Goal: Task Accomplishment & Management: Use online tool/utility

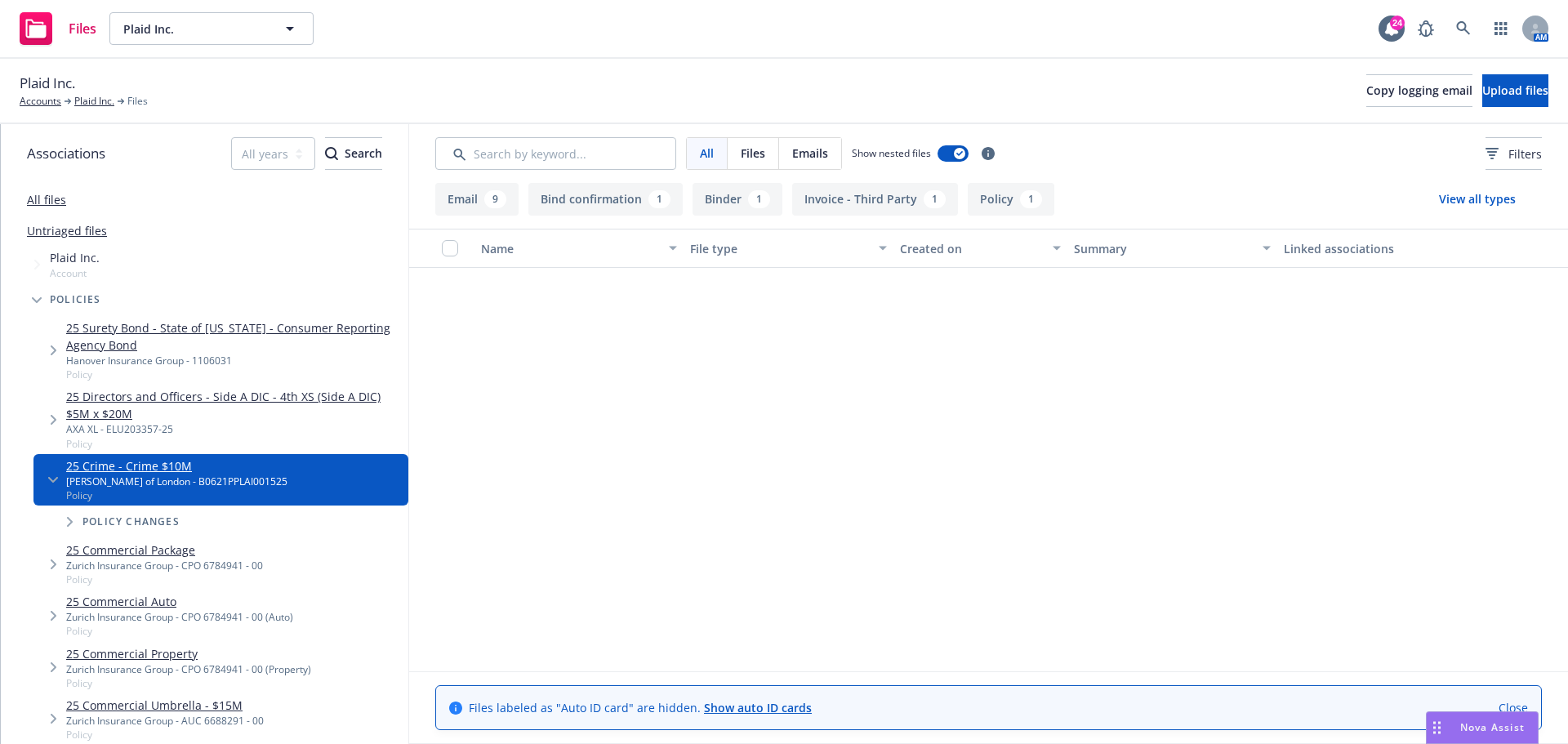
click at [766, 41] on div "Files Plaid Inc. Plaid Inc. 24 AM" at bounding box center [784, 29] width 1568 height 59
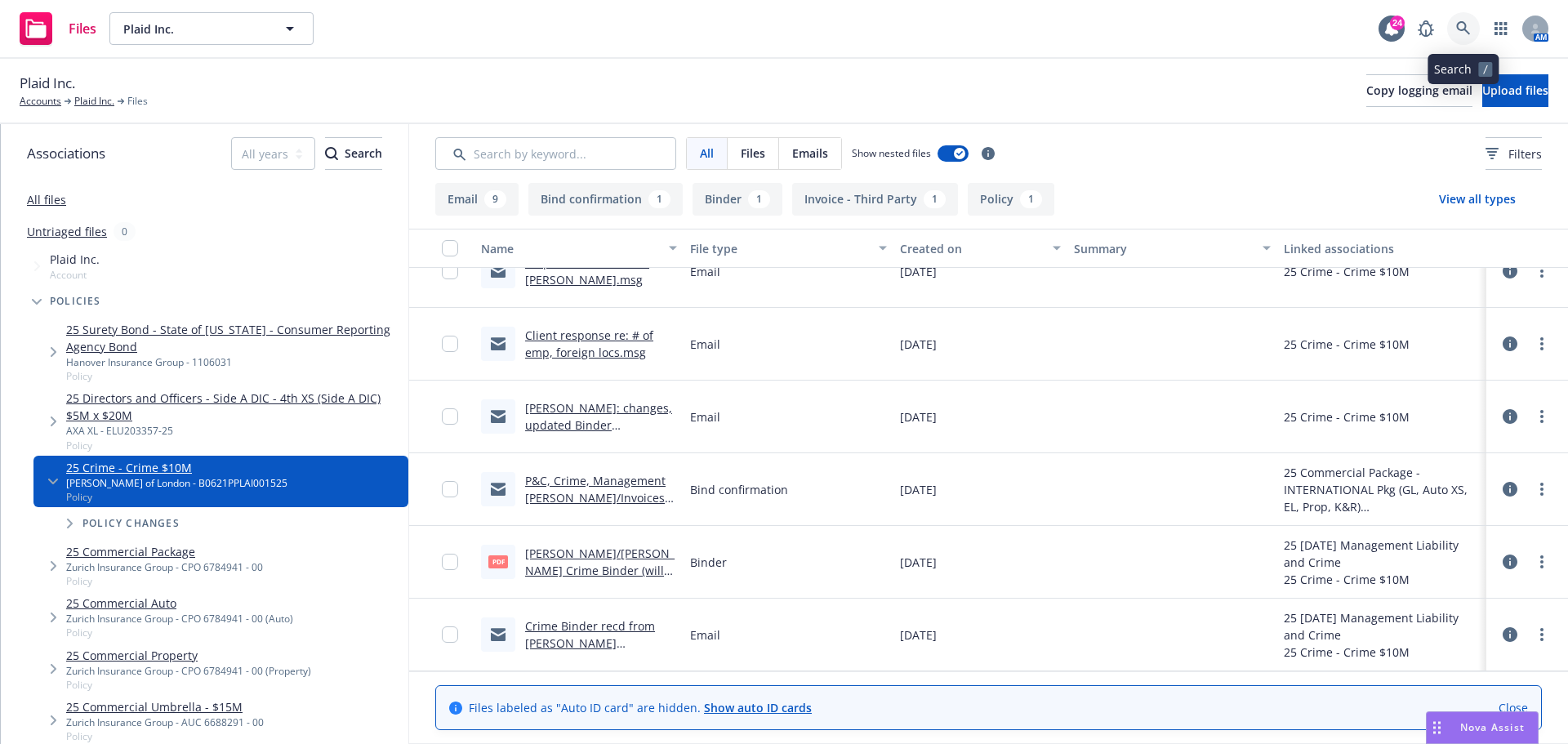
click at [1453, 33] on link at bounding box center [1463, 28] width 33 height 33
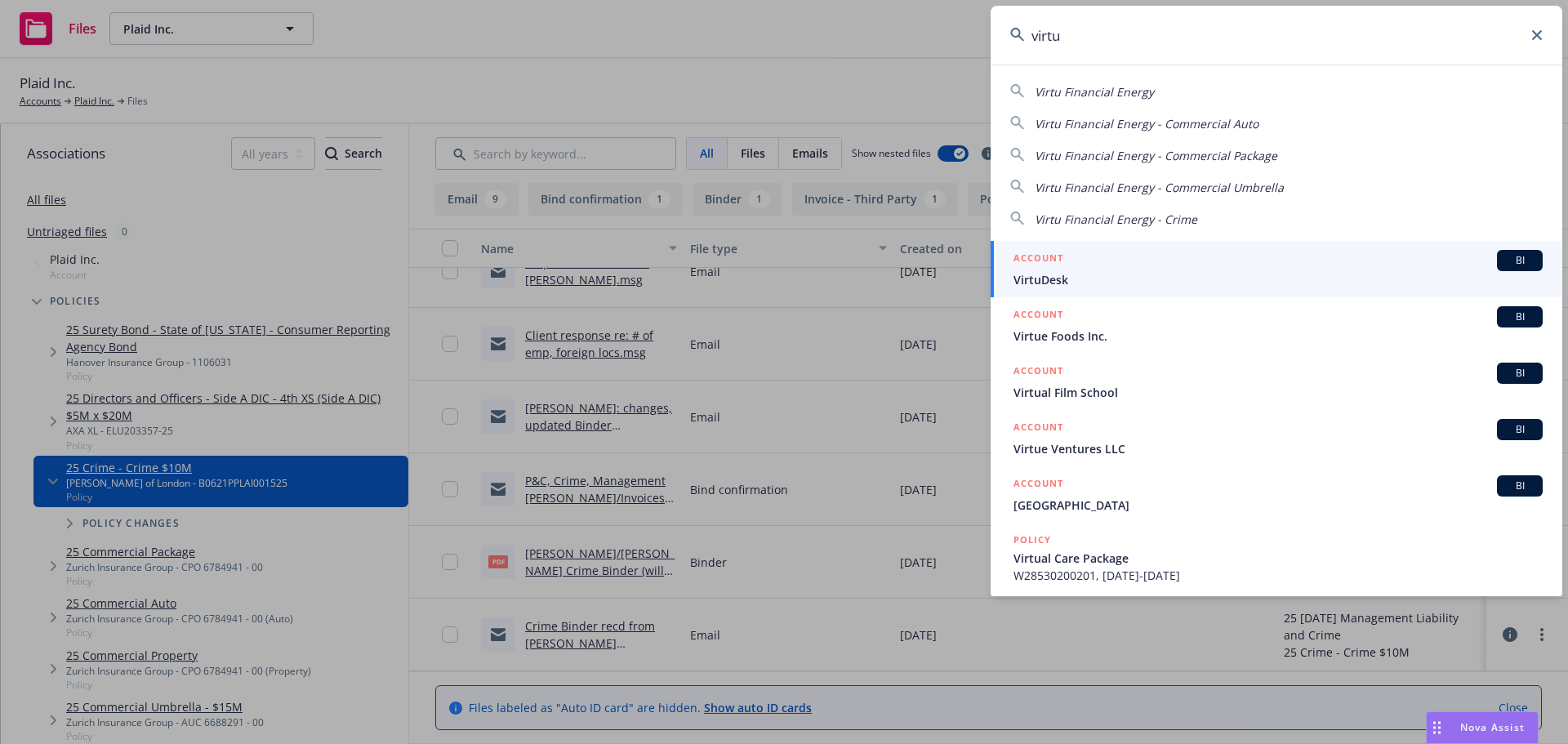
click at [1063, 90] on span "Virtu Financial Energy" at bounding box center [1095, 92] width 119 height 16
type input "Virtu Financial Energy"
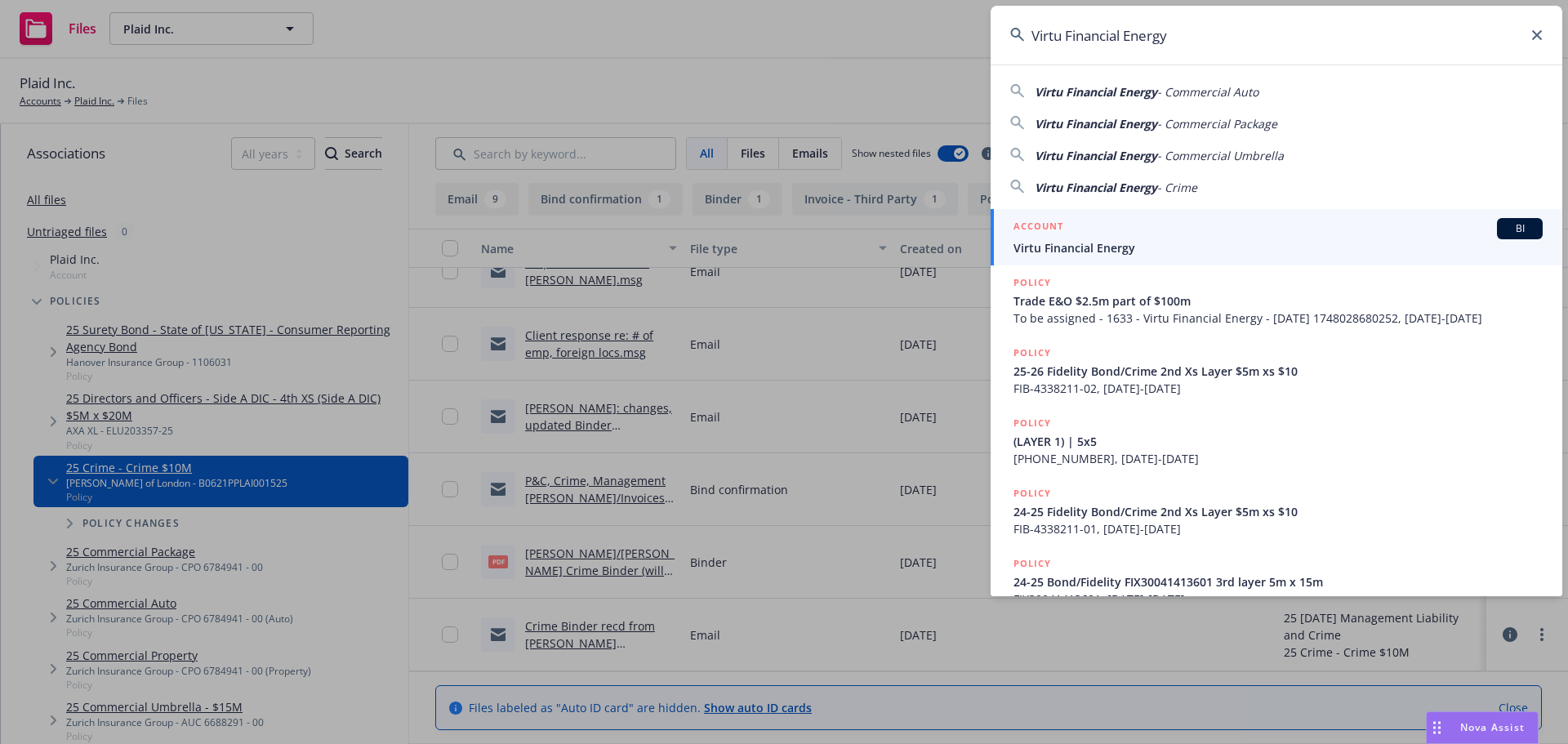
click at [1504, 232] on span "BI" at bounding box center [1520, 228] width 33 height 15
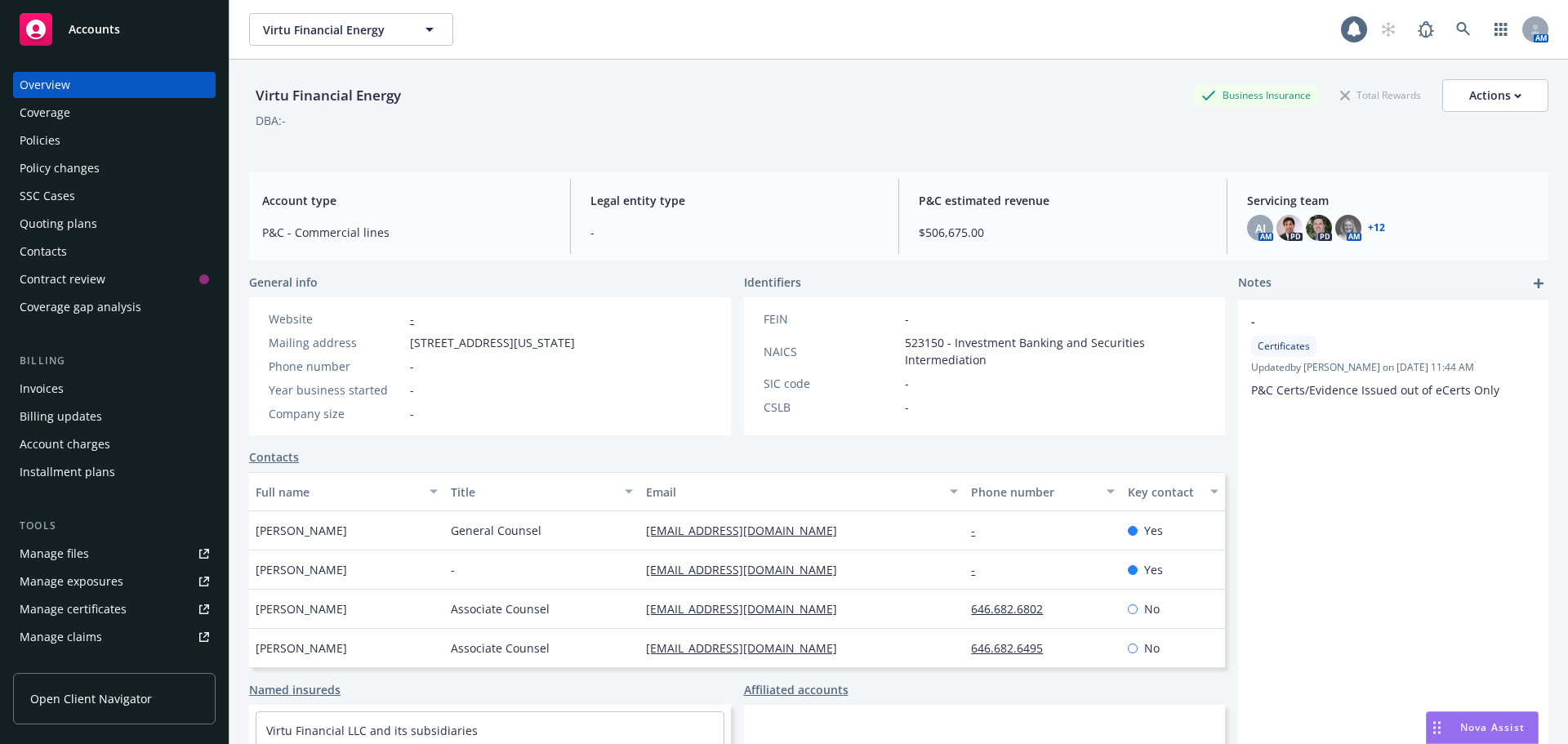
click at [784, 107] on div "Virtu Financial Energy Business Insurance Total Rewards Actions" at bounding box center [898, 95] width 1299 height 33
click at [64, 389] on div "Invoices" at bounding box center [114, 388] width 190 height 26
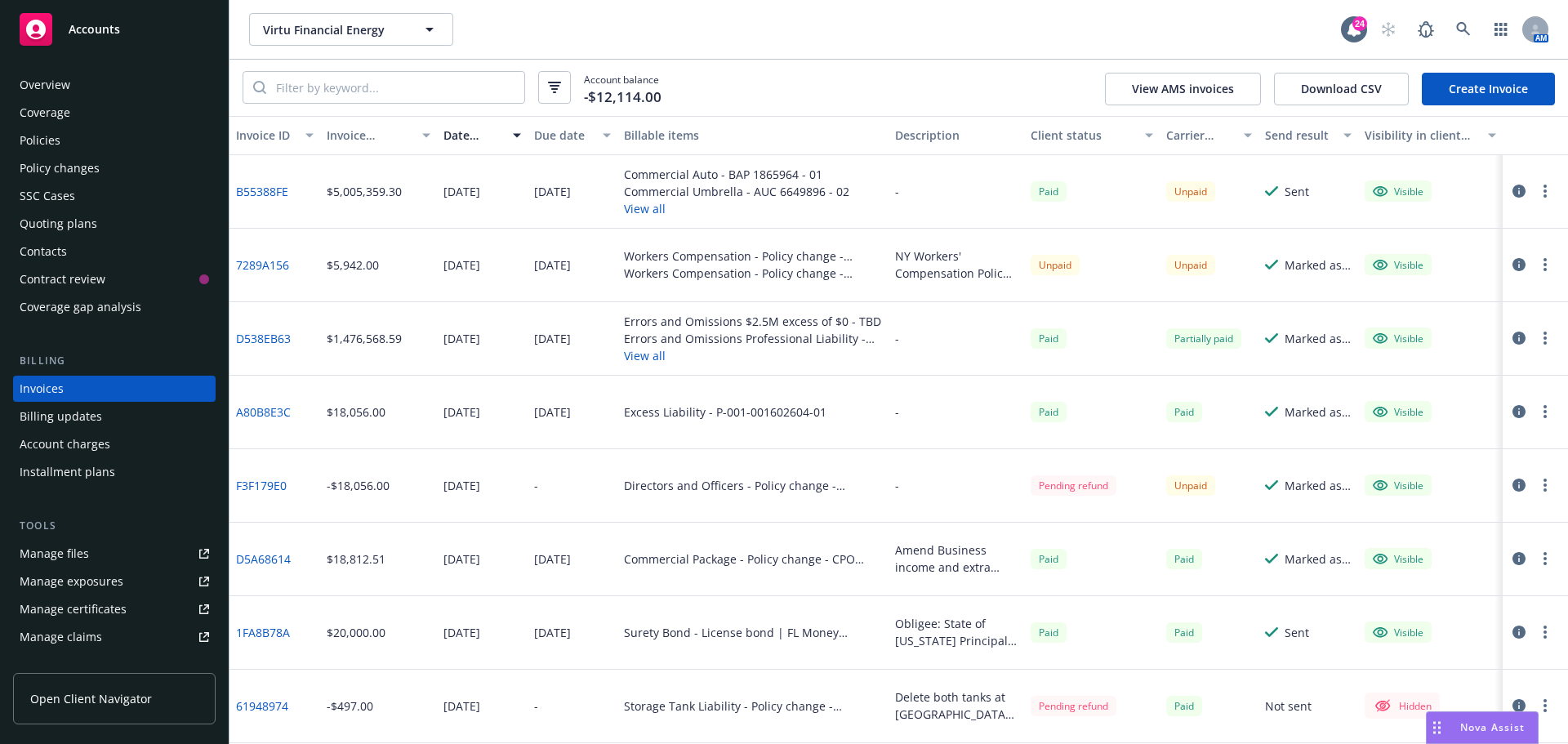
click at [1057, 80] on div "Account balance -$12,114.00 View AMS invoices Download CSV Create Invoice" at bounding box center [898, 87] width 1339 height 56
drag, startPoint x: 901, startPoint y: 86, endPoint x: 1230, endPoint y: 30, distance: 333.7
click at [901, 86] on div "Account balance -$12,114.00 View AMS invoices Download CSV Create Invoice" at bounding box center [898, 87] width 1339 height 56
click at [1461, 21] on link at bounding box center [1463, 29] width 33 height 33
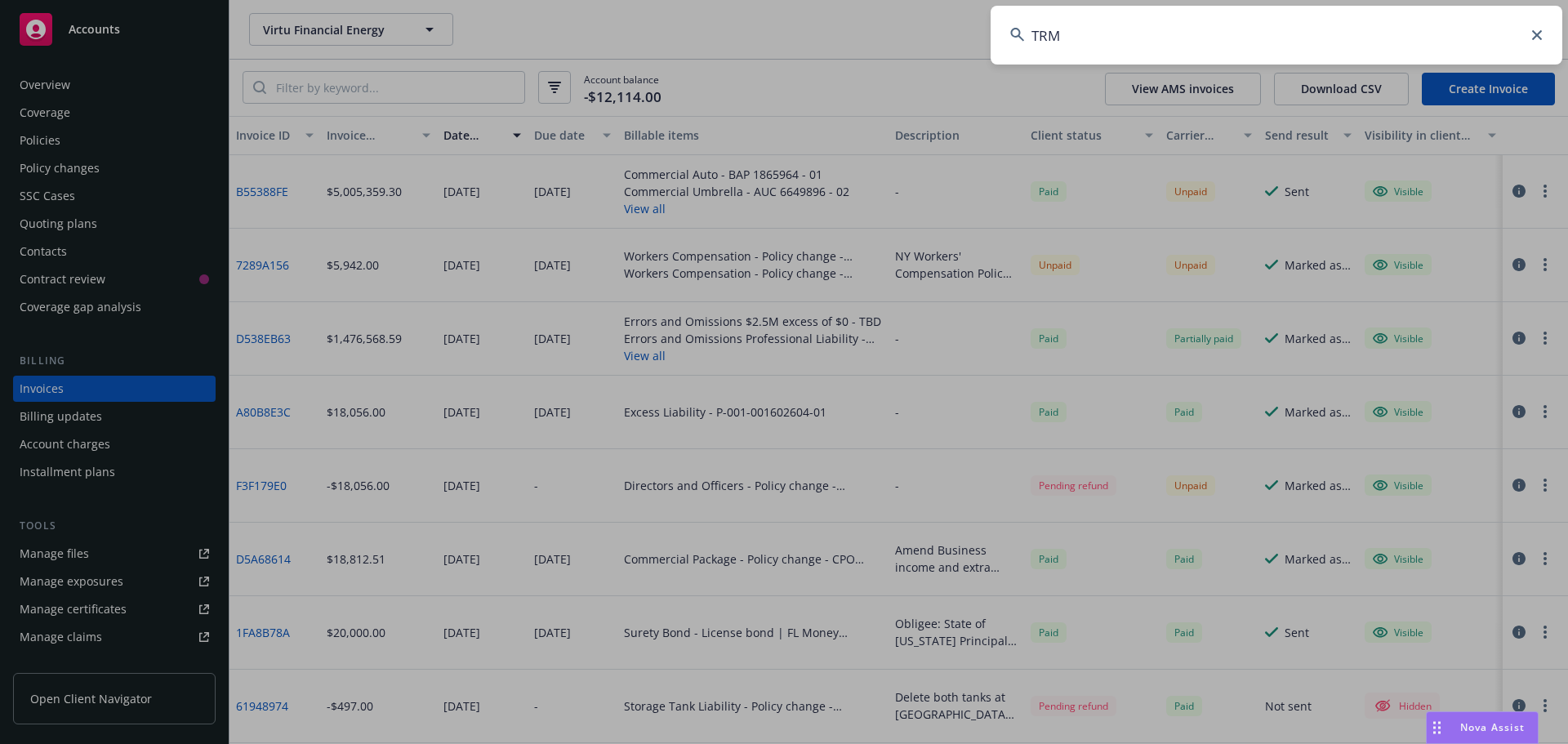
type input "TRM"
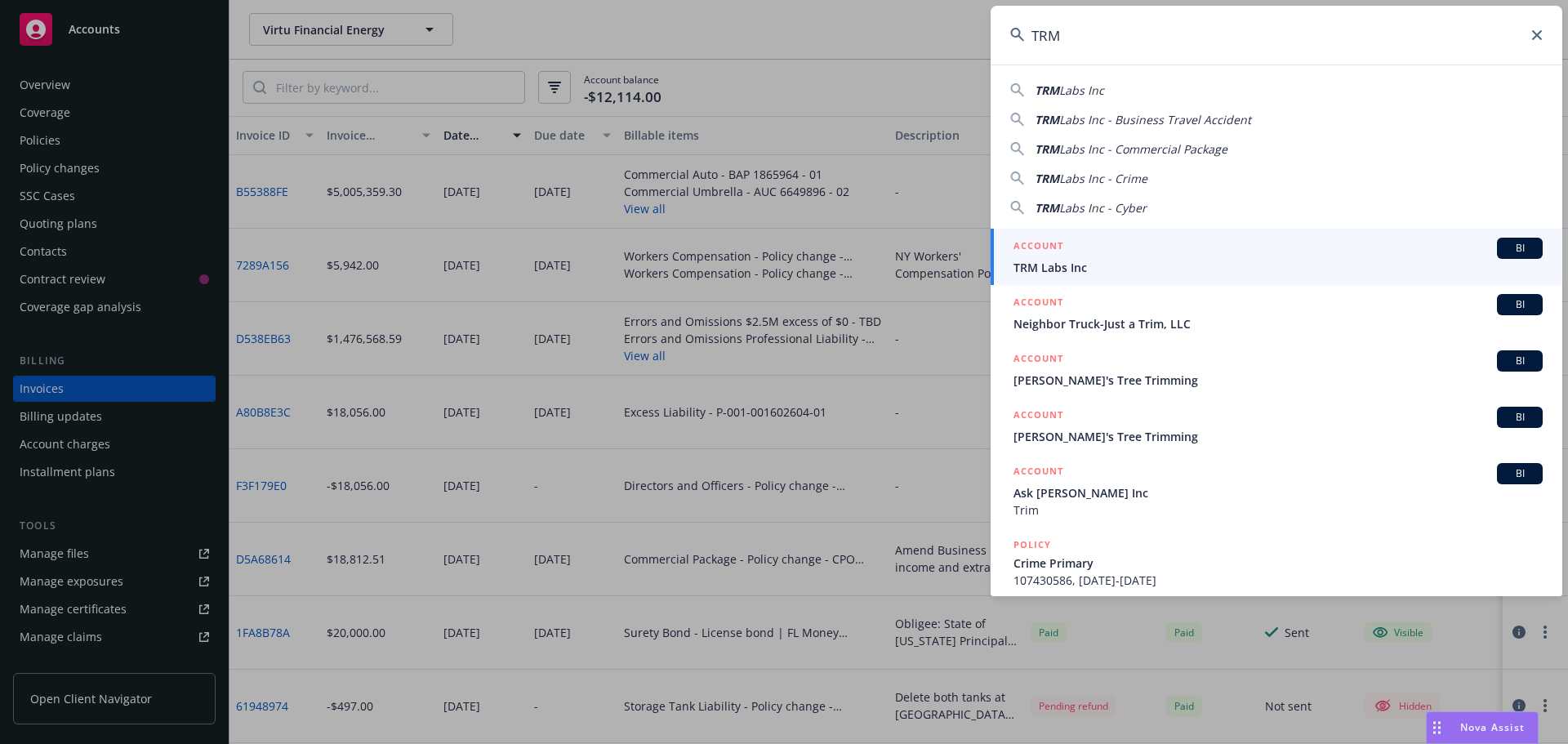
click at [1497, 240] on div "BI" at bounding box center [1520, 248] width 46 height 21
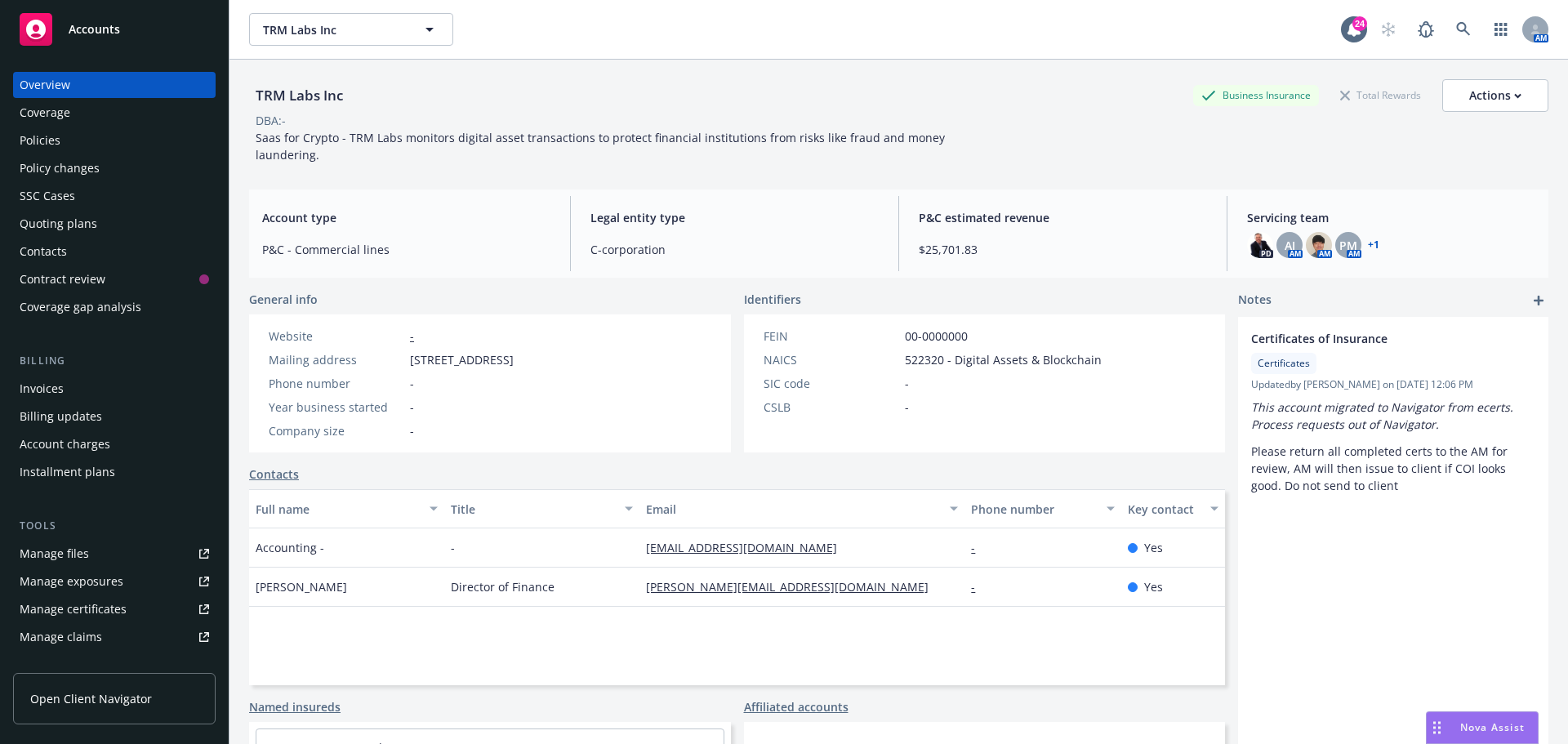
click at [679, 74] on div "TRM Labs Inc Business Insurance Total Rewards Actions DBA: - Saas for Crypto - …" at bounding box center [898, 117] width 1299 height 117
click at [137, 145] on div "Policies" at bounding box center [114, 140] width 190 height 26
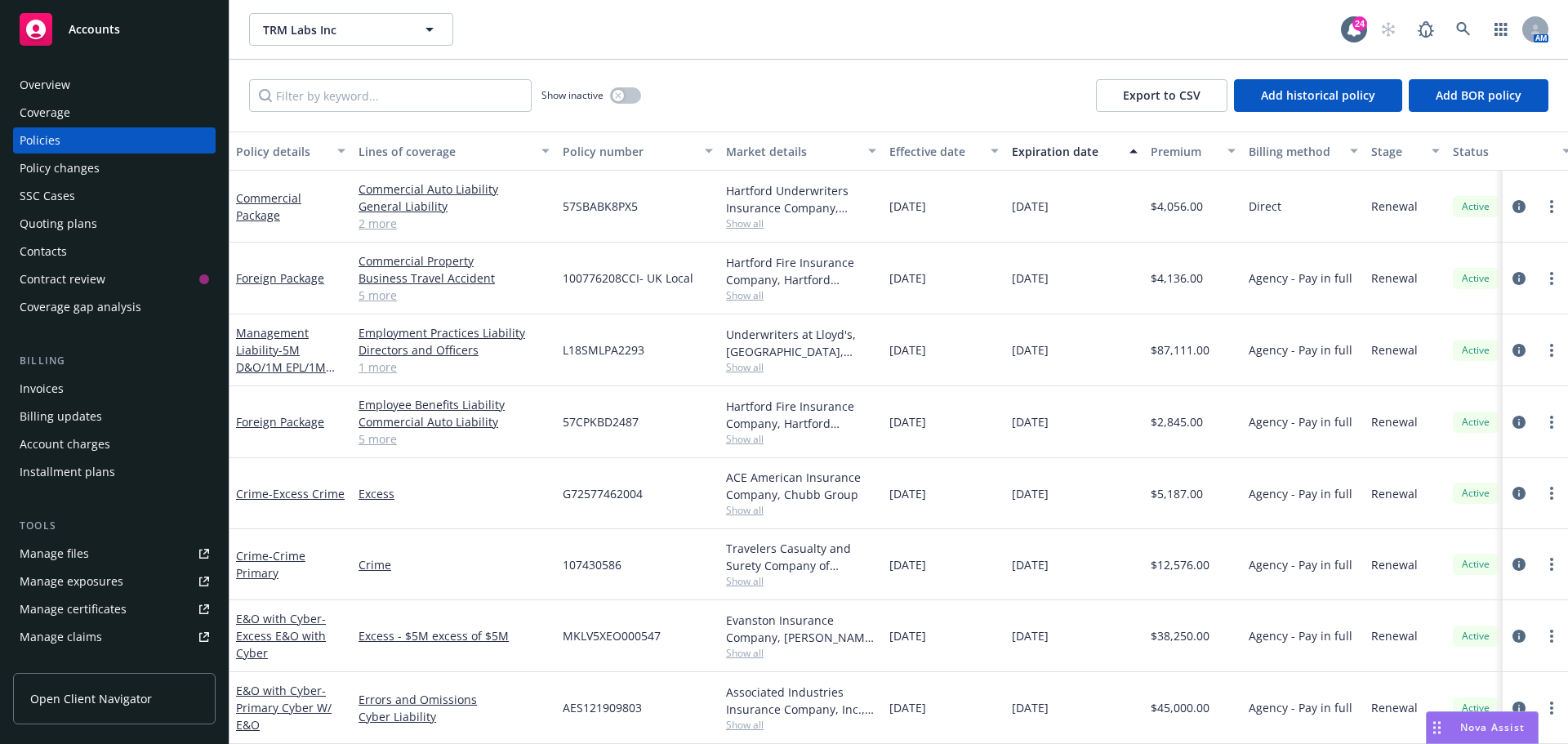
click at [681, 86] on div "Show inactive Export to CSV Add historical policy Add BOR policy" at bounding box center [898, 95] width 1339 height 72
click at [291, 355] on span "- 5M D&O/1M EPL/1M FID" at bounding box center [285, 367] width 99 height 50
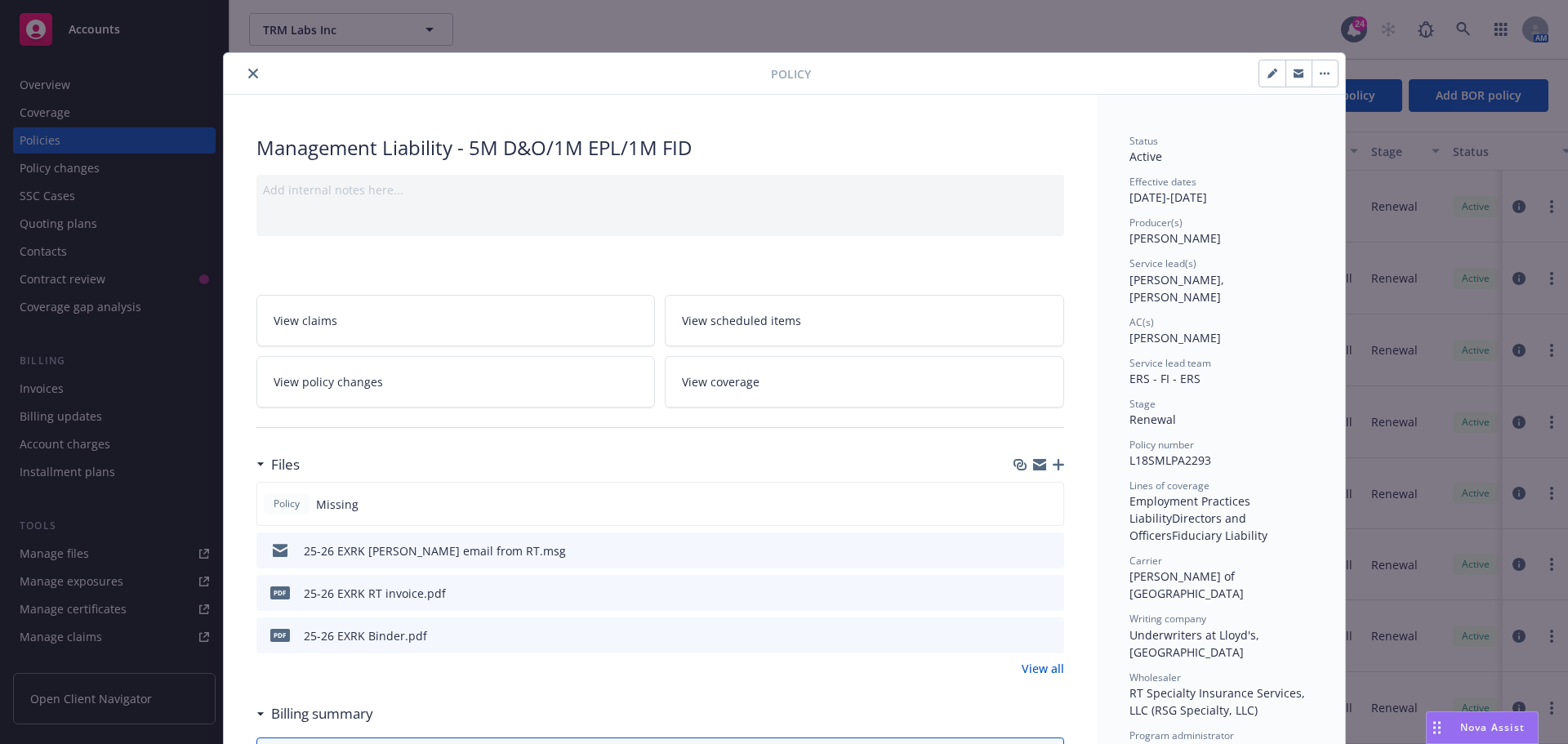
click at [1041, 550] on icon "preview file" at bounding box center [1049, 550] width 15 height 11
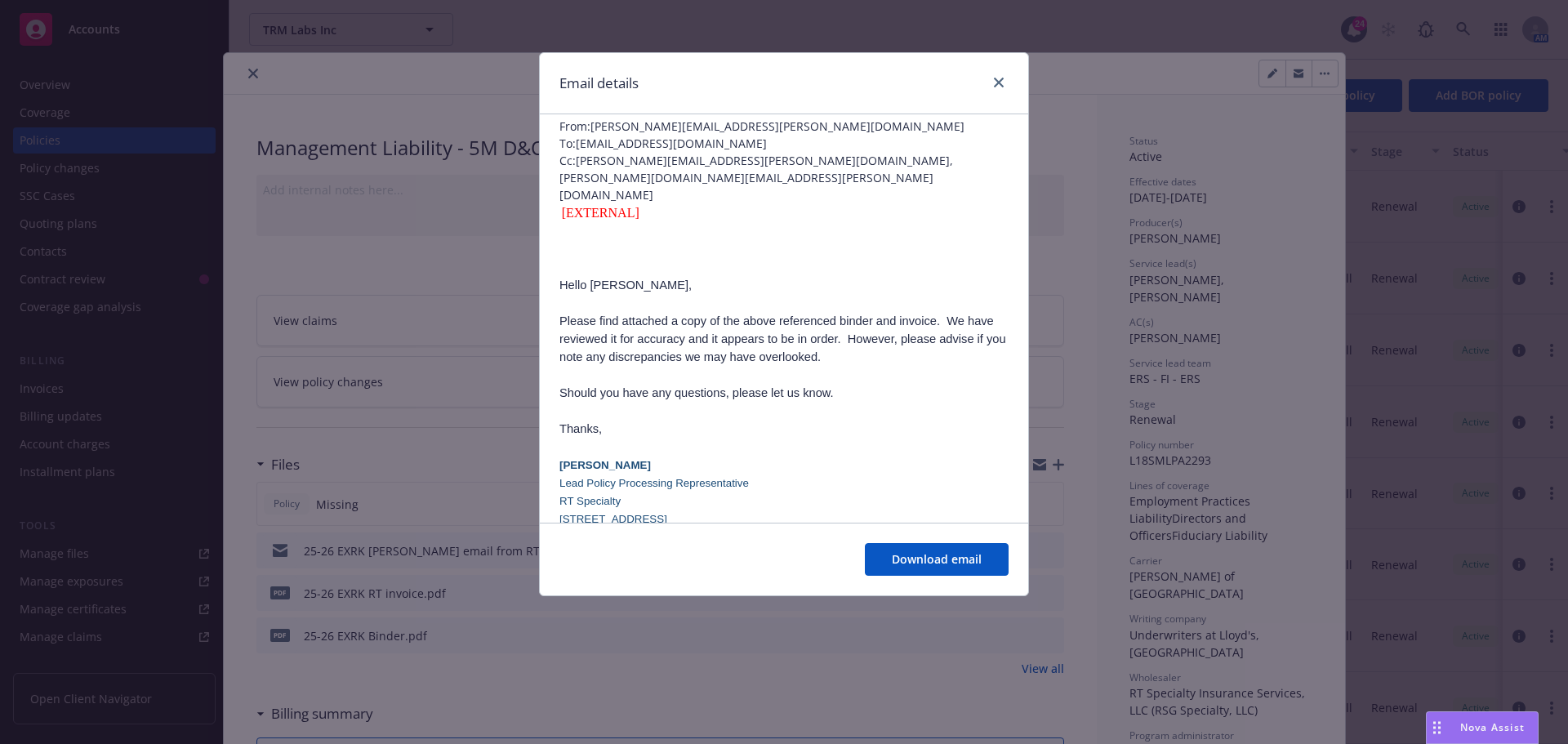
scroll to position [82, 0]
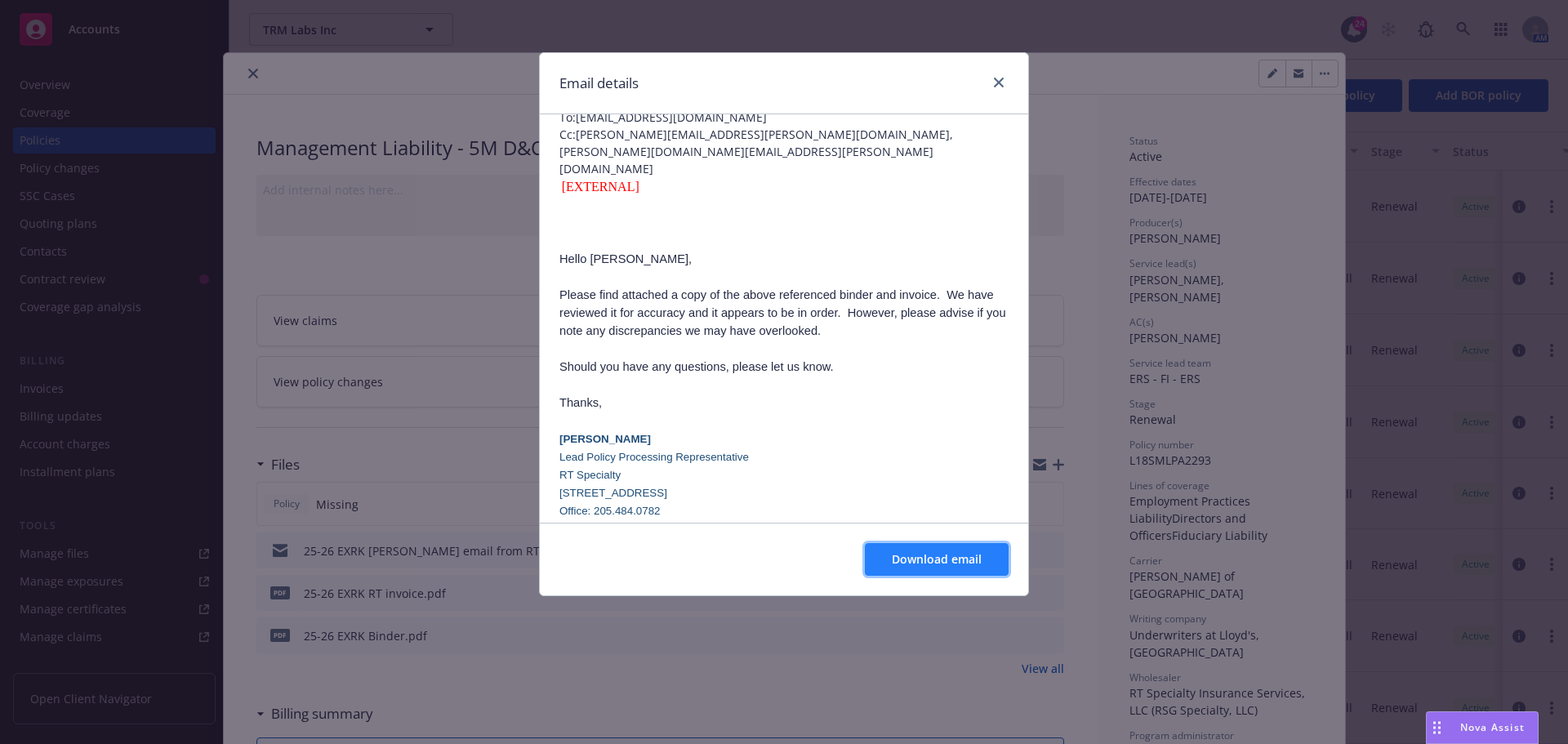
click at [929, 567] on span "Download email" at bounding box center [937, 559] width 90 height 16
click at [999, 84] on icon "close" at bounding box center [998, 83] width 10 height 10
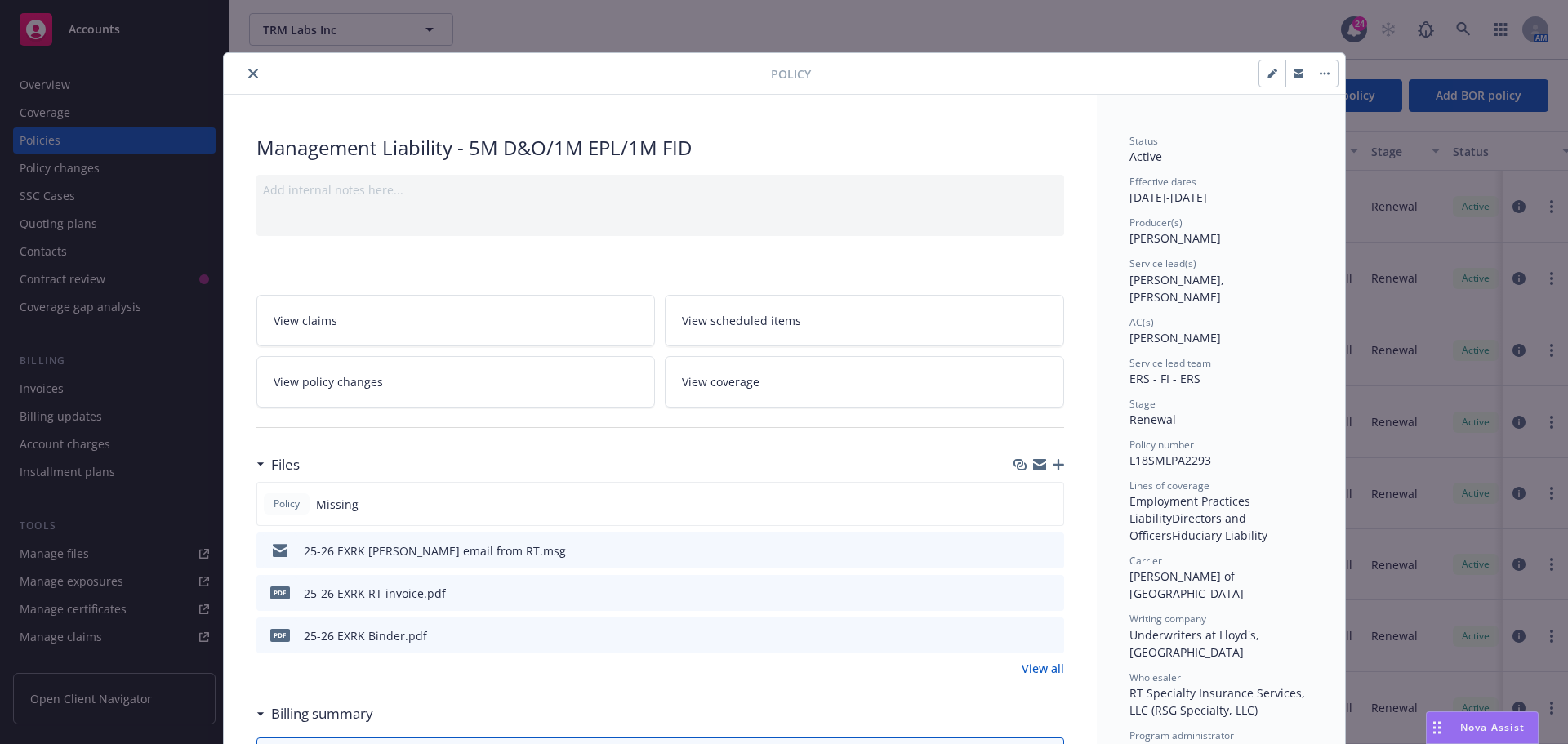
click at [1052, 470] on icon "button" at bounding box center [1058, 464] width 11 height 11
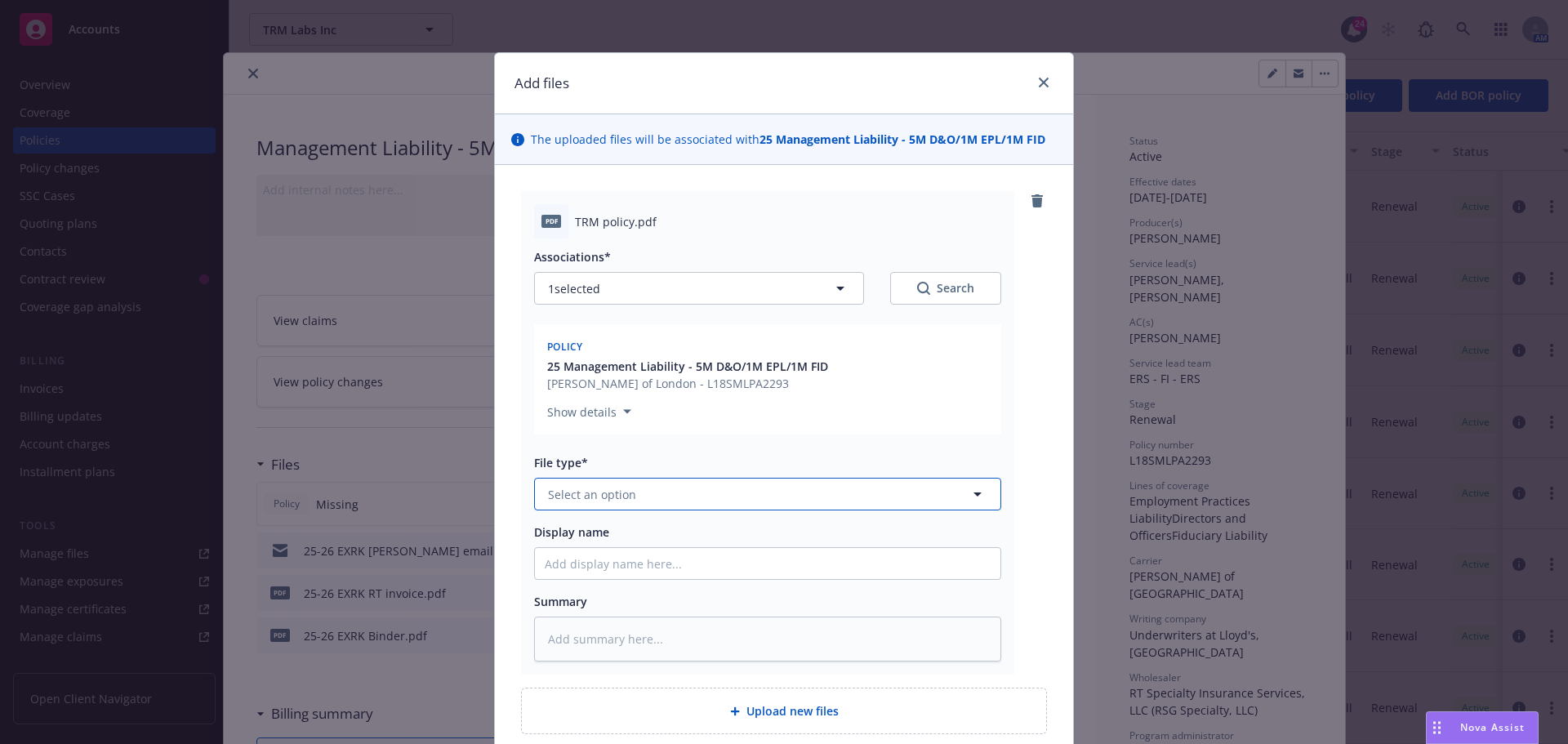
click at [629, 497] on button "Select an option" at bounding box center [767, 494] width 467 height 33
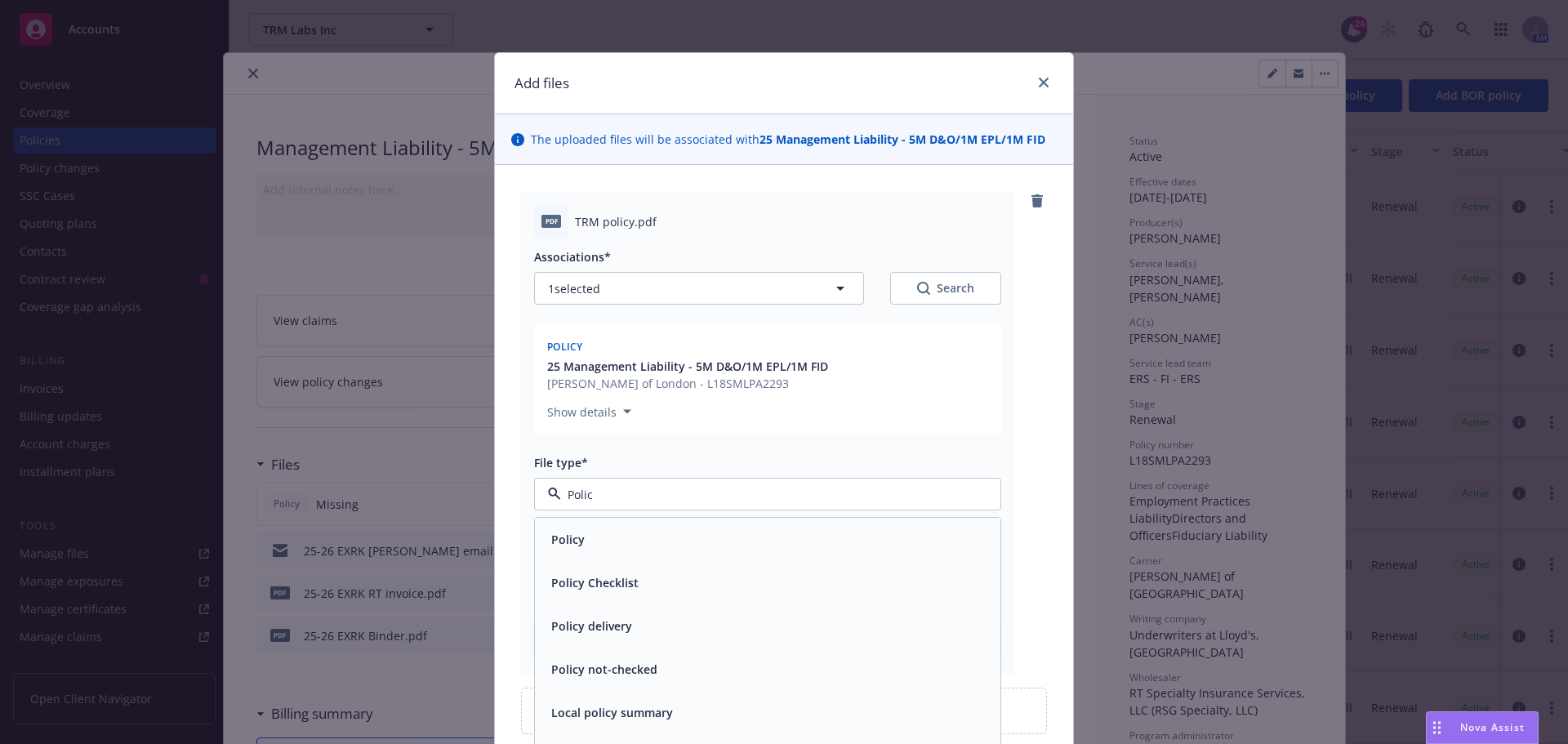
type input "Policy"
click at [776, 527] on div "Policy" at bounding box center [767, 539] width 465 height 43
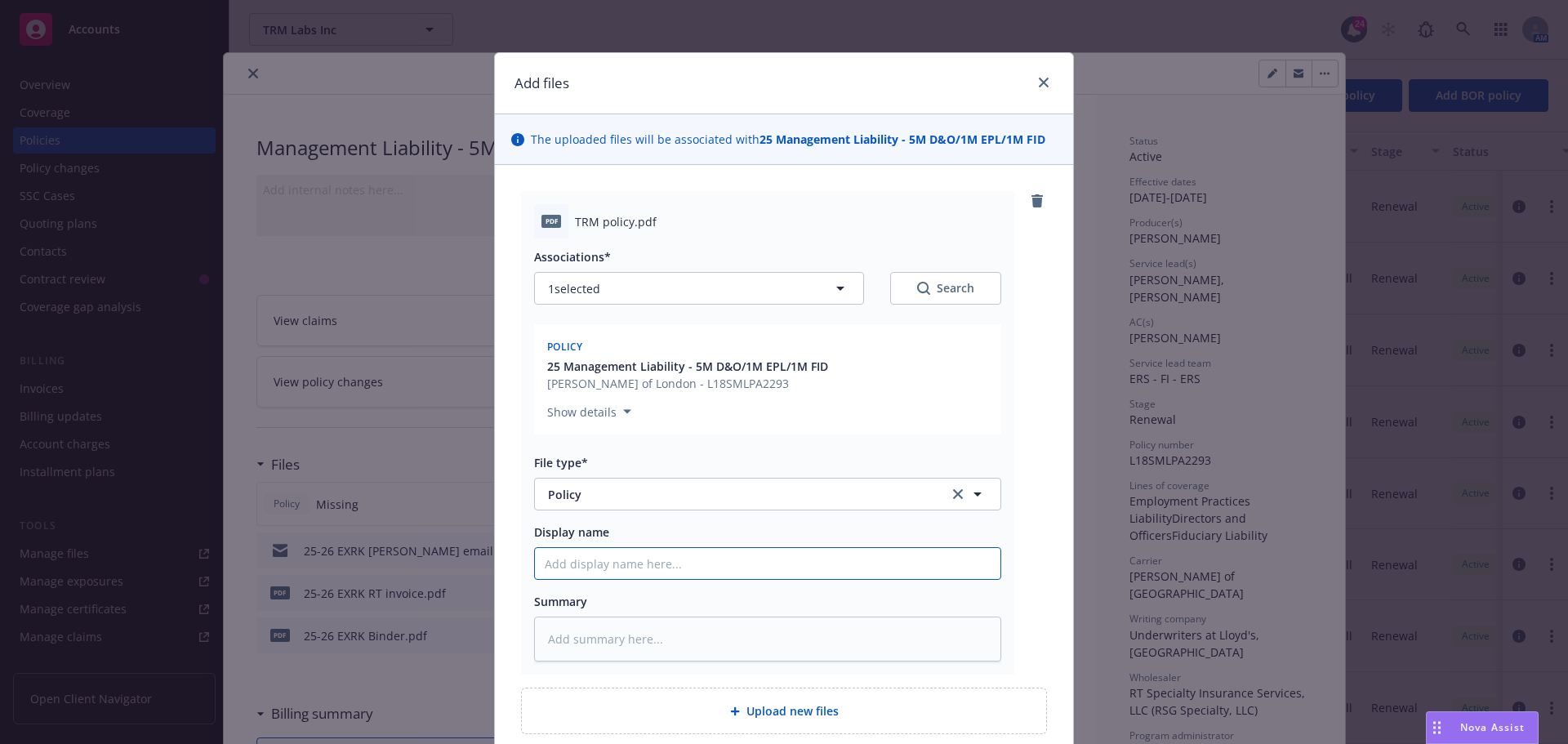
click at [686, 572] on input "Display name" at bounding box center [767, 563] width 465 height 31
type textarea "x"
type input "2"
type textarea "x"
type input "25"
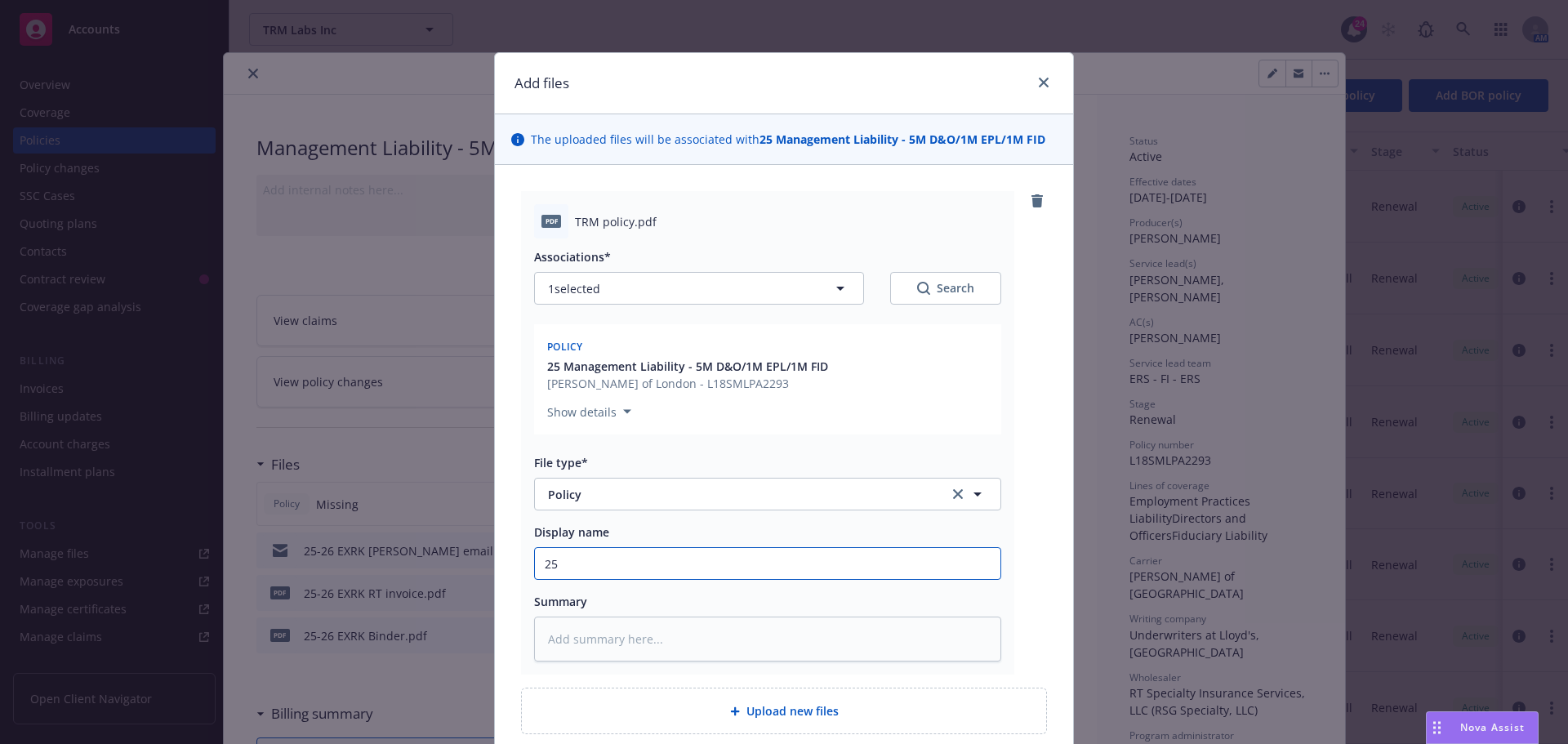
type textarea "x"
type input "25-"
type textarea "x"
type input "25-2"
type textarea "x"
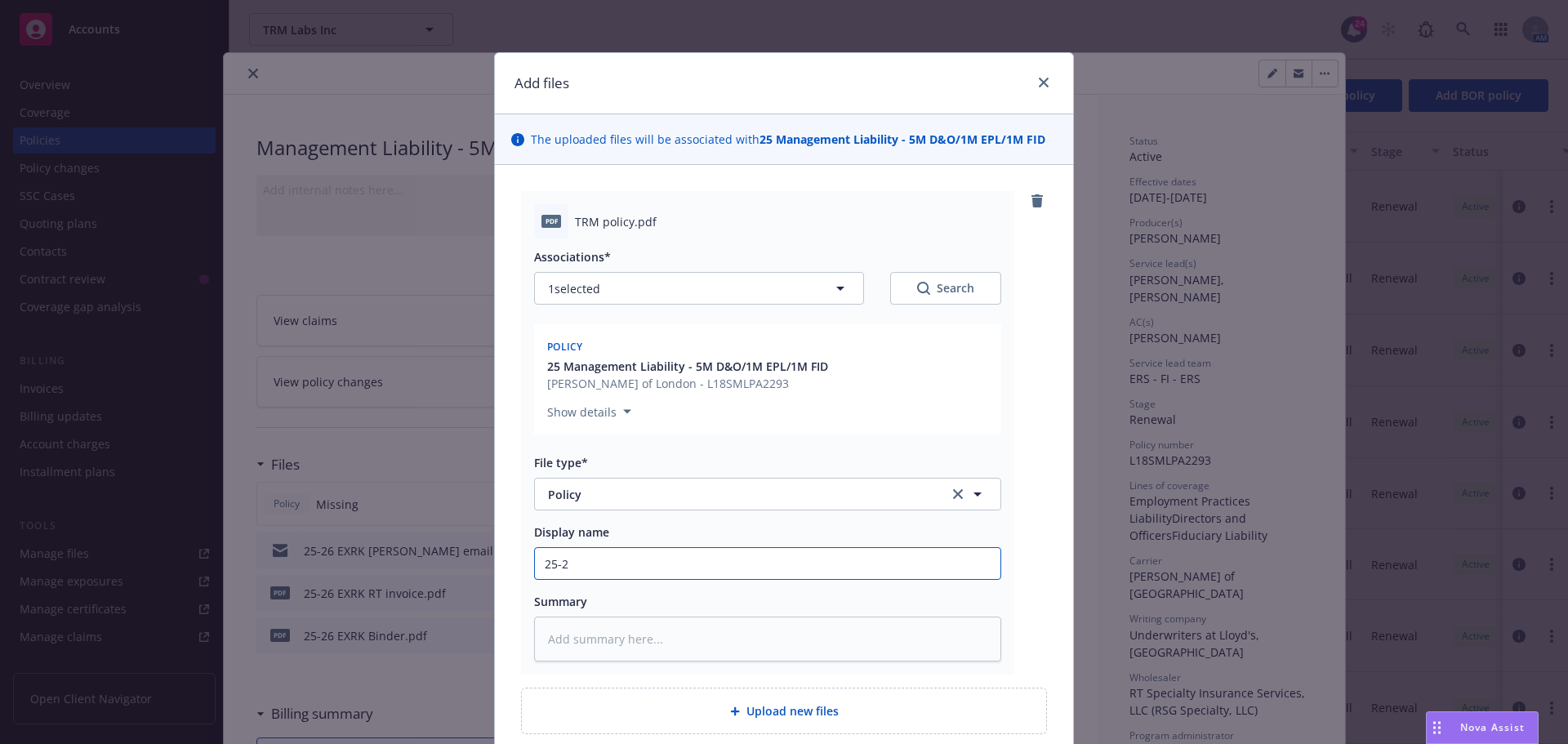
type input "25-26"
type textarea "x"
type input "25-26"
type textarea "x"
type input "25-26 M"
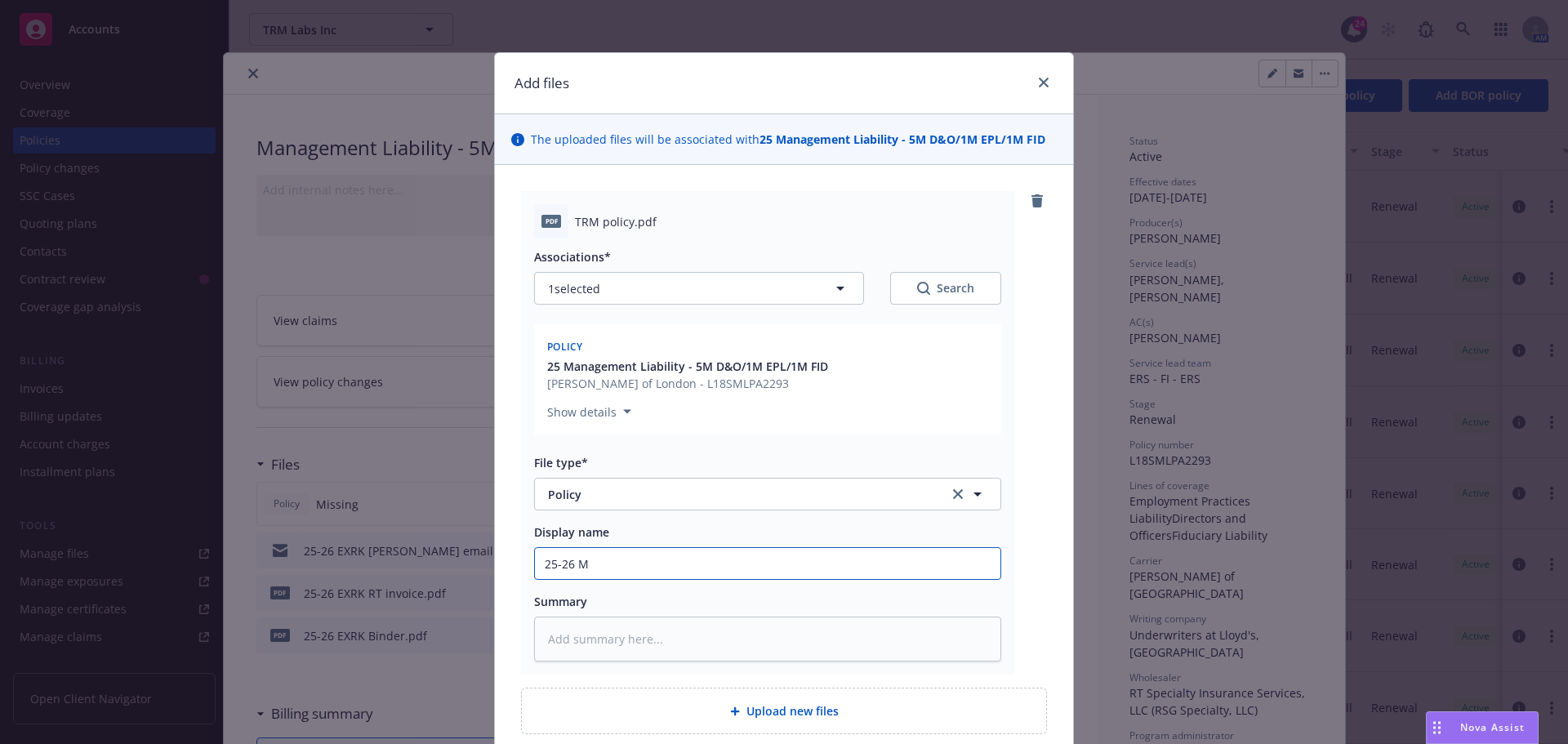
type textarea "x"
type input "25-26 Ma"
type textarea "x"
type input "25-26 Man"
type textarea "x"
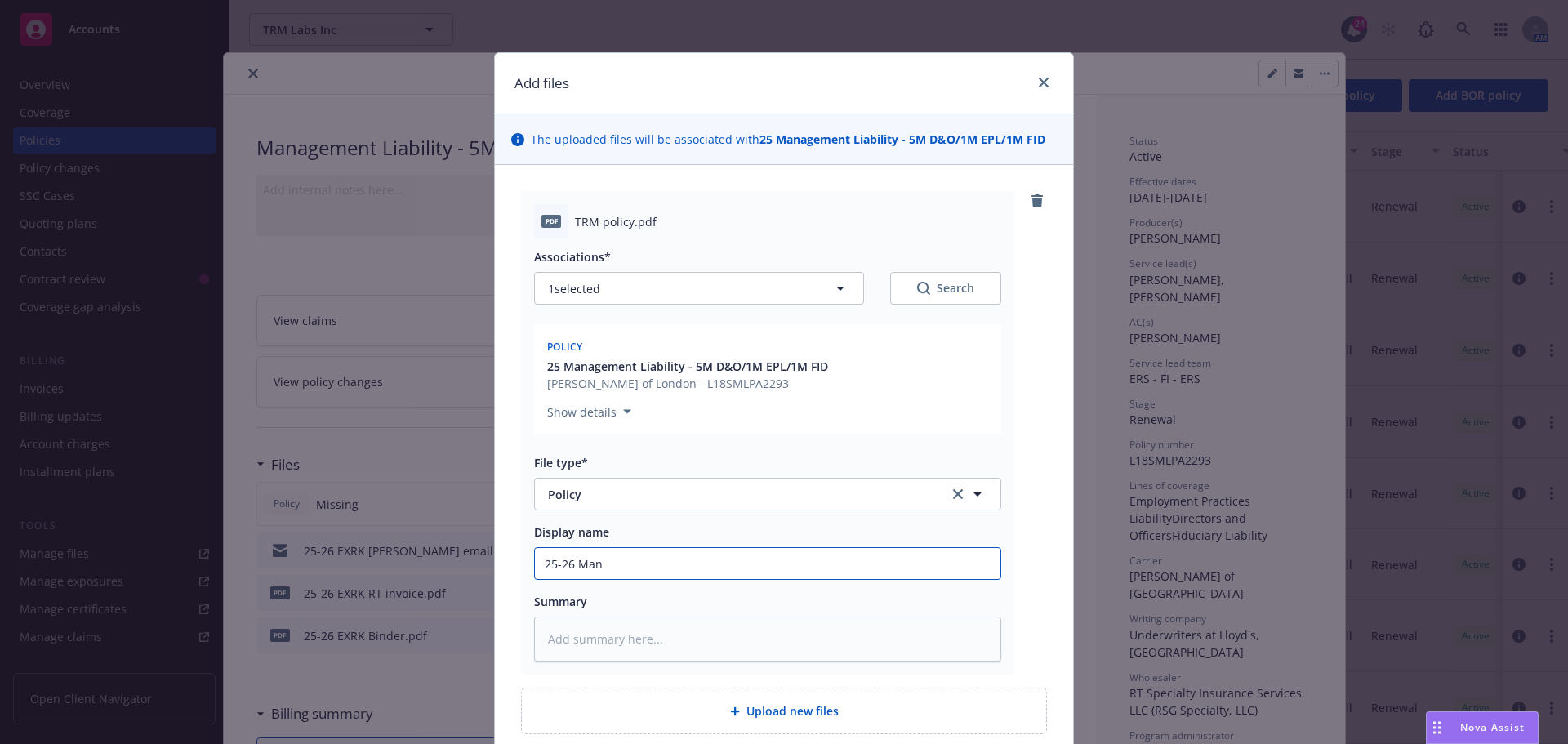
type input "25-26 Mana"
type textarea "x"
type input "25-26 Manag"
type textarea "x"
type input "25-26 Manage"
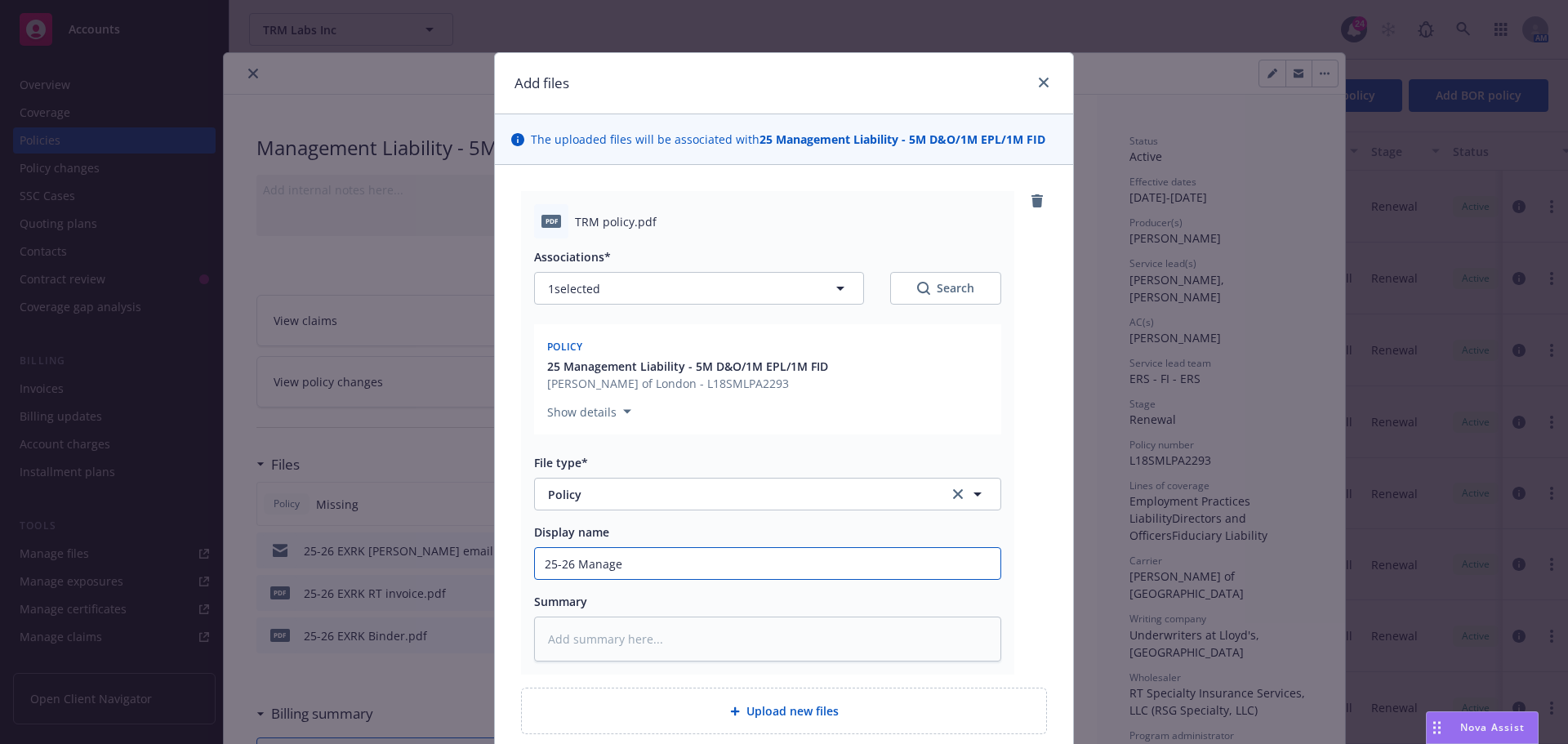
type textarea "x"
type input "25-26 Managem"
type textarea "x"
type input "25-26 Managemen"
type textarea "x"
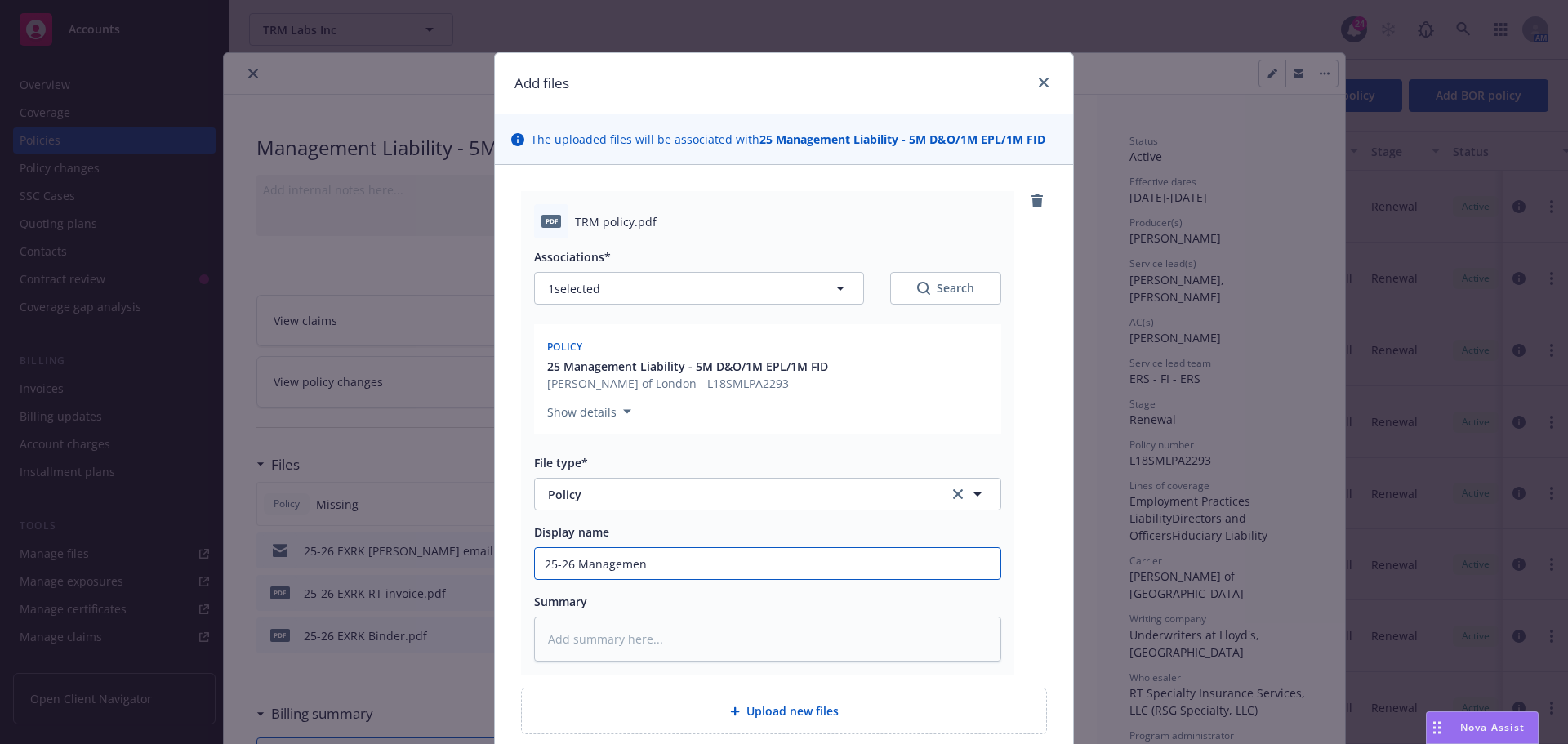
type input "25-26 Management"
type textarea "x"
type input "25-26 Managementr"
type textarea "x"
type input "25-26 Management"
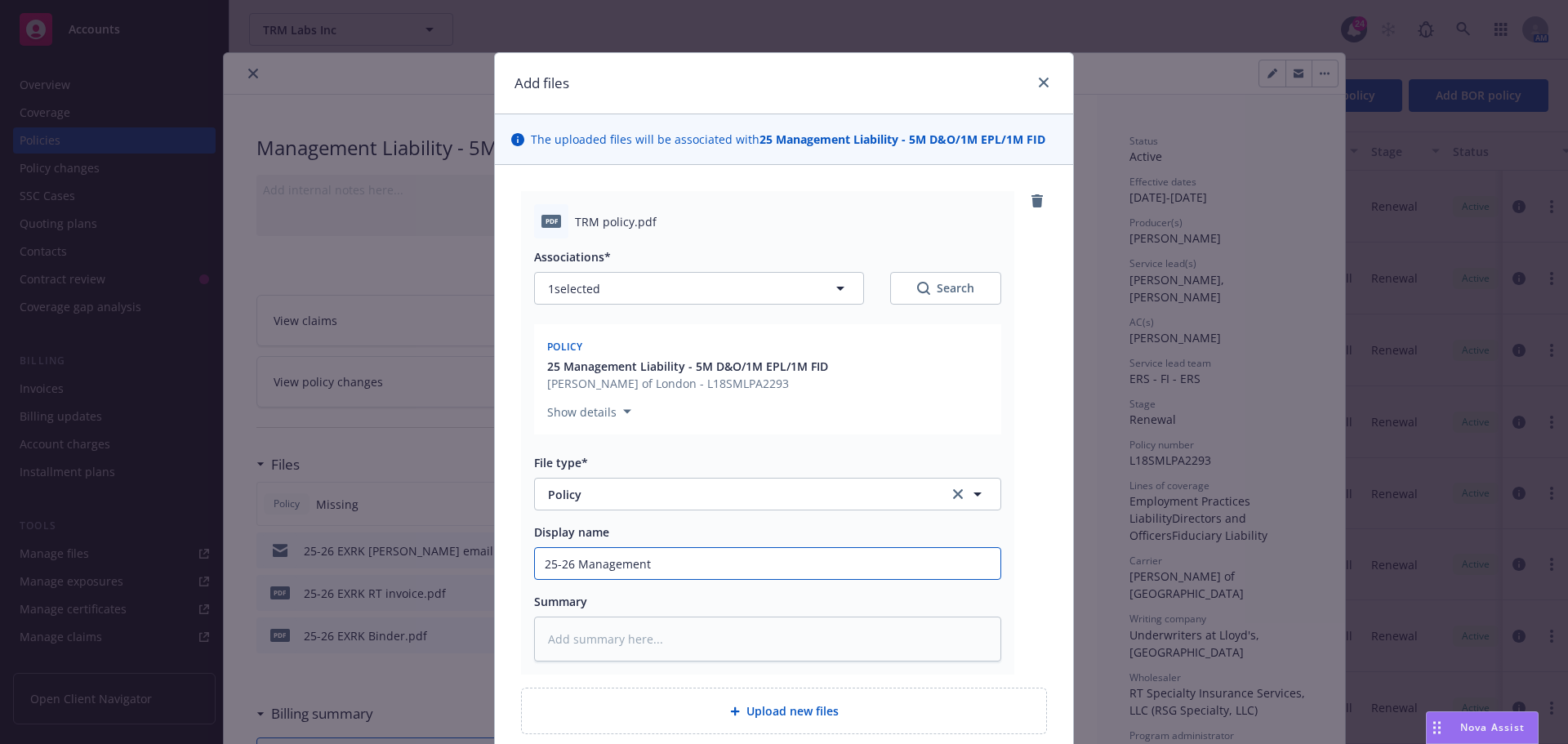
type textarea "x"
type input "25-26 Management"
type textarea "x"
type input "25-26 Management L"
type textarea "x"
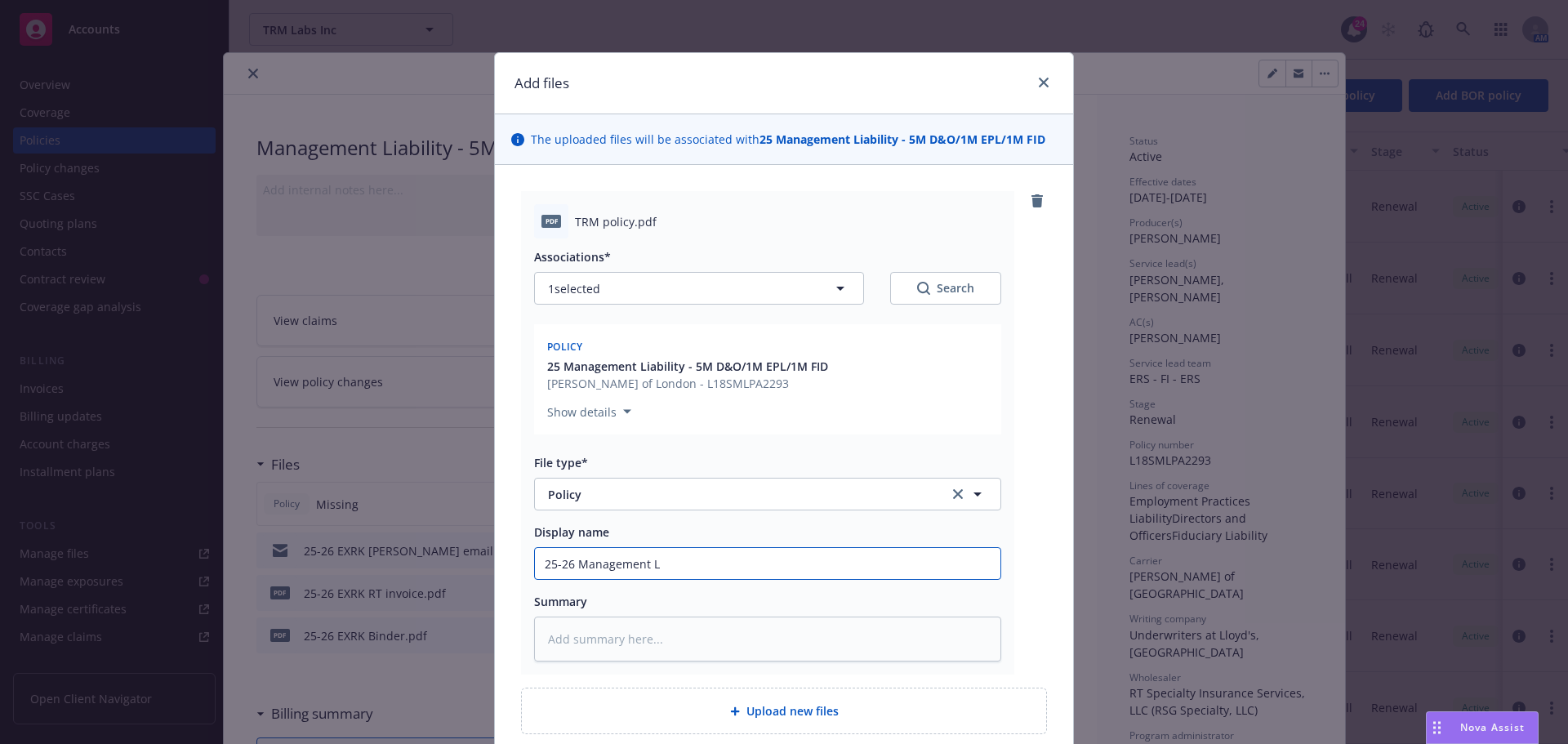
type input "25-26 Management Li"
type textarea "x"
type input "25-26 Management Lia"
type textarea "x"
type input "25-26 Management Liab"
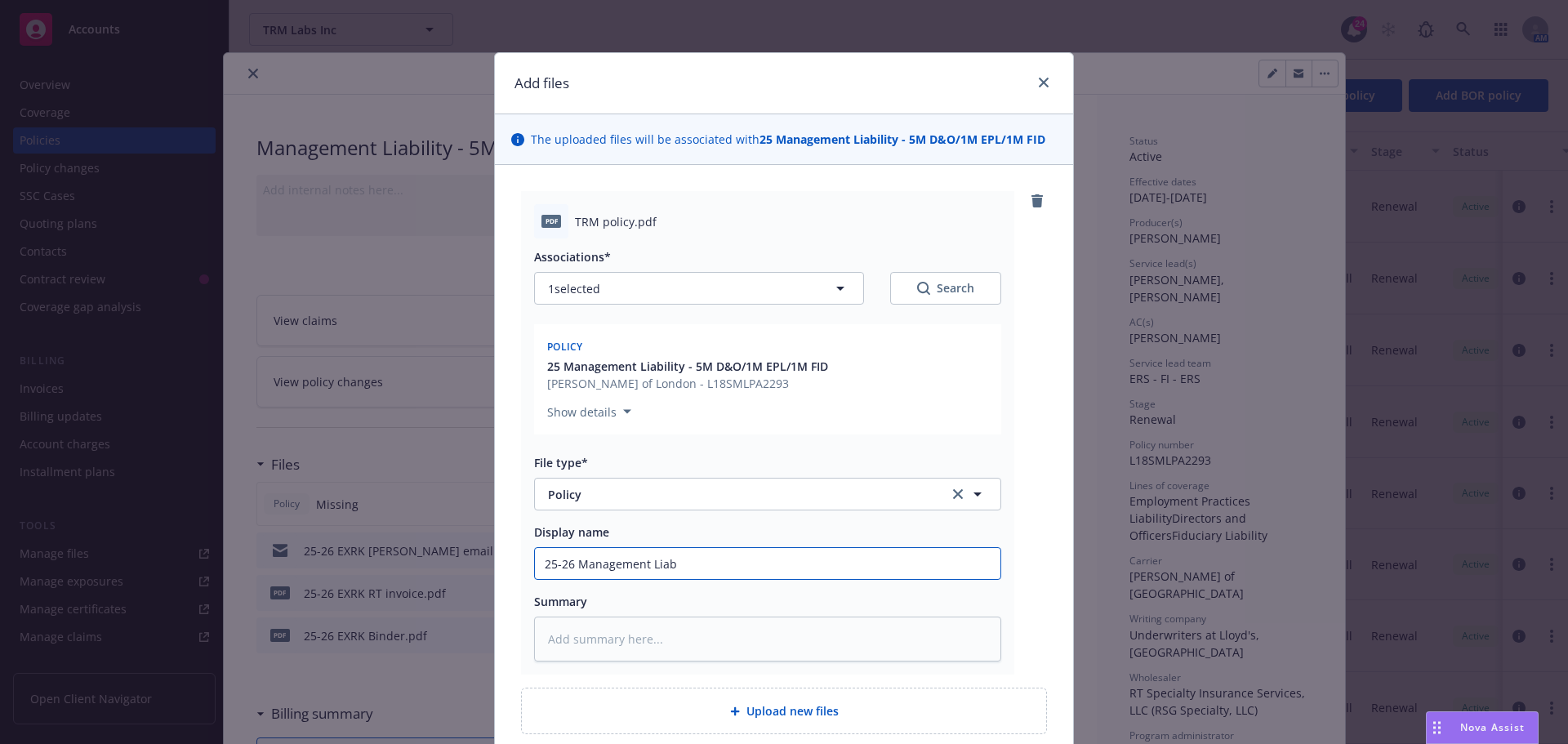
type textarea "x"
type input "25-26 Management Liabi"
type textarea "x"
type input "25-26 Management Liabil"
type textarea "x"
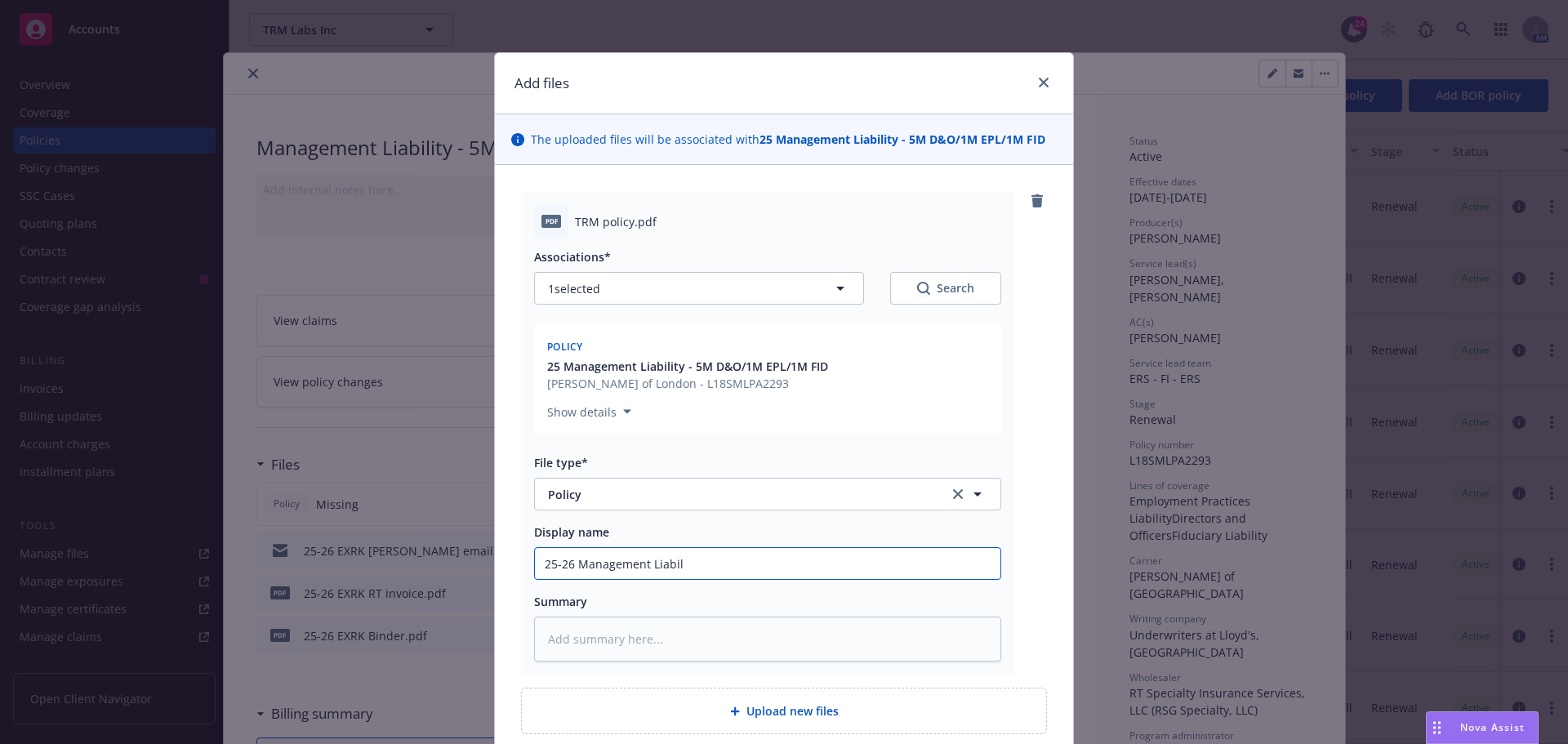
type input "25-26 Management Liabili"
type textarea "x"
type input "25-26 Management Liabilit"
type textarea "x"
type input "25-26 Management Liability"
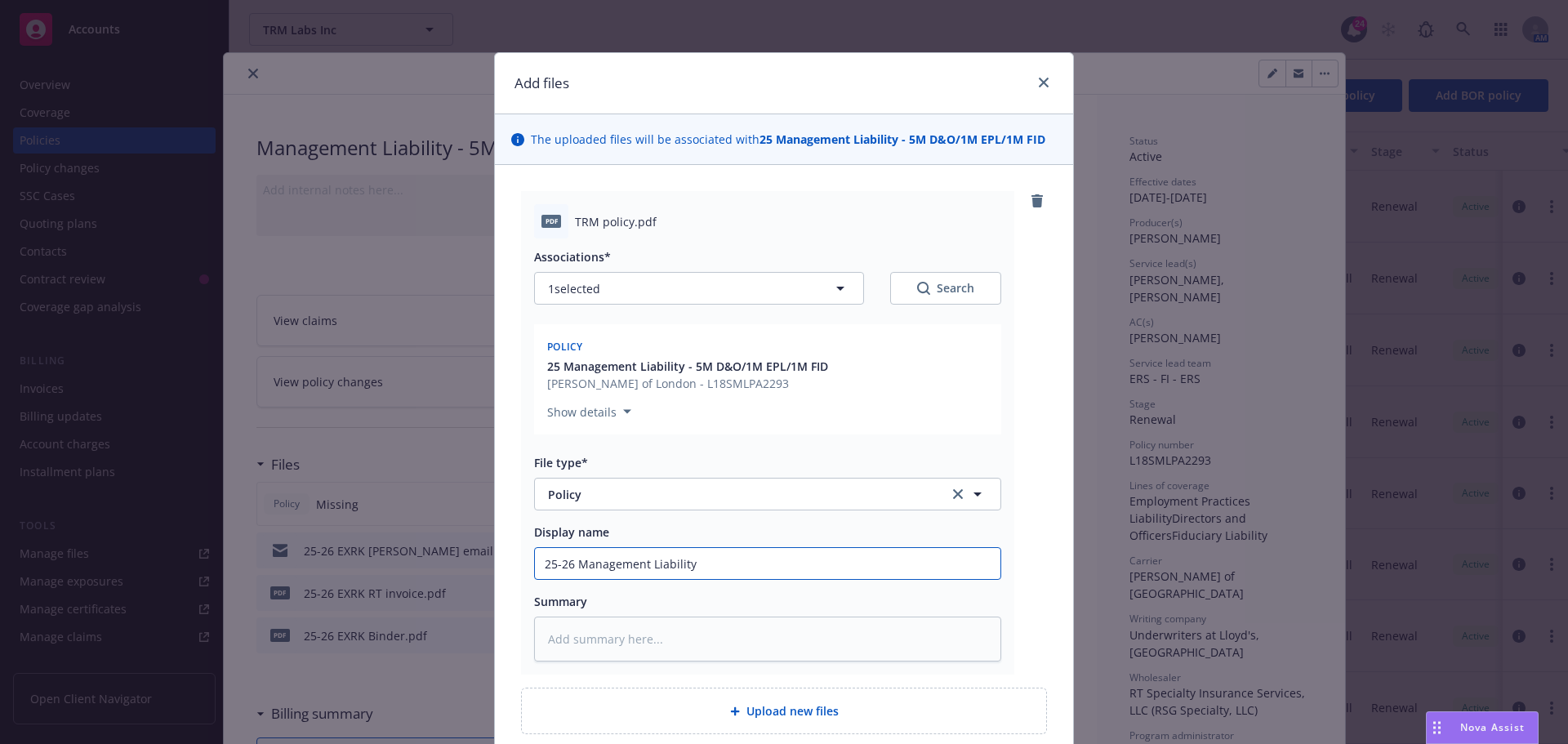
type textarea "x"
type input "25-26 Management Liability"
type textarea "x"
type input "25-26 Management Liability P"
type textarea "x"
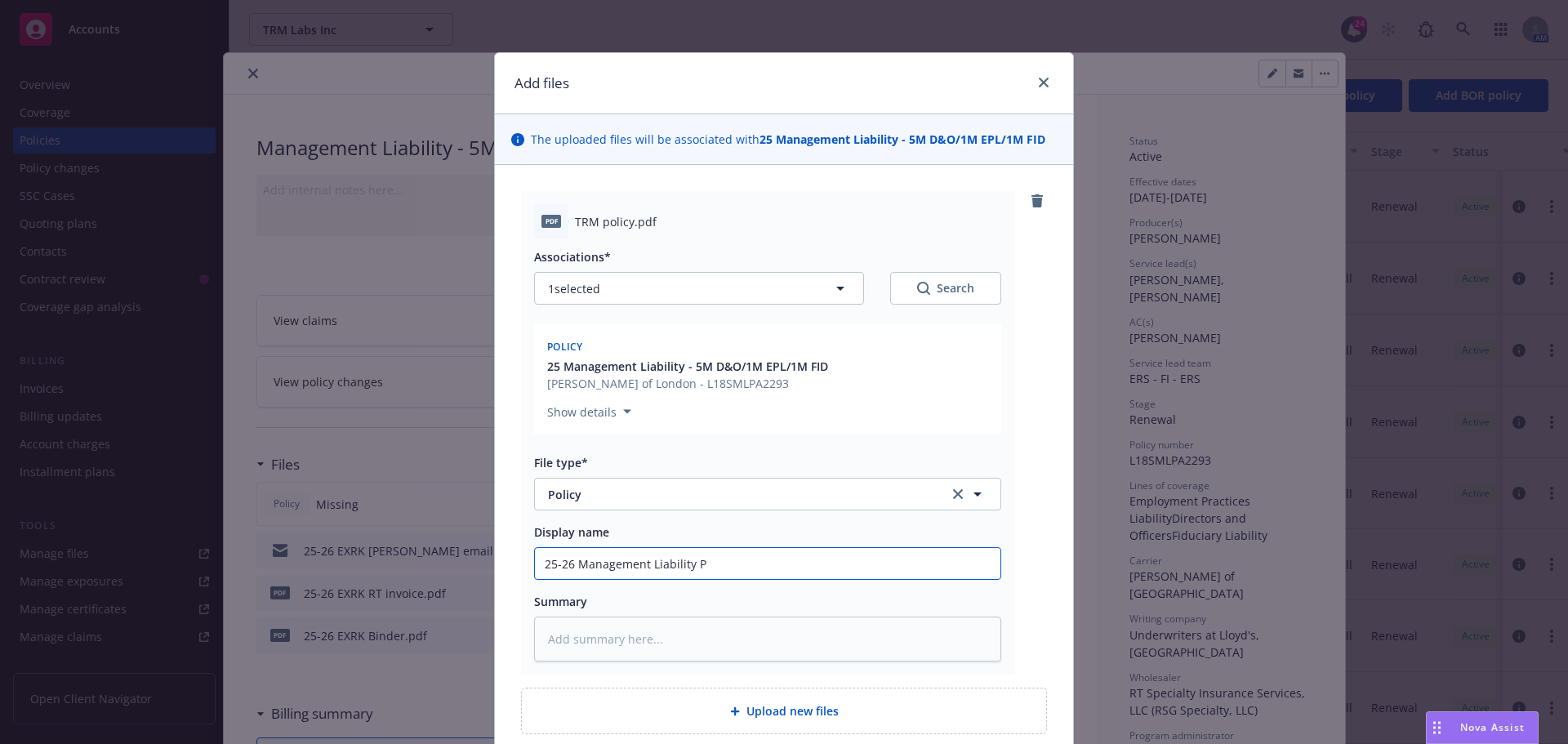
type input "25-26 Management Liability Po"
type textarea "x"
type input "25-26 Management Liability Pol"
type textarea "x"
type input "25-26 Management Liability Poli"
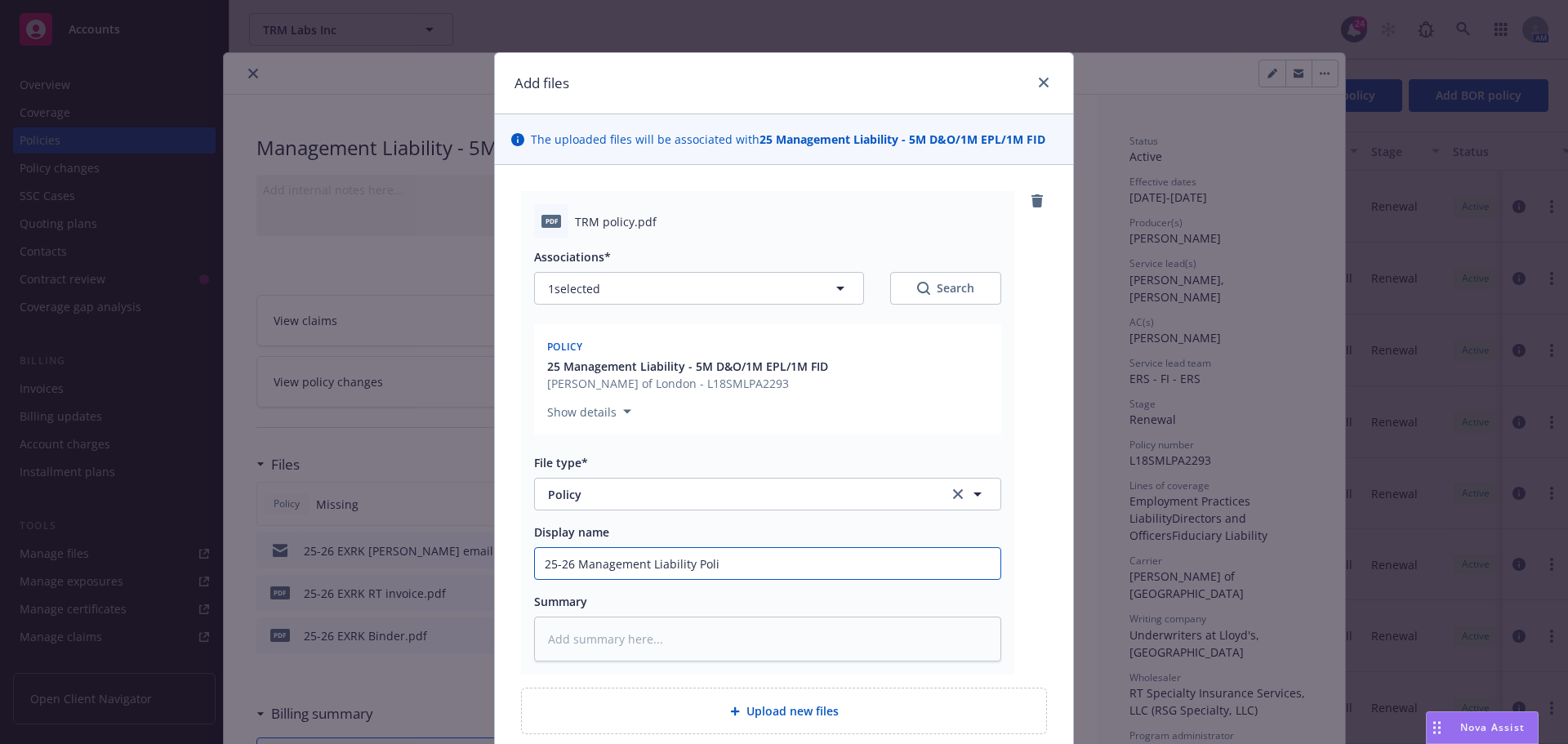
type textarea "x"
type input "25-26 Management Liability Polic"
type textarea "x"
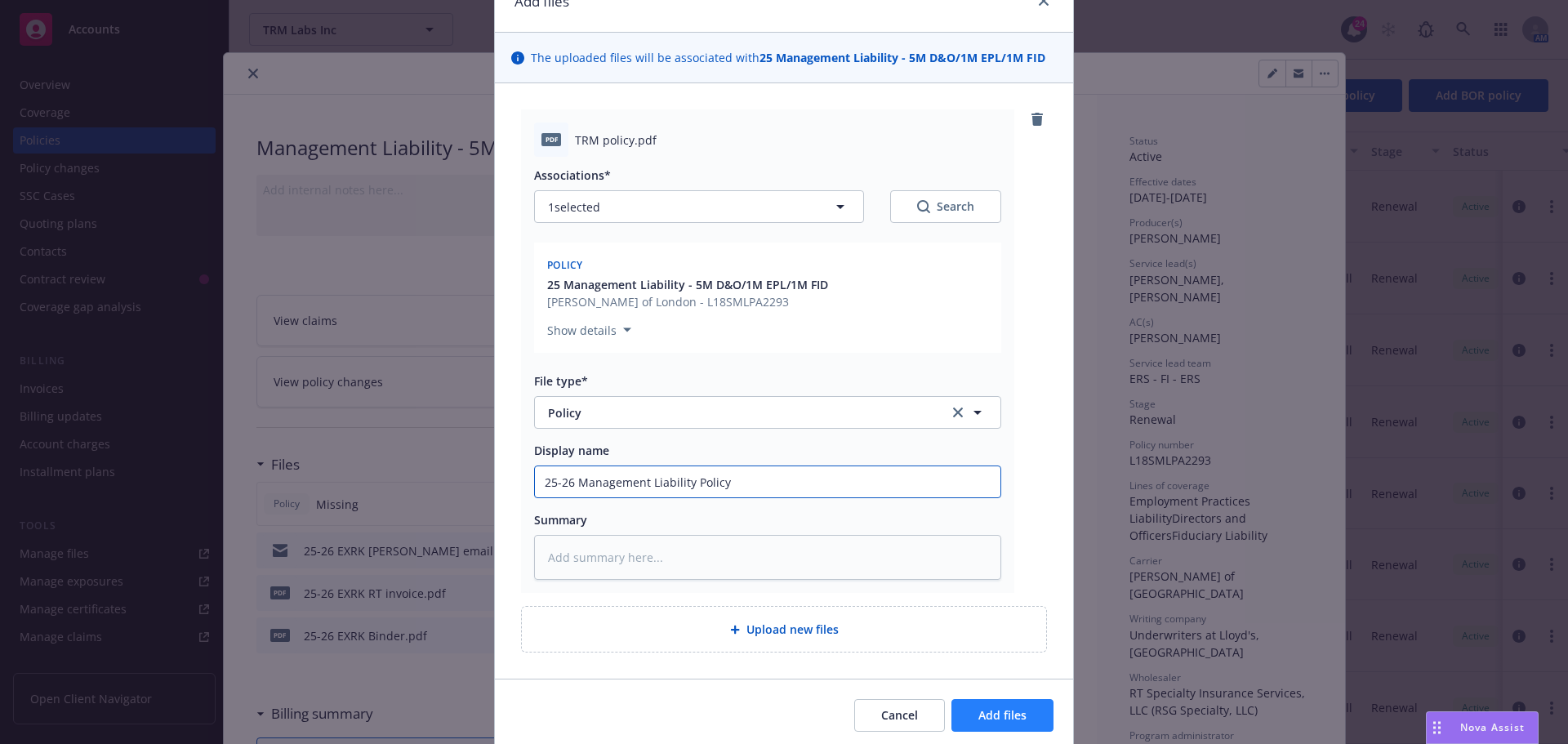
type input "25-26 Management Liability Policy"
click at [984, 710] on span "Add files" at bounding box center [1002, 715] width 49 height 16
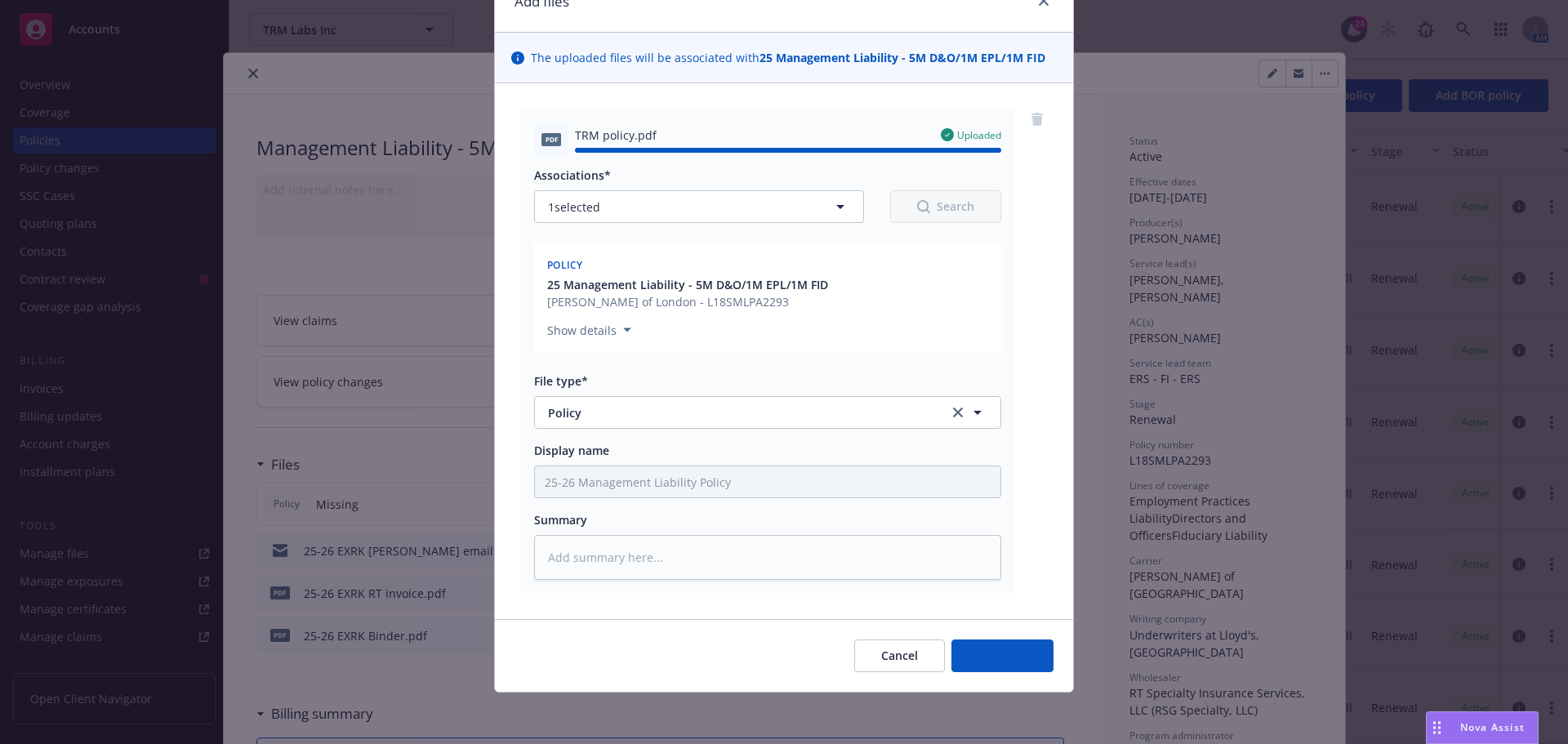
type textarea "x"
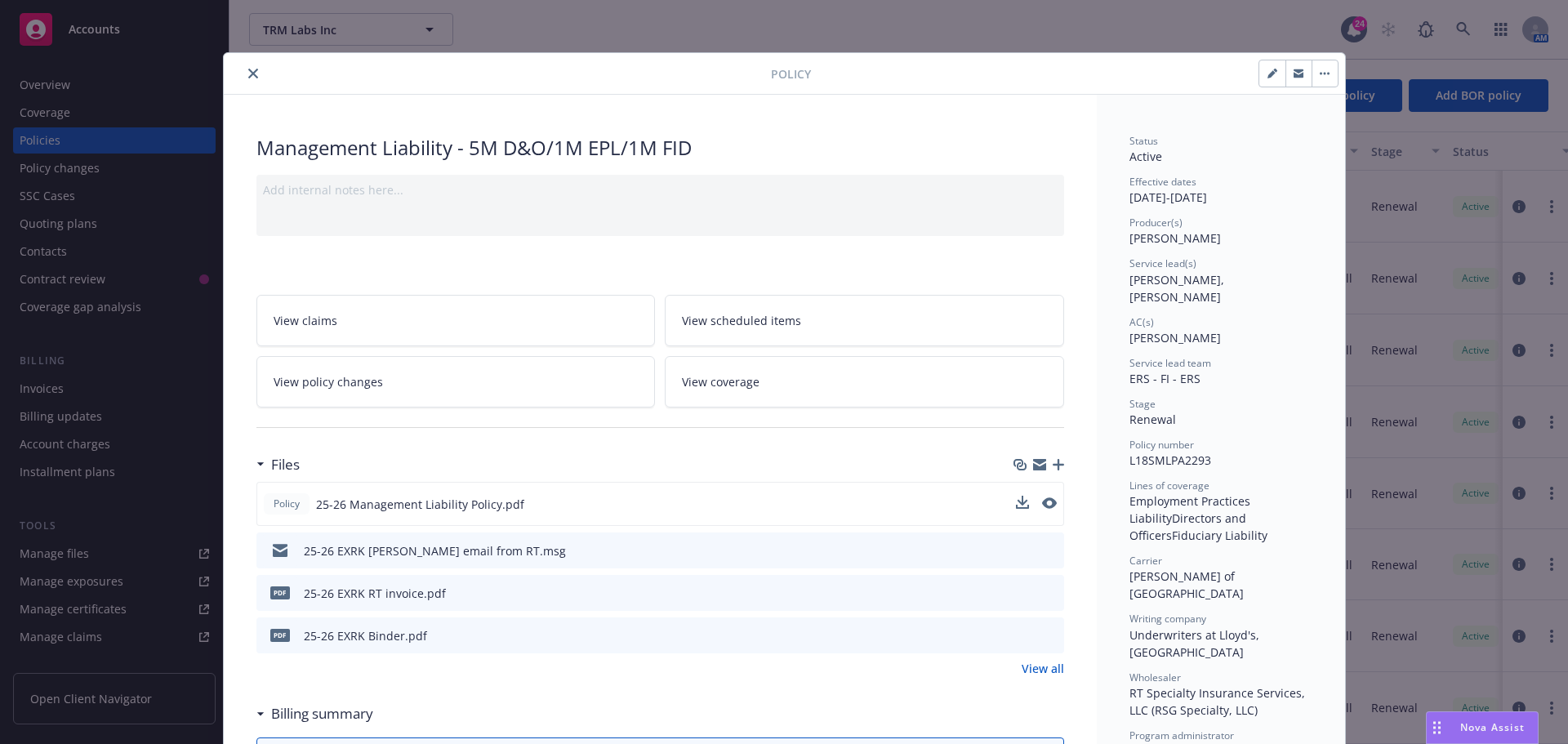
click at [1016, 509] on button at bounding box center [1022, 504] width 13 height 17
click at [1014, 505] on icon "download file" at bounding box center [1020, 503] width 13 height 13
click at [249, 74] on icon "close" at bounding box center [253, 73] width 10 height 10
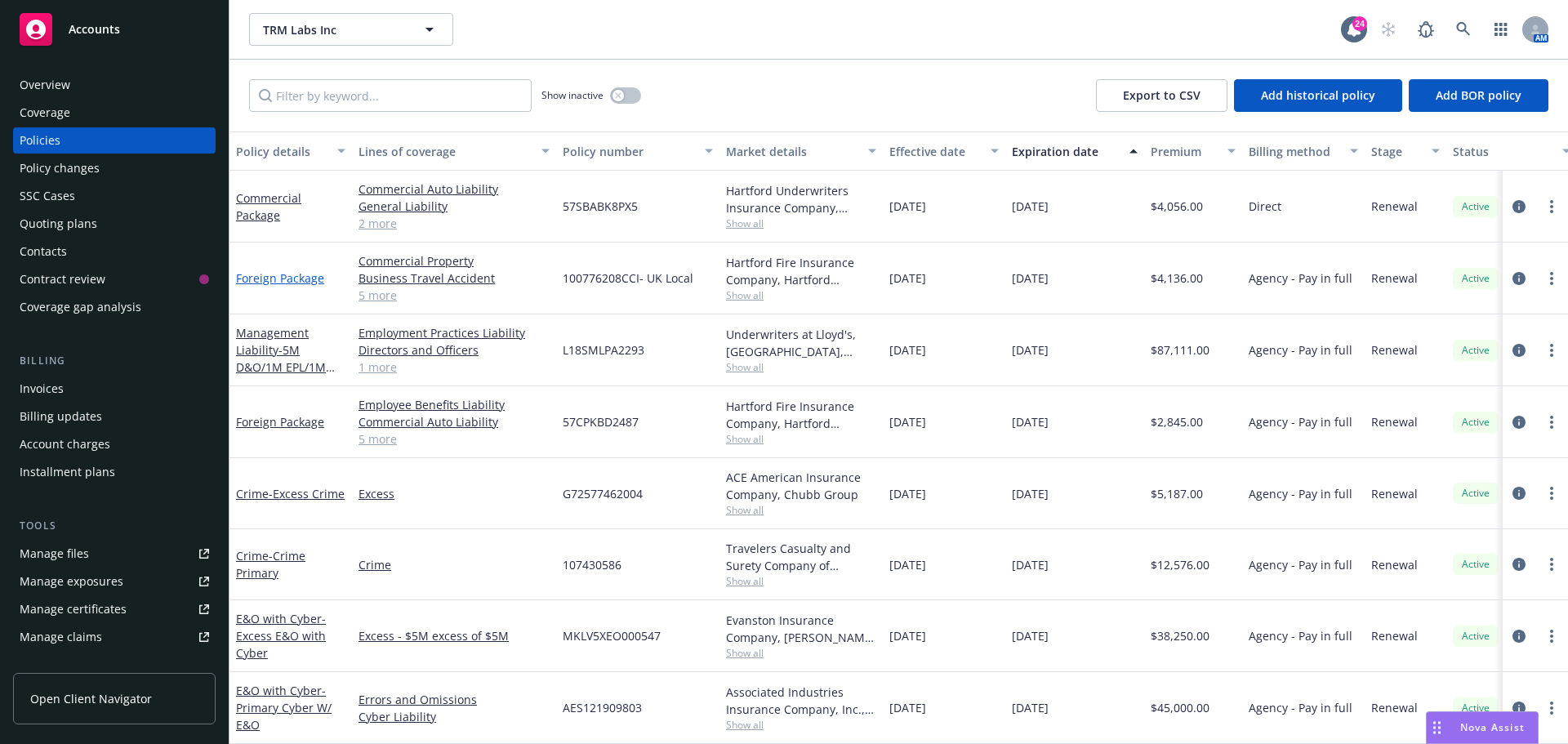
click at [281, 272] on link "Foreign Package" at bounding box center [280, 278] width 88 height 16
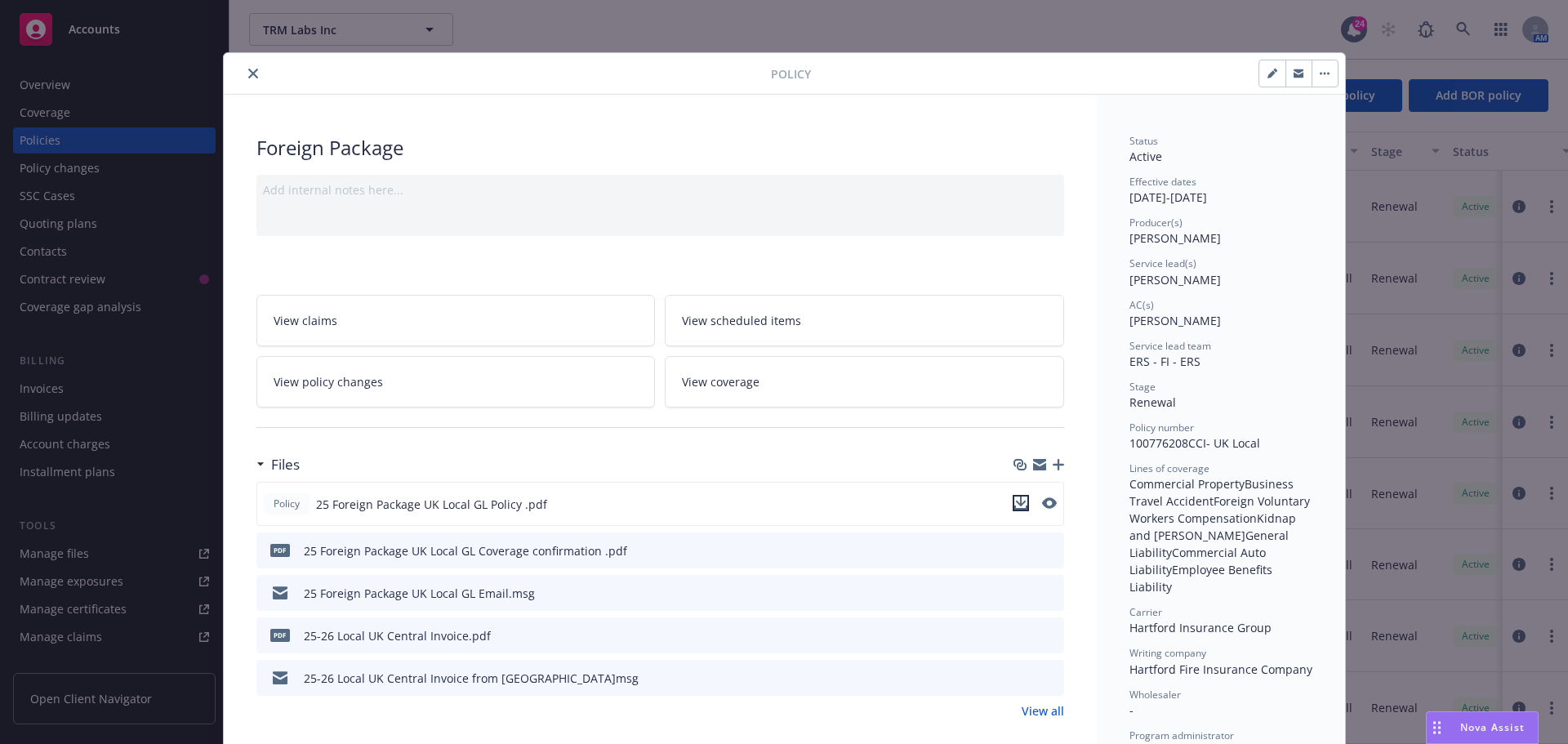
click at [1014, 507] on icon "download file" at bounding box center [1020, 503] width 13 height 13
click at [249, 73] on icon "close" at bounding box center [253, 73] width 10 height 10
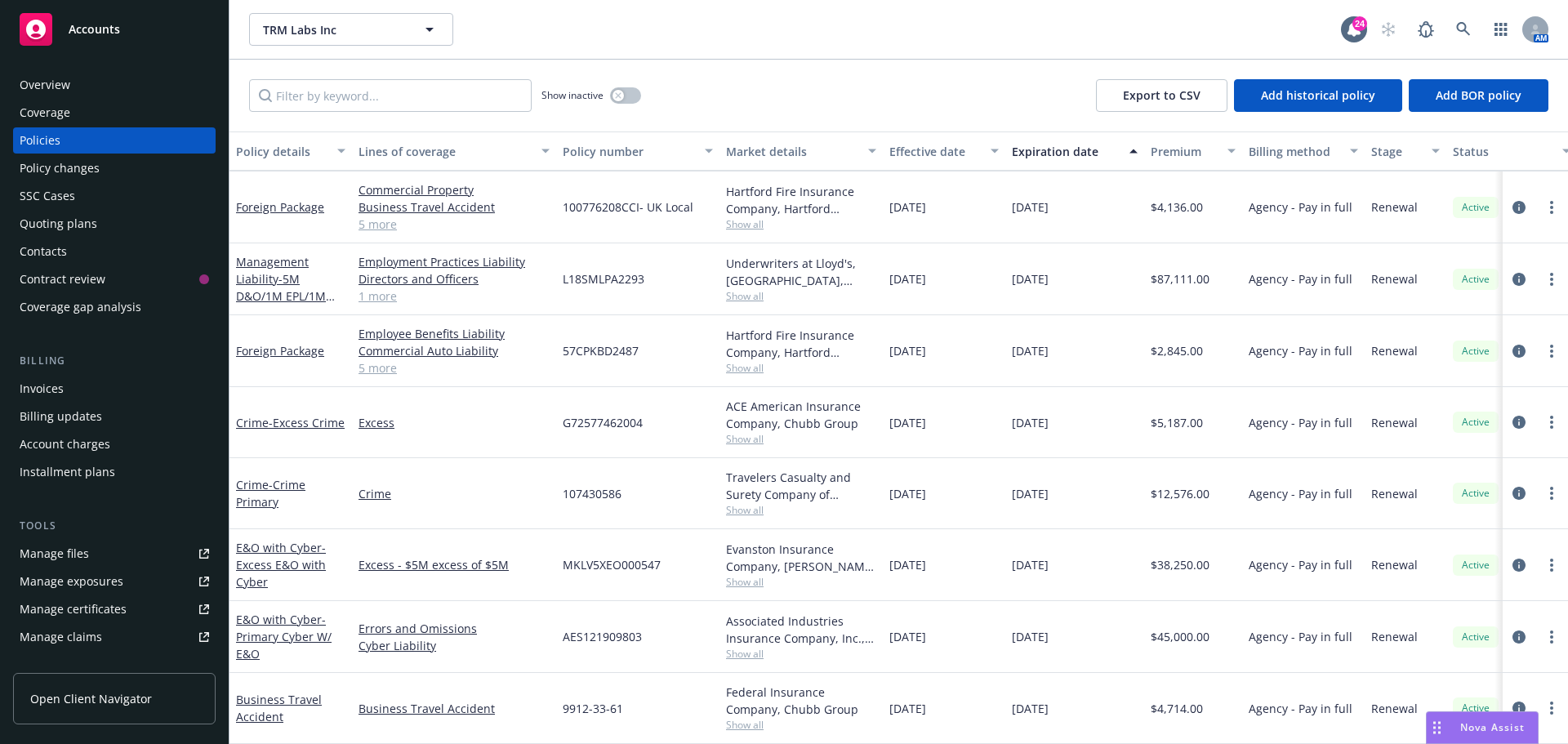
scroll to position [83, 0]
click at [283, 540] on link "E&O with Cyber - Excess E&O with Cyber" at bounding box center [281, 564] width 90 height 50
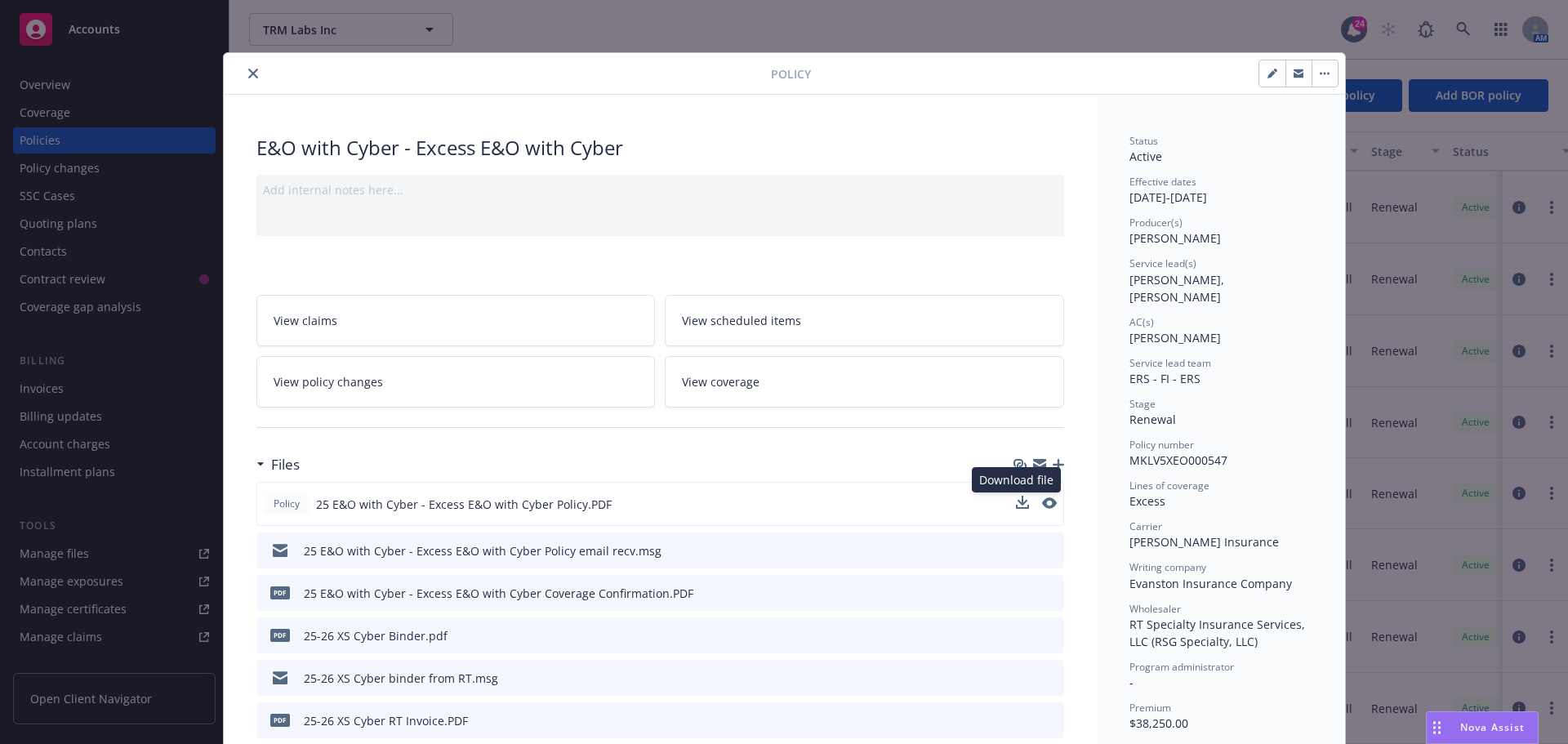
click at [1016, 510] on button at bounding box center [1022, 504] width 13 height 17
click at [1014, 506] on icon "download file" at bounding box center [1020, 503] width 13 height 13
drag, startPoint x: 238, startPoint y: 77, endPoint x: 227, endPoint y: 83, distance: 12.5
click at [243, 77] on button "close" at bounding box center [252, 72] width 19 height 19
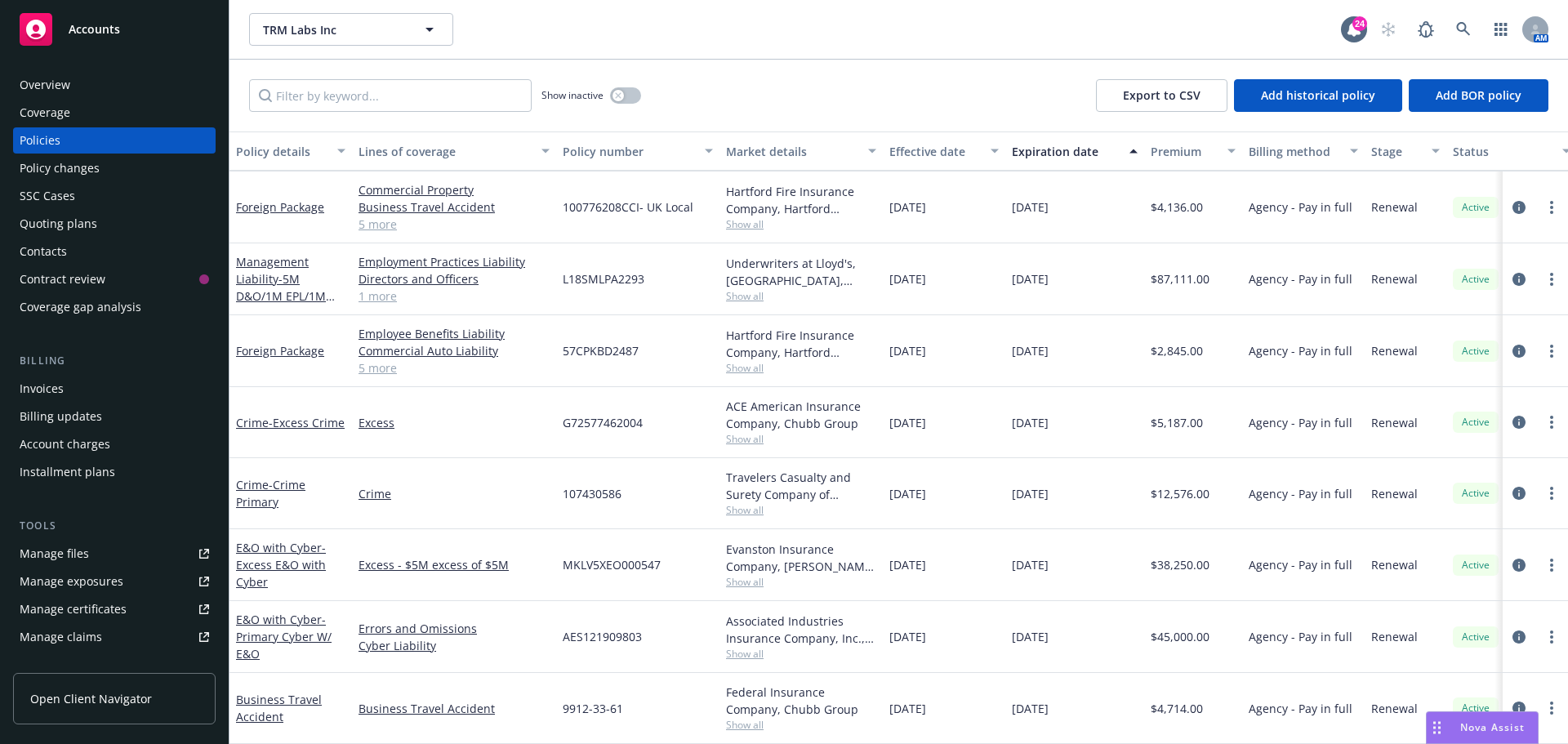
click at [59, 395] on div "Invoices" at bounding box center [41, 388] width 44 height 26
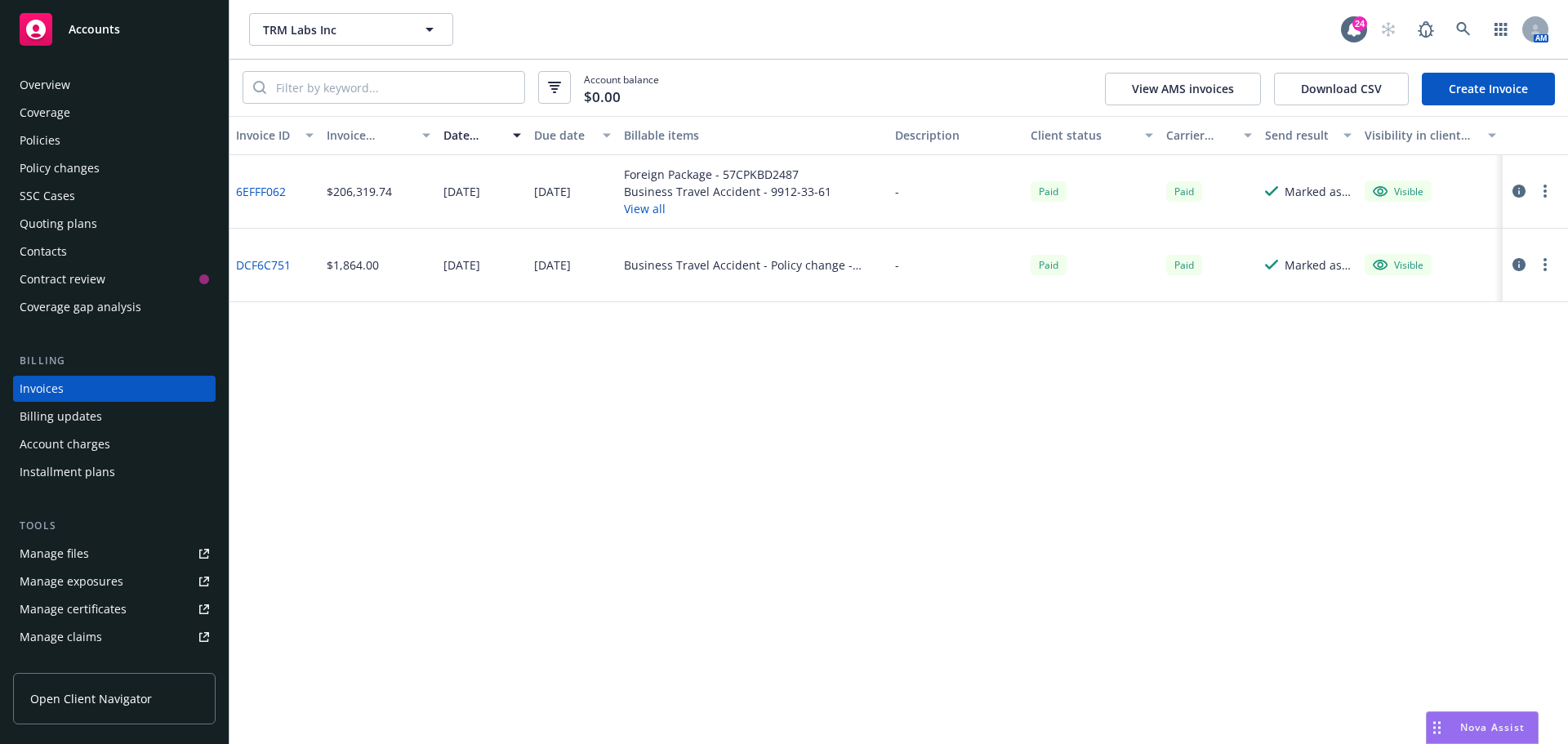
click at [643, 210] on button "View all" at bounding box center [728, 208] width 207 height 17
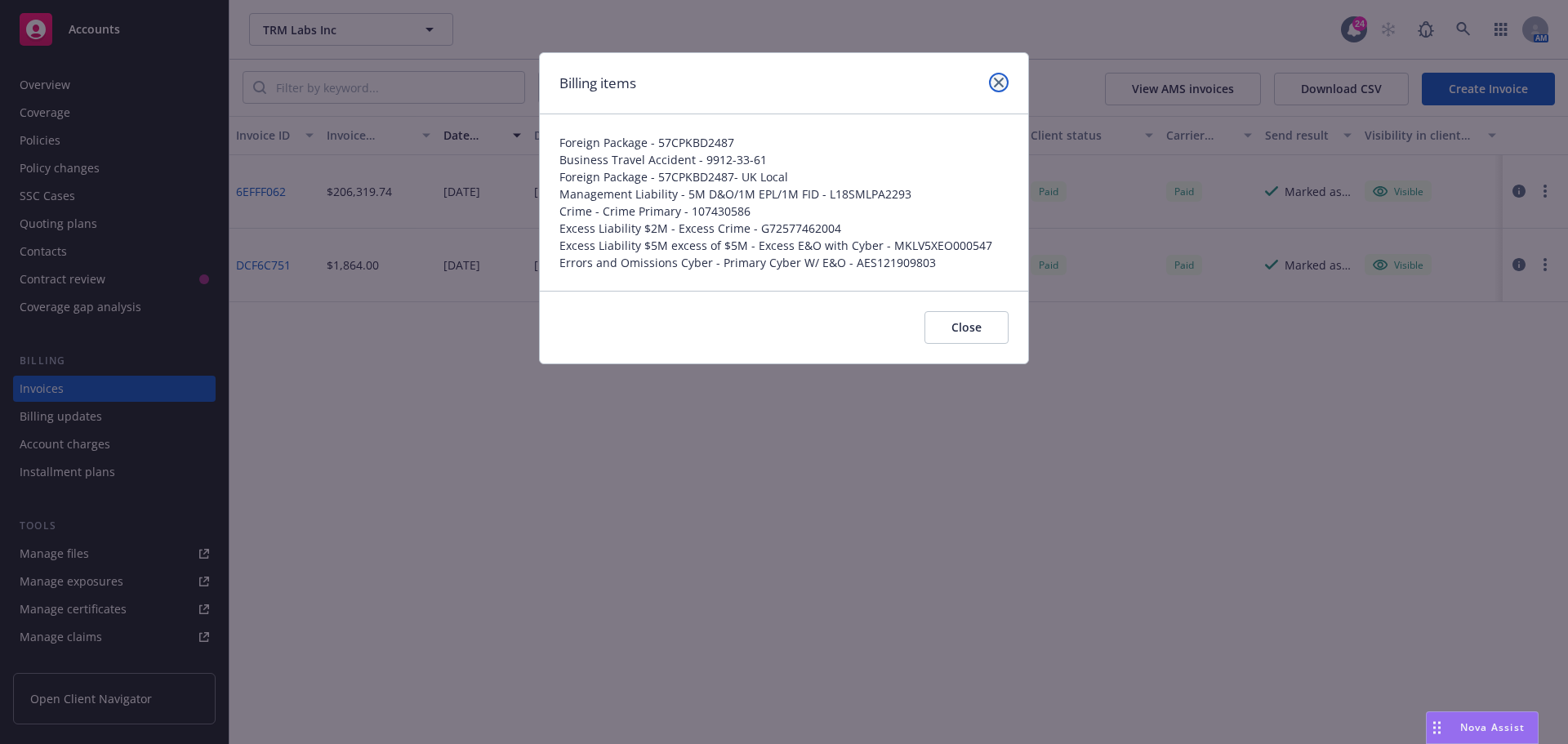
click at [997, 79] on icon "close" at bounding box center [998, 83] width 10 height 10
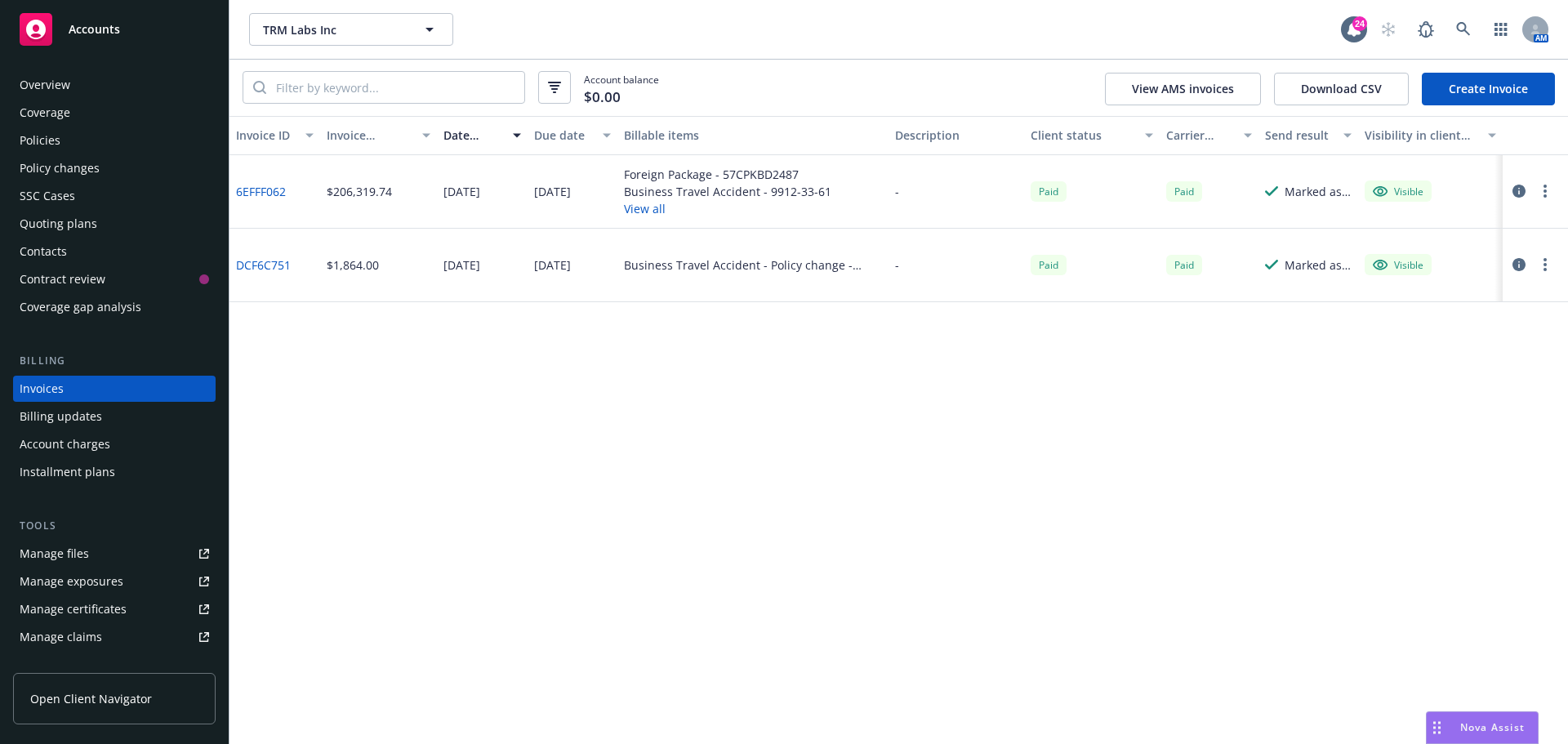
click at [927, 54] on div "TRM Labs Inc TRM Labs Inc 24 AM" at bounding box center [898, 29] width 1339 height 59
click at [865, 83] on div "Account balance $0.00 View AMS invoices Download CSV Create Invoice" at bounding box center [898, 87] width 1339 height 56
drag, startPoint x: 740, startPoint y: 483, endPoint x: 714, endPoint y: 436, distance: 53.7
click at [739, 483] on div "Invoice ID Invoice amount Date issued Due date Billable items Description Clien…" at bounding box center [898, 429] width 1339 height 627
drag, startPoint x: 1124, startPoint y: 18, endPoint x: 1327, endPoint y: 26, distance: 203.2
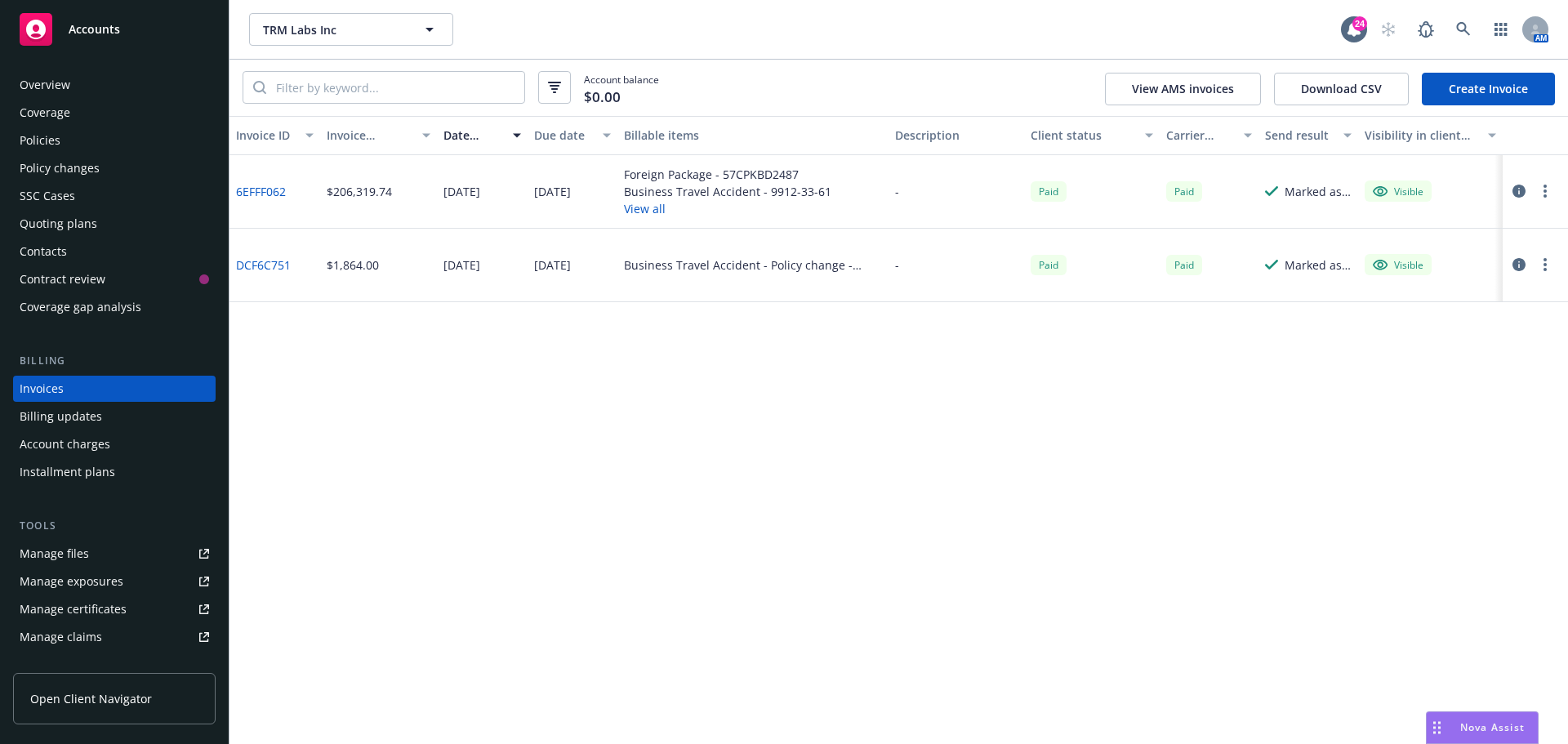
click at [1124, 18] on div "TRM Labs Inc TRM Labs Inc" at bounding box center [795, 29] width 1092 height 33
click at [1462, 33] on icon at bounding box center [1463, 29] width 15 height 15
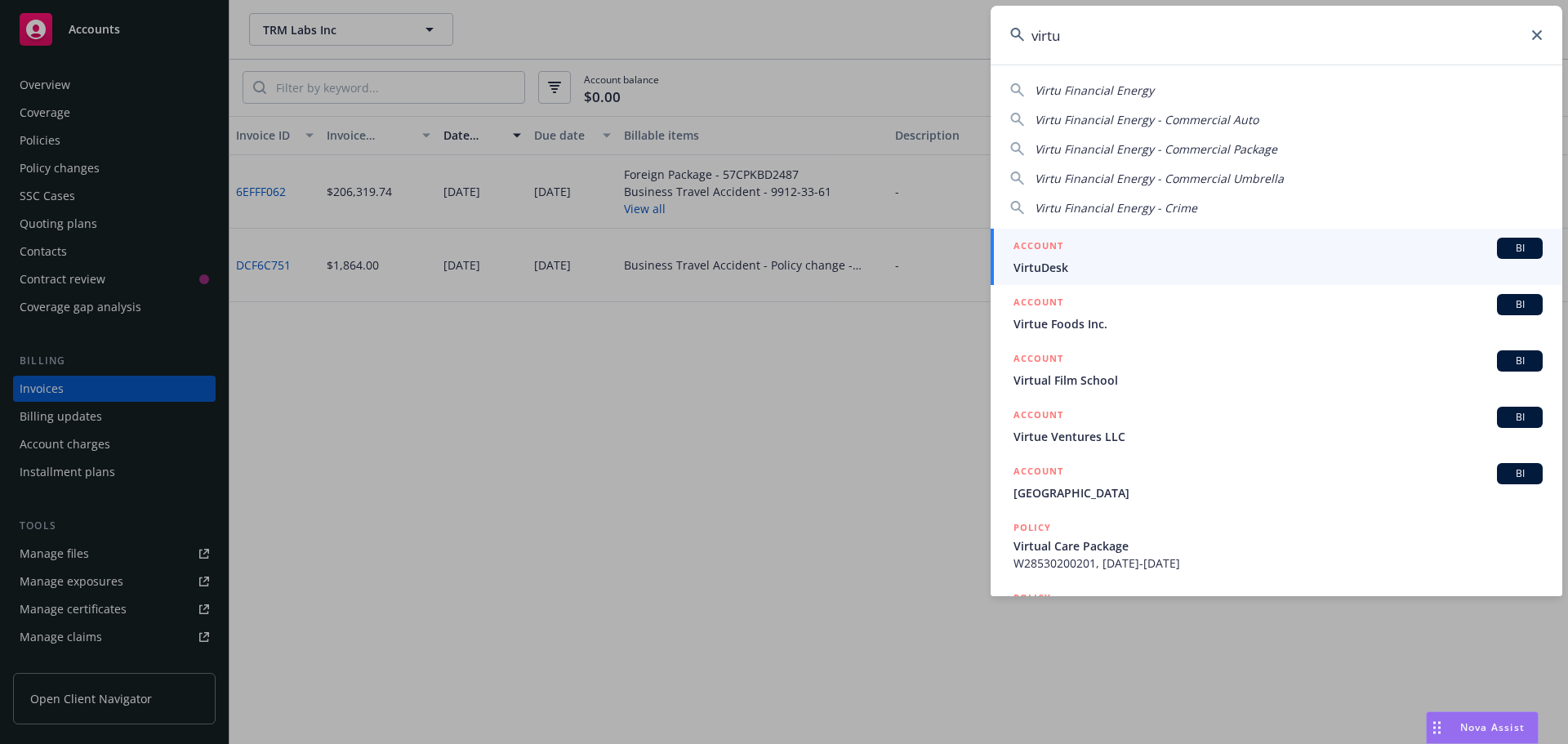
click at [1139, 84] on span "Virtu Financial Energy" at bounding box center [1095, 90] width 119 height 16
type input "Virtu Financial Energy"
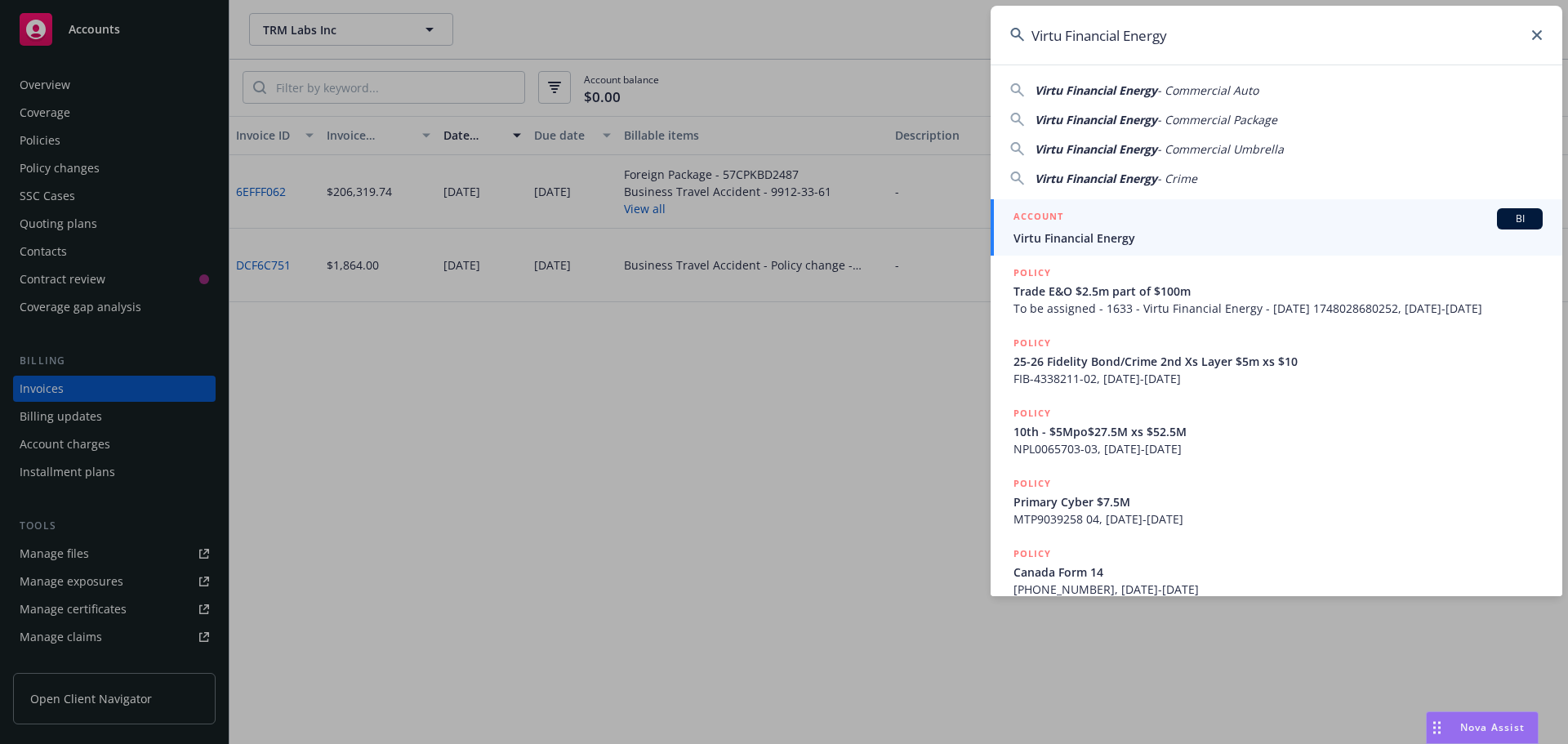
click at [1504, 214] on span "BI" at bounding box center [1520, 219] width 33 height 15
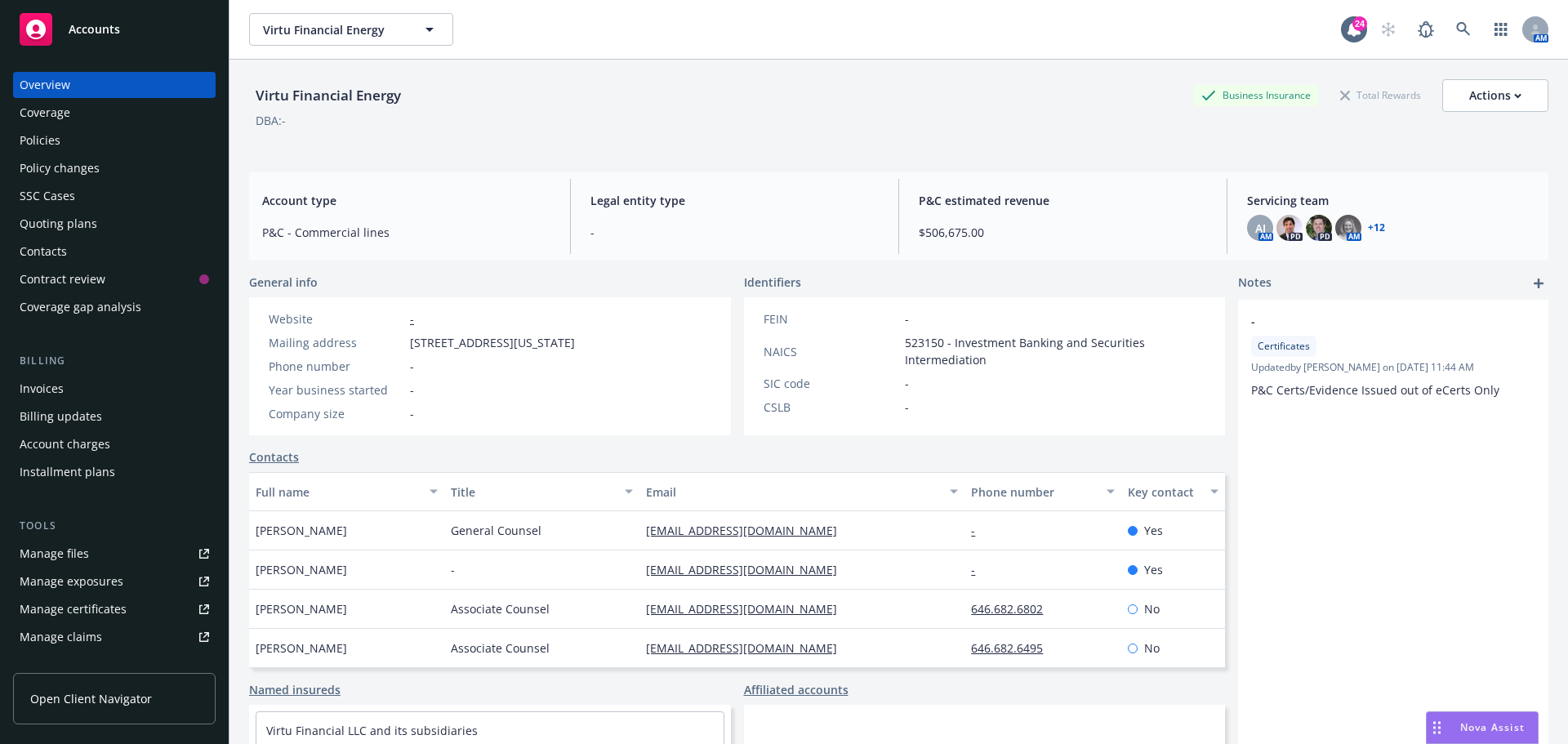
click at [45, 145] on div "Policies" at bounding box center [39, 140] width 41 height 26
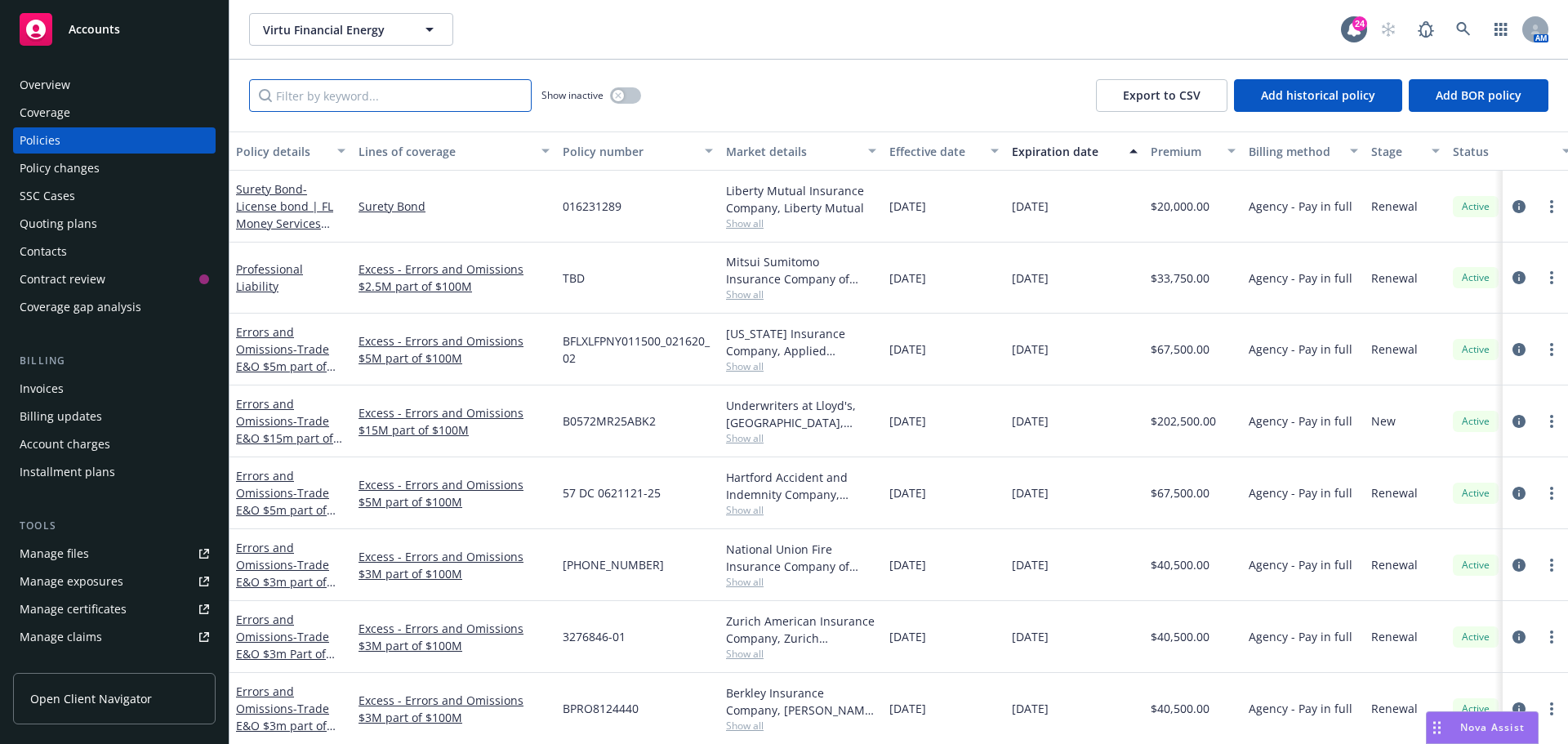
click at [383, 102] on input "Filter by keyword..." at bounding box center [390, 95] width 283 height 33
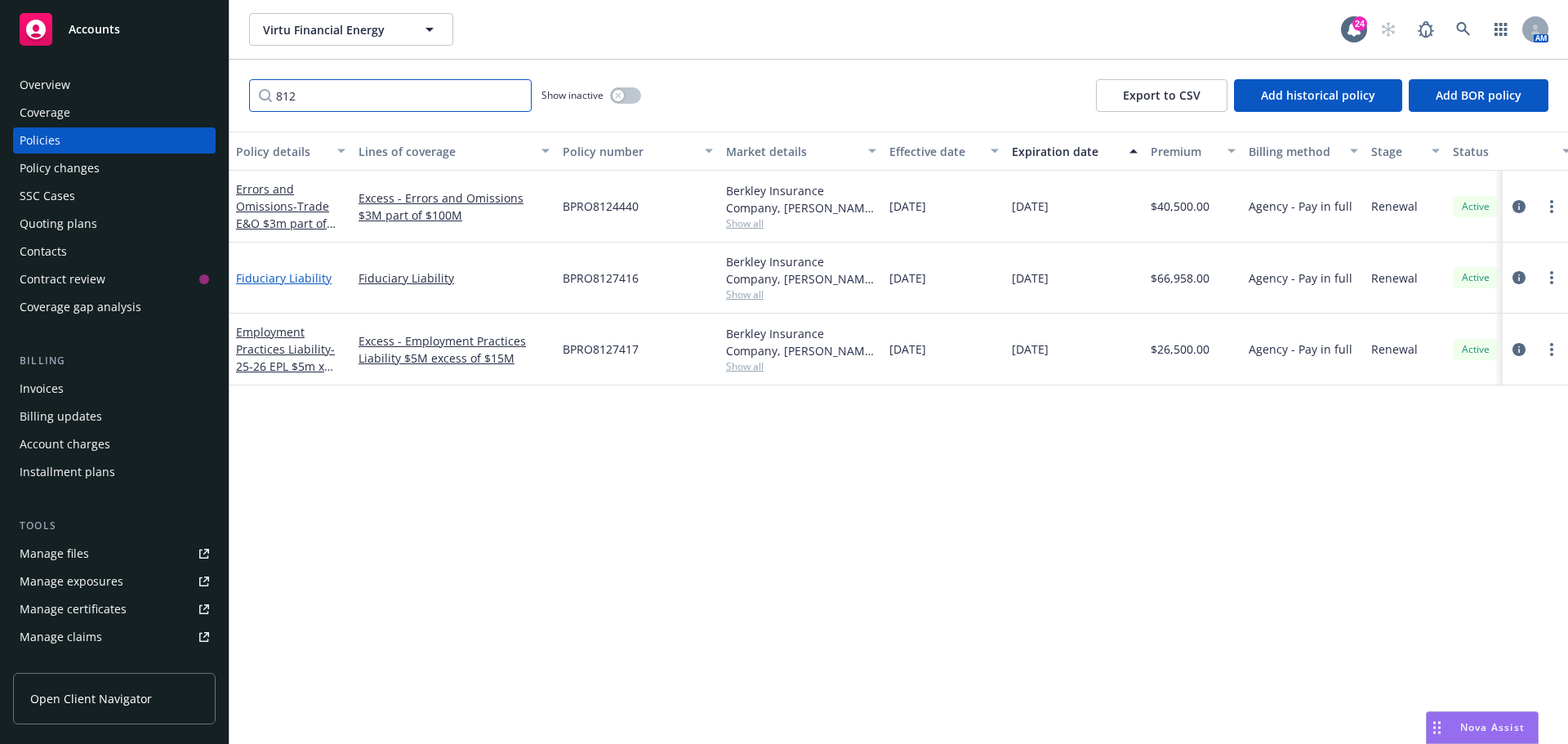
type input "812"
click at [298, 278] on link "Fiduciary Liability" at bounding box center [284, 278] width 95 height 16
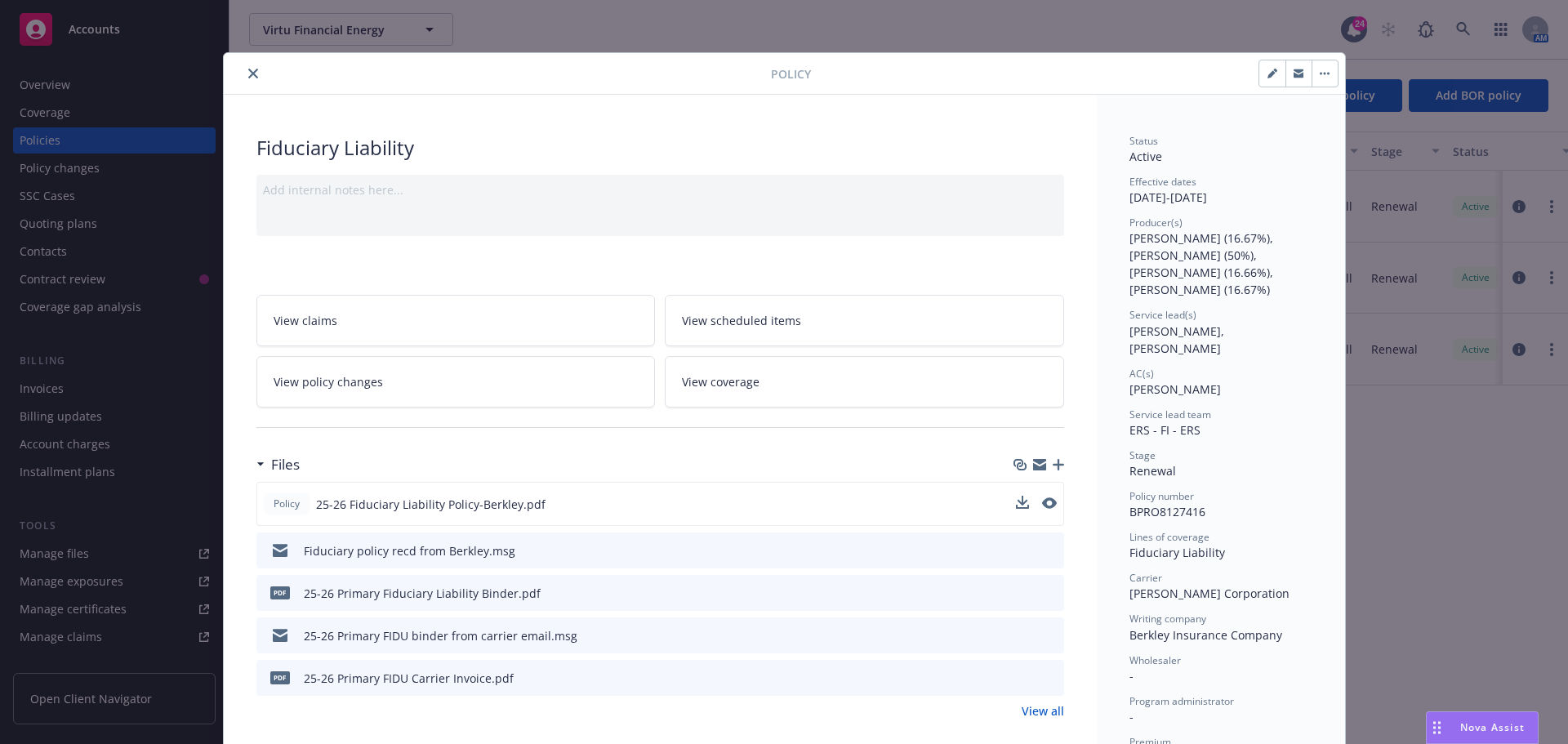
click at [1042, 508] on button at bounding box center [1050, 504] width 15 height 17
click at [1045, 550] on icon "preview file" at bounding box center [1049, 550] width 15 height 11
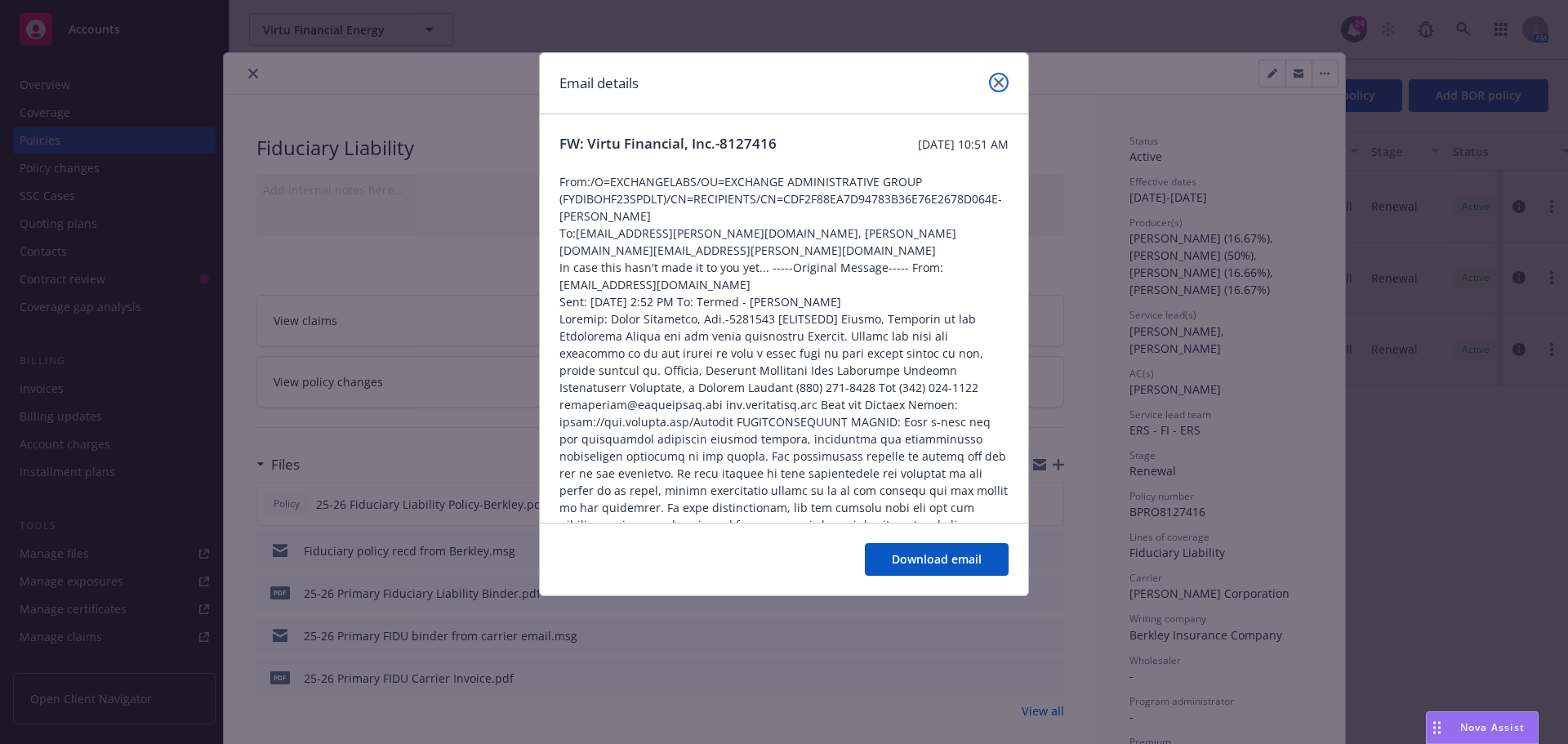
click at [1005, 83] on link "close" at bounding box center [998, 82] width 19 height 19
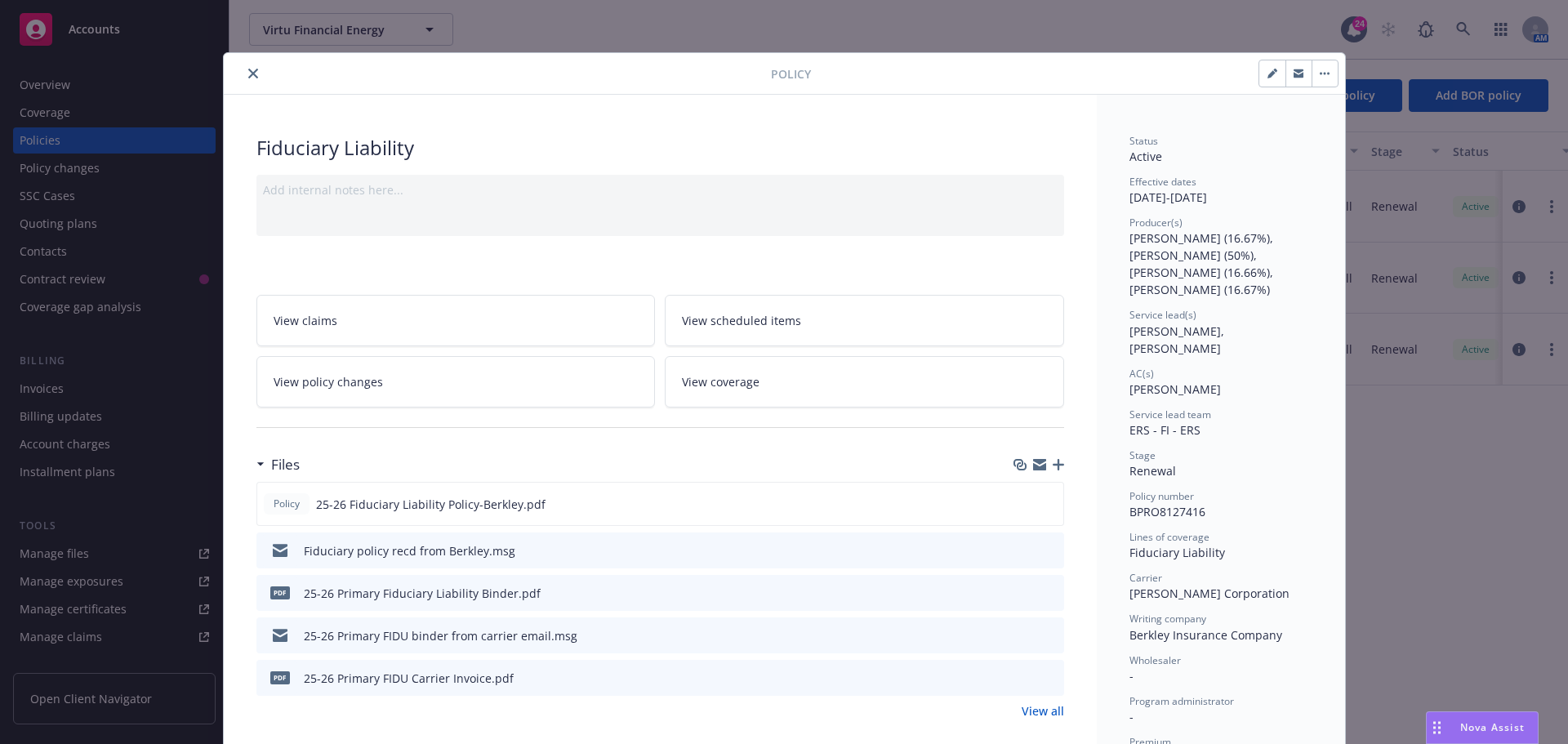
click at [250, 72] on icon "close" at bounding box center [253, 73] width 10 height 10
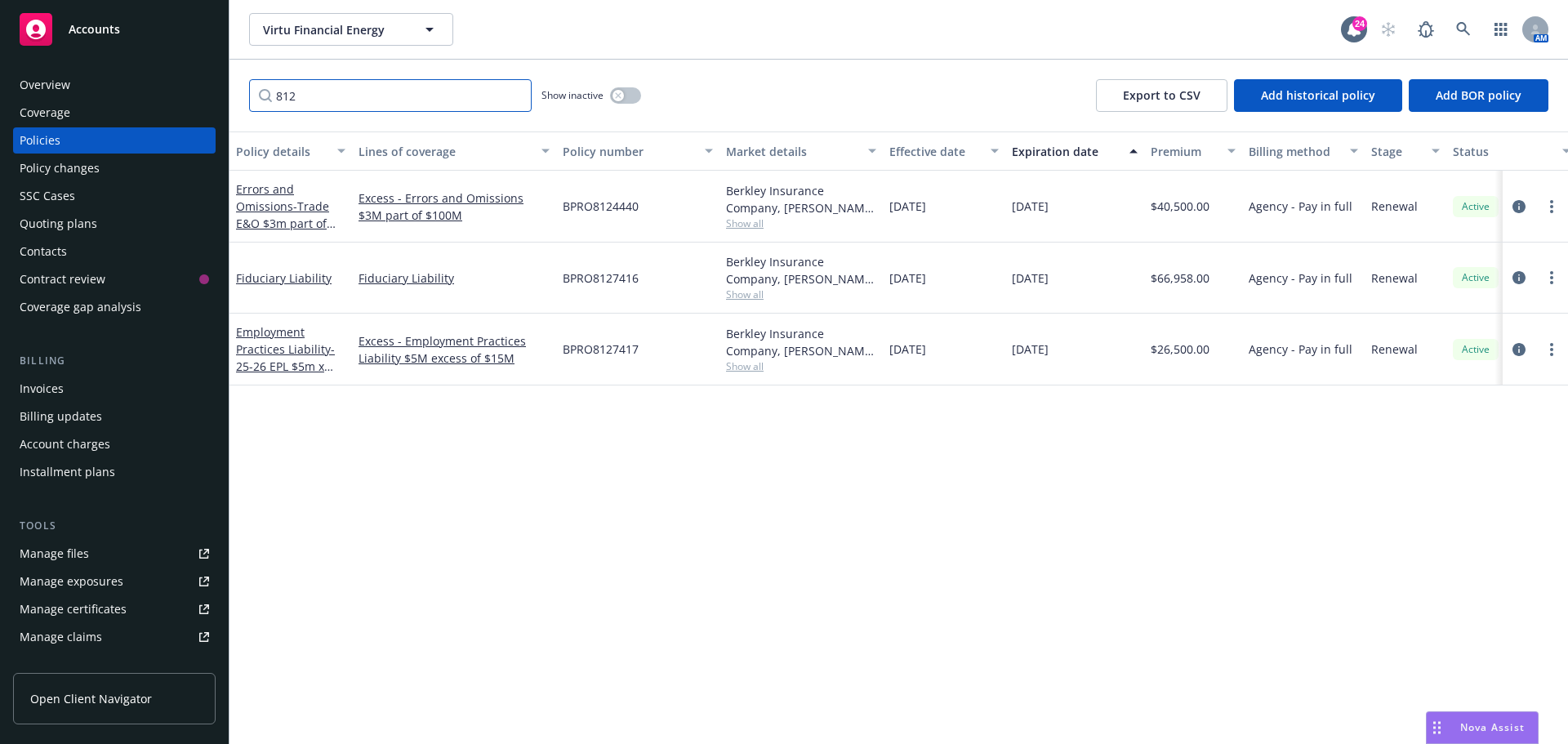
click at [517, 99] on input "812" at bounding box center [390, 95] width 283 height 33
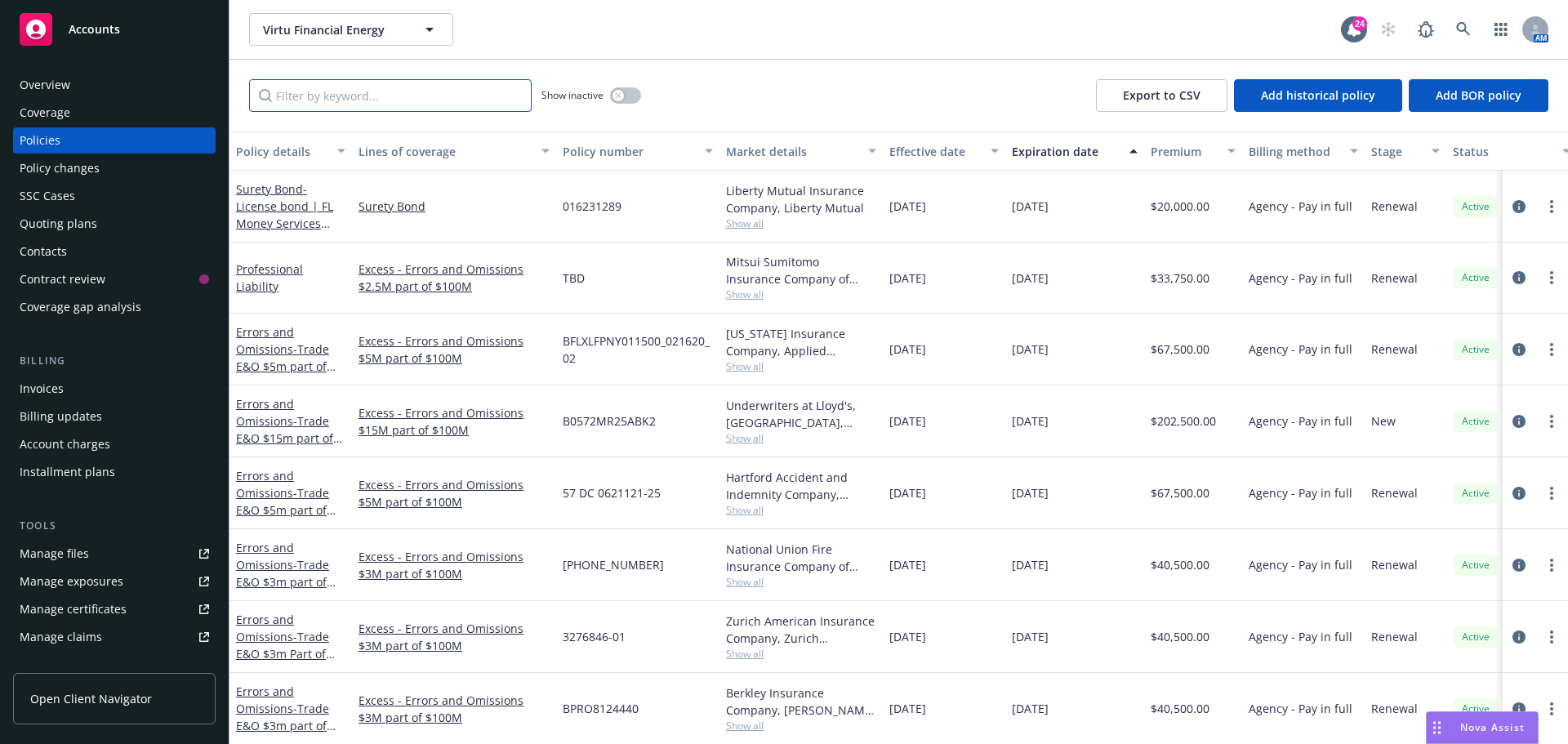
click at [359, 91] on input "Filter by keyword..." at bounding box center [390, 95] width 283 height 33
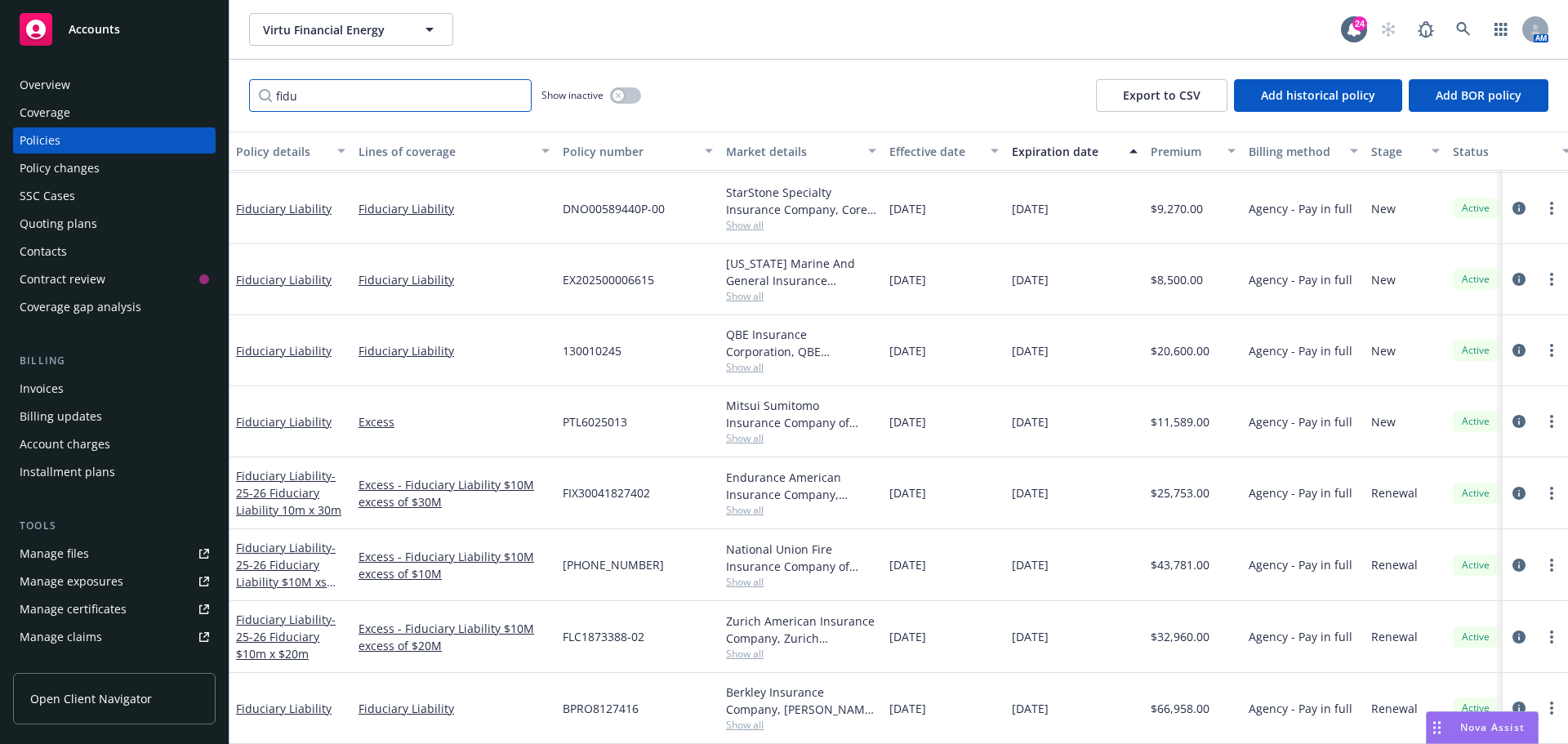
scroll to position [146, 0]
type input "fidu"
drag, startPoint x: 1094, startPoint y: 91, endPoint x: 1028, endPoint y: 97, distance: 66.3
click at [1094, 91] on div "fidu Show inactive Export to CSV Add historical policy Add BOR policy" at bounding box center [898, 95] width 1339 height 72
click at [515, 91] on input "fidu" at bounding box center [390, 95] width 283 height 33
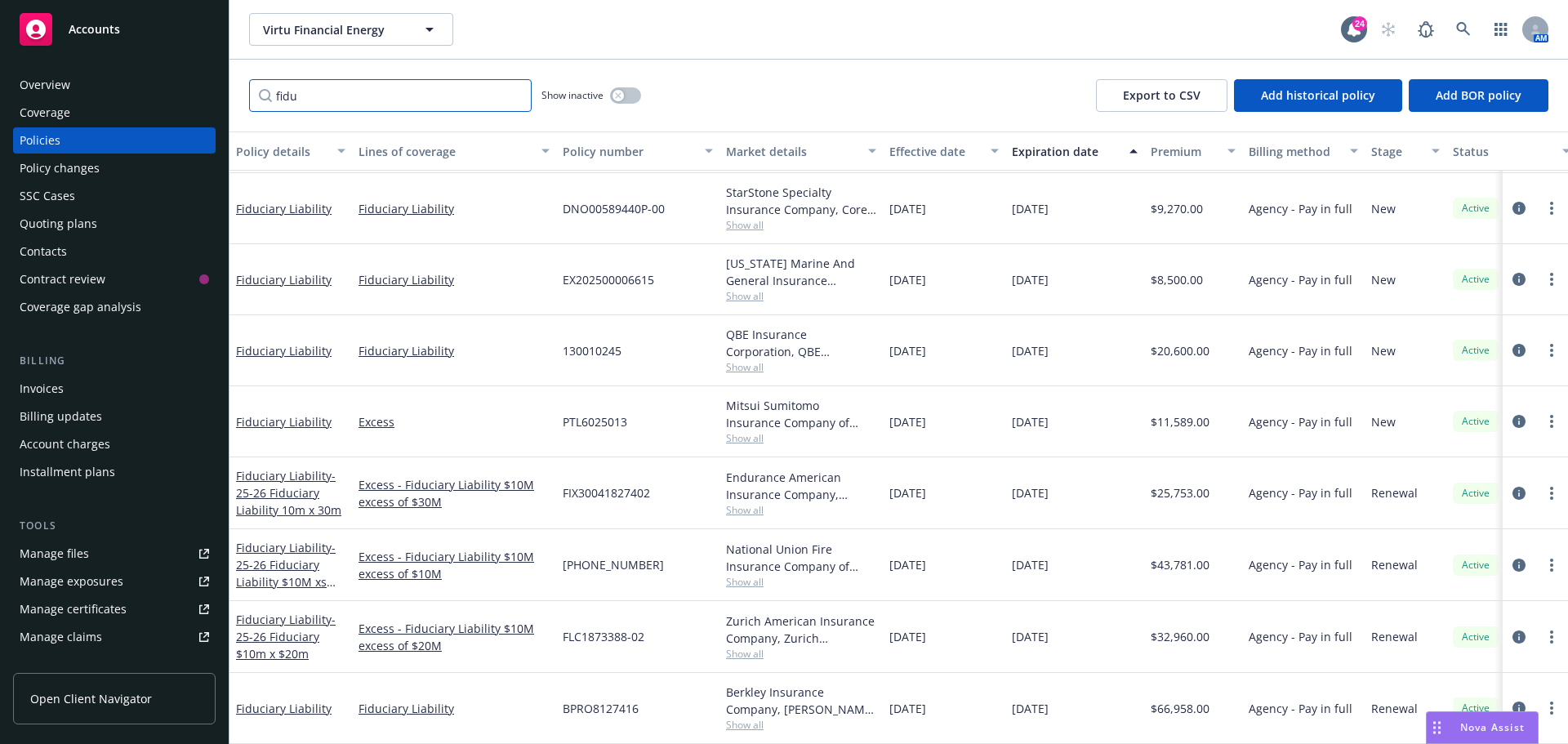
click at [517, 101] on input "fidu" at bounding box center [390, 95] width 283 height 33
click at [513, 94] on input "fidu" at bounding box center [390, 95] width 283 height 33
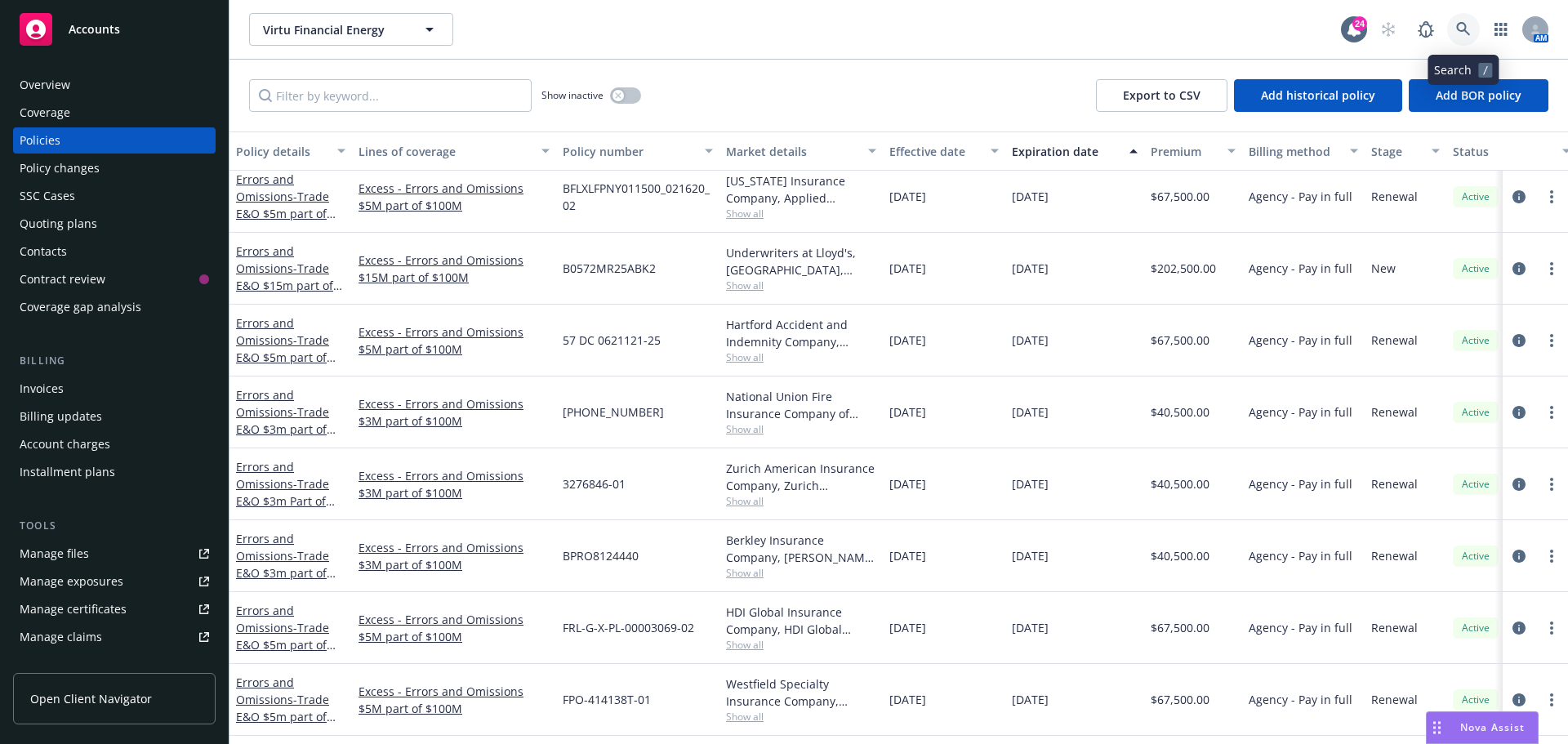
click at [1452, 28] on link at bounding box center [1463, 29] width 33 height 33
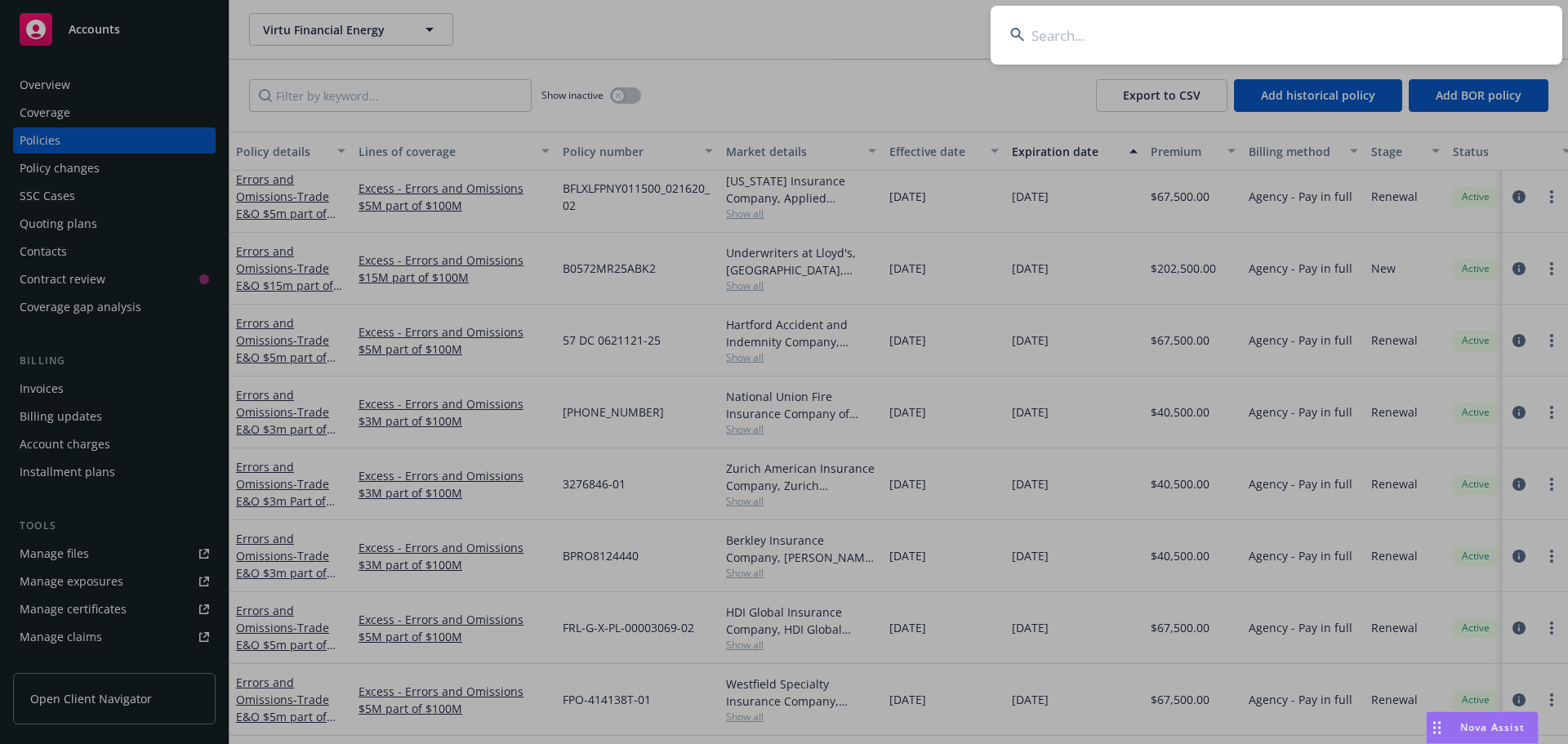
click at [1095, 42] on input at bounding box center [1276, 35] width 572 height 59
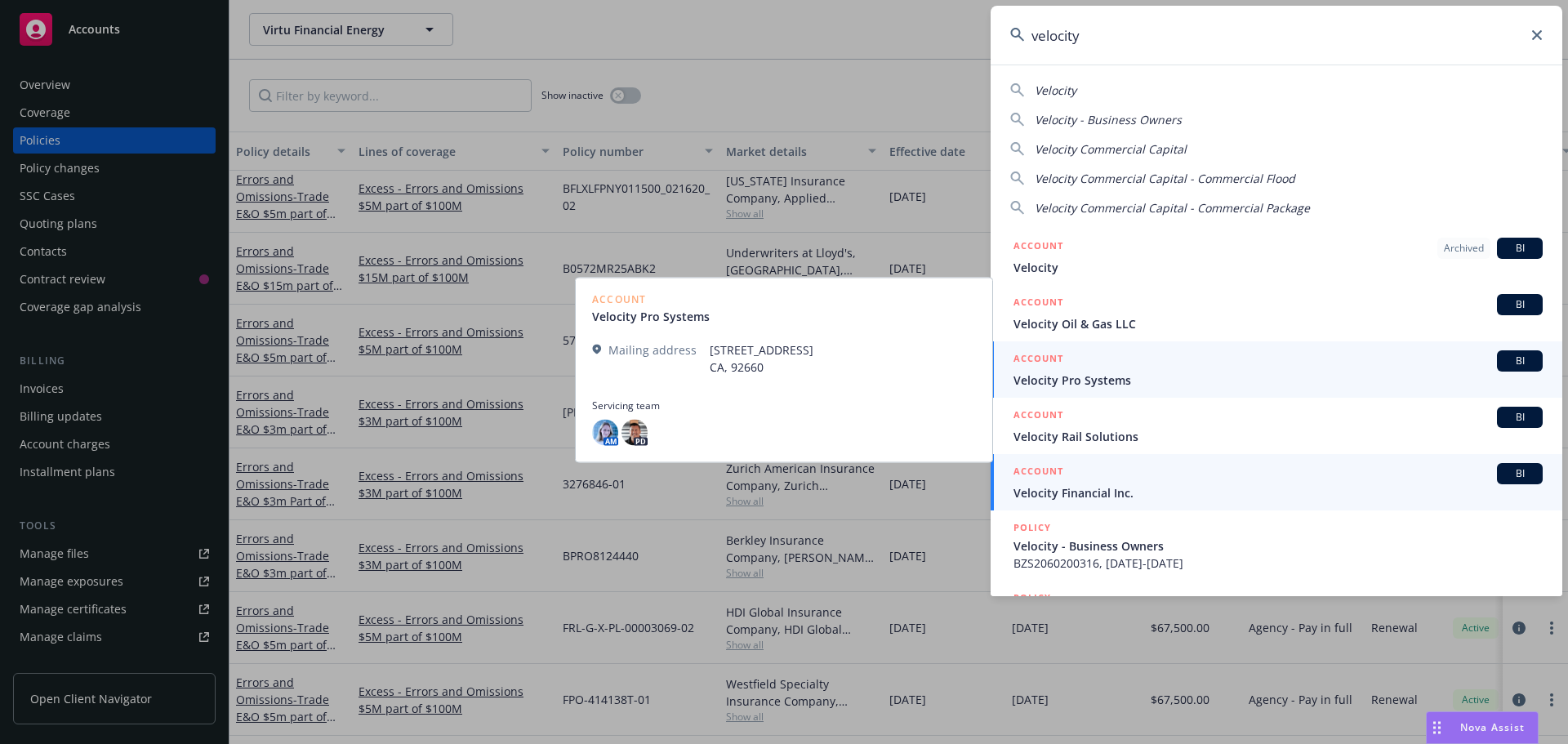
type input "velocity"
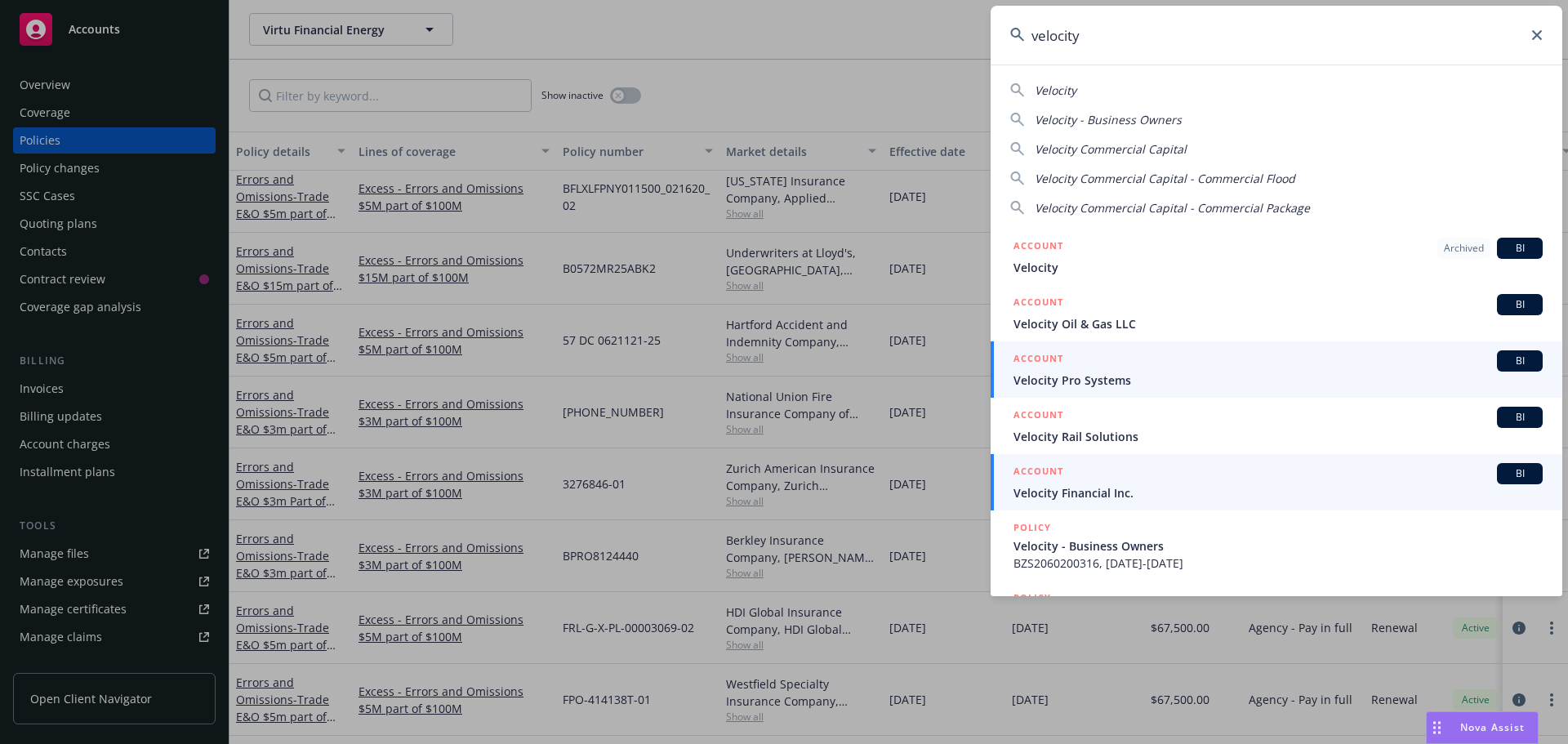
click at [1504, 472] on span "BI" at bounding box center [1520, 473] width 33 height 15
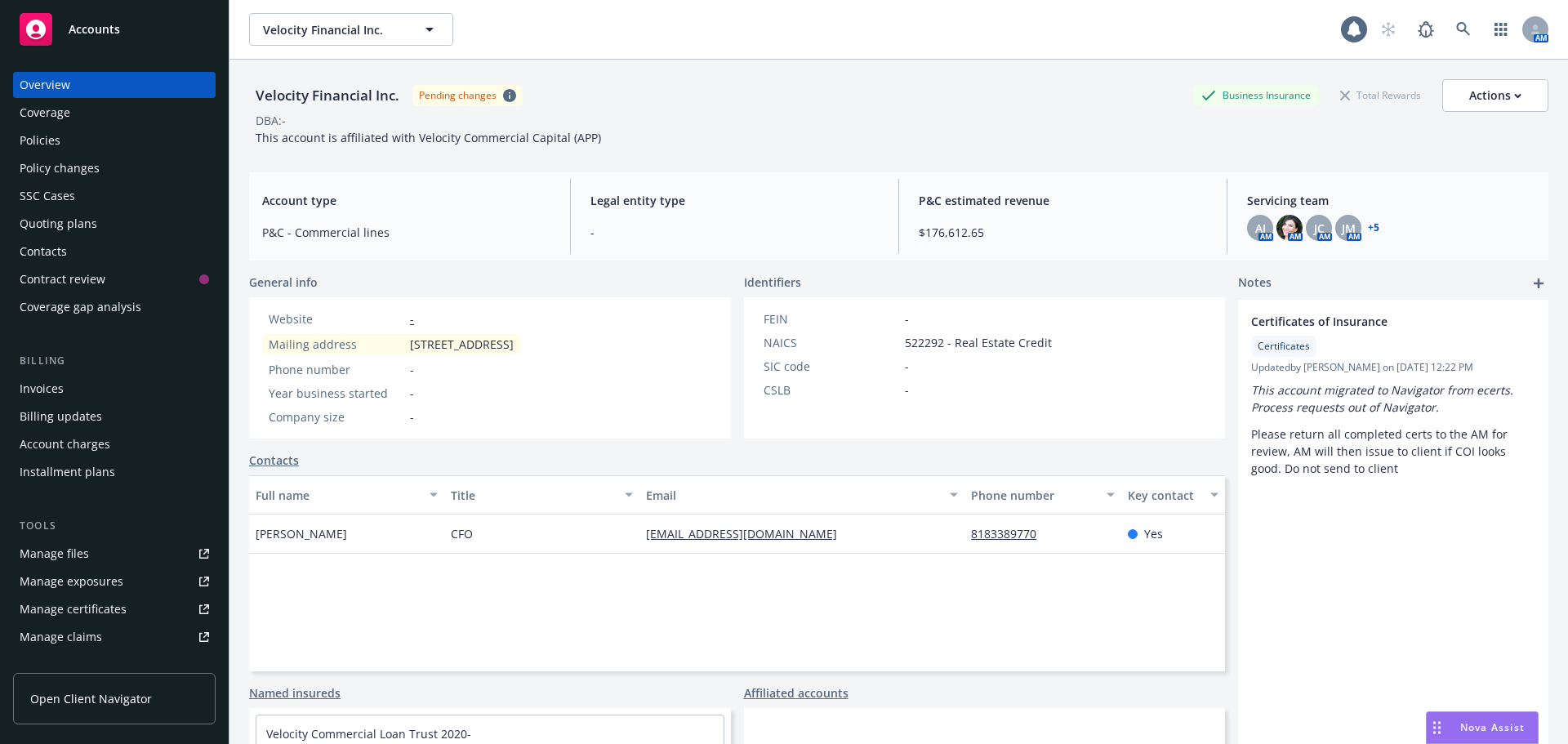
click at [629, 127] on div "DBA: -" at bounding box center [898, 120] width 1299 height 17
click at [83, 387] on div "Invoices" at bounding box center [114, 388] width 190 height 26
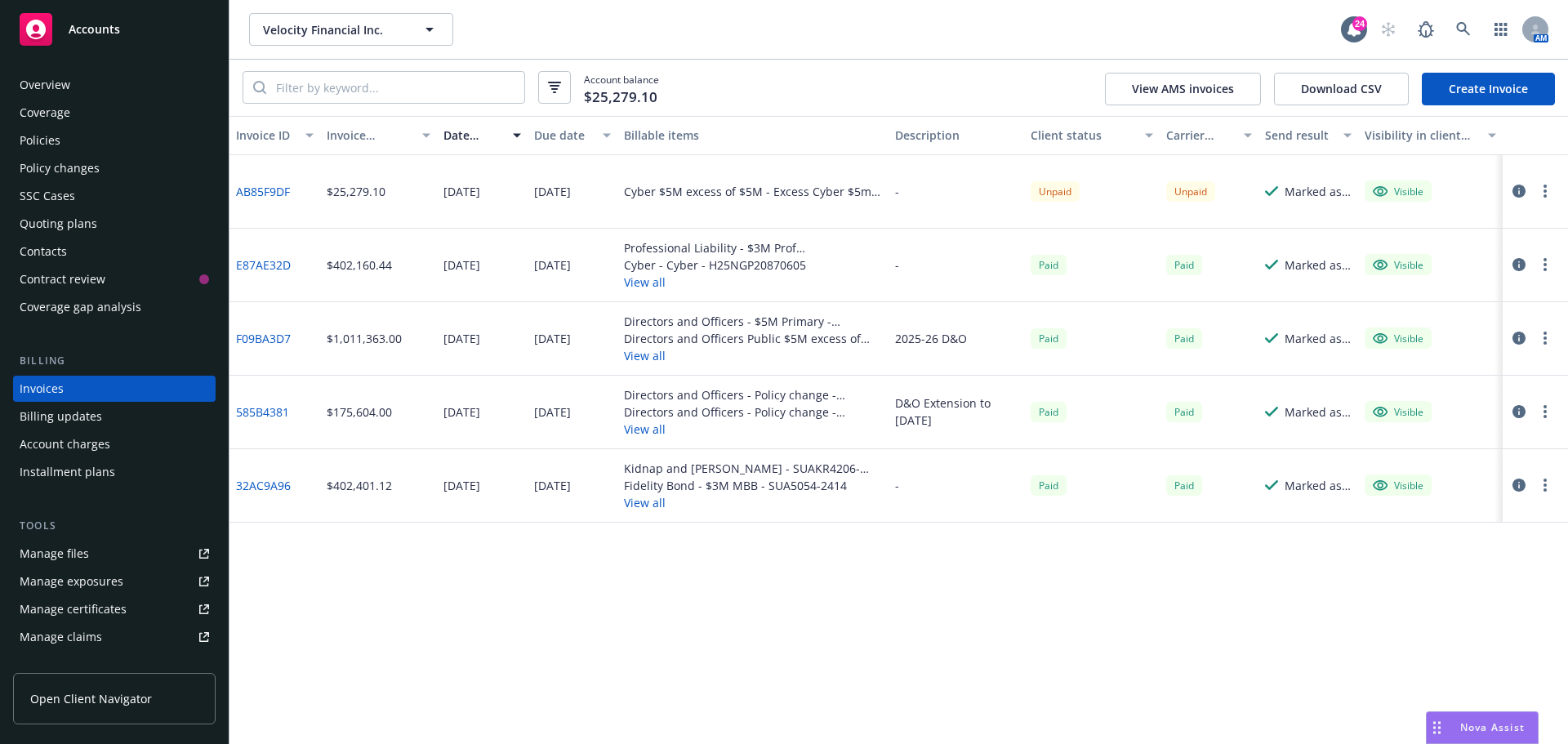
click at [863, 52] on div "Velocity Financial Inc. Velocity Financial Inc. 24 AM" at bounding box center [898, 29] width 1339 height 59
drag, startPoint x: 661, startPoint y: 53, endPoint x: 701, endPoint y: 48, distance: 40.3
click at [661, 53] on div "Velocity Financial Inc. Velocity Financial Inc. 24 AM" at bounding box center [898, 29] width 1339 height 59
click at [1463, 39] on link at bounding box center [1463, 29] width 33 height 33
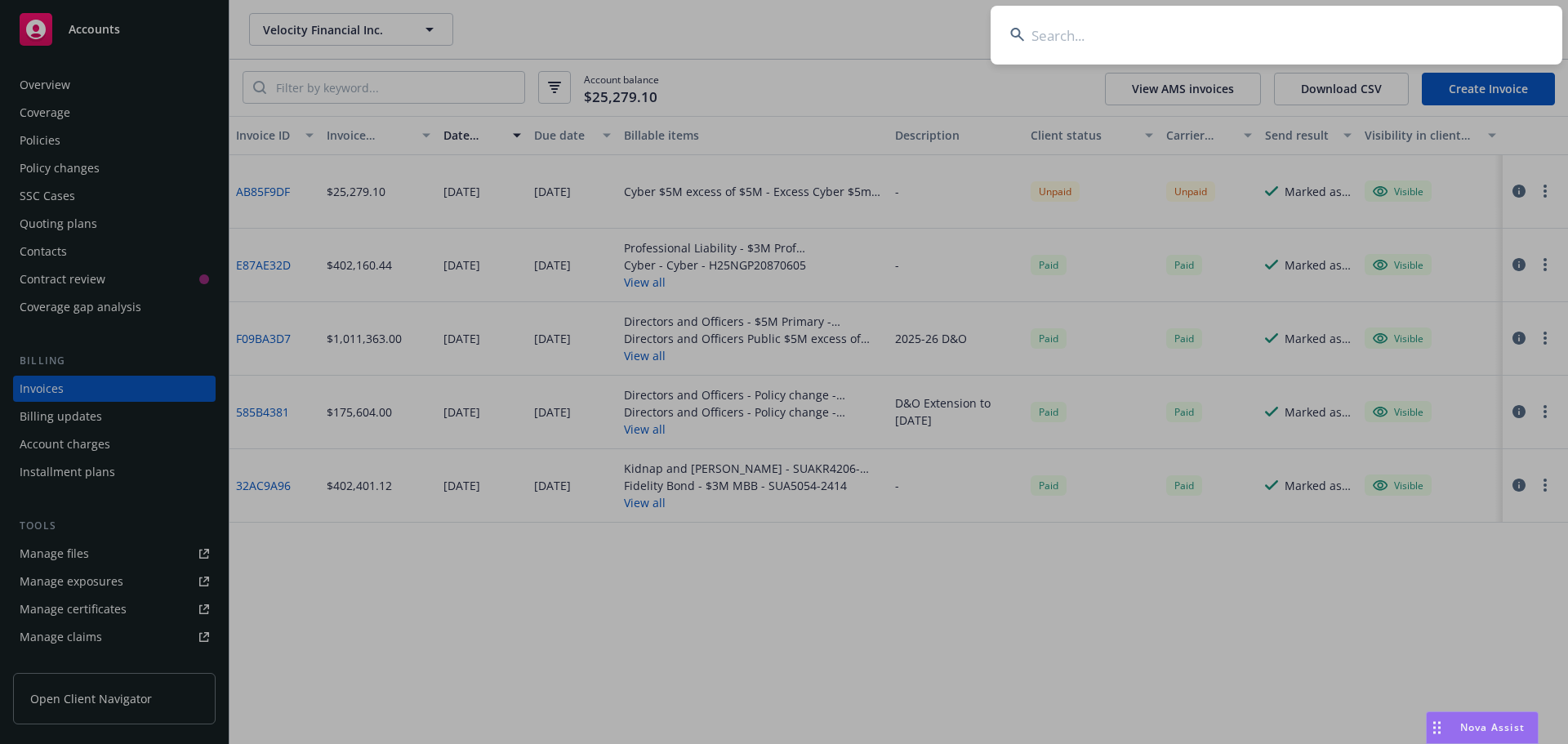
click at [1430, 35] on input at bounding box center [1276, 35] width 572 height 59
type input "bestow"
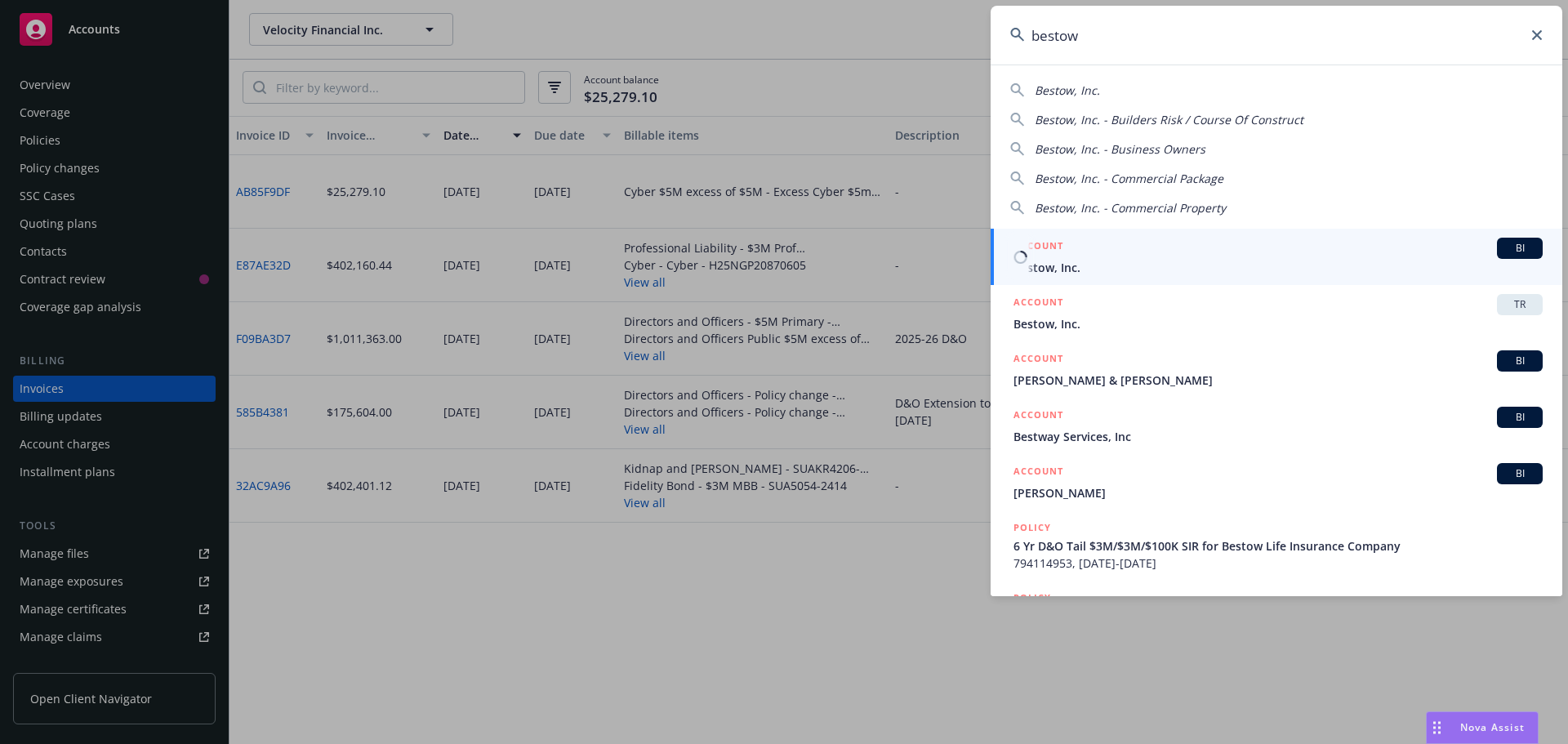
click at [1501, 240] on div "BI" at bounding box center [1520, 248] width 46 height 21
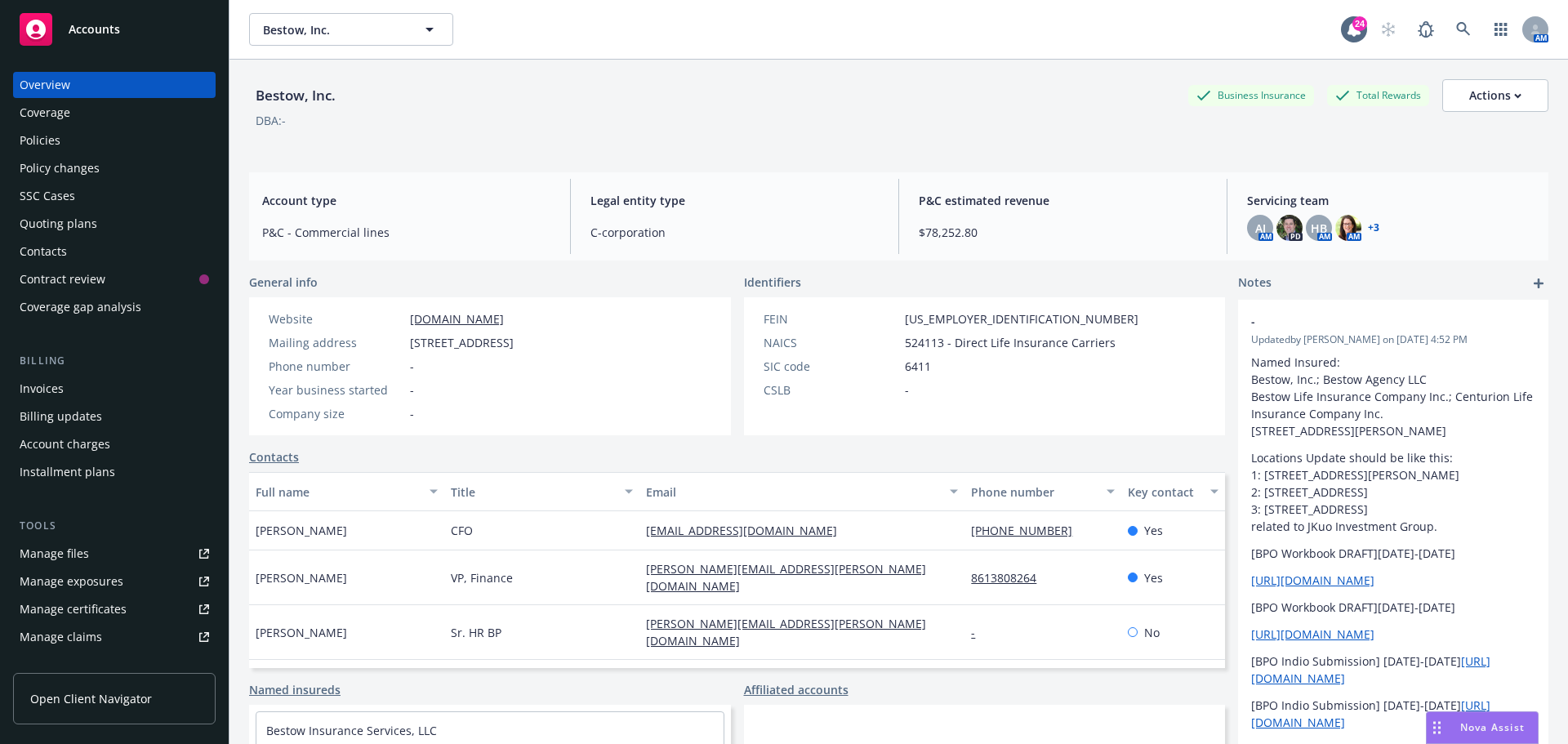
click at [783, 95] on div "Bestow, Inc. Business Insurance Total Rewards Actions" at bounding box center [898, 95] width 1299 height 33
click at [91, 149] on div "Policies" at bounding box center [114, 140] width 190 height 26
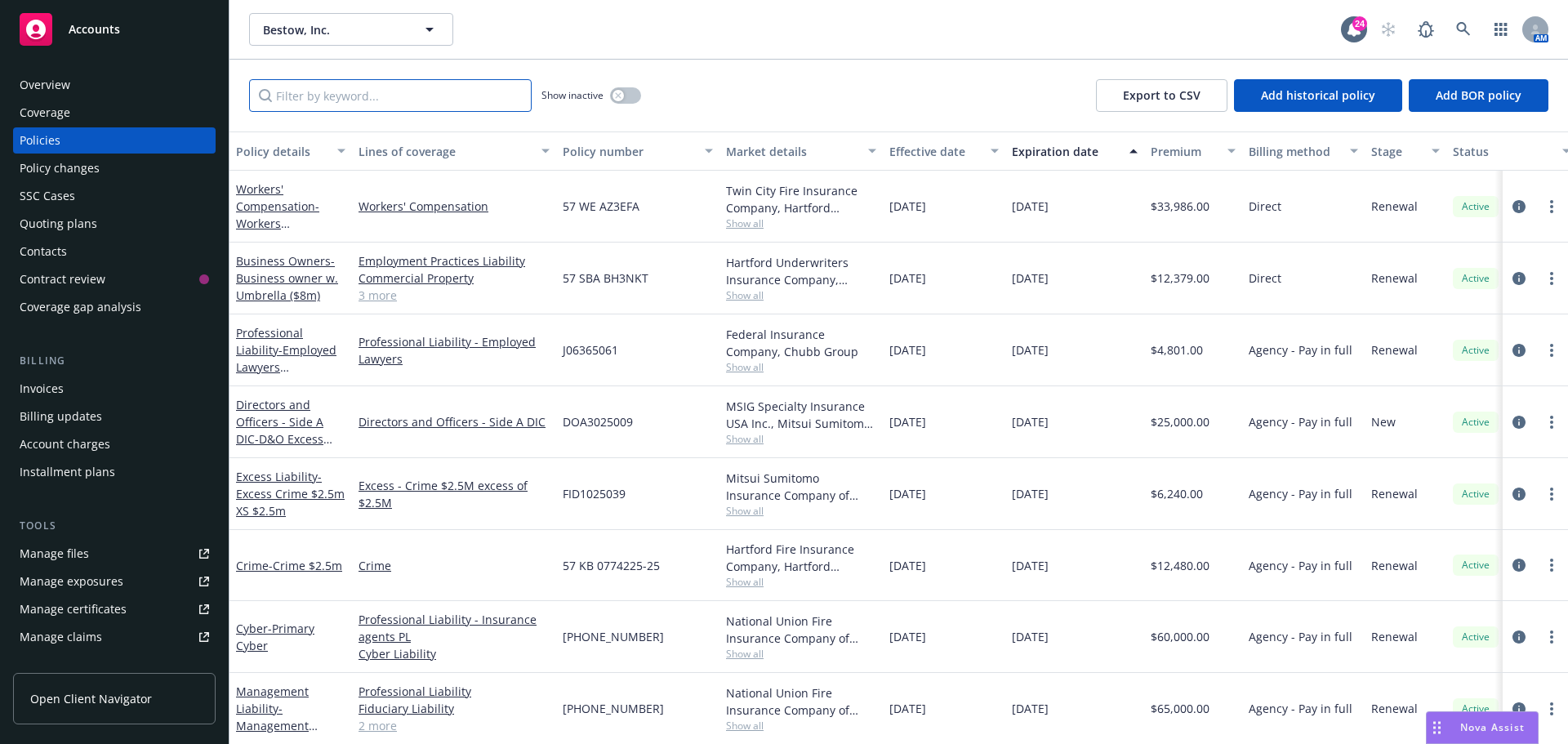
click at [331, 93] on input "Filter by keyword..." at bounding box center [390, 95] width 283 height 33
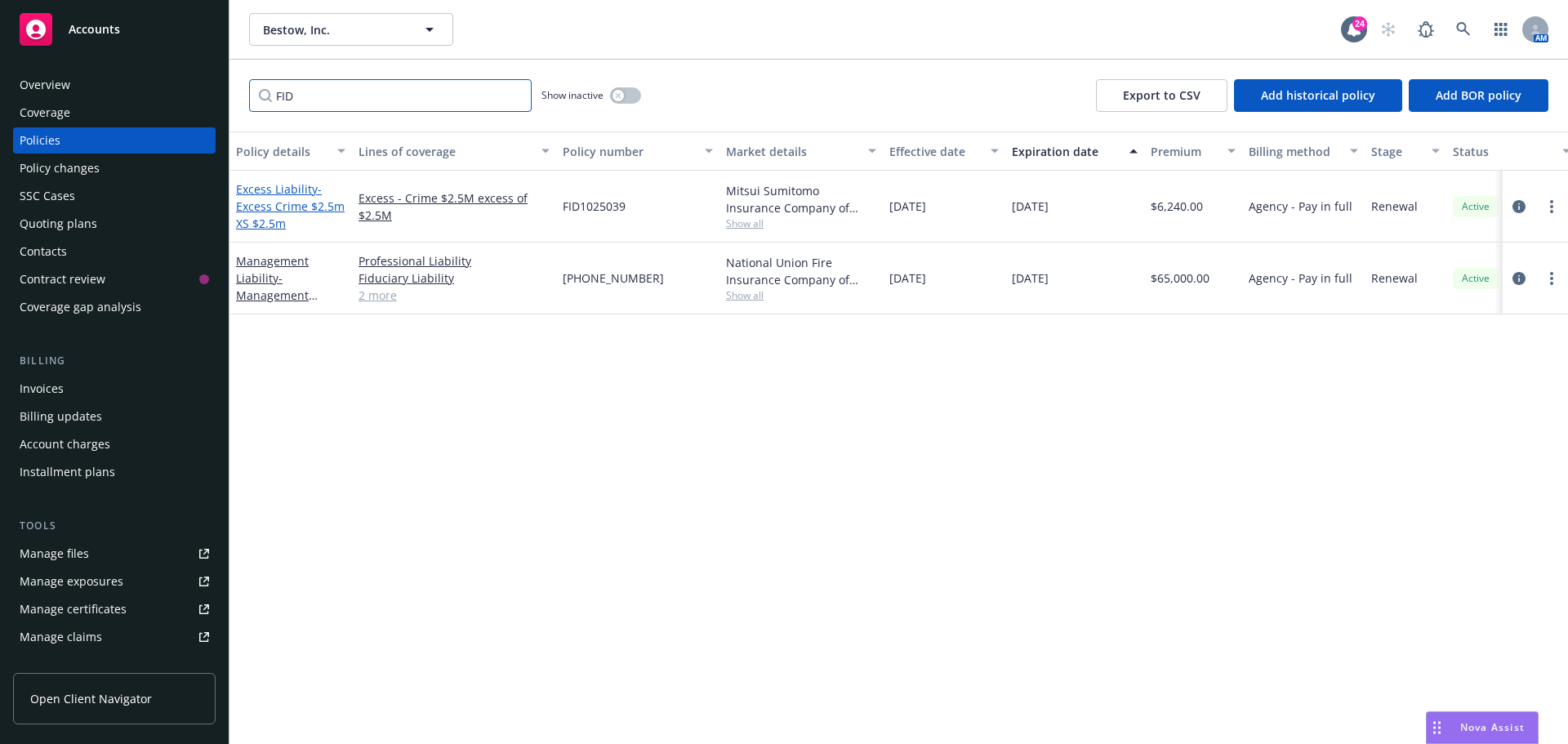
type input "FID"
click at [311, 205] on span "- Excess Crime $2.5m XS $2.5m" at bounding box center [290, 206] width 108 height 50
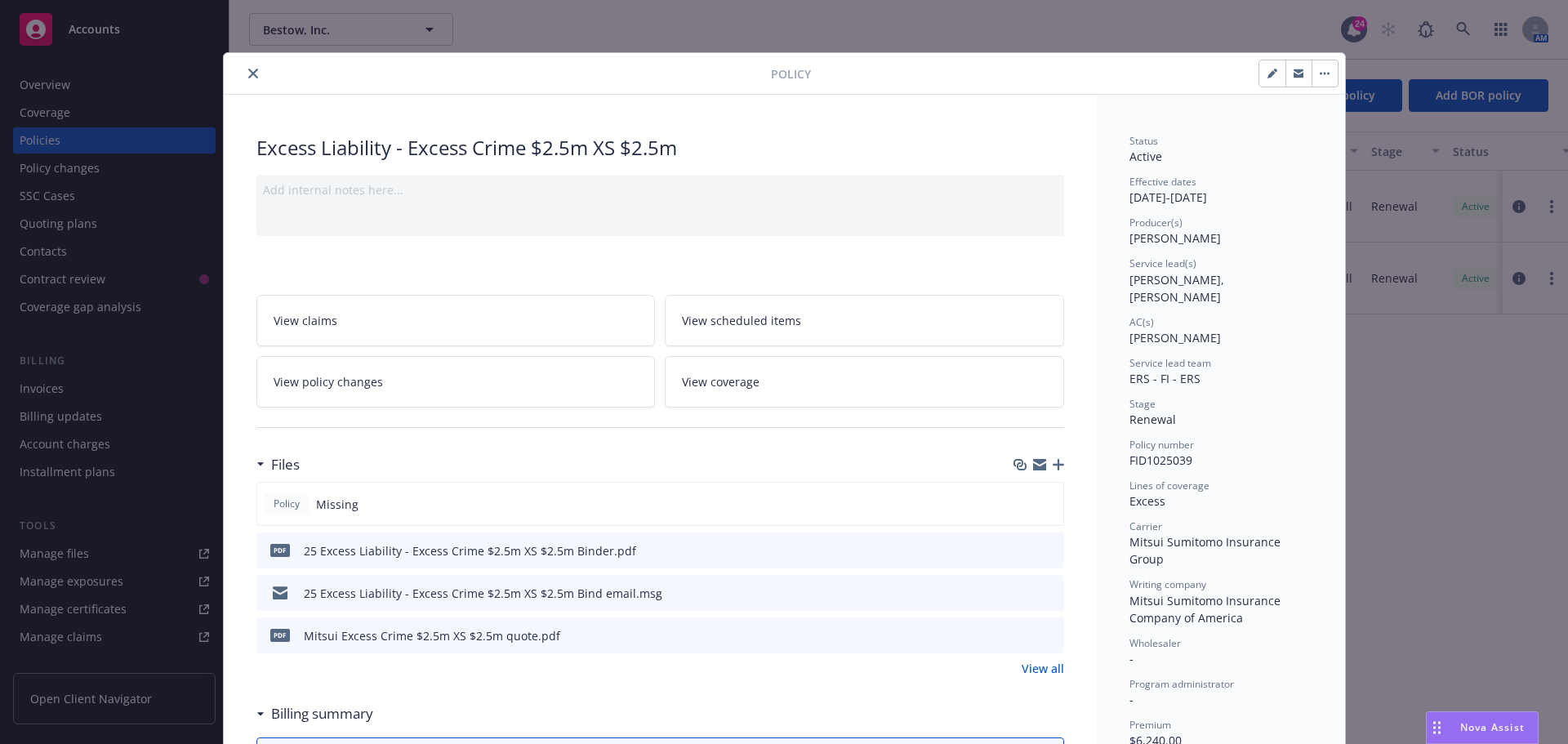
click at [1051, 471] on div at bounding box center [1039, 464] width 50 height 13
click at [1052, 470] on icon "button" at bounding box center [1058, 464] width 11 height 11
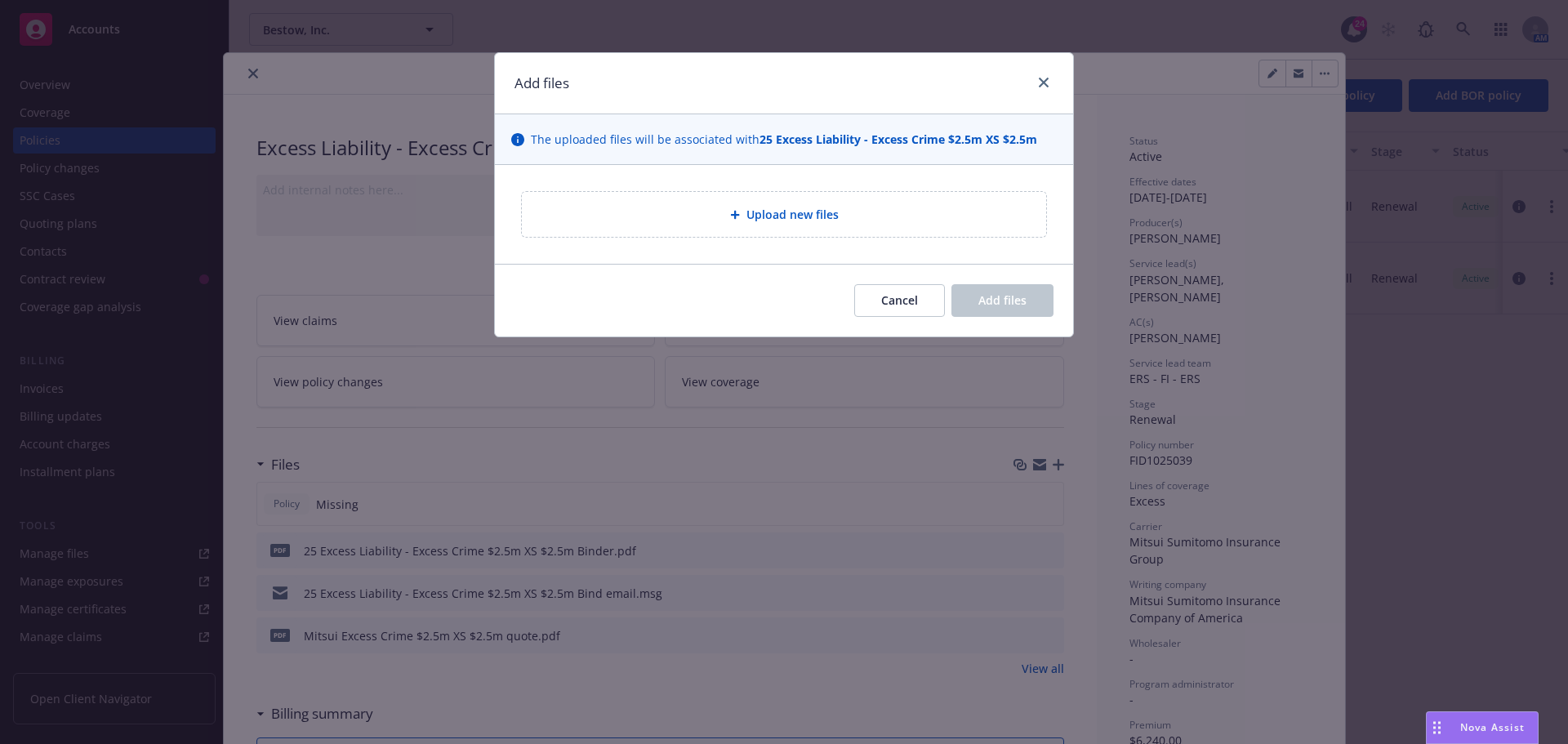
type textarea "x"
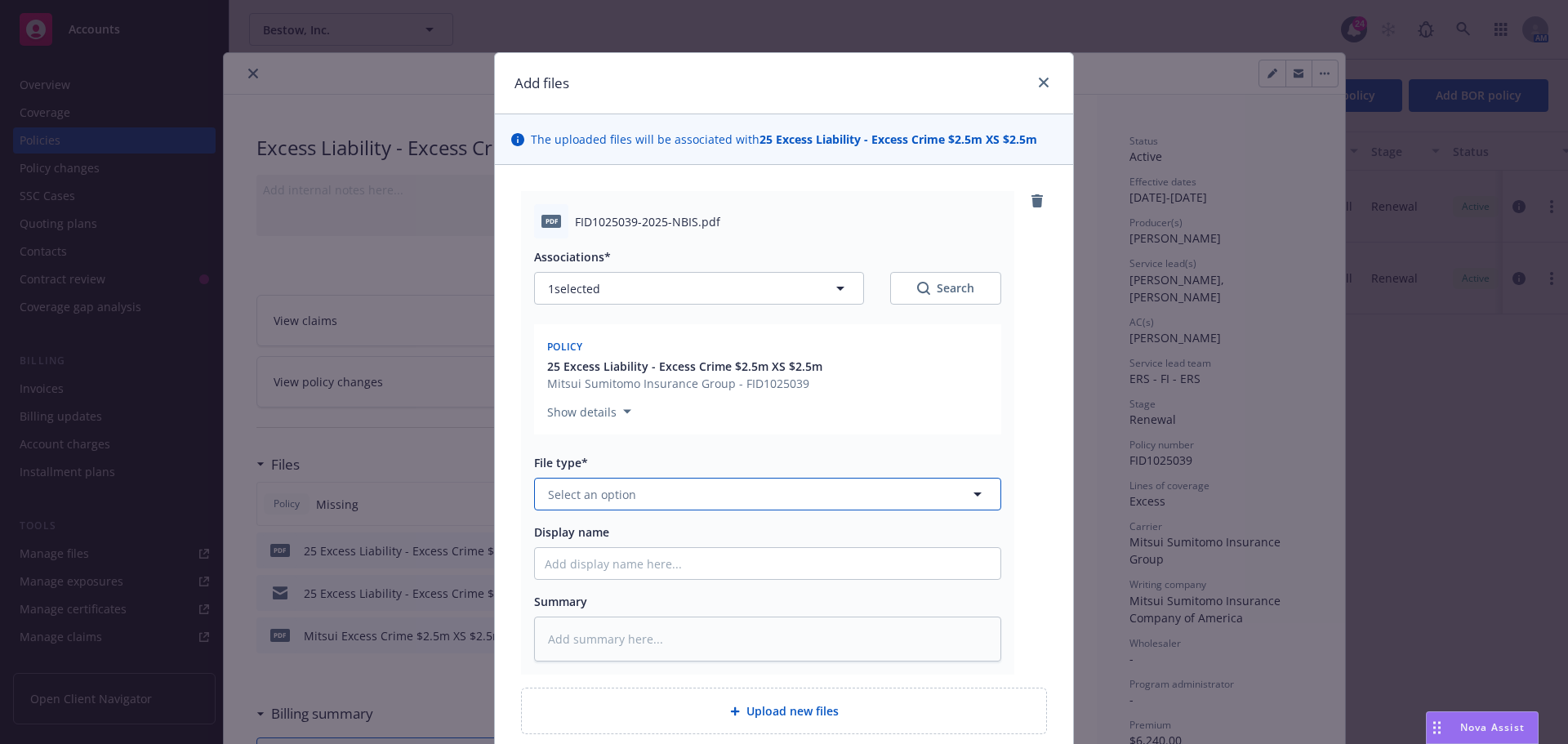
click at [695, 499] on button "Select an option" at bounding box center [767, 494] width 467 height 33
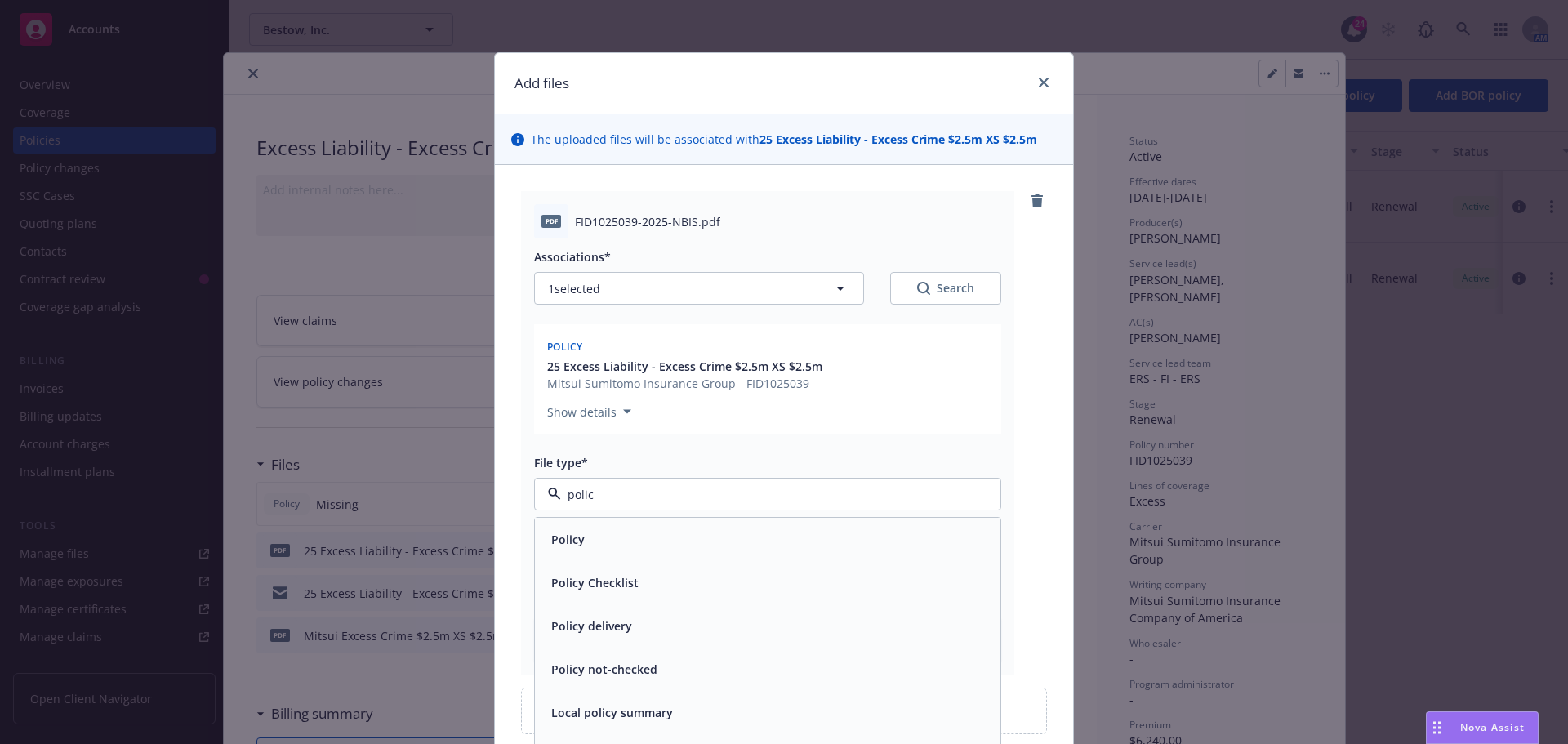
type input "policy"
click at [689, 550] on div "Policy" at bounding box center [768, 539] width 446 height 24
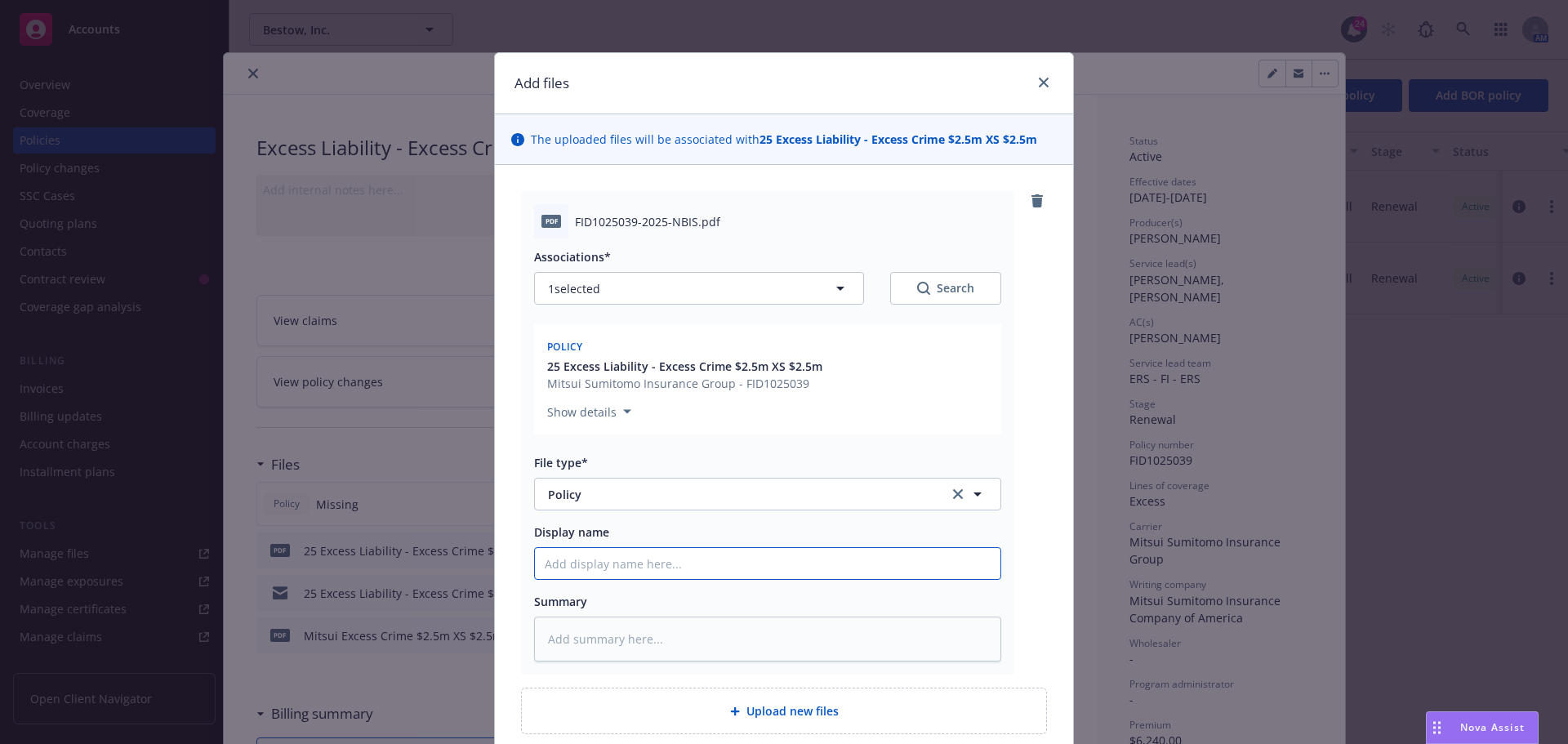
click at [736, 561] on input "Display name" at bounding box center [767, 563] width 465 height 31
type textarea "x"
type input "2"
type textarea "x"
type input "25"
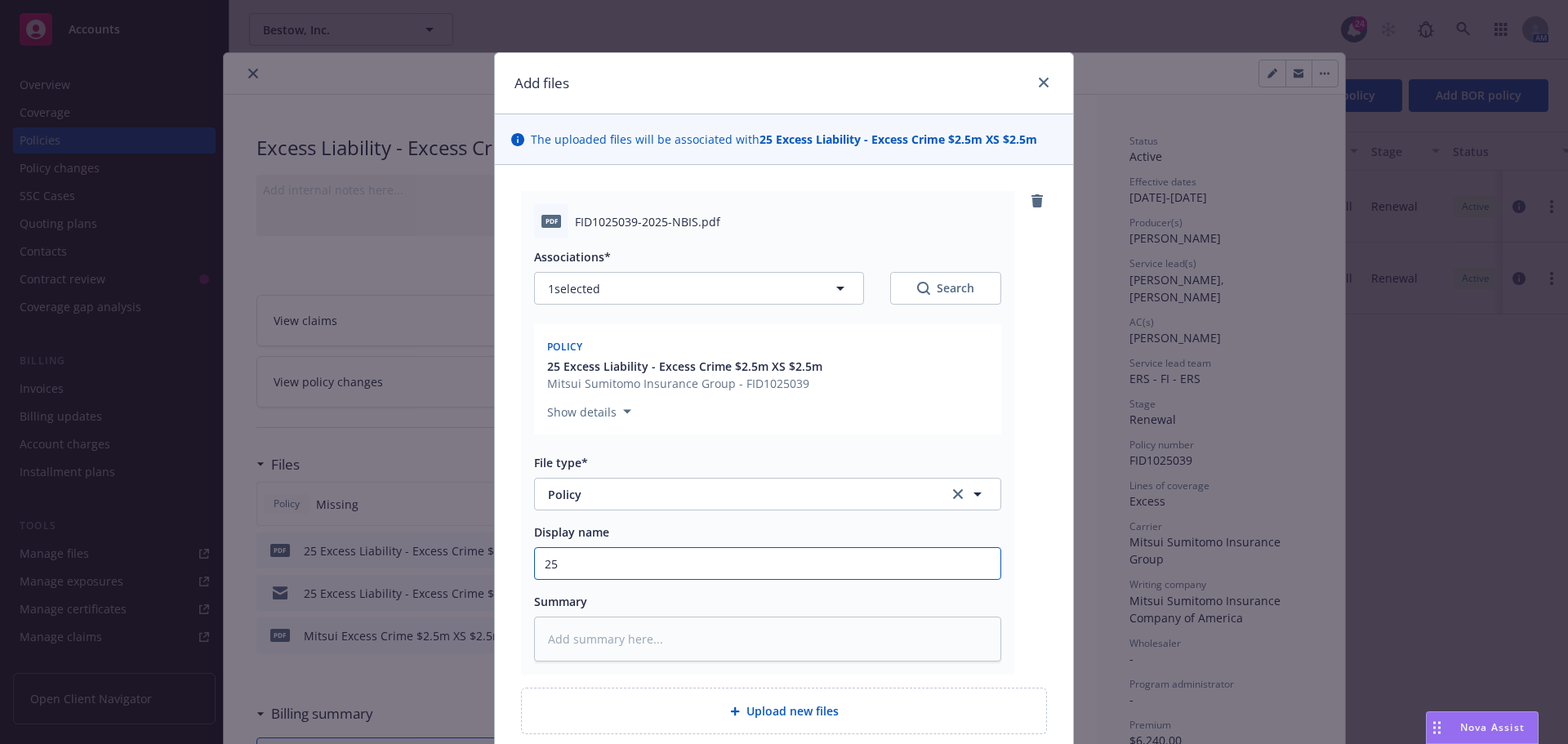
type textarea "x"
type input "25-"
type textarea "x"
type input "25-2"
type textarea "x"
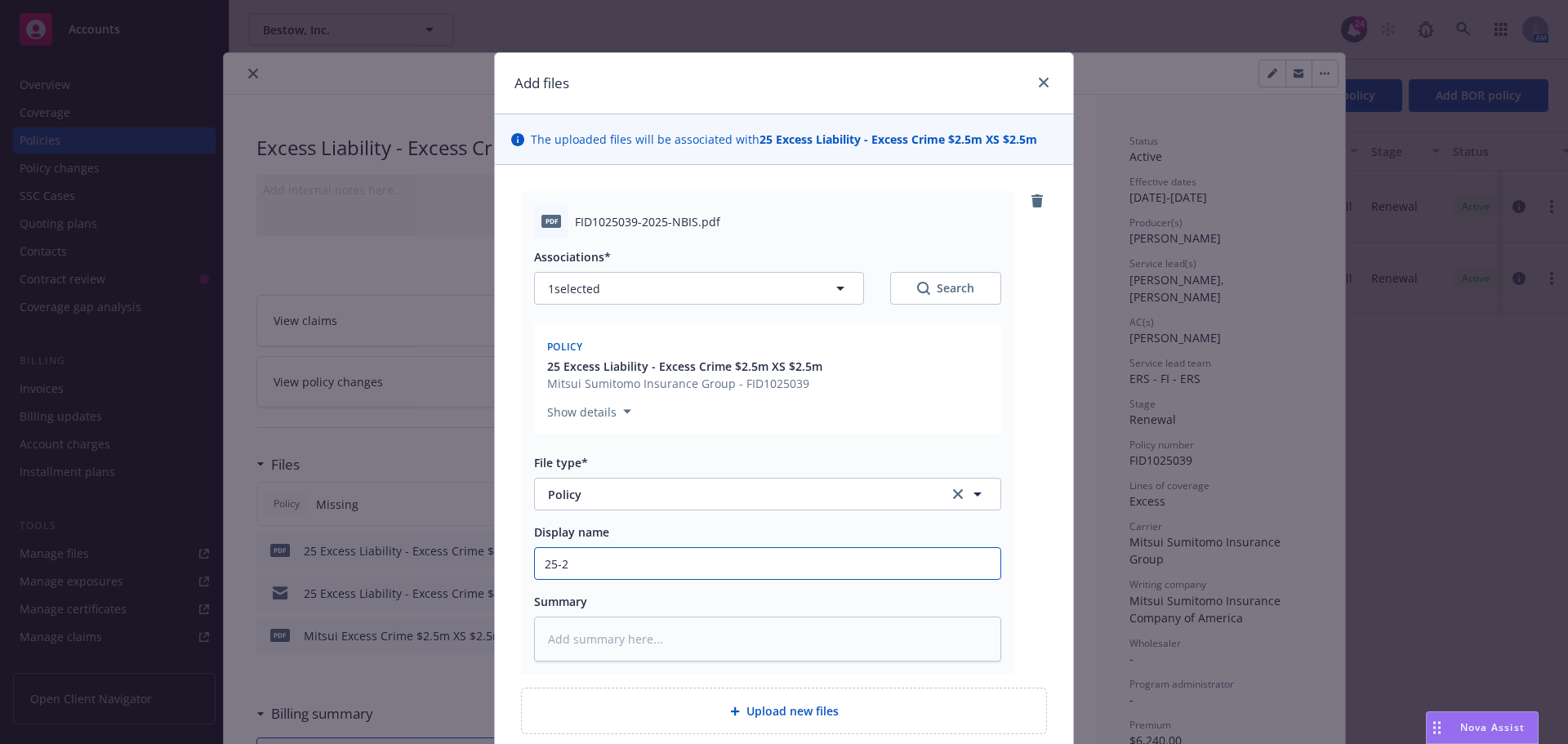
type input "25-26"
type textarea "x"
type input "25-26"
type textarea "x"
type input "25-26 XS"
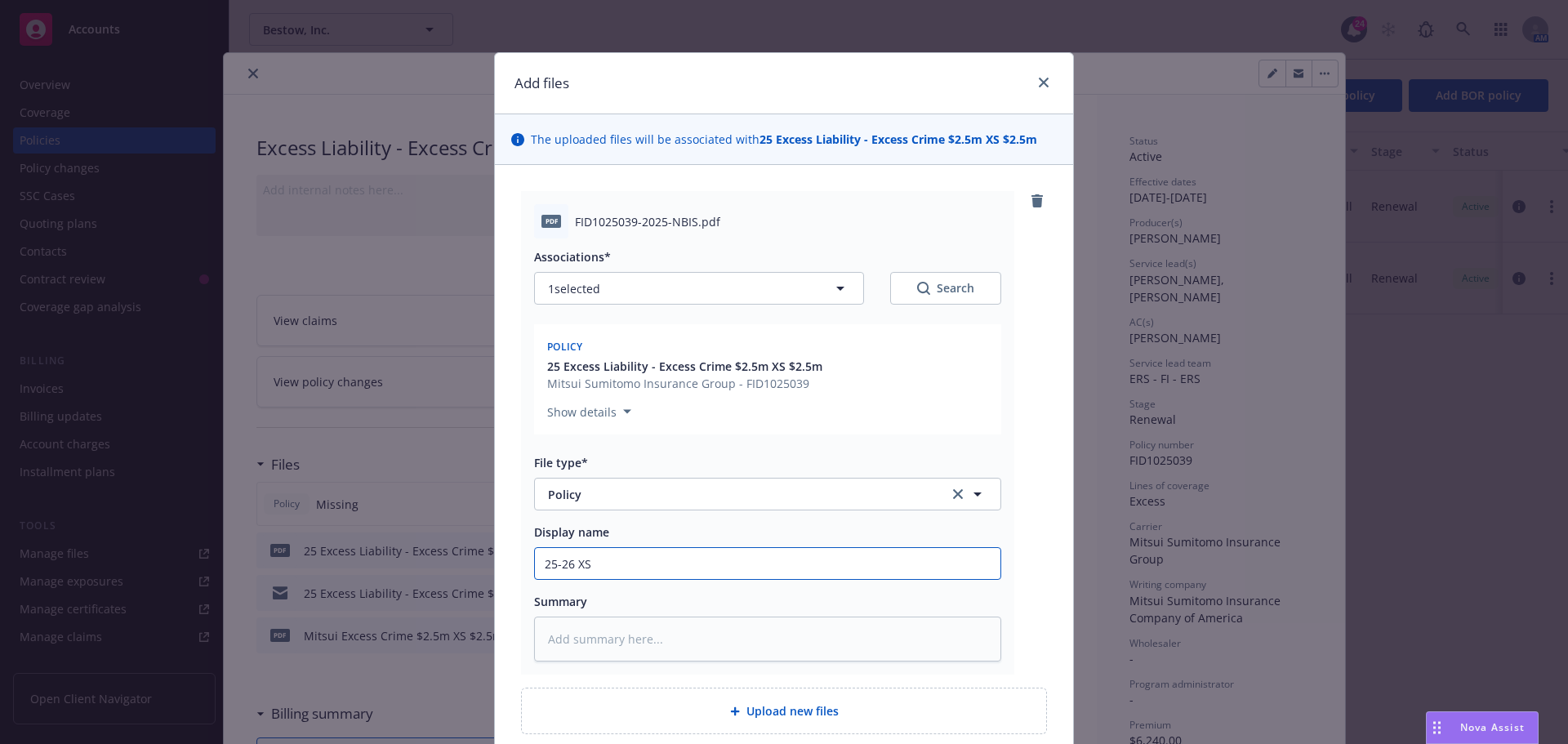
type textarea "x"
type input "25-26 XS"
type textarea "x"
type input "25-26 XS C"
type textarea "x"
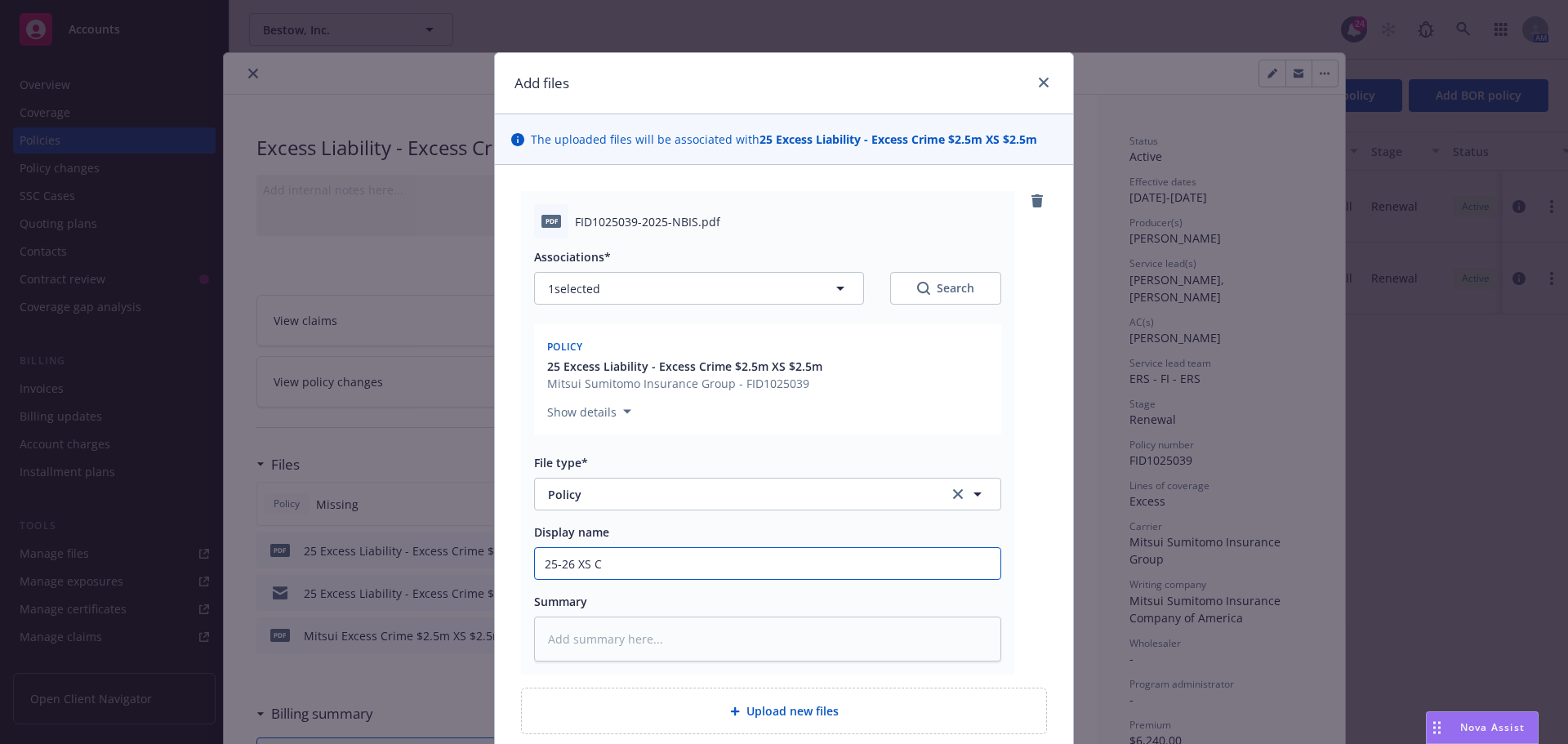
type input "25-26 XS Cr"
type textarea "x"
type input "25-26 XS Cri"
type textarea "x"
type input "25-26 XS [PERSON_NAME]"
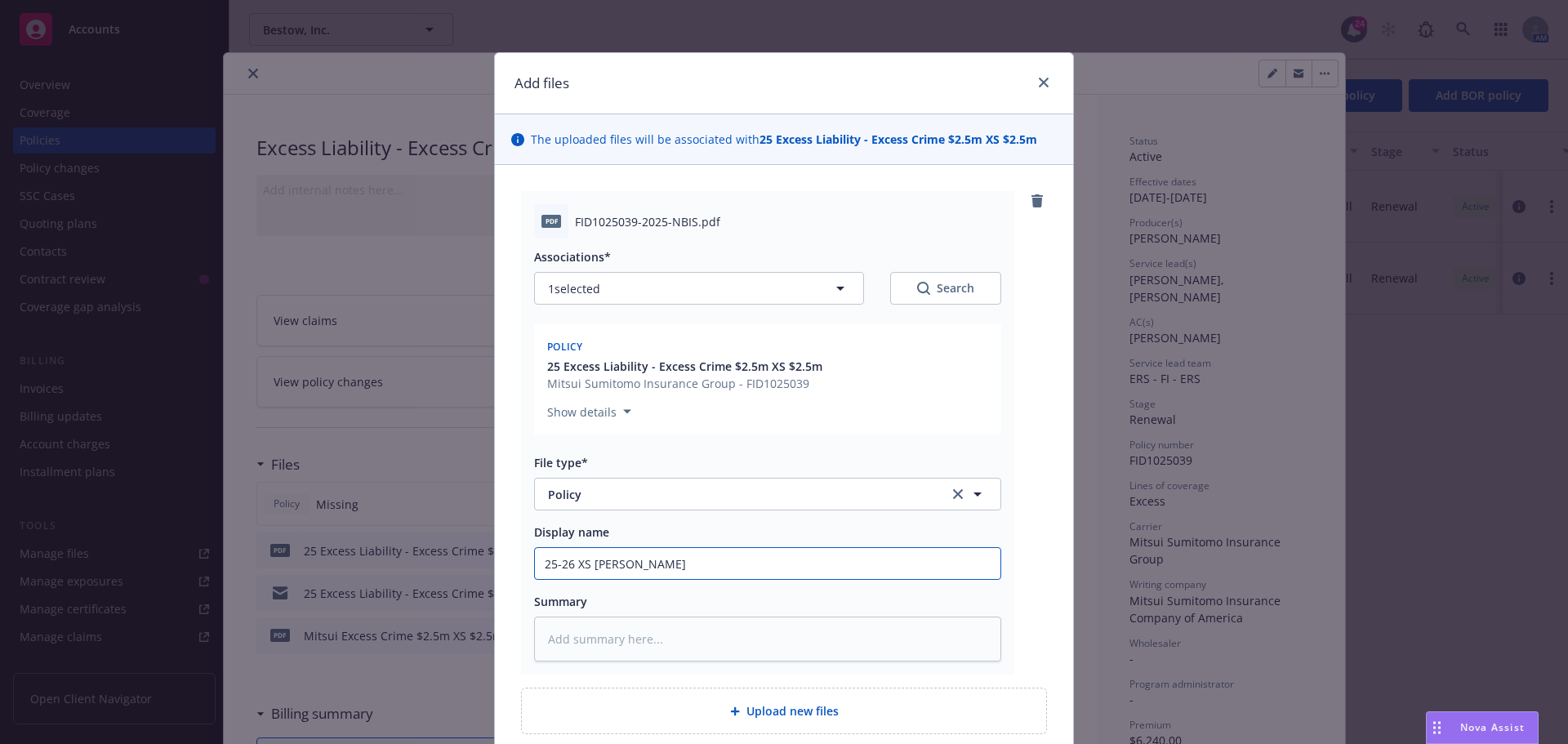
type textarea "x"
type input "25-26 XS Crime"
type textarea "x"
type input "25-26 XS Crime P"
type textarea "x"
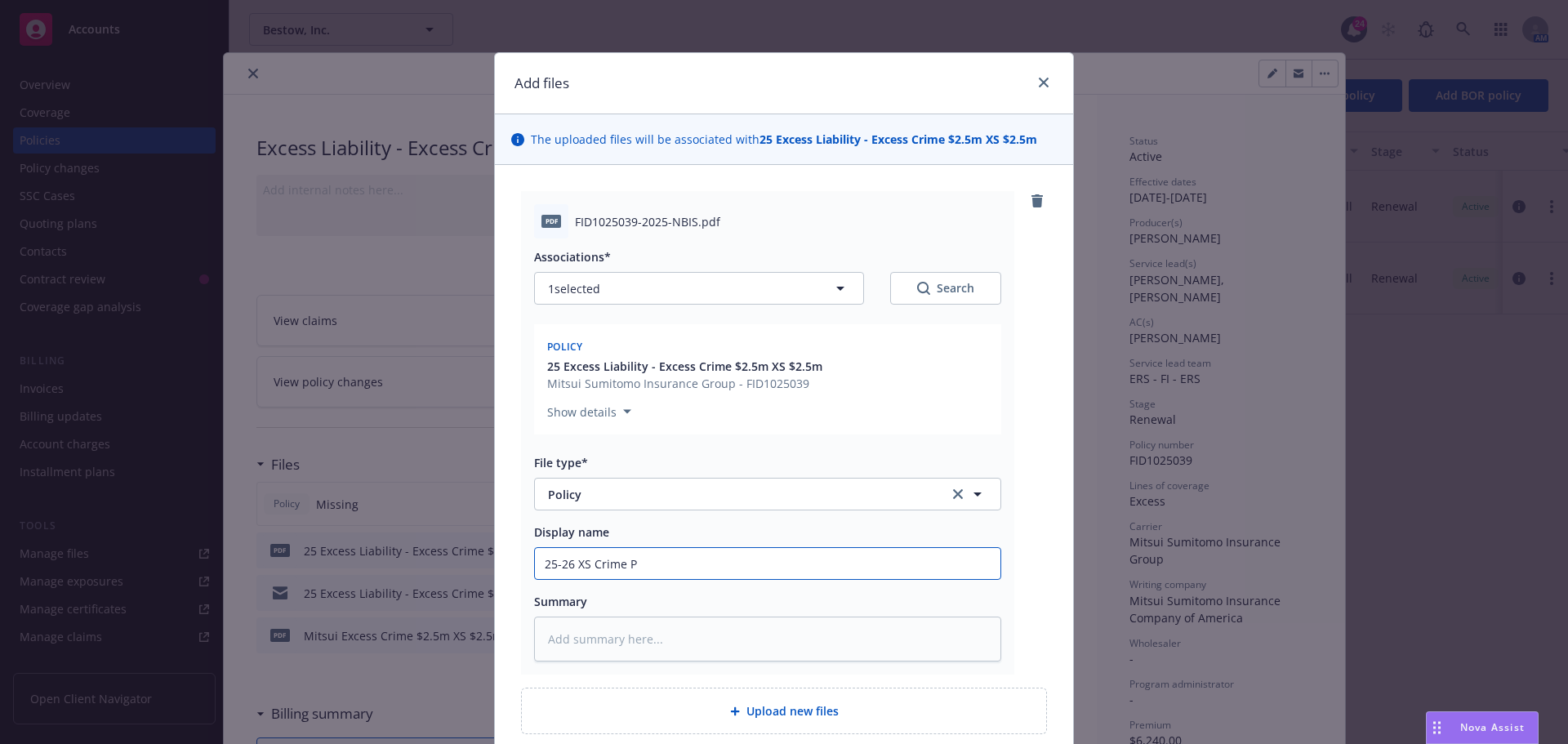
type input "25-26 XS Crime Po"
type textarea "x"
type input "25-26 XS Crime Pol"
type textarea "x"
type input "25-26 XS Crime Poli"
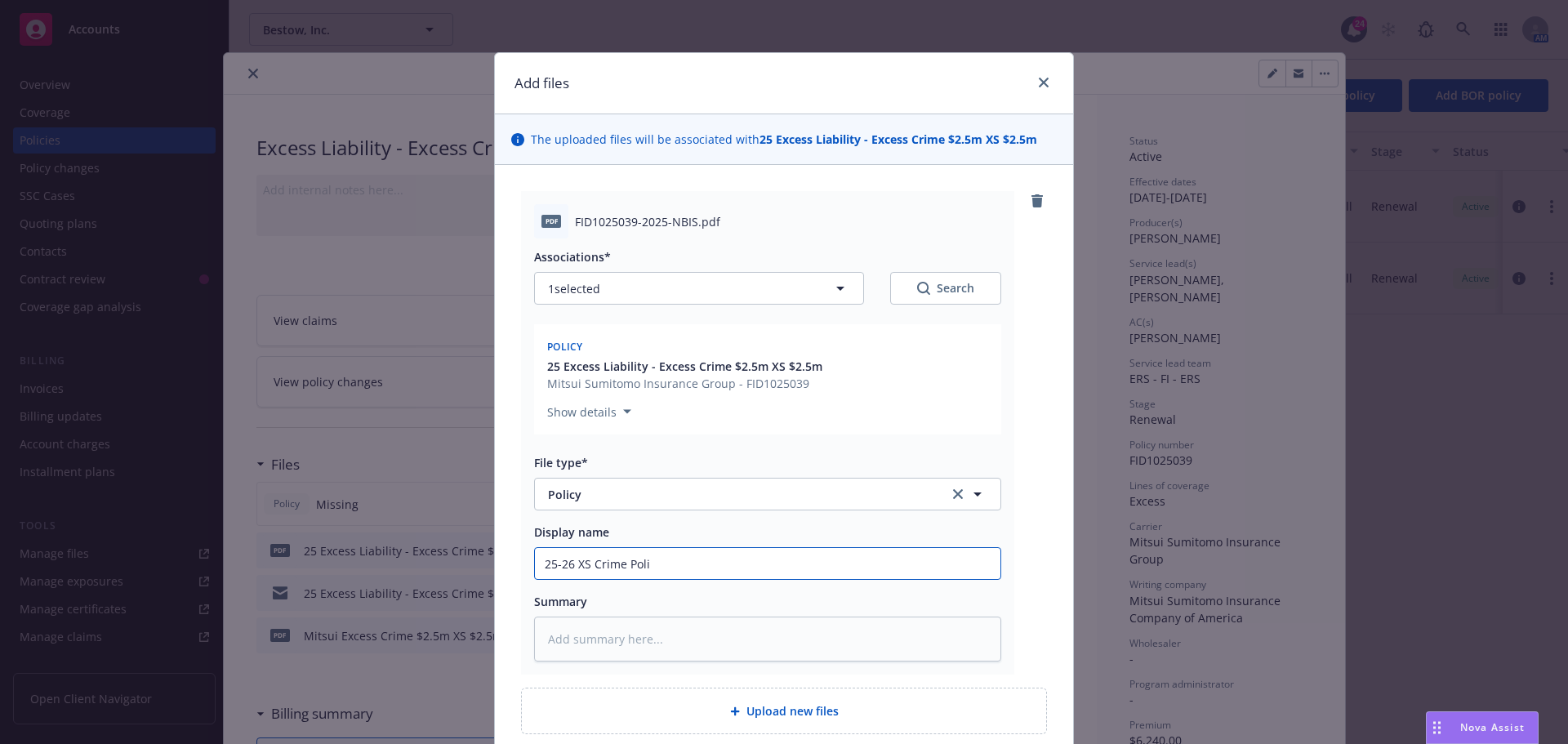
type textarea "x"
type input "25-26 XS Crime Polic"
type textarea "x"
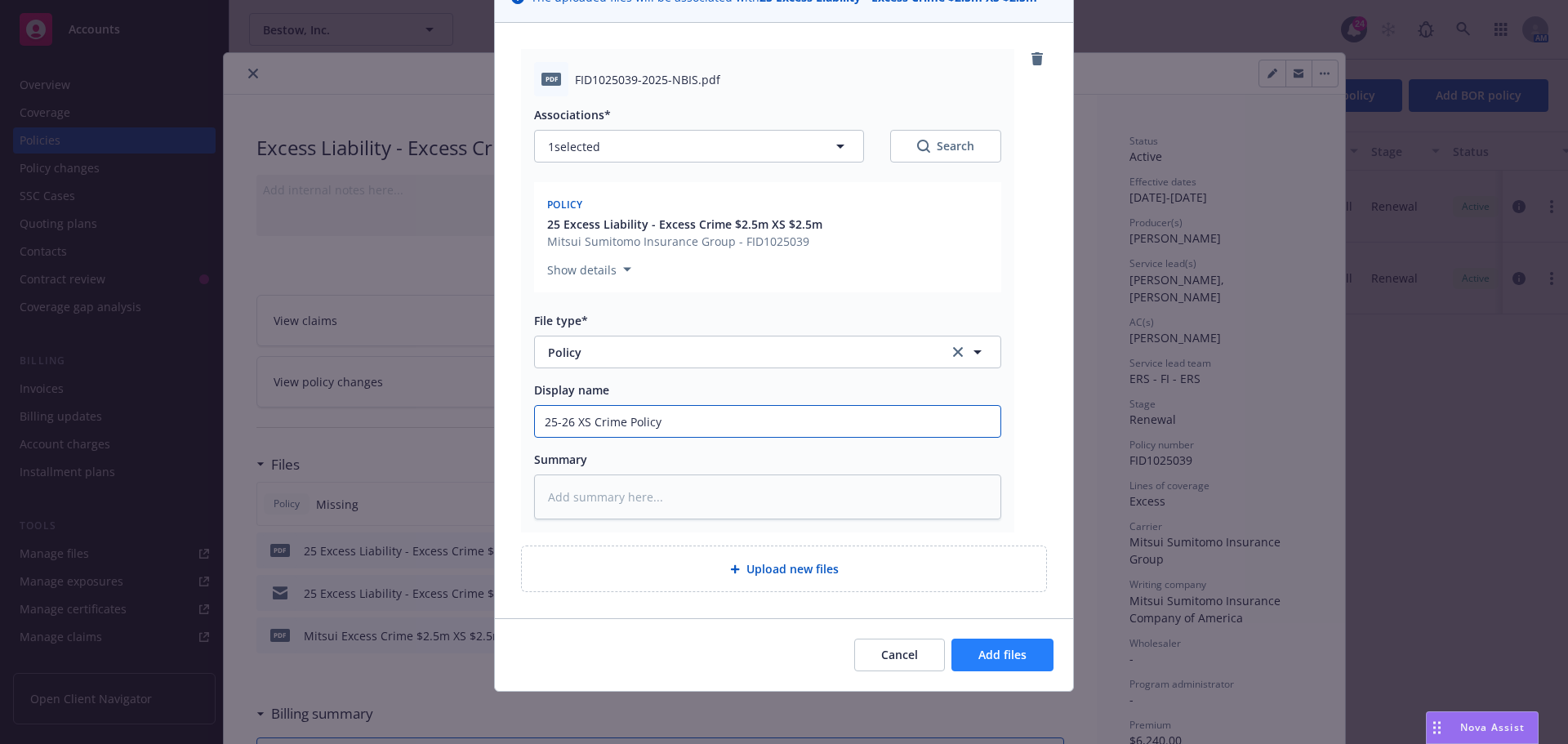
type input "25-26 XS Crime Policy"
click at [973, 642] on button "Add files" at bounding box center [1002, 655] width 102 height 33
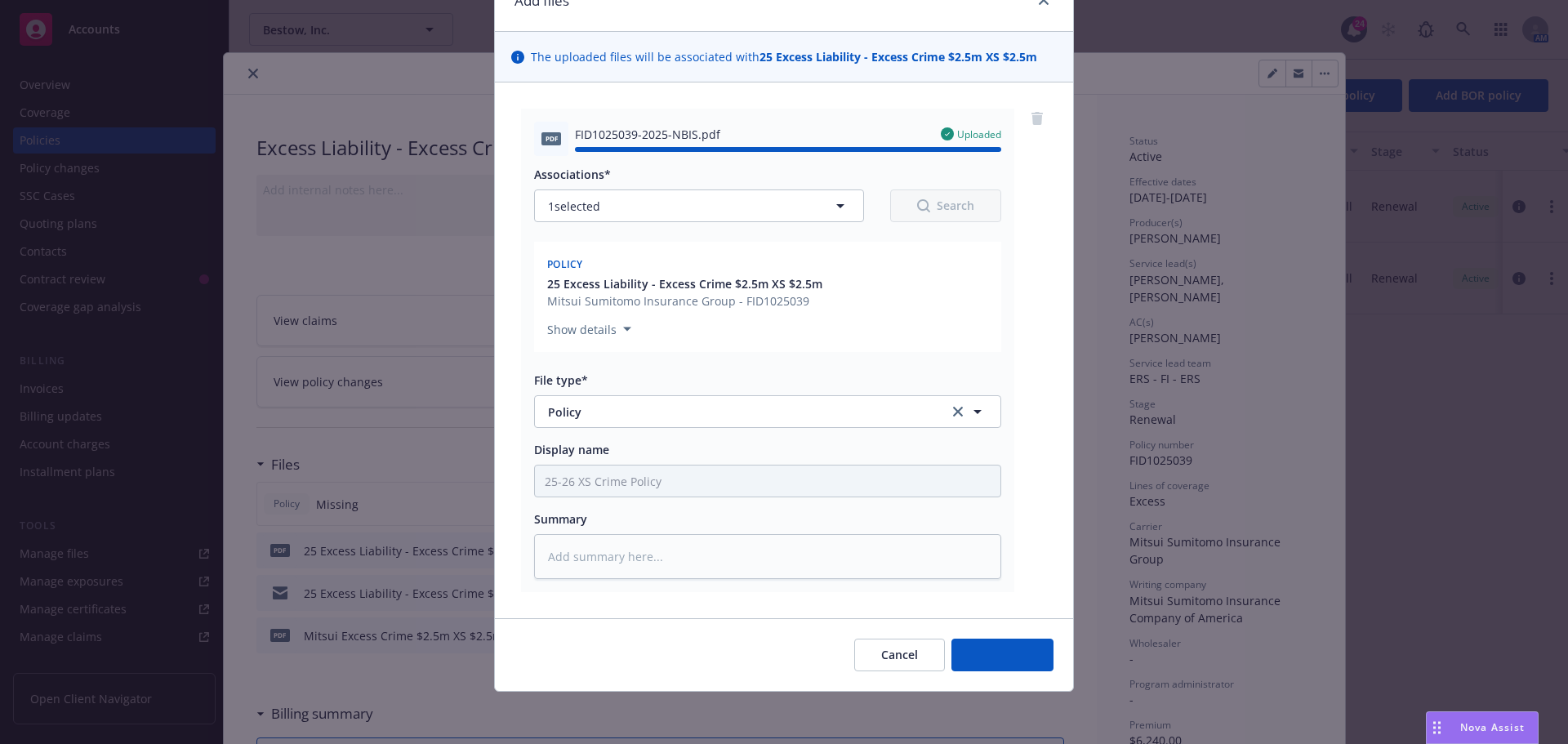
type textarea "x"
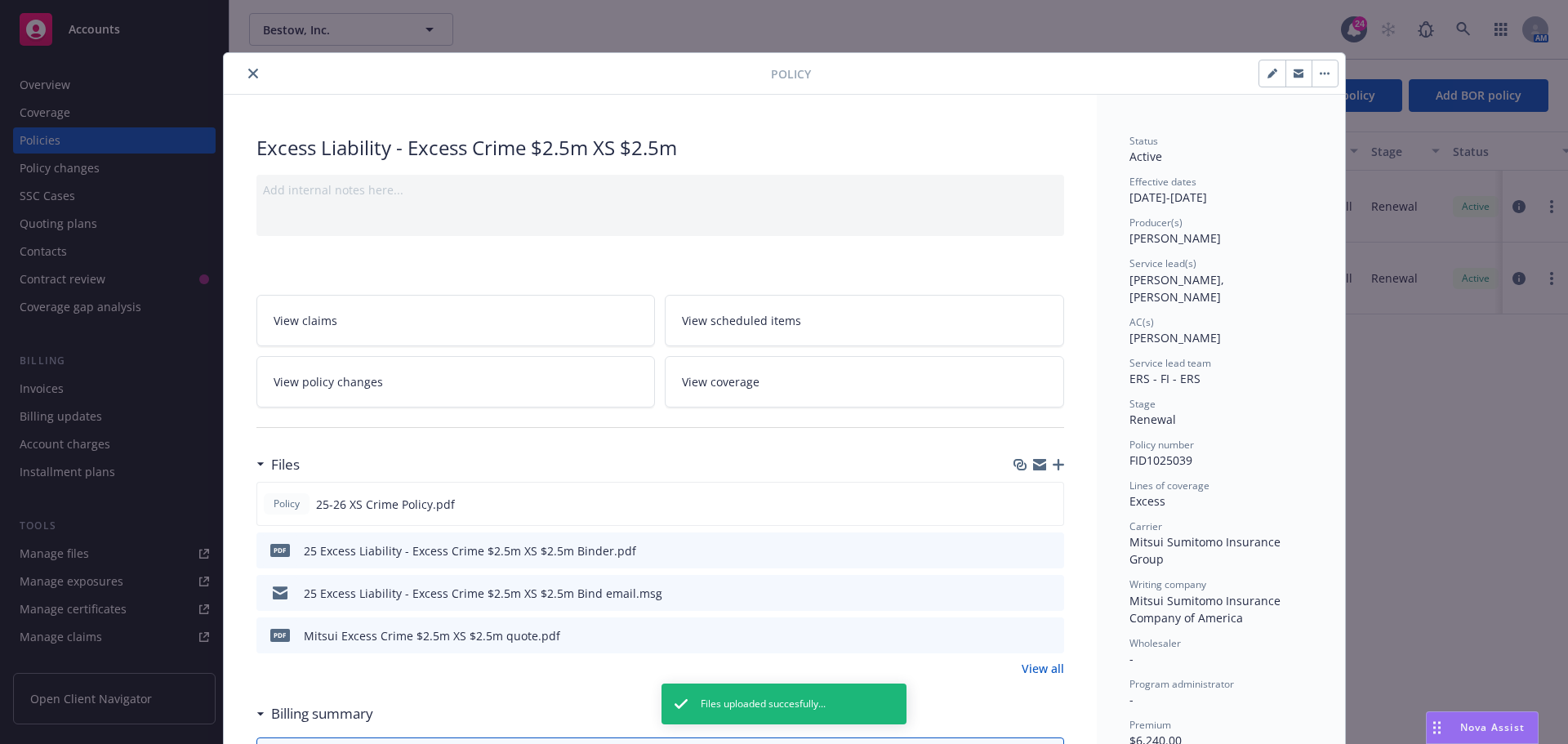
click at [250, 71] on icon "close" at bounding box center [253, 73] width 10 height 10
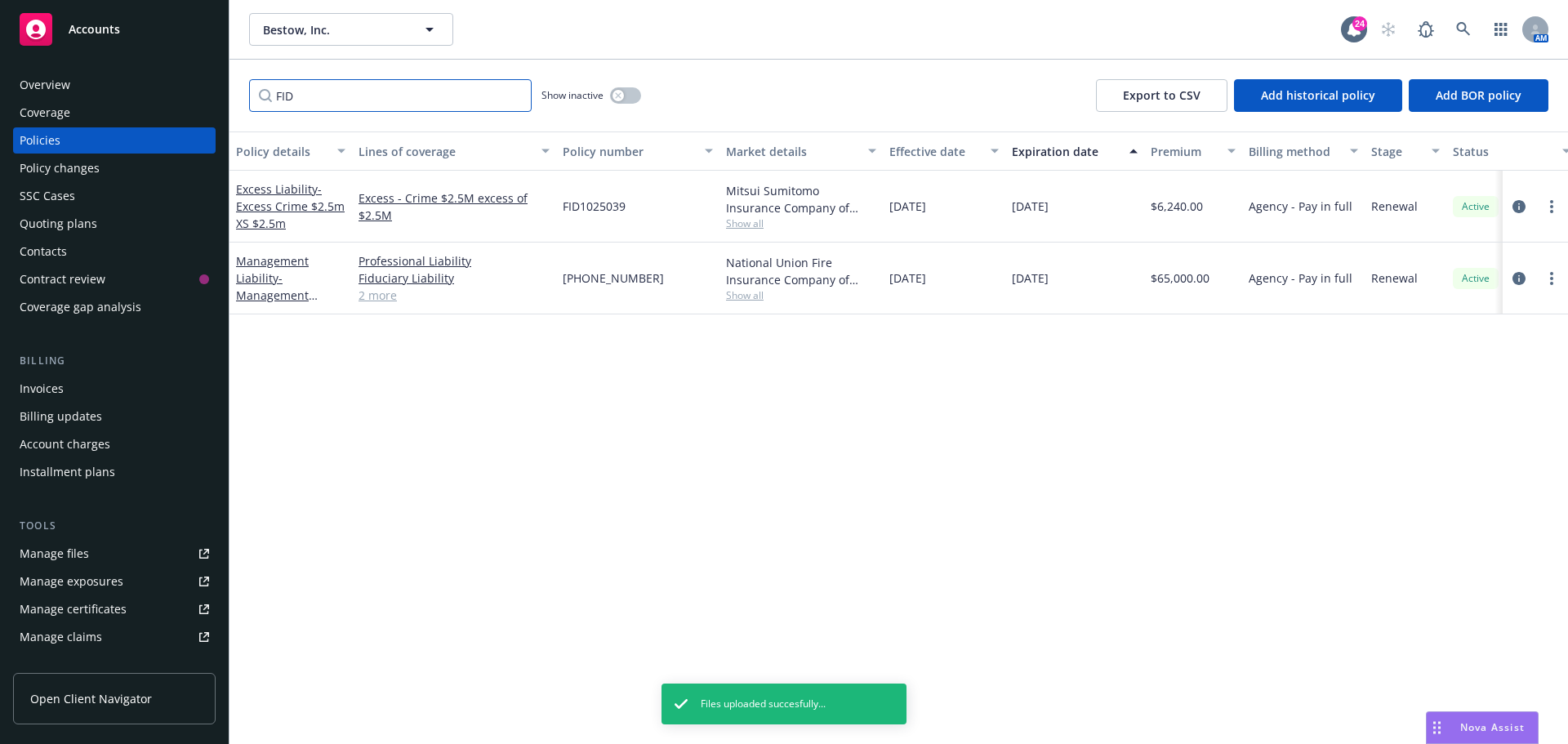
click at [517, 93] on input "FID" at bounding box center [390, 95] width 283 height 33
click at [462, 95] on input "Filter by keyword..." at bounding box center [390, 95] width 283 height 33
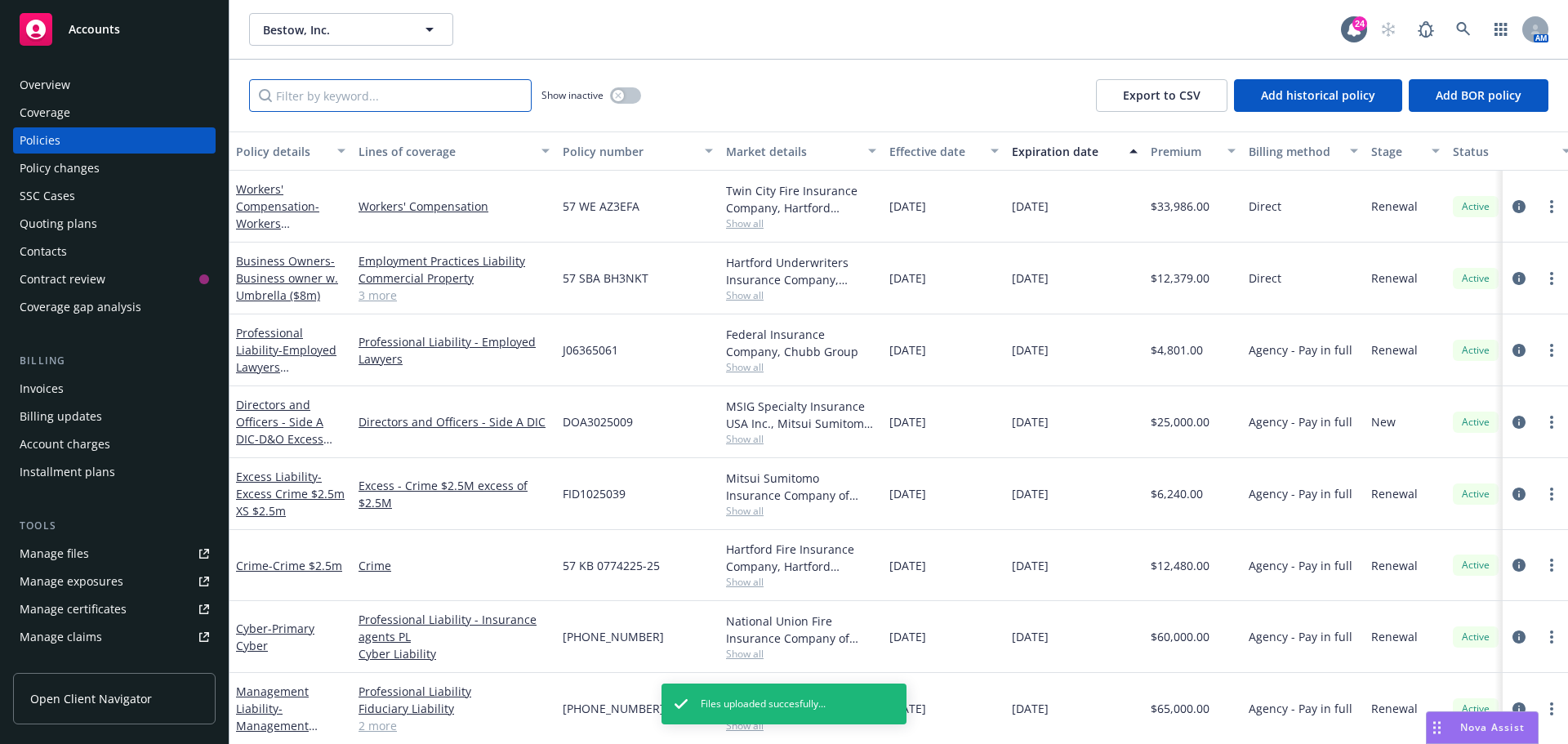
type input "S"
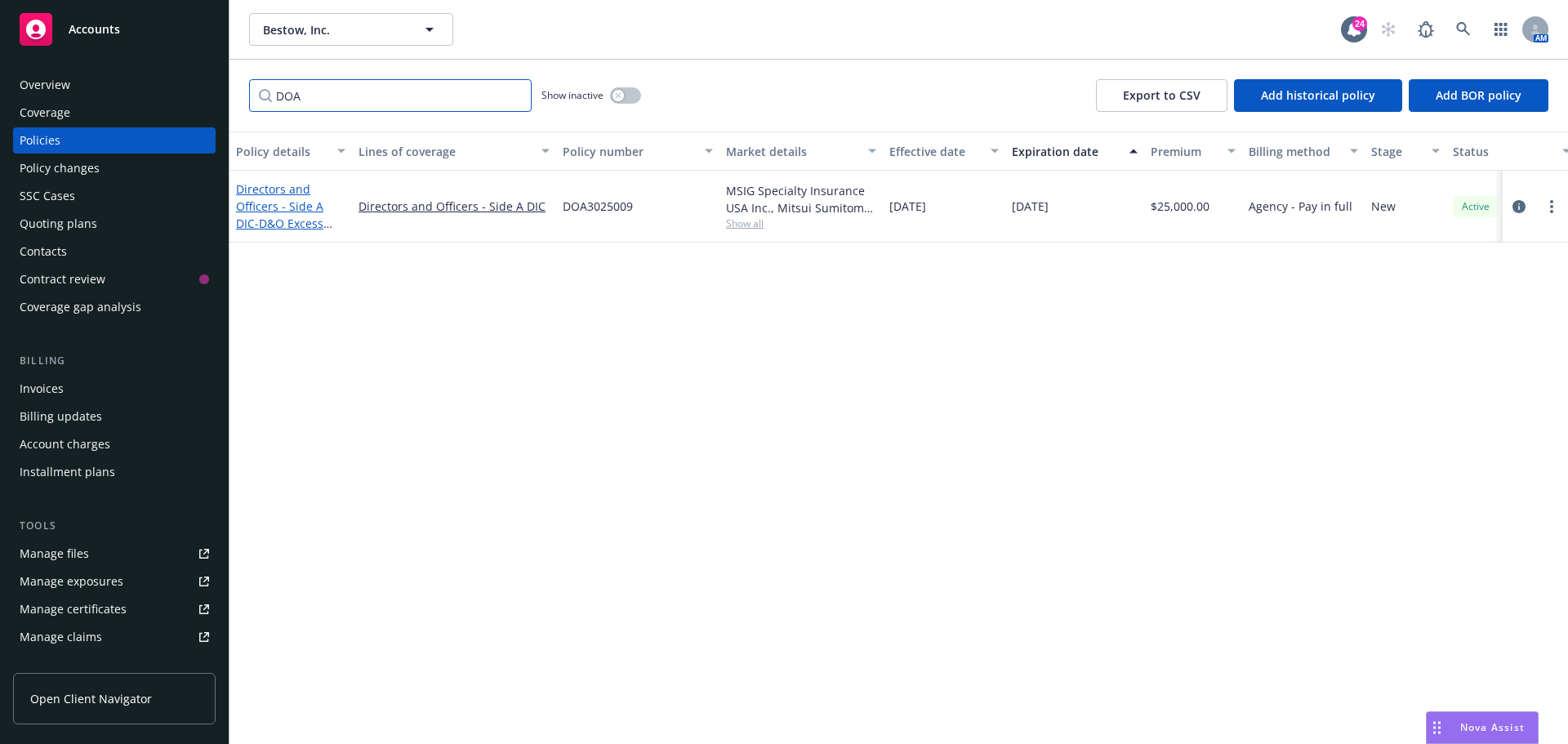
type input "DOA"
click at [278, 225] on span "- D&O Excess Side A DIC" at bounding box center [284, 232] width 96 height 33
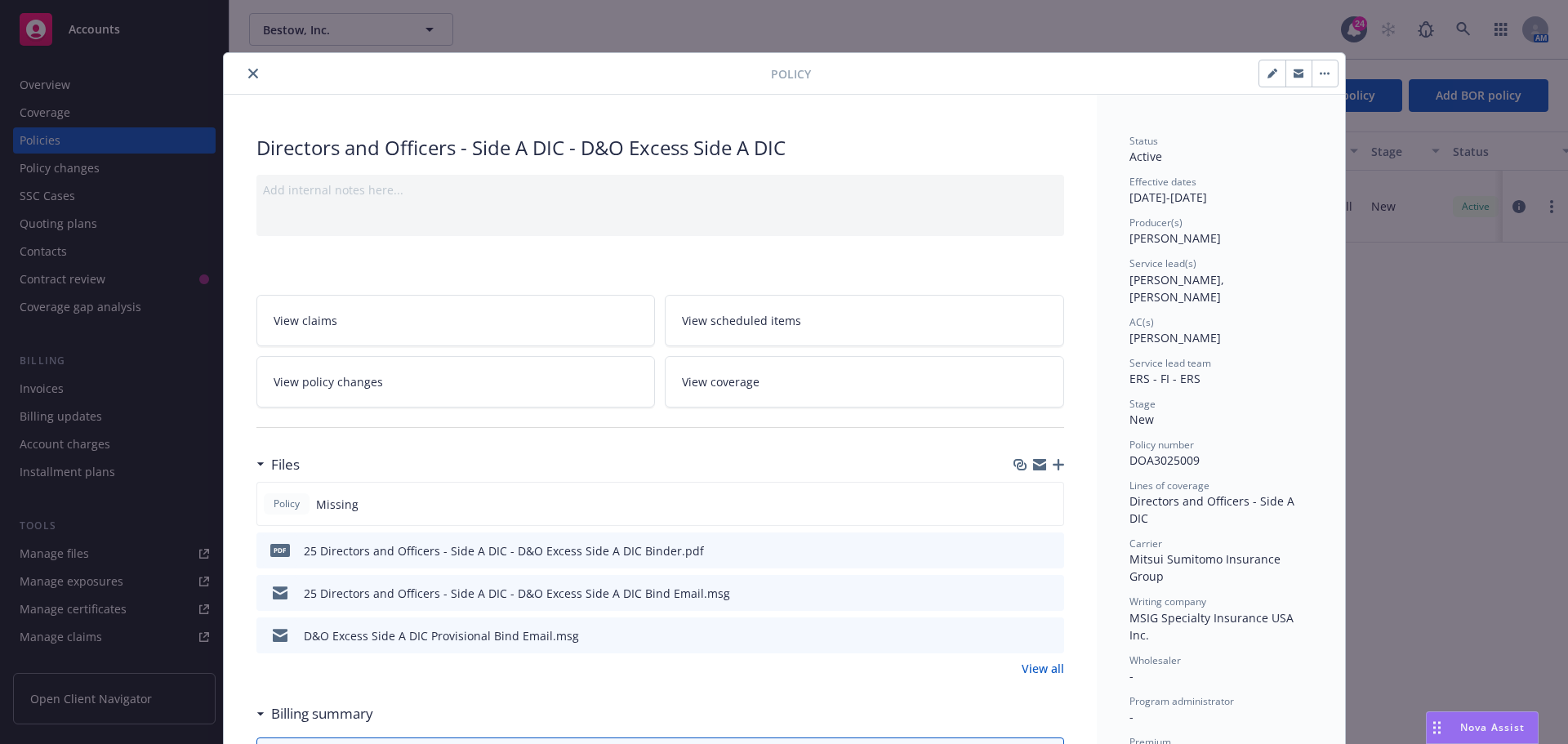
click at [1054, 466] on icon "button" at bounding box center [1058, 464] width 11 height 11
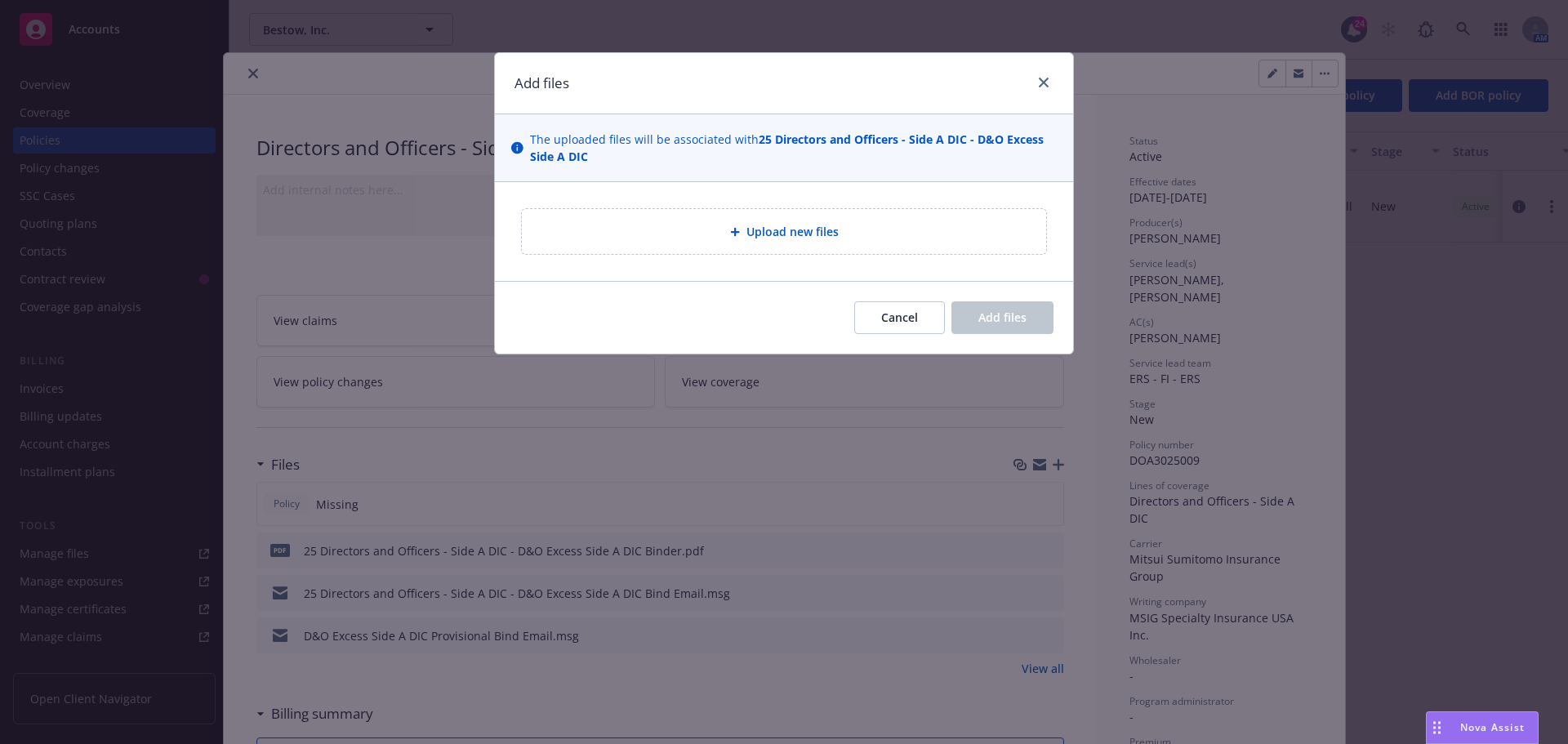
type textarea "x"
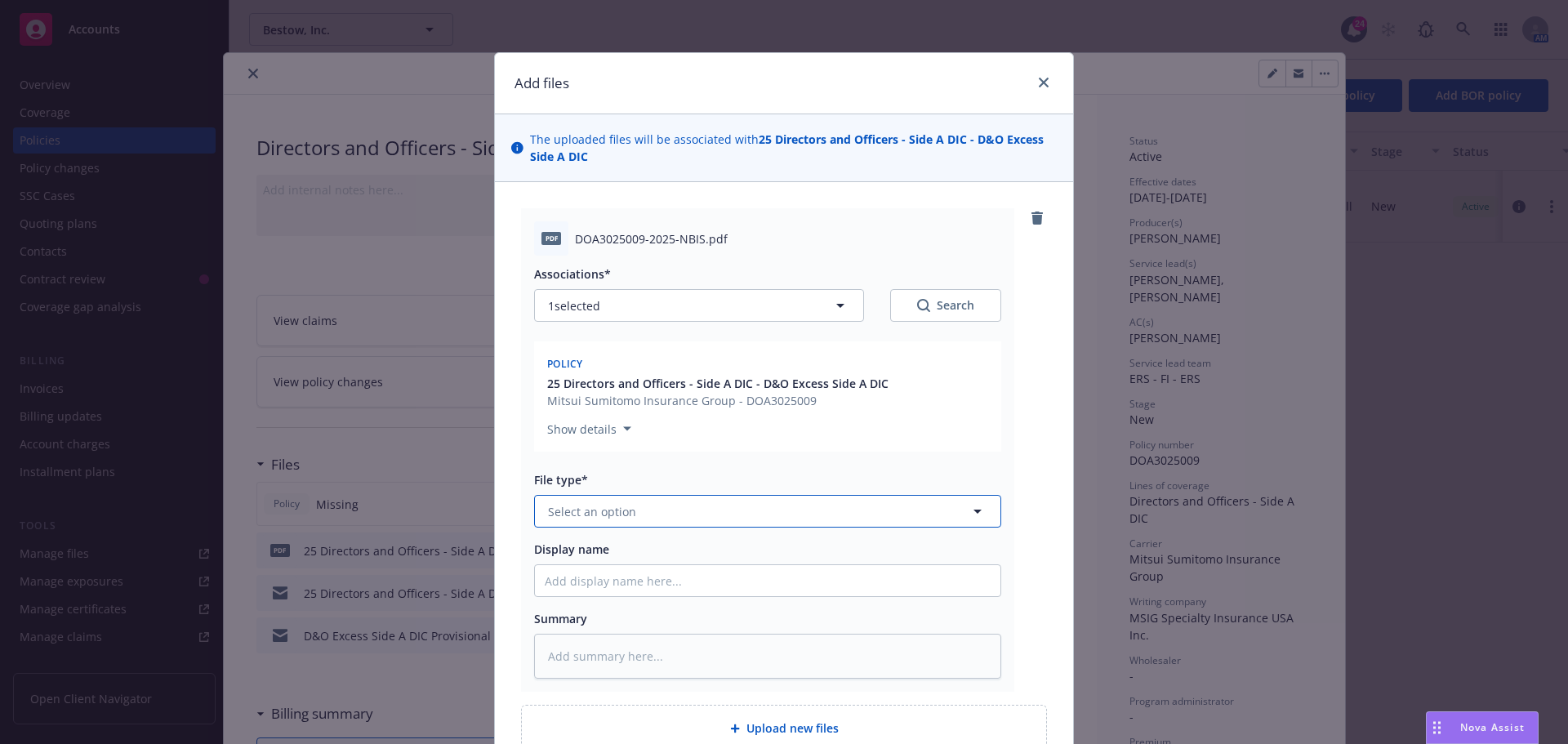
click at [673, 525] on button "Select an option" at bounding box center [767, 511] width 467 height 33
type input "pol"
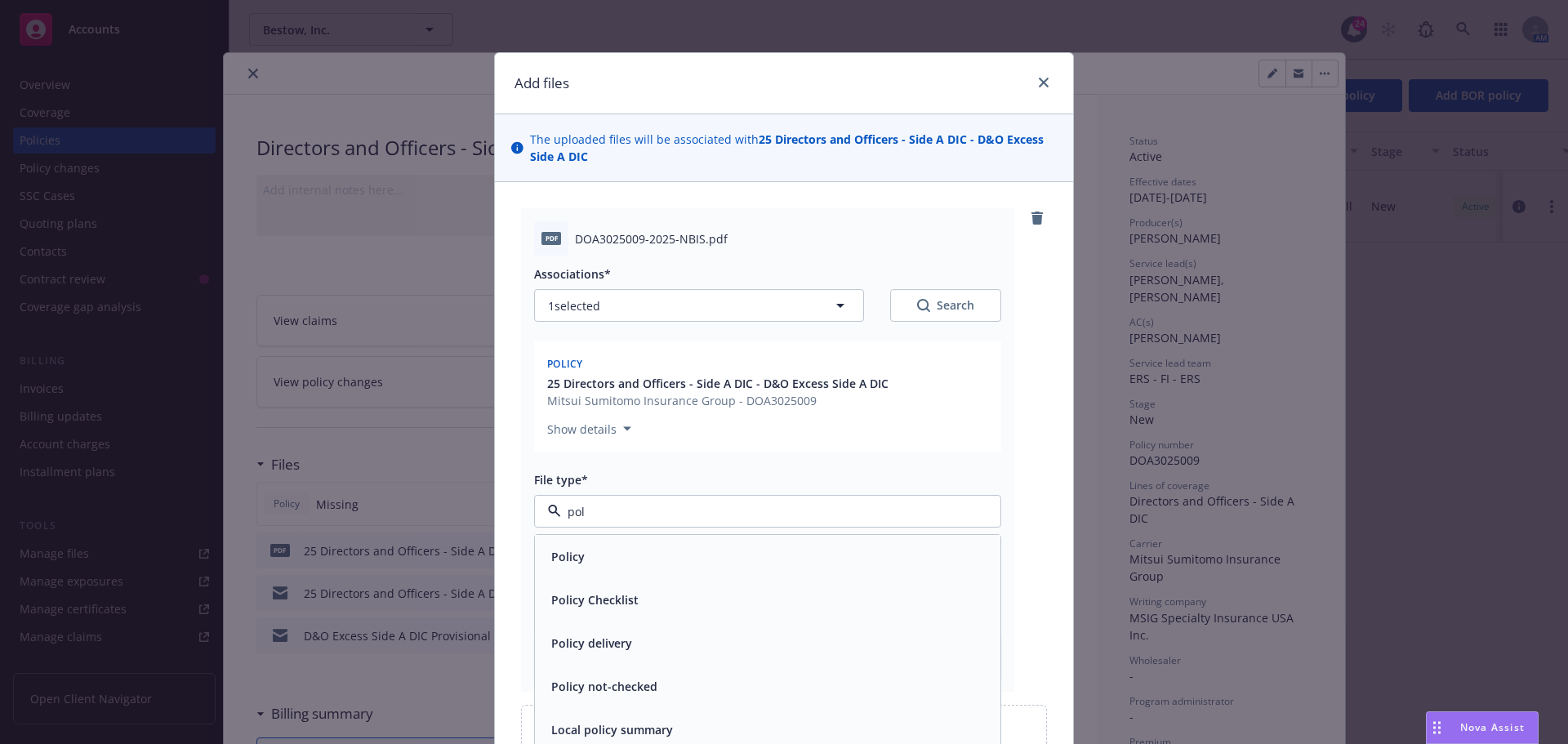
click at [664, 550] on div "Policy" at bounding box center [768, 557] width 446 height 24
click at [635, 587] on input "Display name" at bounding box center [767, 581] width 465 height 31
type textarea "x"
type input "2"
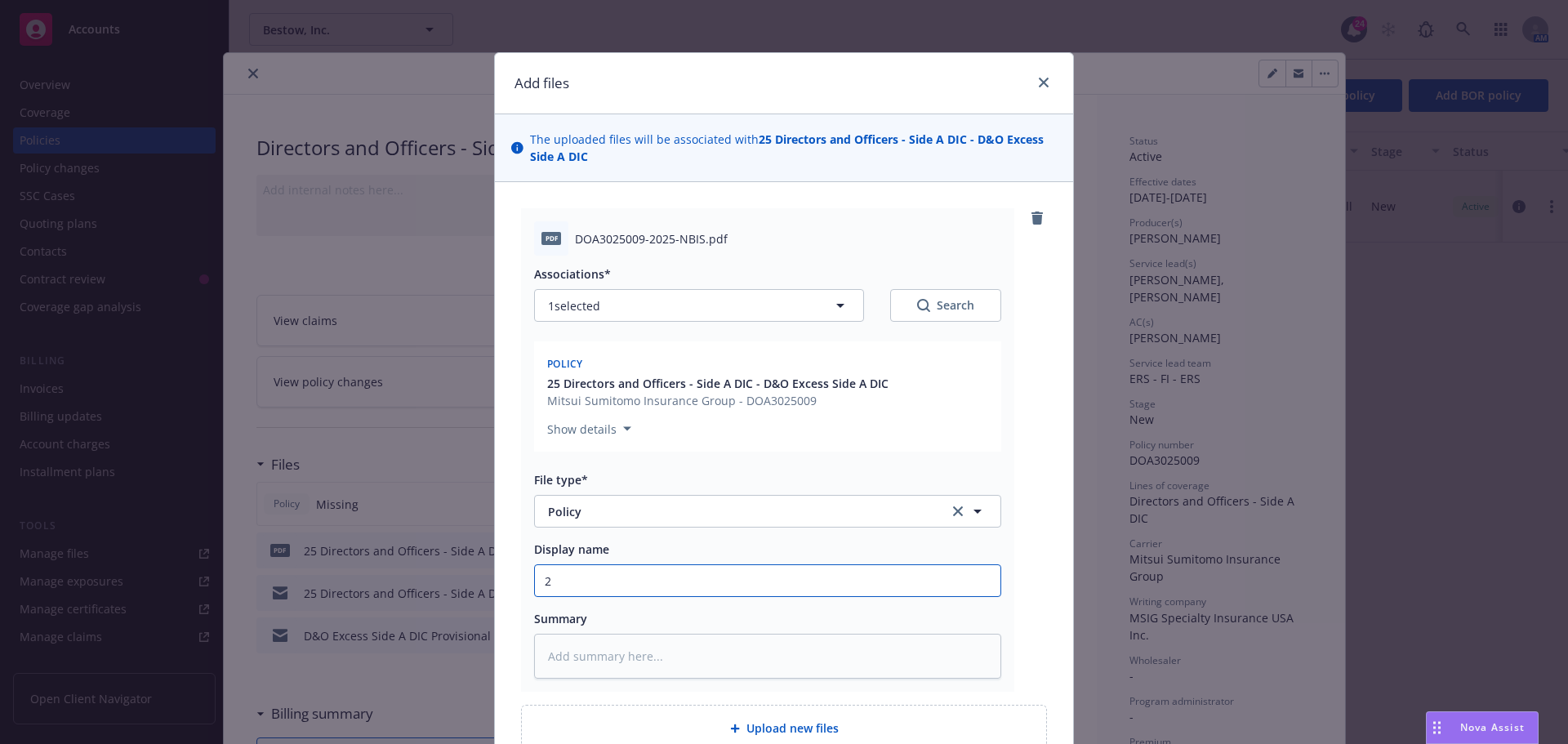
type textarea "x"
type input "25"
type textarea "x"
type input "25-"
type textarea "x"
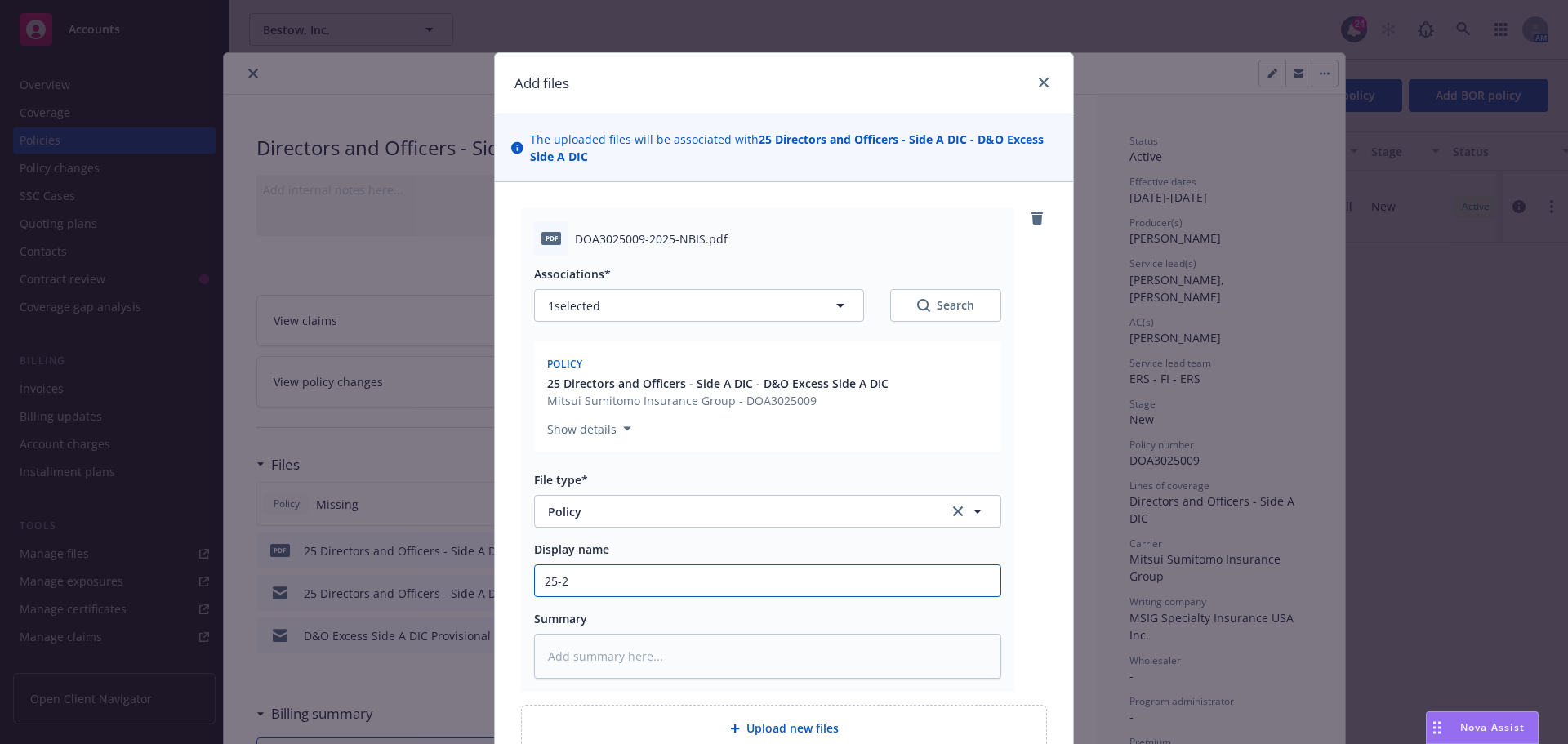
type input "25-26"
type textarea "x"
type input "25-26"
type textarea "x"
type input "25-26 S"
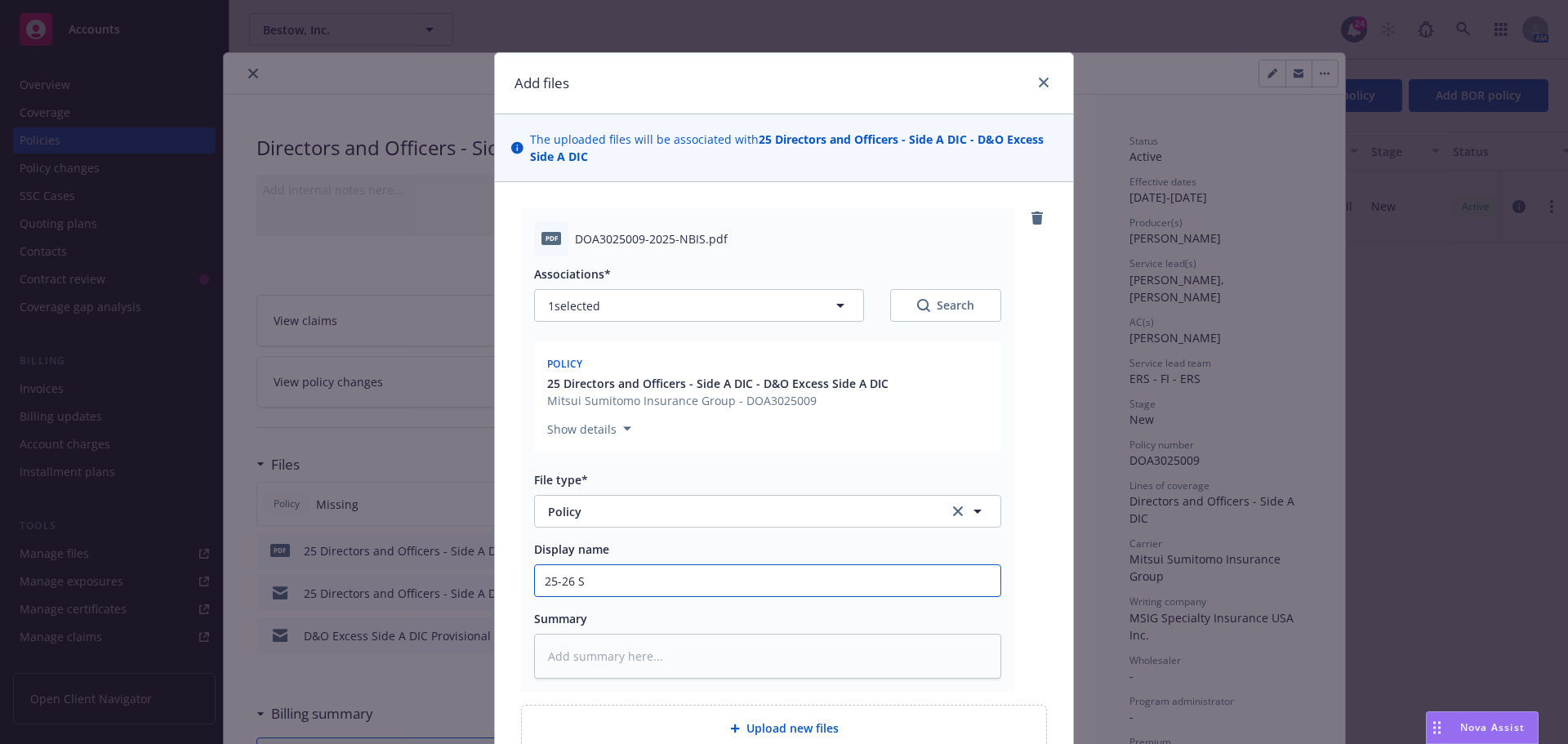
type textarea "x"
type input "25-26 Si"
type textarea "x"
type input "25-26 Sid"
type textarea "x"
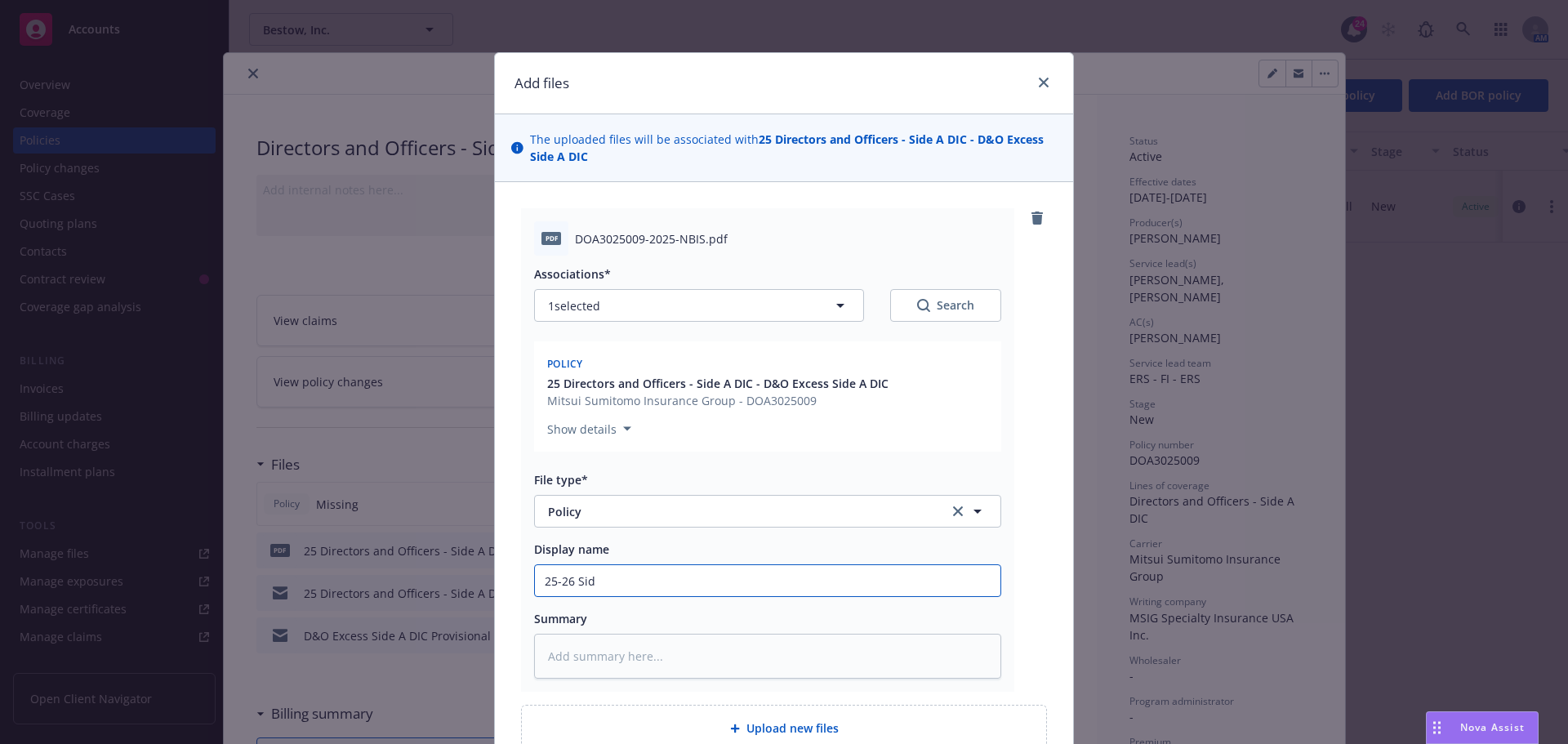
type input "25-26 Side"
type textarea "x"
type input "25-26 Side"
type textarea "x"
type input "25-26 Side A"
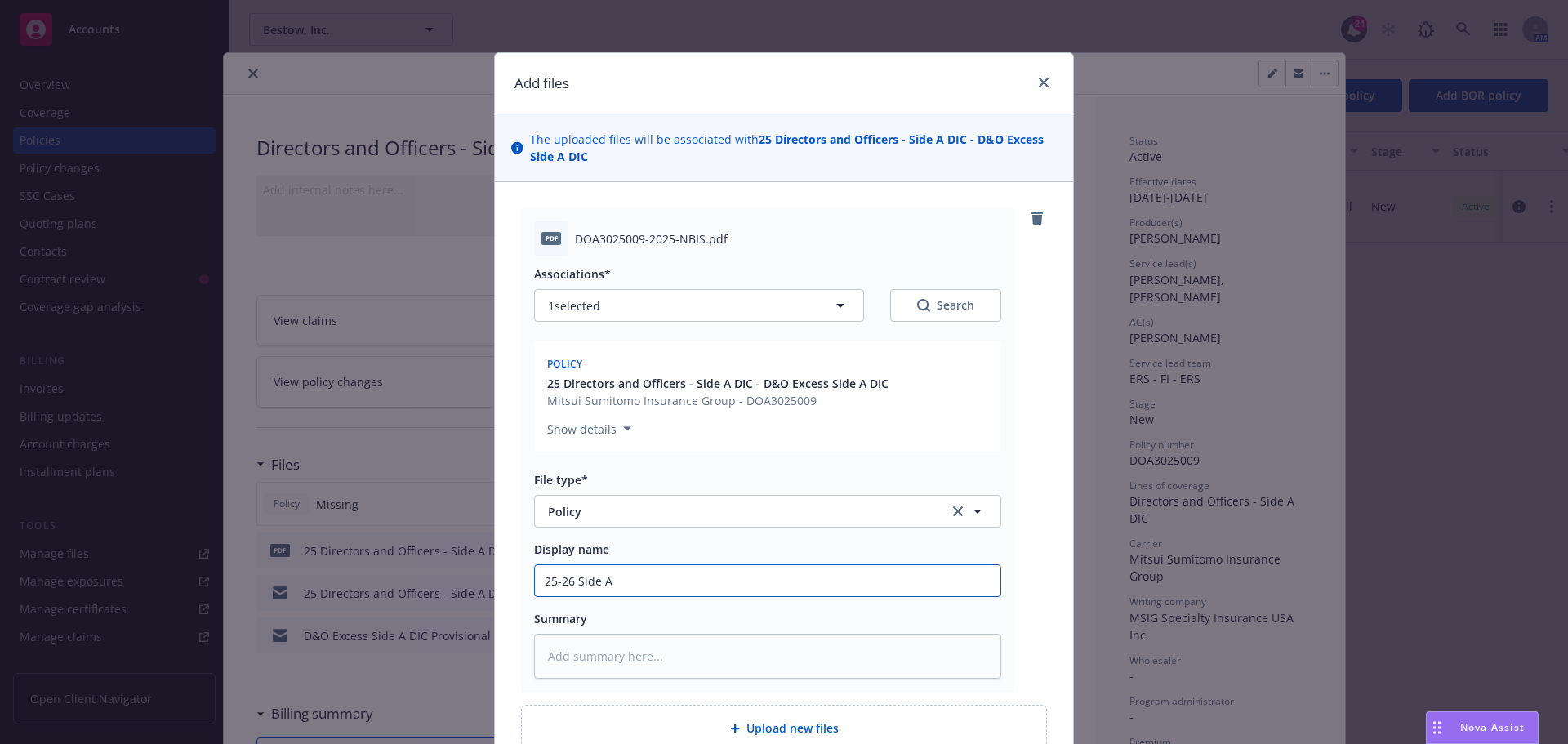
type textarea "x"
type input "25-26 Side A"
type textarea "x"
type input "25-26 Side A D"
type textarea "x"
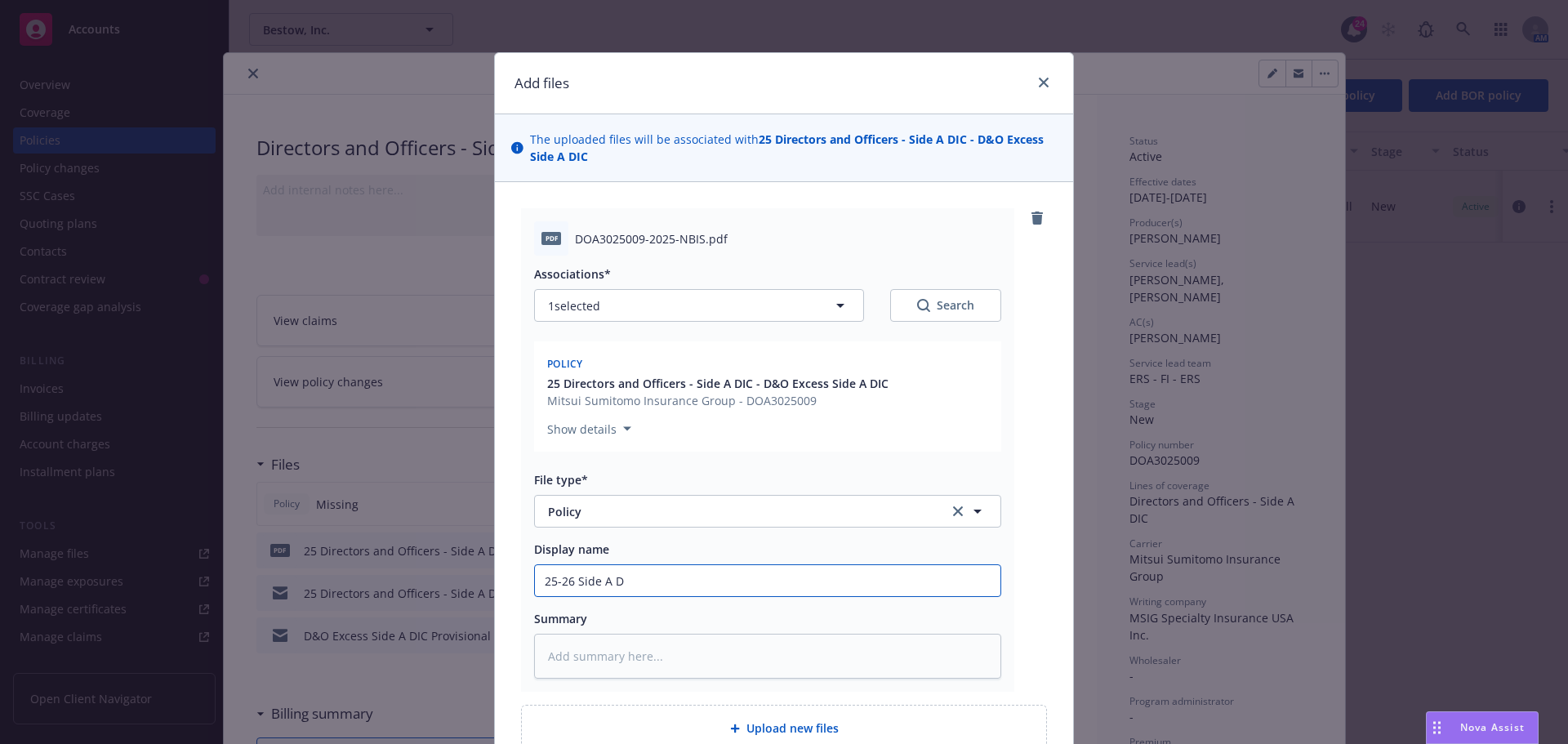
type input "25-26 Side A D&"
type textarea "x"
type input "25-26 Side A D&O"
type textarea "x"
type input "25-26 Side A D&O"
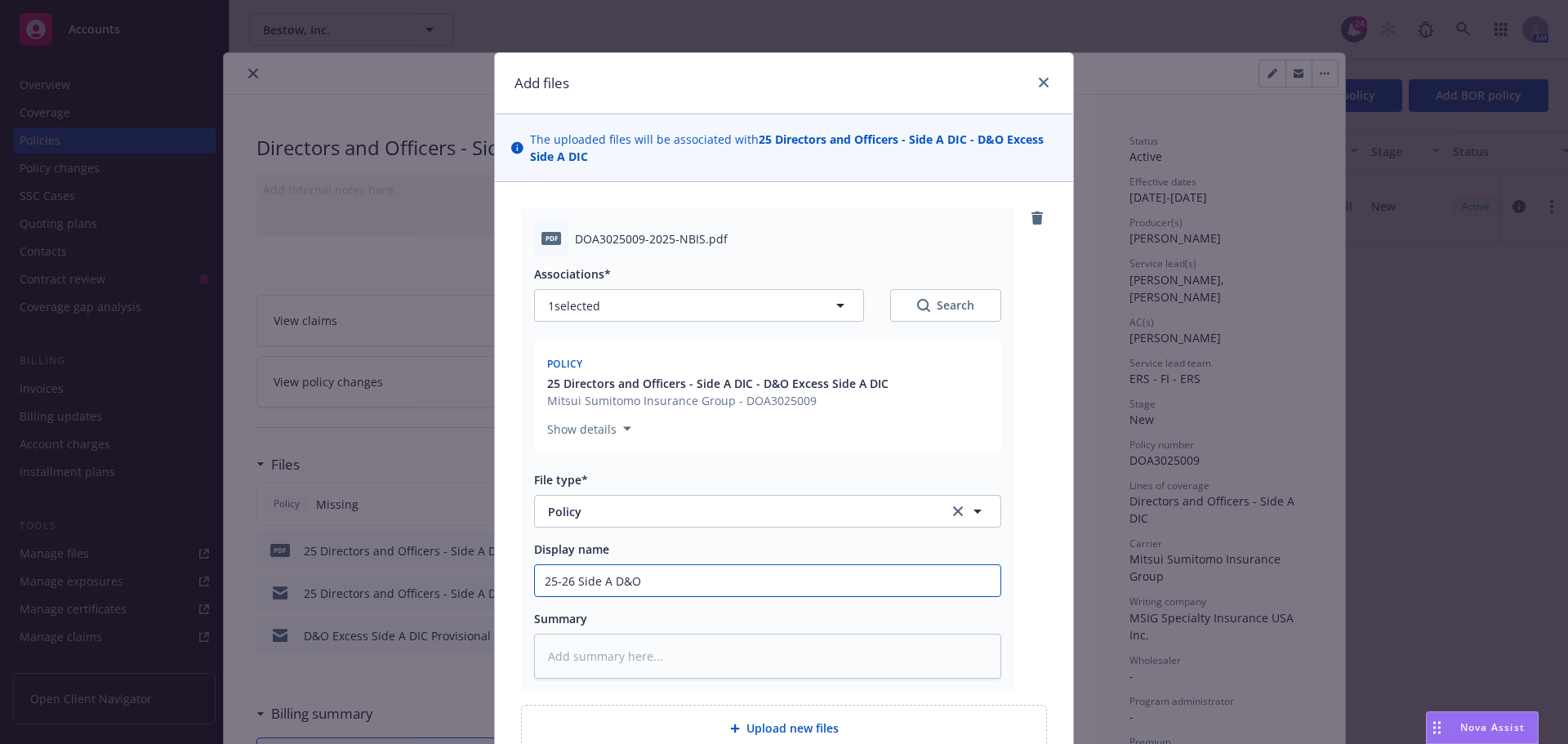
type textarea "x"
type input "25-26 Side A D&O P"
type textarea "x"
type input "25-26 Side A D&O Po"
type textarea "x"
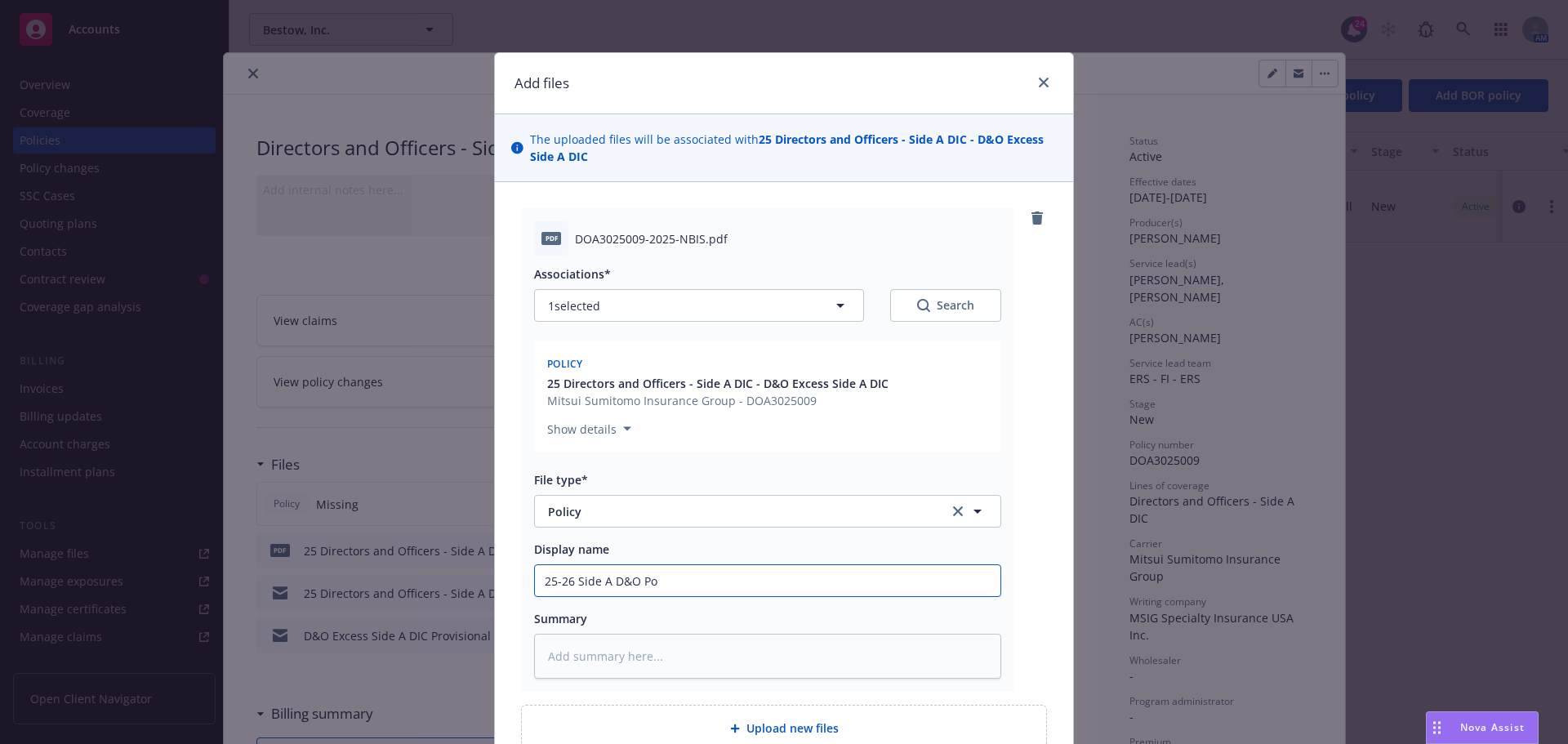
type input "25-26 Side A D&O Pol"
type textarea "x"
type input "25-26 Side A D&O Poli"
type textarea "x"
type input "25-26 Side A D&O Polic"
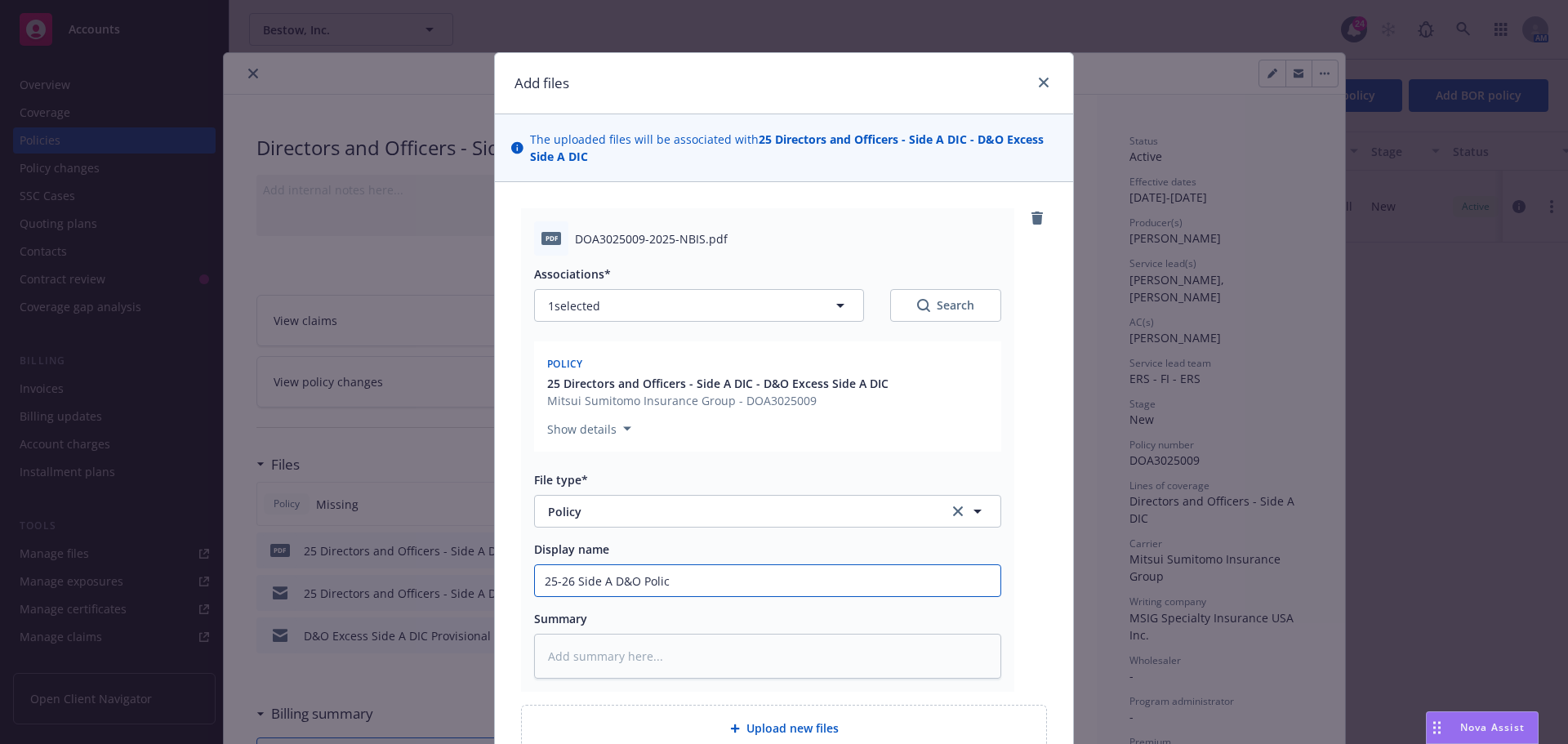
type textarea "x"
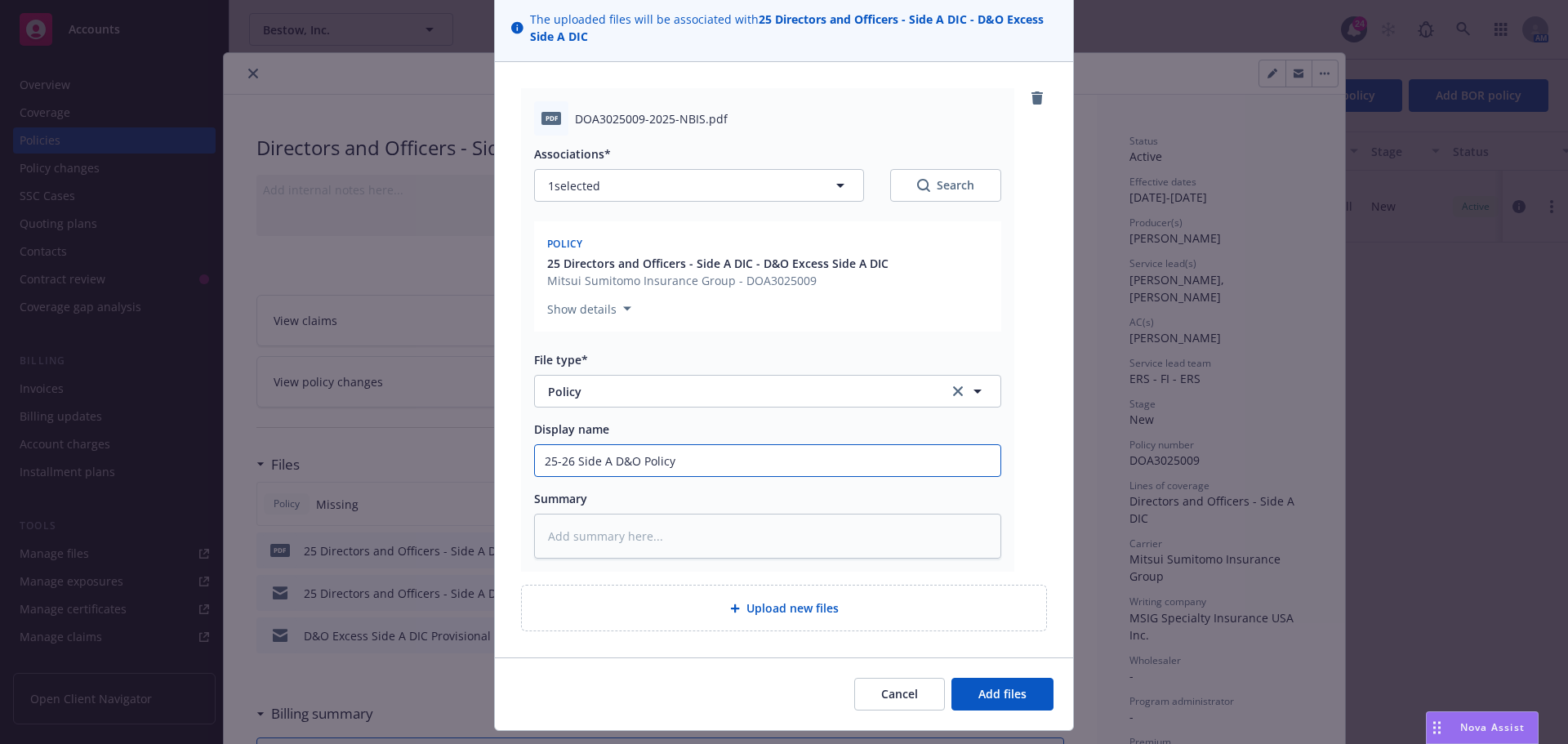
scroll to position [160, 0]
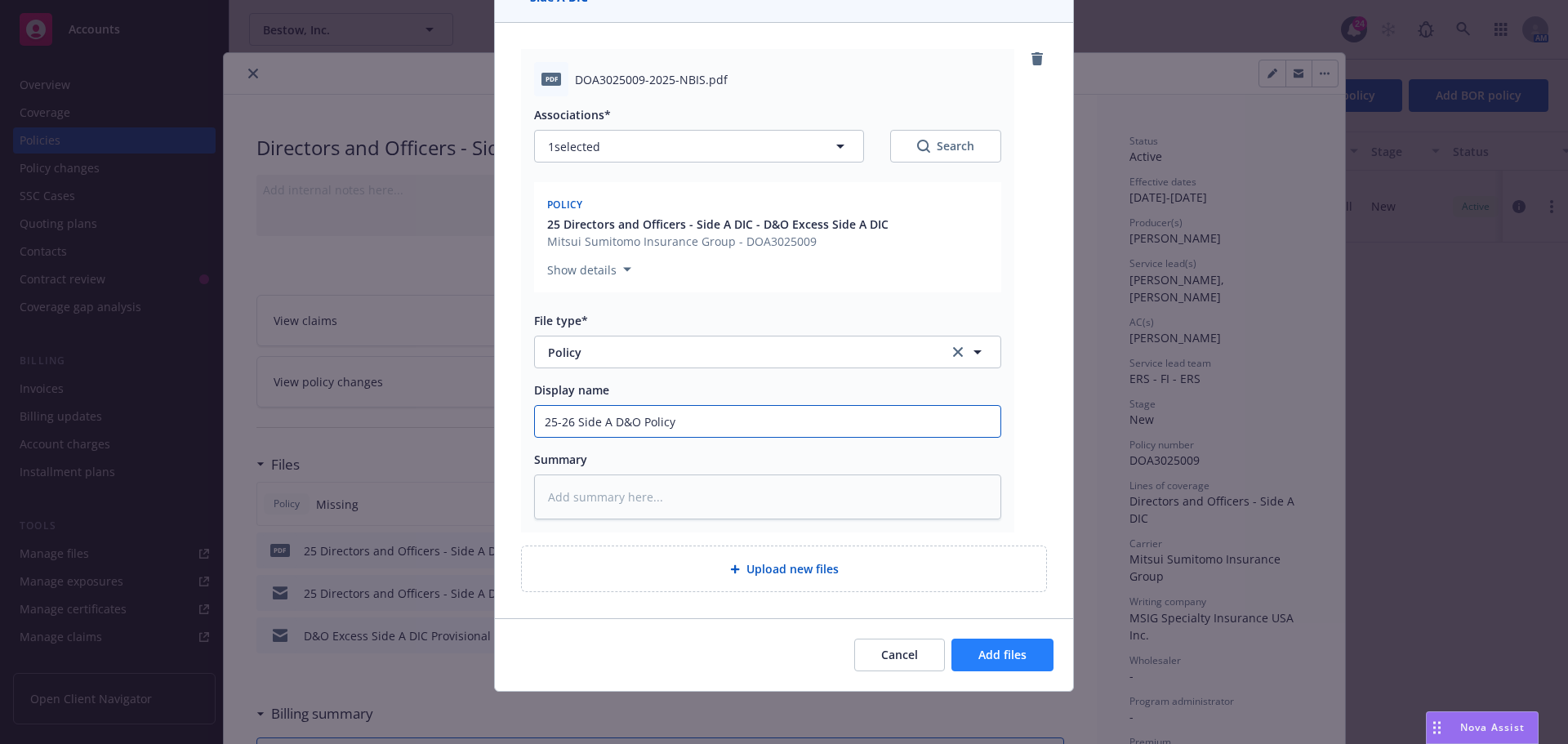
type input "25-26 Side A D&O Policy"
click at [1023, 646] on button "Add files" at bounding box center [1002, 655] width 102 height 33
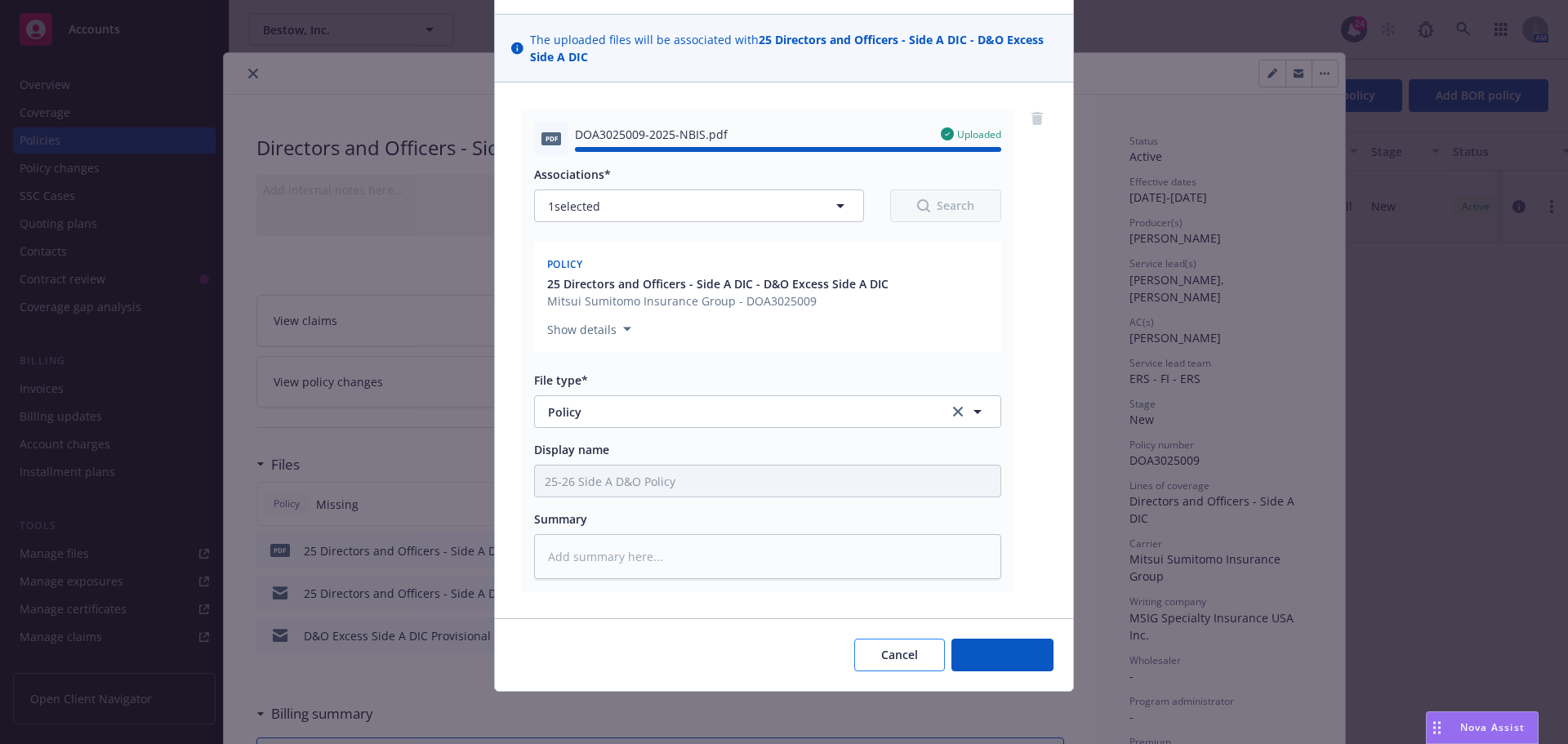
type textarea "x"
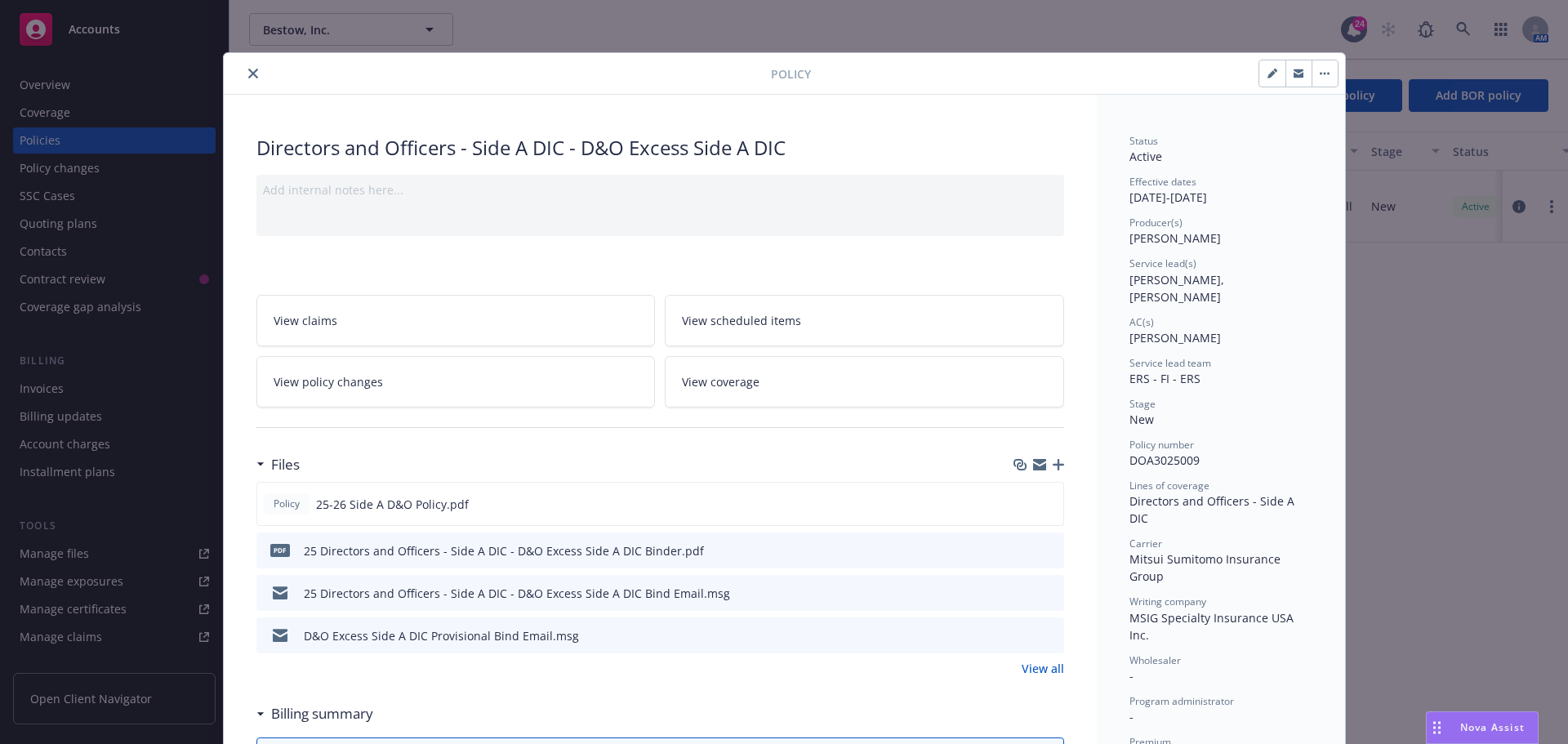
click at [250, 81] on button "close" at bounding box center [252, 72] width 19 height 19
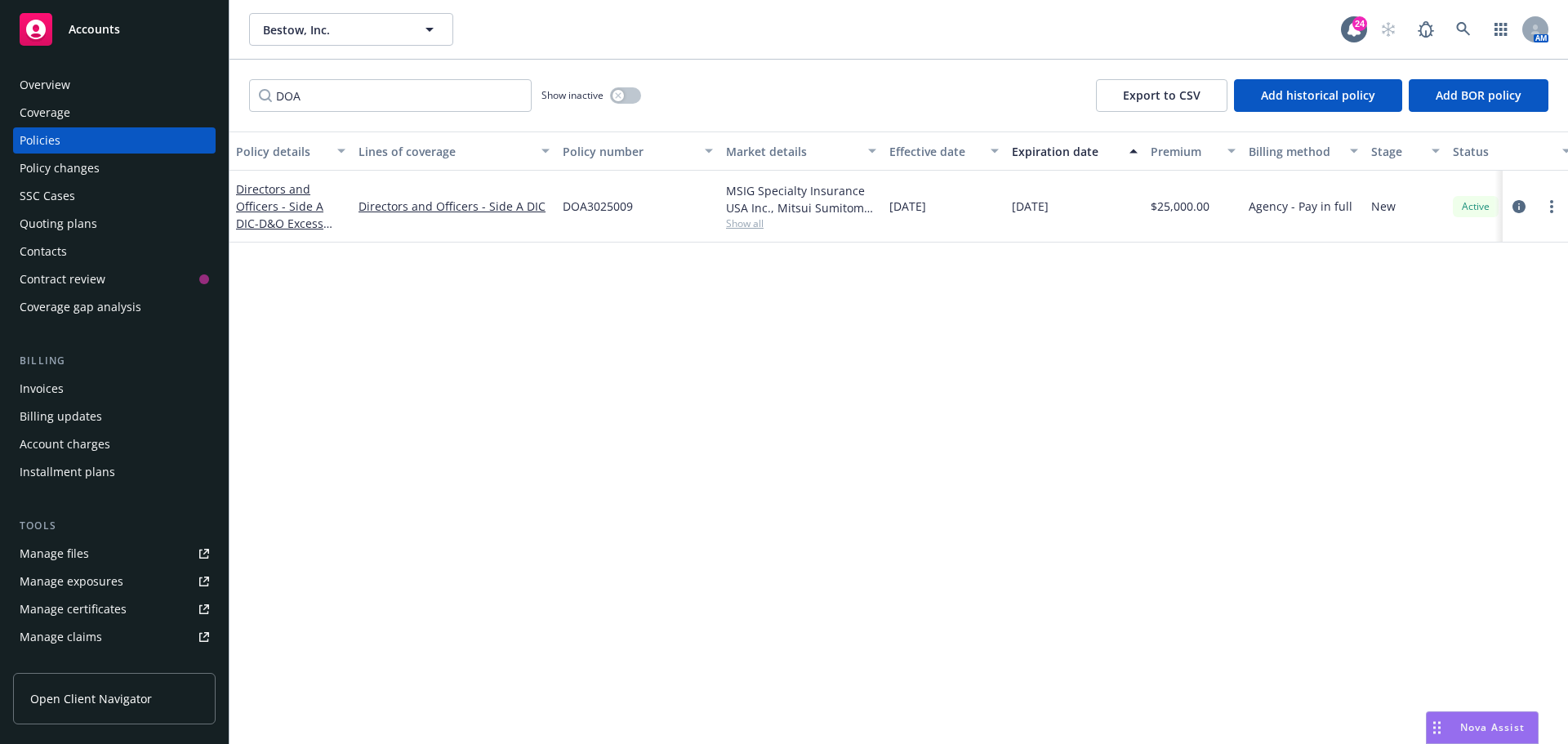
drag, startPoint x: 951, startPoint y: 636, endPoint x: 923, endPoint y: 691, distance: 61.7
click at [951, 636] on div "Policy details Lines of coverage Policy number Market details Effective date Ex…" at bounding box center [898, 438] width 1339 height 613
click at [1460, 26] on icon at bounding box center [1463, 29] width 15 height 15
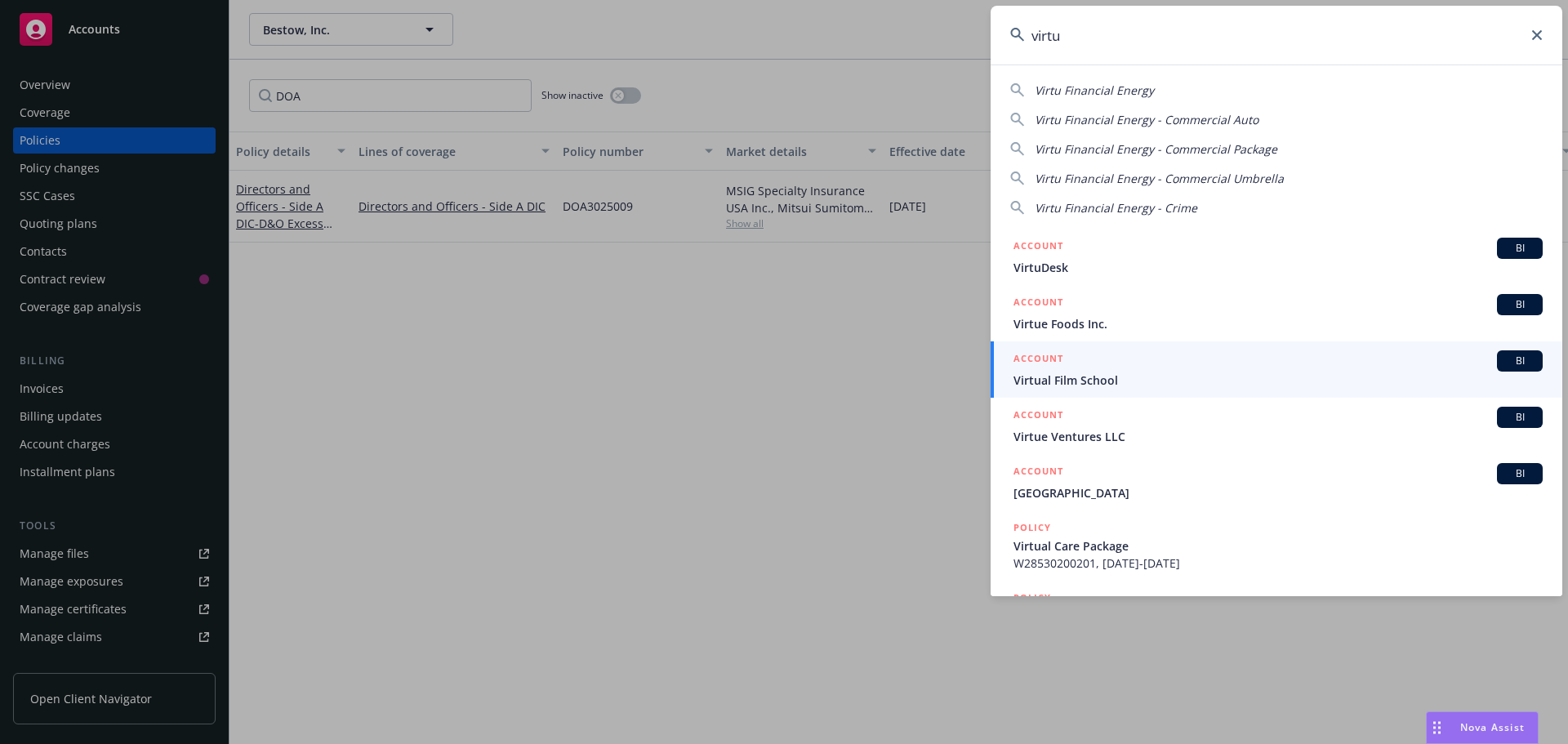
click at [1115, 94] on span "Virtu Financial Energy" at bounding box center [1095, 90] width 119 height 16
type input "Virtu Financial Energy"
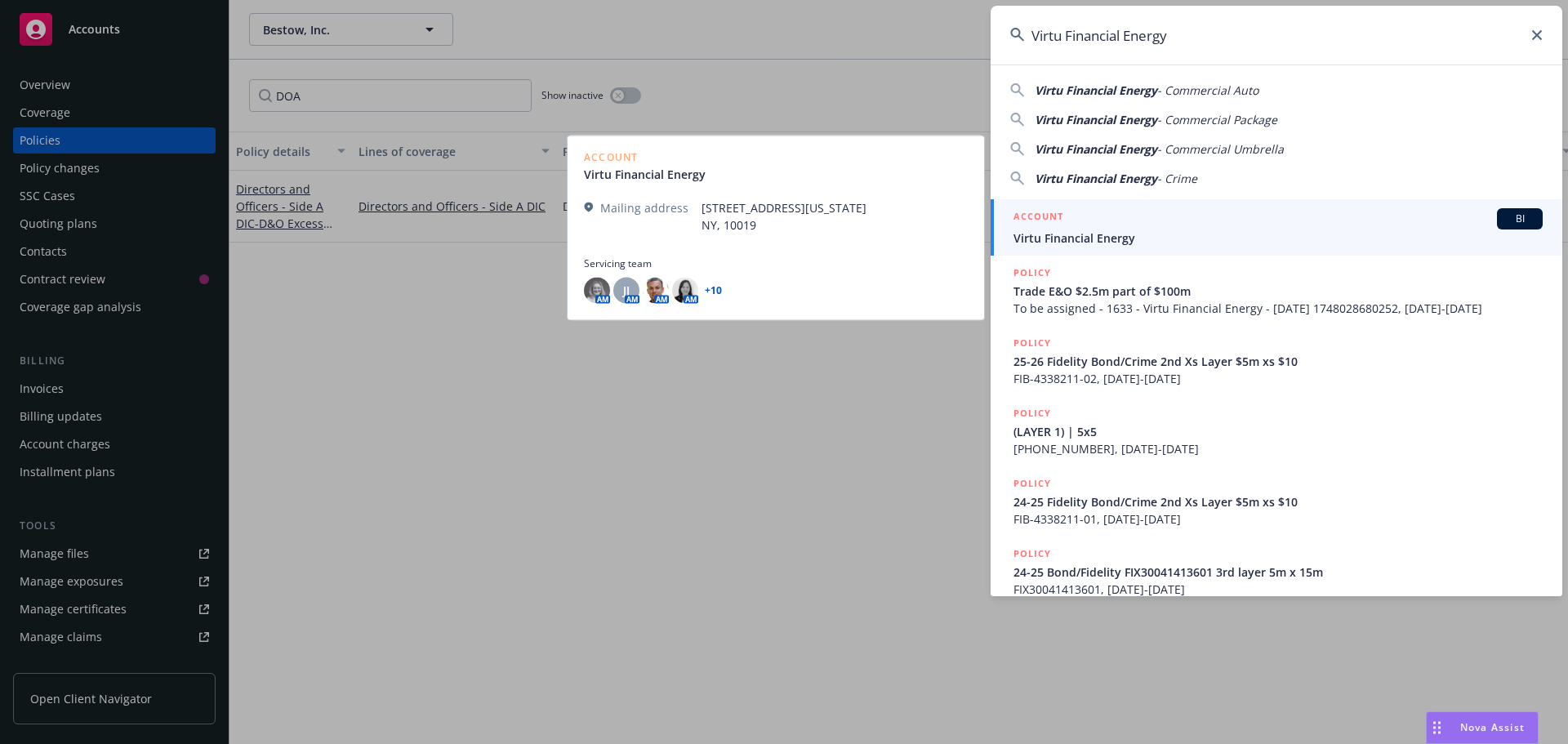
click at [1522, 221] on span "BI" at bounding box center [1520, 219] width 33 height 15
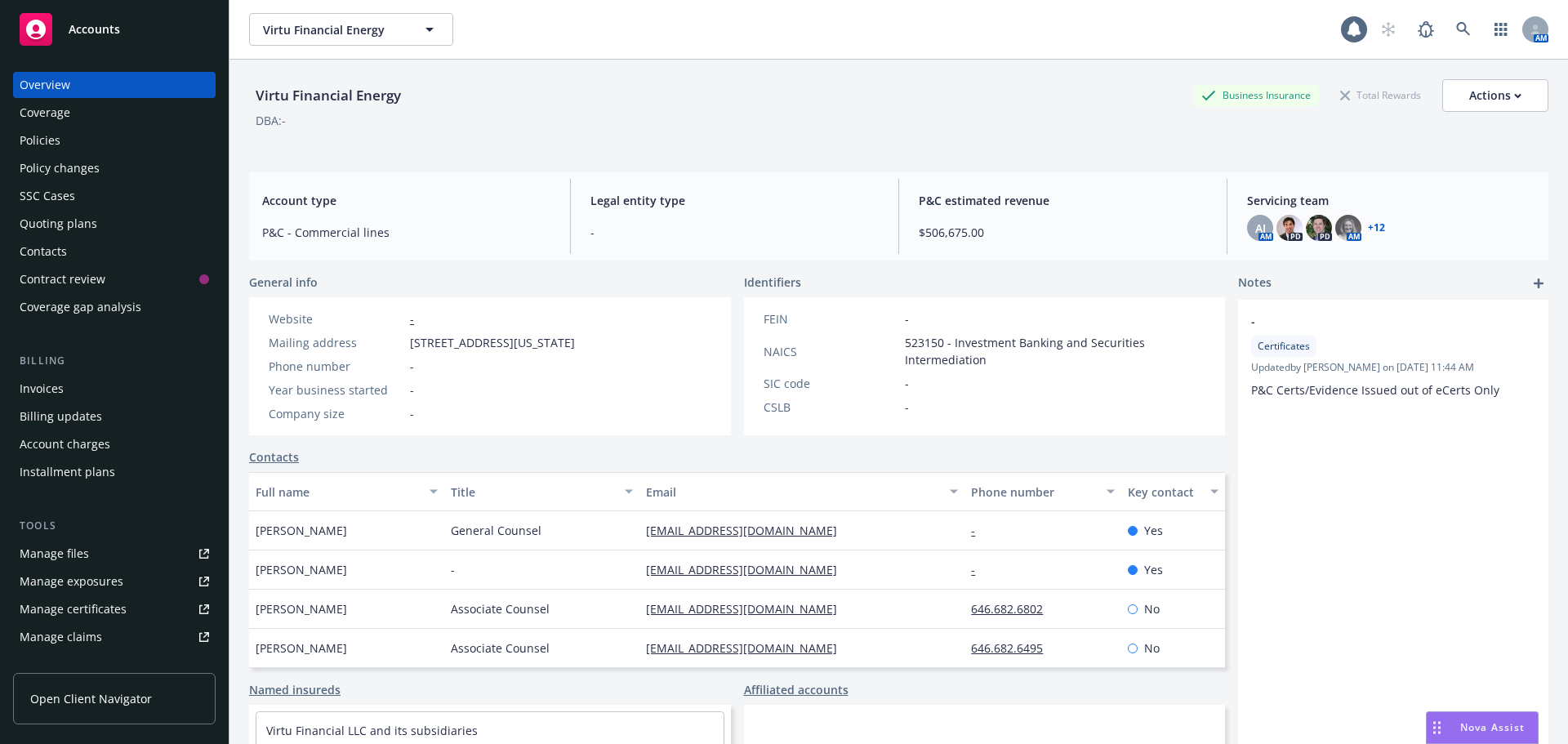
click at [554, 129] on div "Virtu Financial Energy Business Insurance Total Rewards Actions DBA: -" at bounding box center [898, 112] width 1299 height 67
click at [92, 147] on div "Policies" at bounding box center [114, 140] width 190 height 26
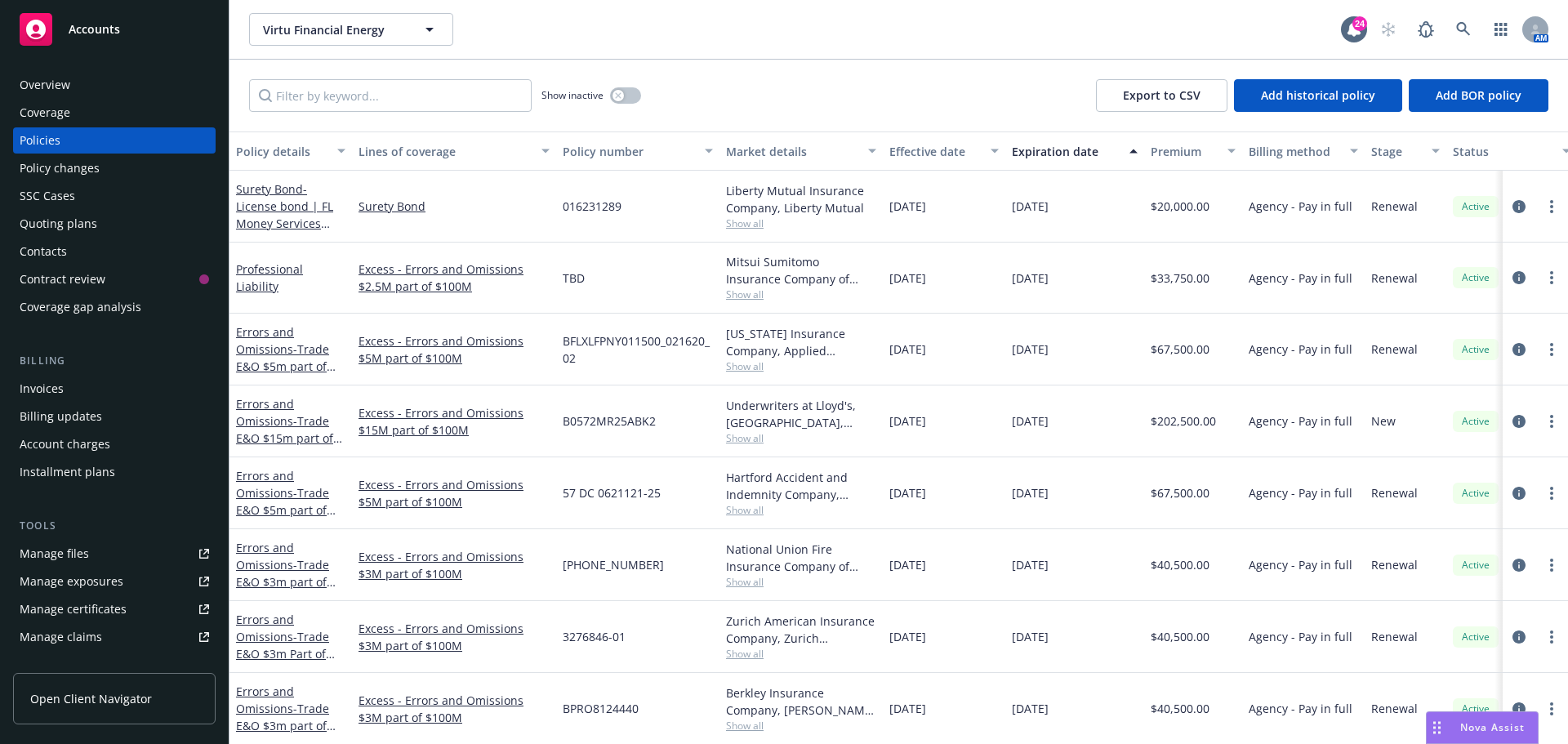
click at [733, 102] on div "Show inactive Export to CSV Add historical policy Add BOR policy" at bounding box center [898, 95] width 1339 height 72
click at [445, 101] on input "Filter by keyword..." at bounding box center [390, 95] width 283 height 33
type input "MSIG"
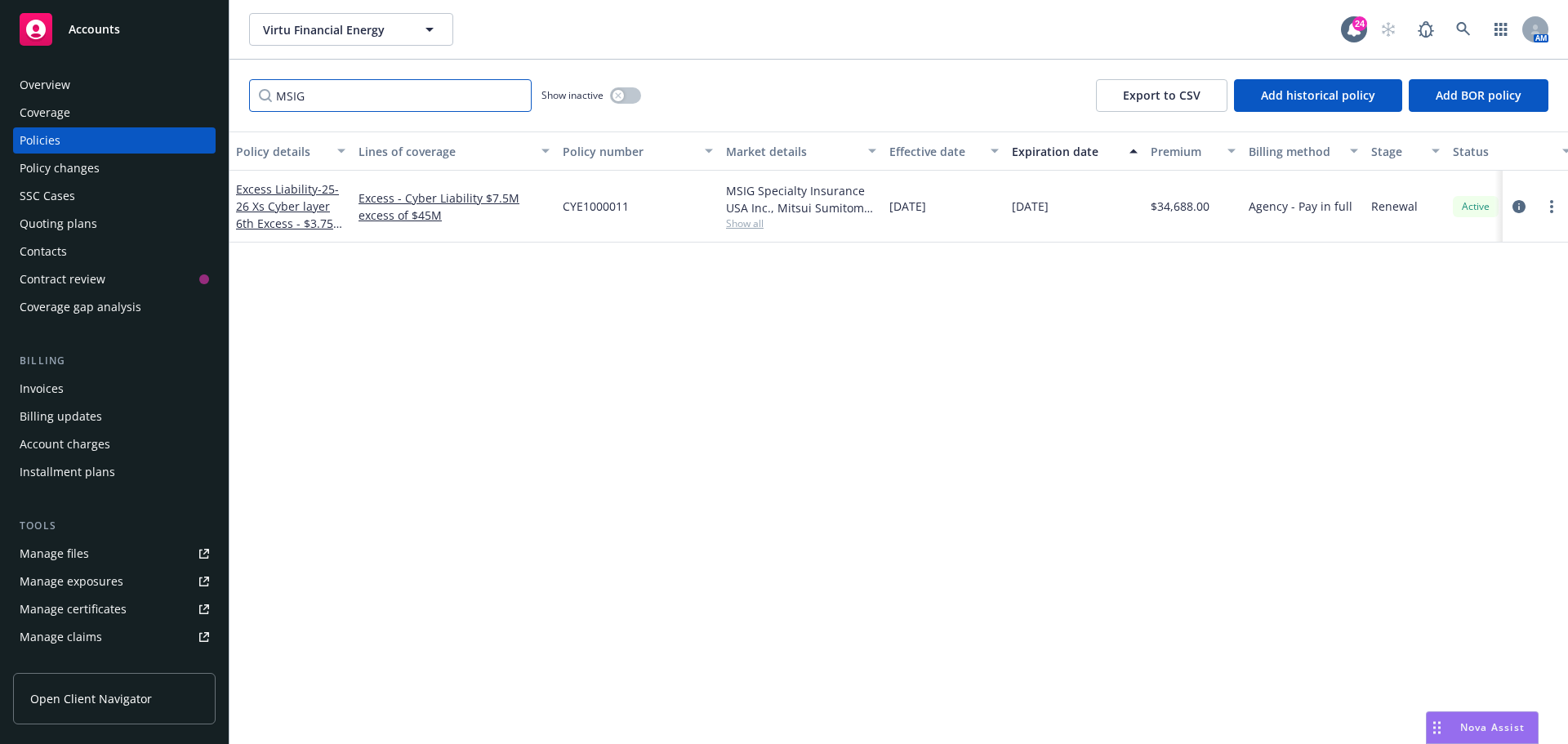
click at [510, 95] on input "MSIG" at bounding box center [390, 95] width 283 height 33
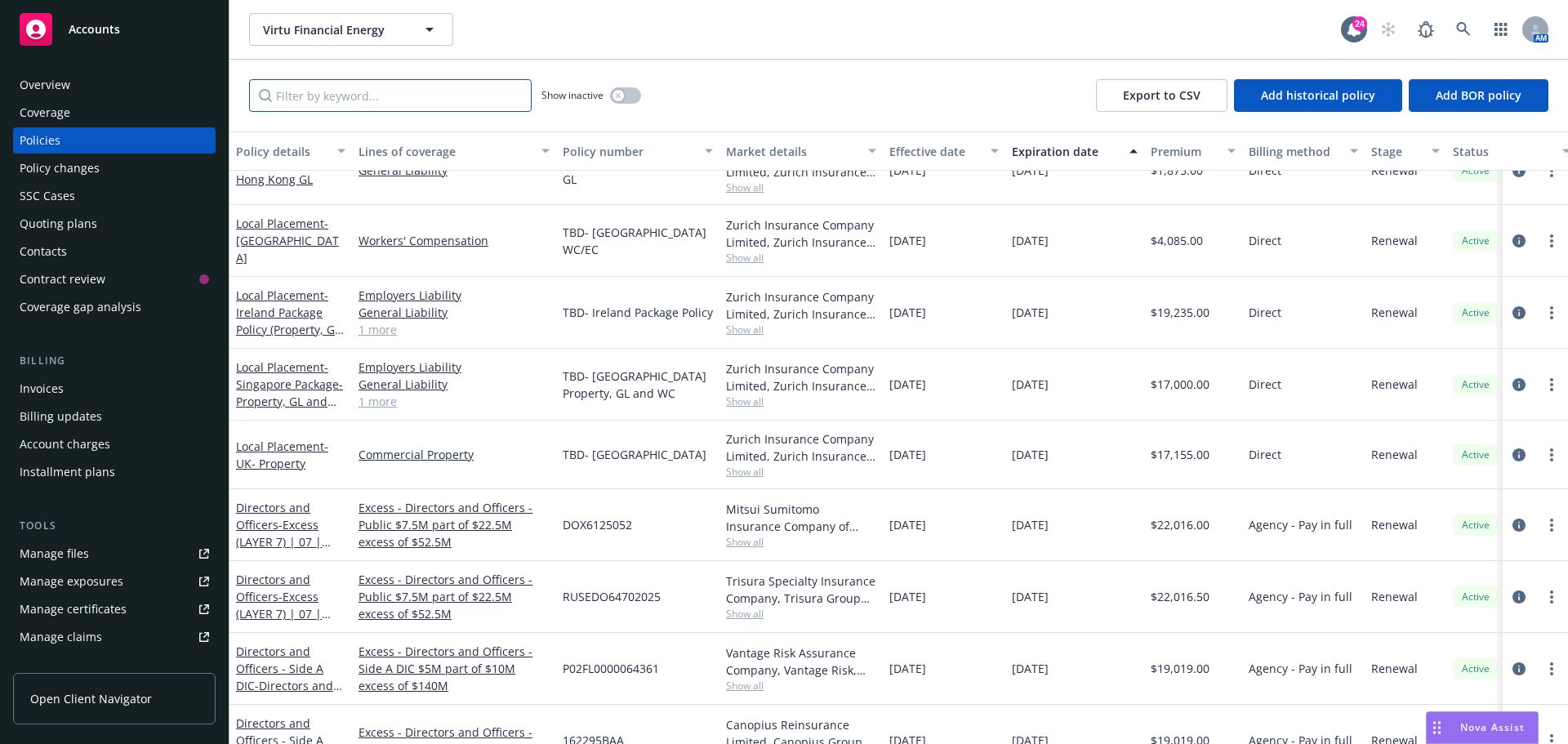
scroll to position [1960, 0]
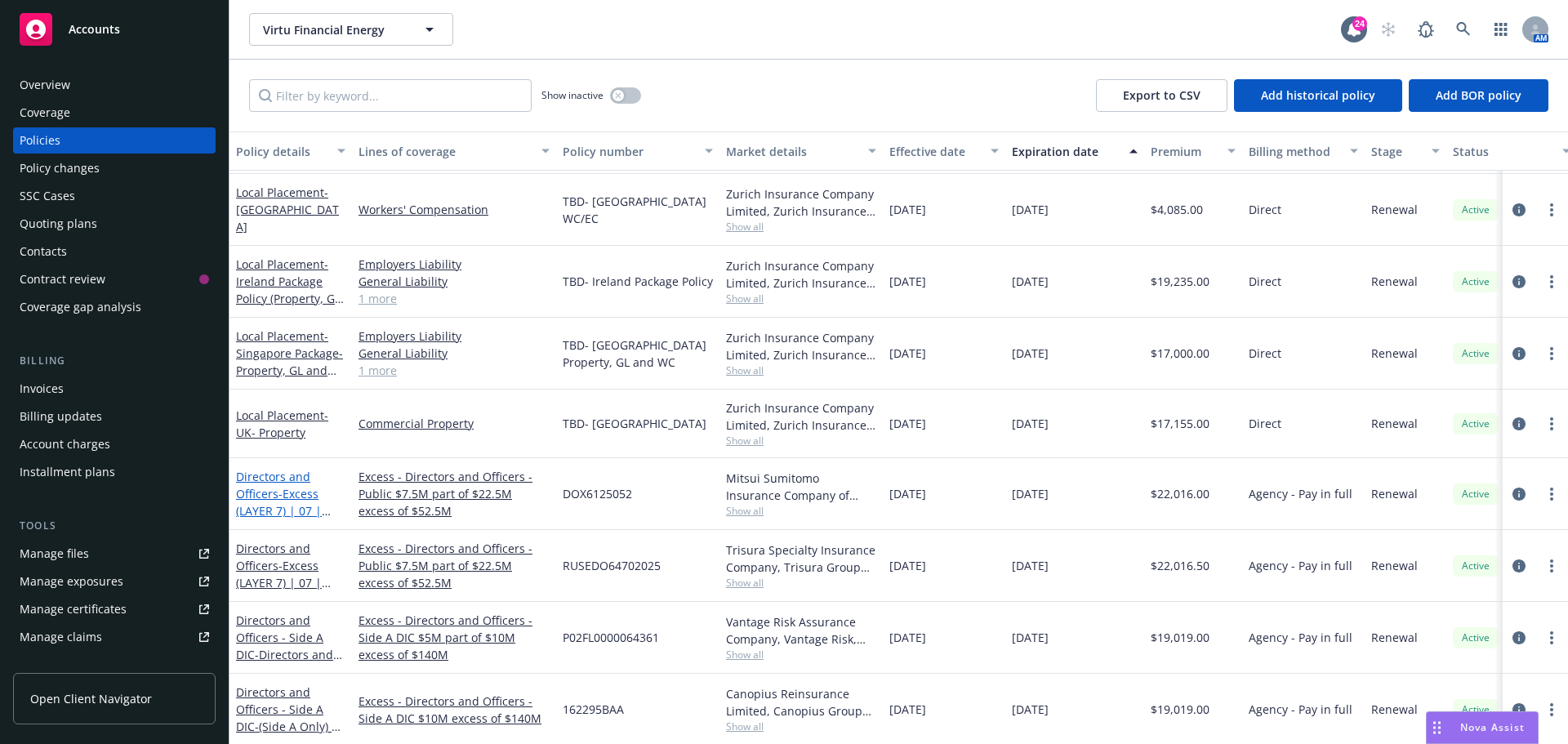
click at [264, 494] on link "Directors and Officers - Excess (LAYER 7) | 07 | $7.5M / $22.5M xs $52.5M" at bounding box center [285, 511] width 99 height 84
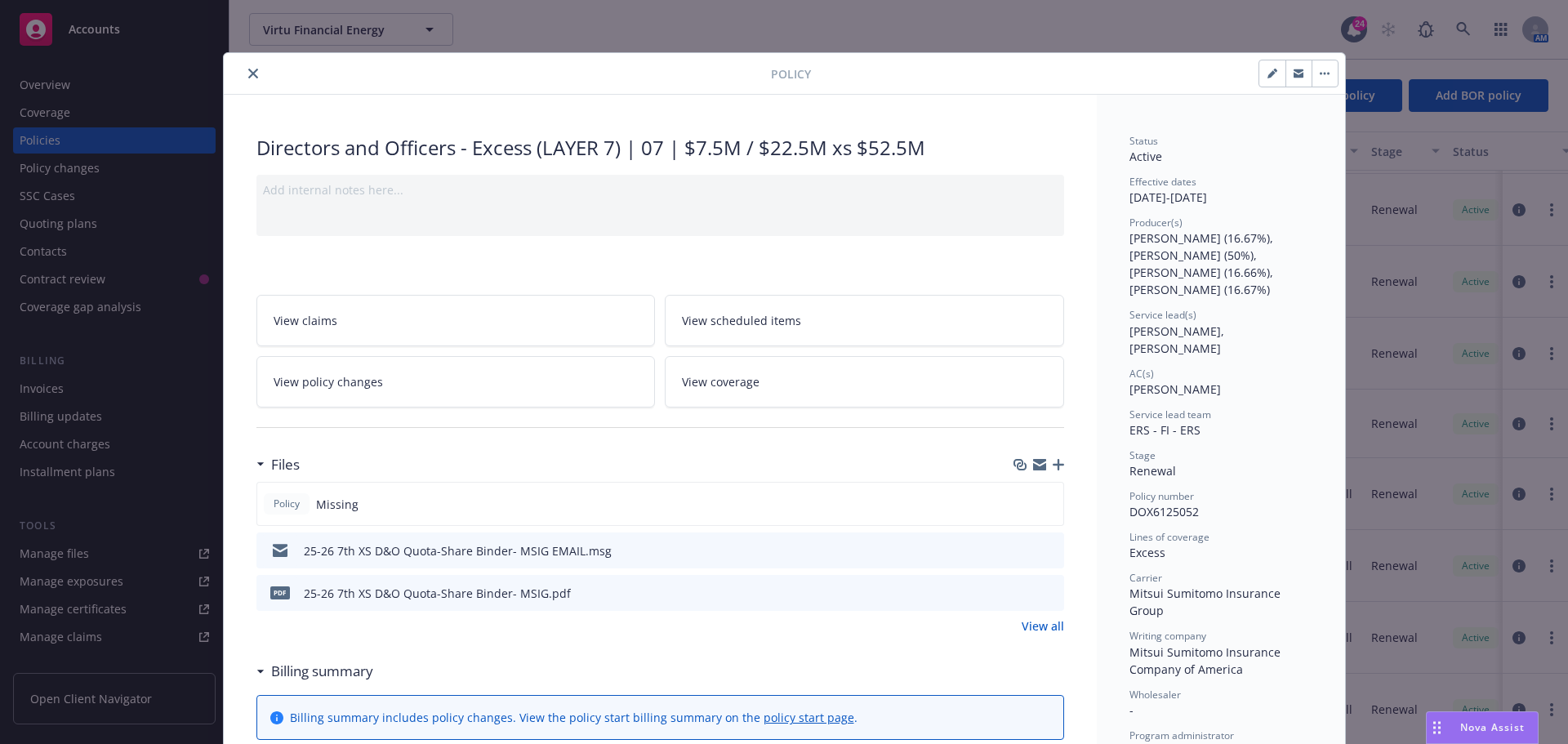
click at [1050, 591] on button "preview file" at bounding box center [1049, 592] width 18 height 15
click at [247, 68] on button "close" at bounding box center [252, 72] width 19 height 19
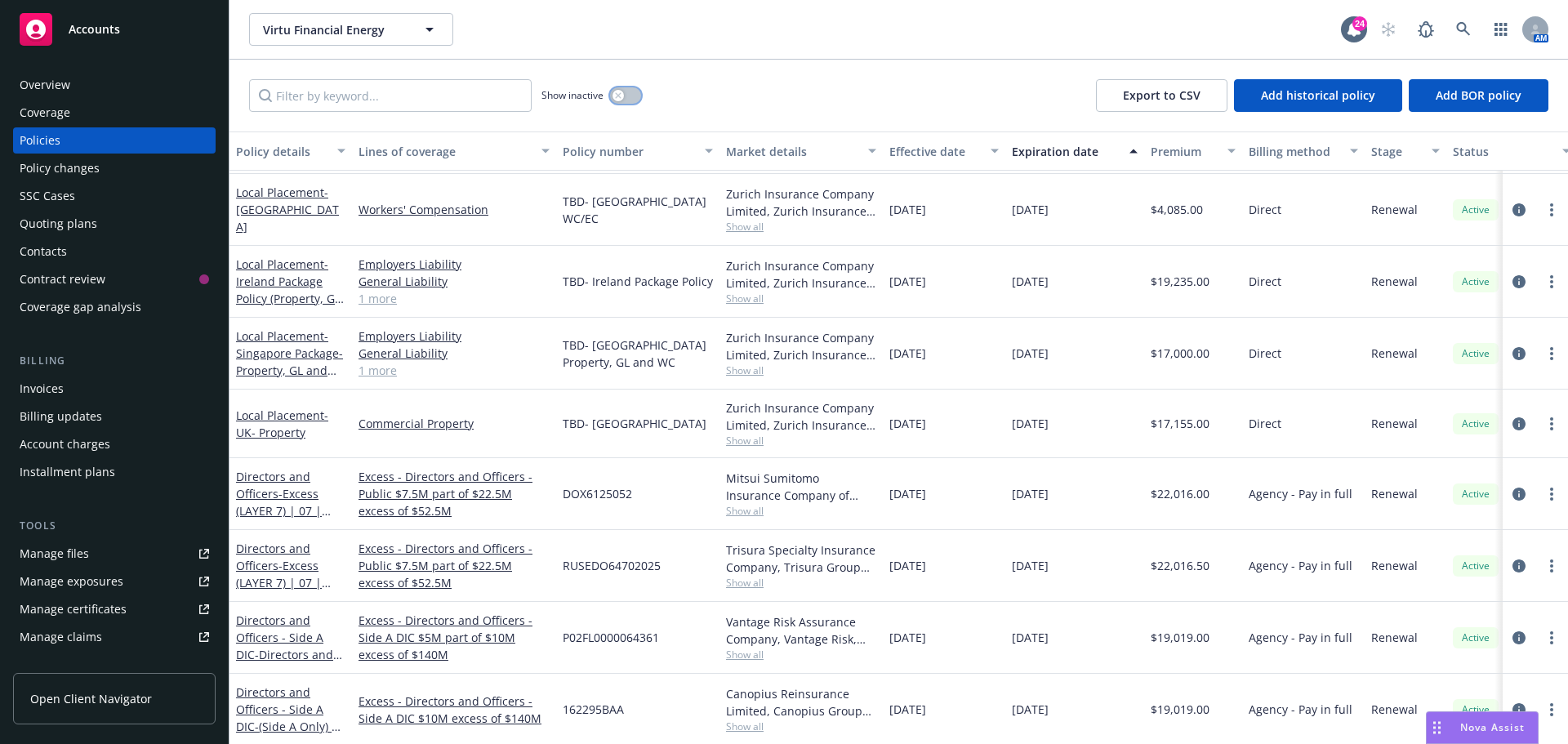
click at [624, 99] on button "button" at bounding box center [626, 95] width 31 height 17
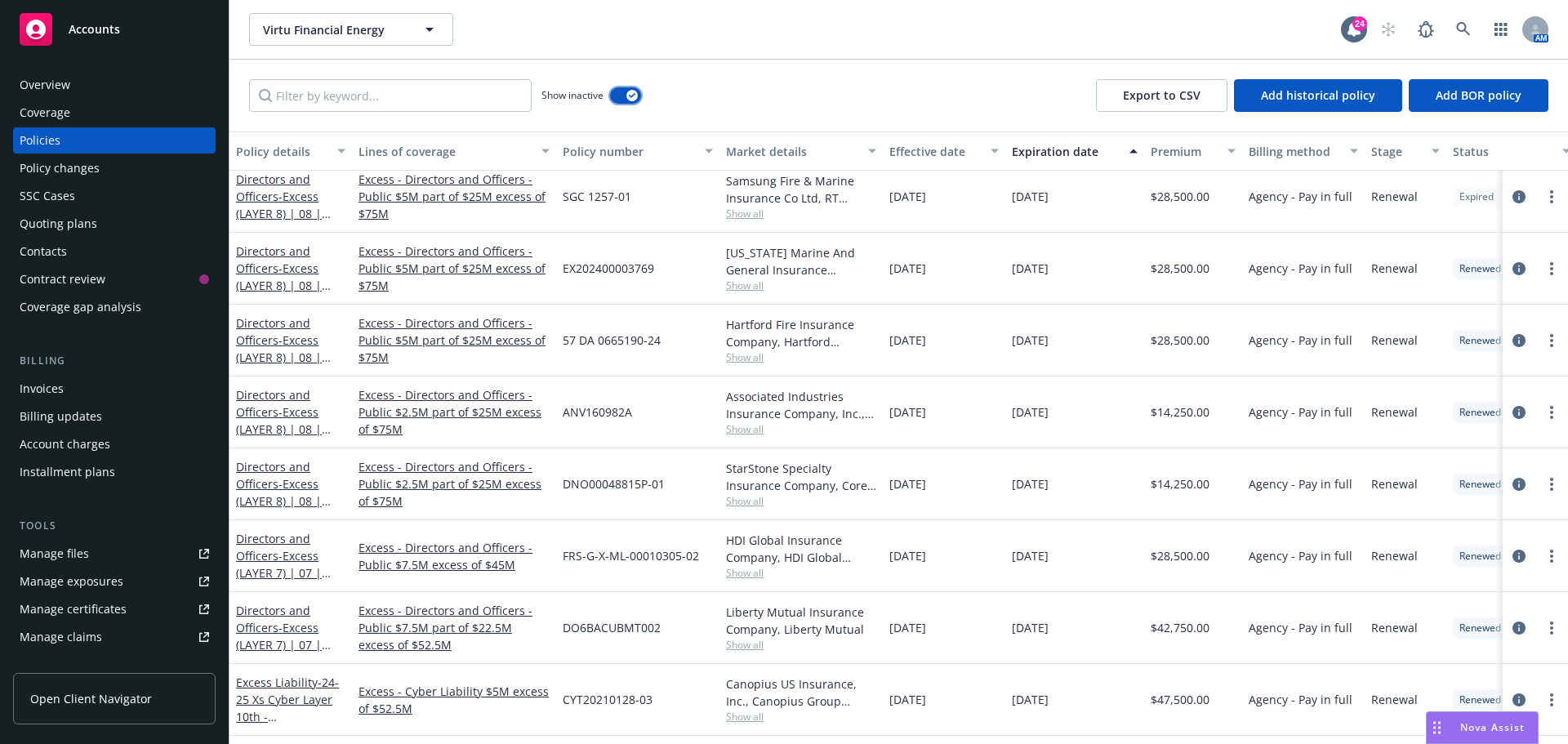
scroll to position [10288, 0]
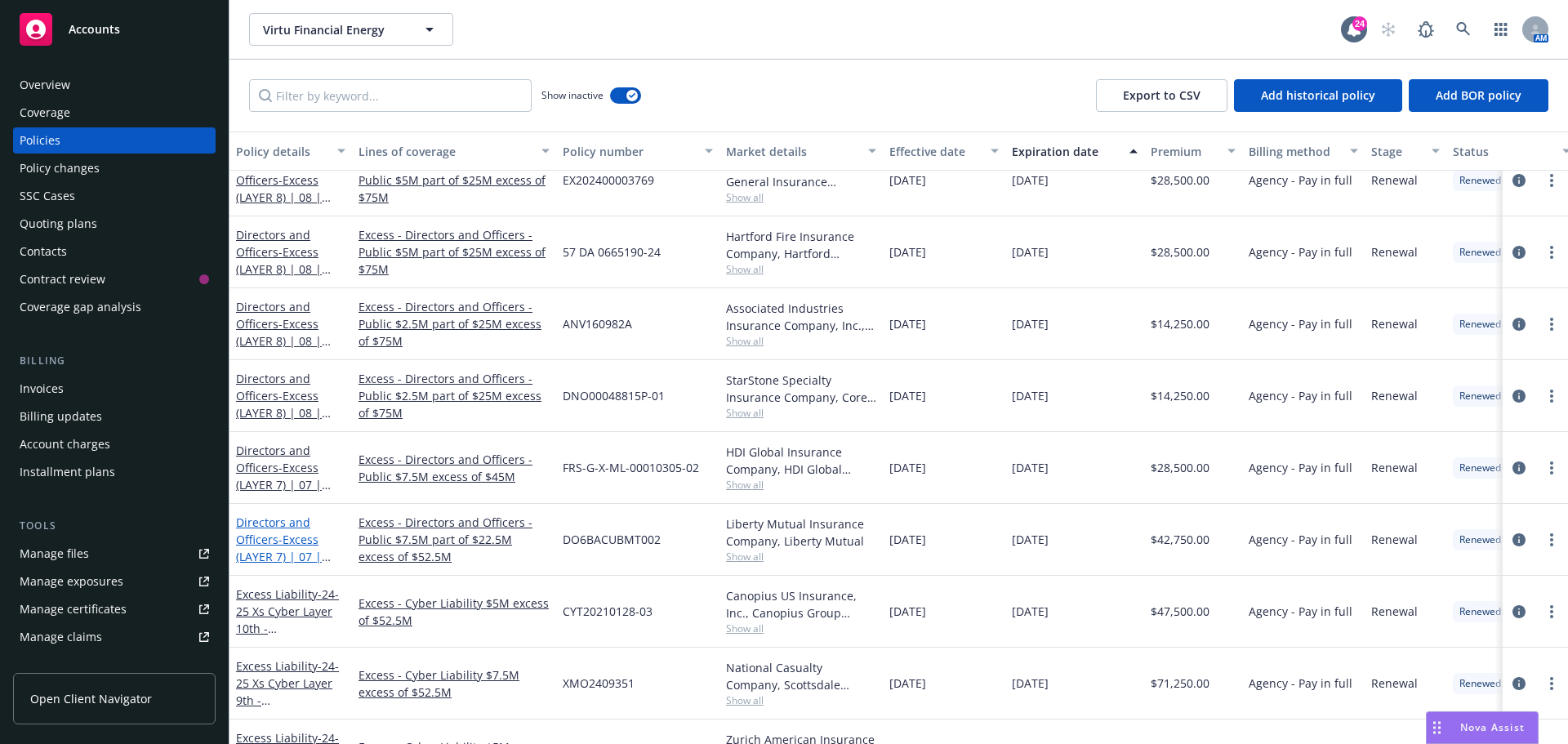
click at [282, 544] on span "- Excess (LAYER 7) | 07 | $7.5M / $22.5M xs $52.5M" at bounding box center [285, 564] width 99 height 67
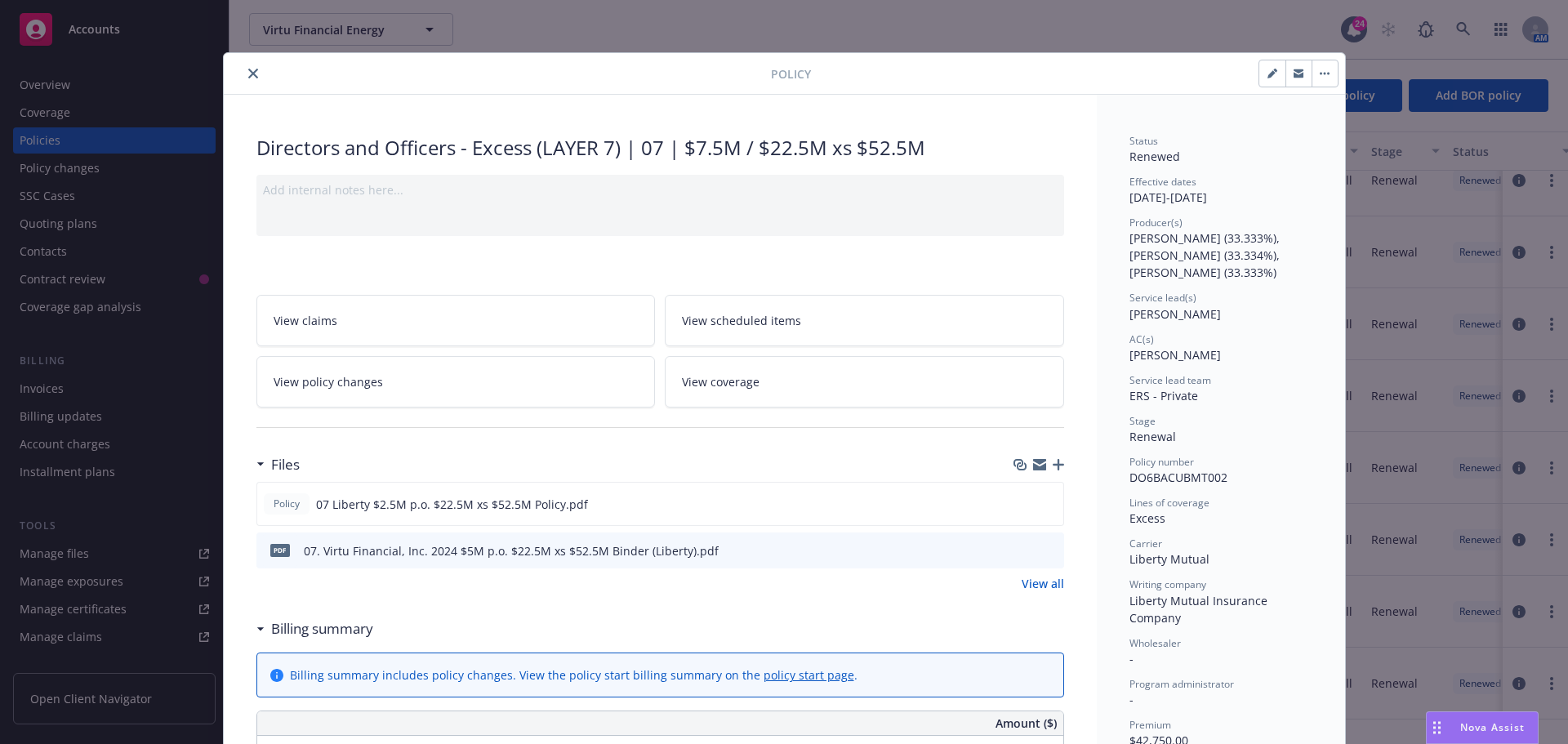
drag, startPoint x: 282, startPoint y: 544, endPoint x: 779, endPoint y: 619, distance: 502.6
click at [779, 619] on div "Billing summary" at bounding box center [660, 628] width 807 height 34
click at [1044, 505] on icon "preview file" at bounding box center [1048, 503] width 15 height 11
click at [1019, 505] on icon "download file" at bounding box center [1020, 503] width 13 height 13
click at [249, 73] on icon "close" at bounding box center [253, 73] width 10 height 10
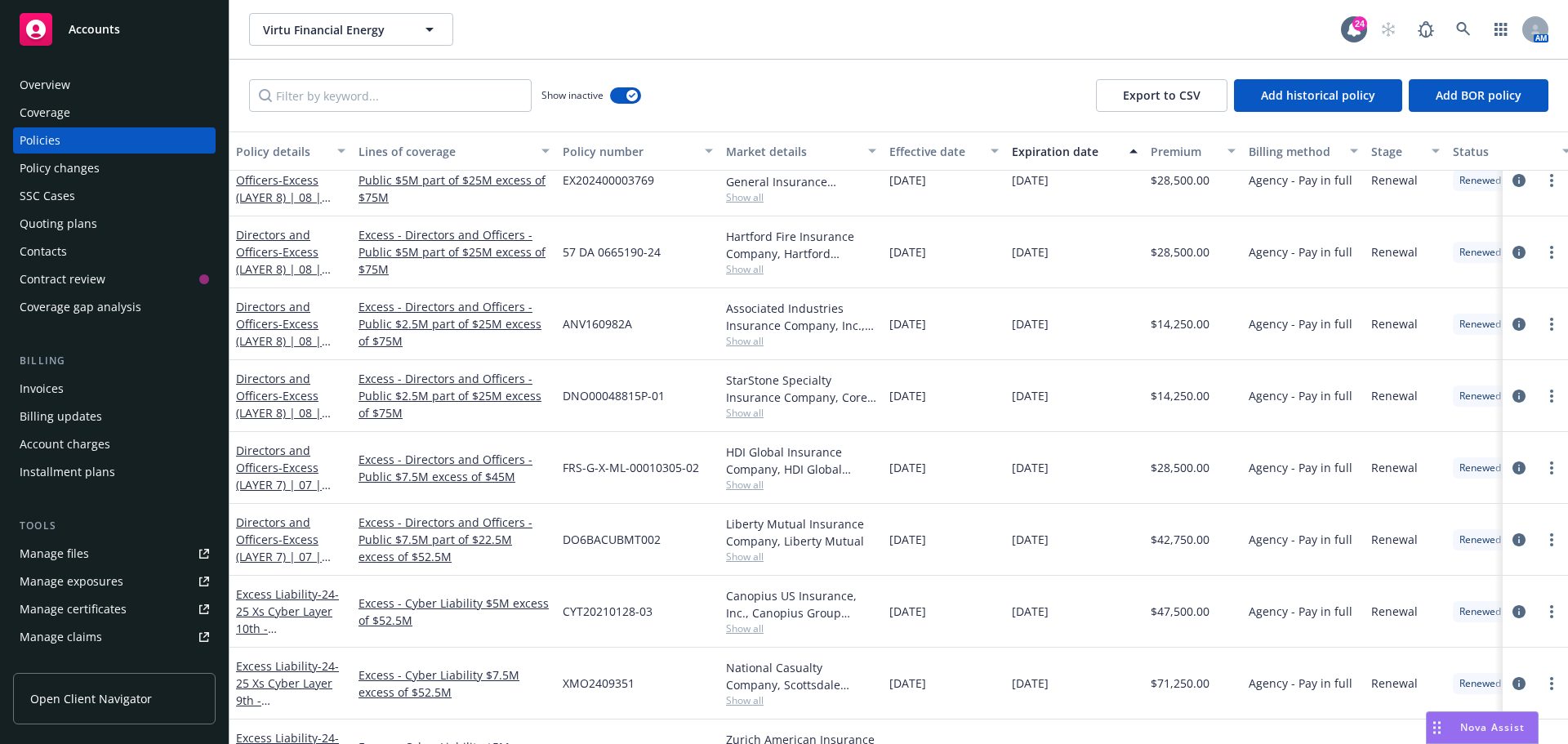
click at [797, 26] on div "Virtu Financial Energy Virtu Financial Energy" at bounding box center [795, 29] width 1092 height 33
click at [1464, 21] on link at bounding box center [1463, 29] width 33 height 33
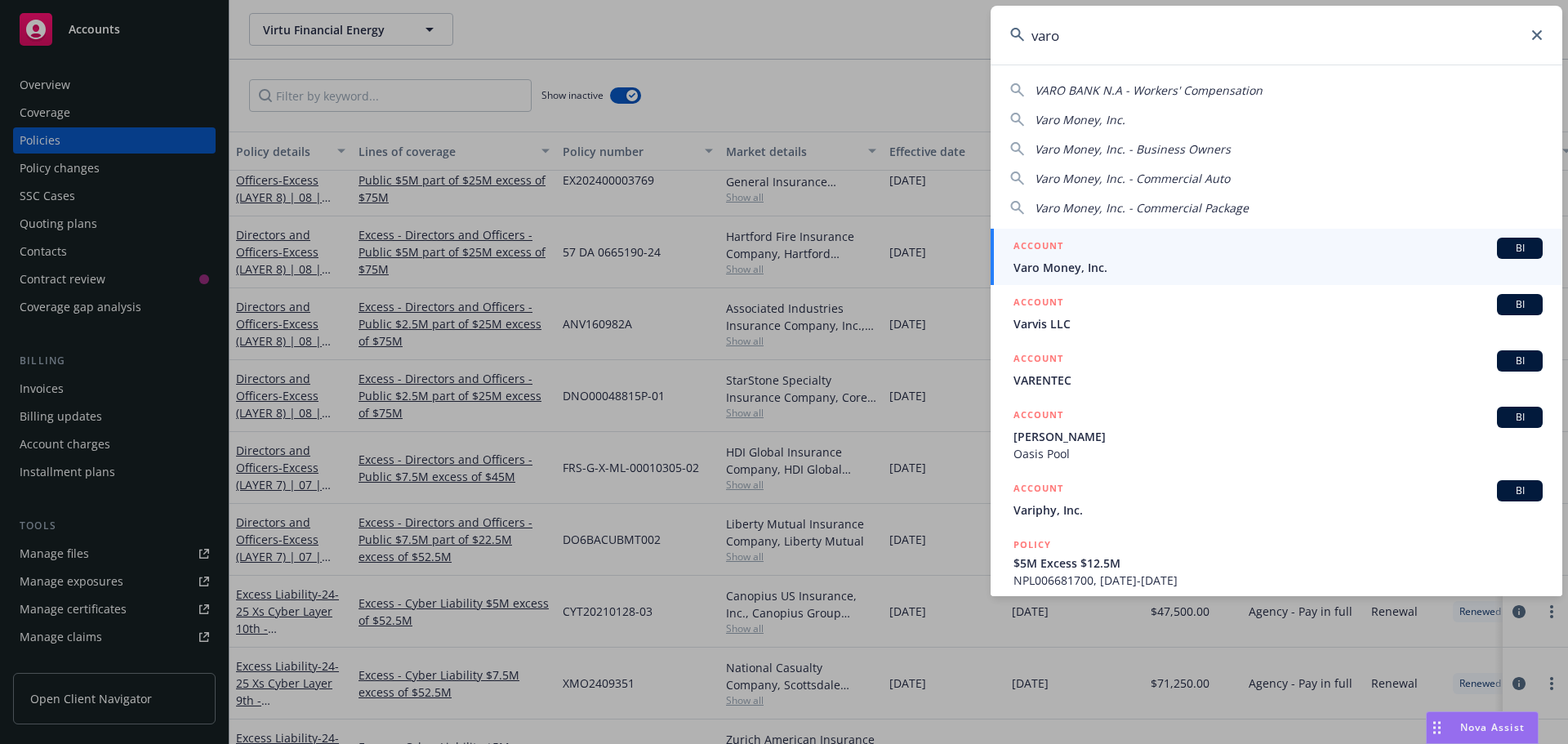
drag, startPoint x: 1307, startPoint y: 42, endPoint x: 987, endPoint y: 49, distance: 320.1
click at [987, 49] on div "varo VARO BANK N.A - Workers' Compensation Varo Money, Inc. Varo Money, Inc. - …" at bounding box center [784, 372] width 1568 height 744
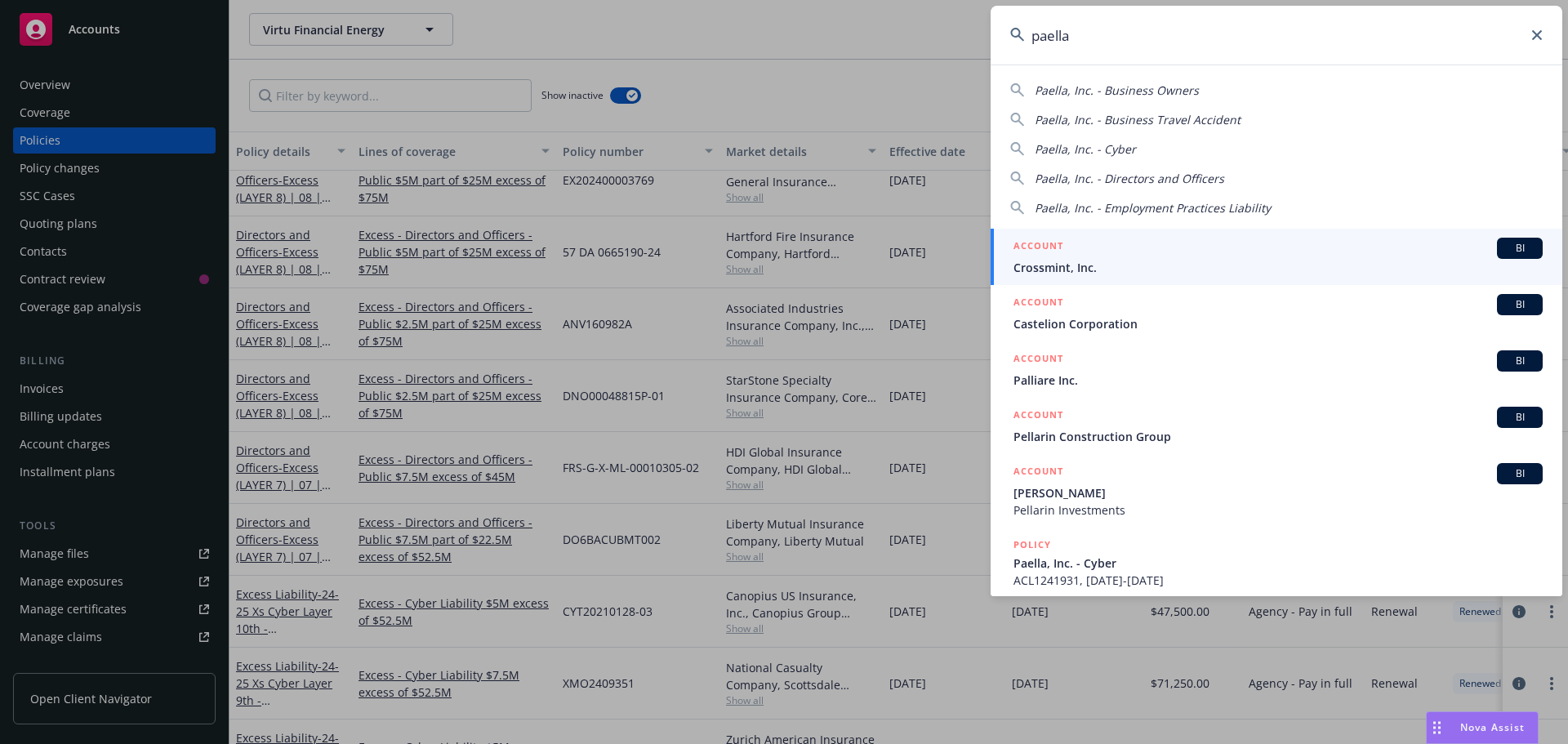
type input "paella"
click at [1511, 253] on span "BI" at bounding box center [1520, 249] width 33 height 15
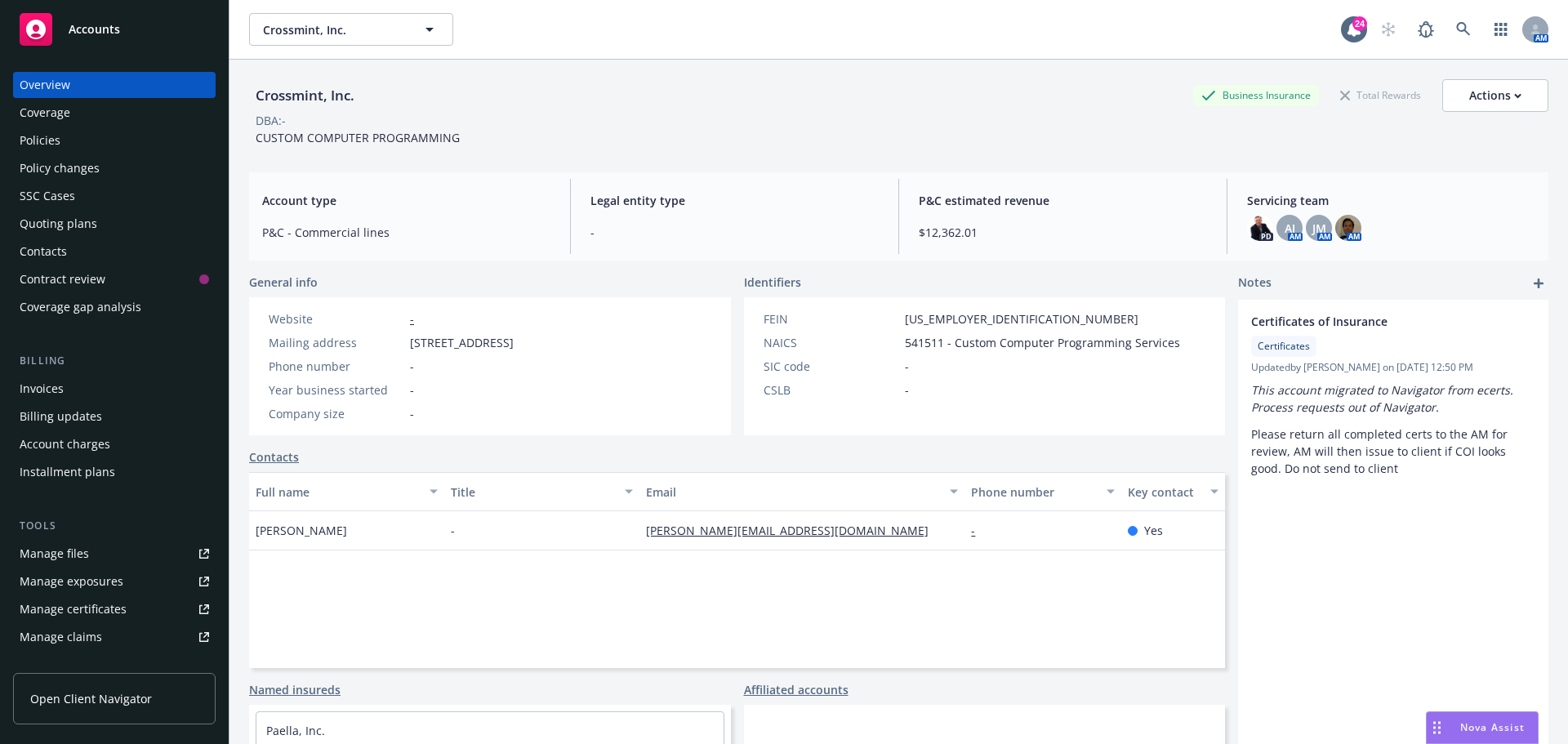
click at [511, 137] on div "Crossmint, Inc. Business Insurance Total Rewards Actions DBA: - CUSTOM COMPUTER…" at bounding box center [898, 112] width 1299 height 67
click at [72, 255] on div "Contacts" at bounding box center [114, 251] width 190 height 26
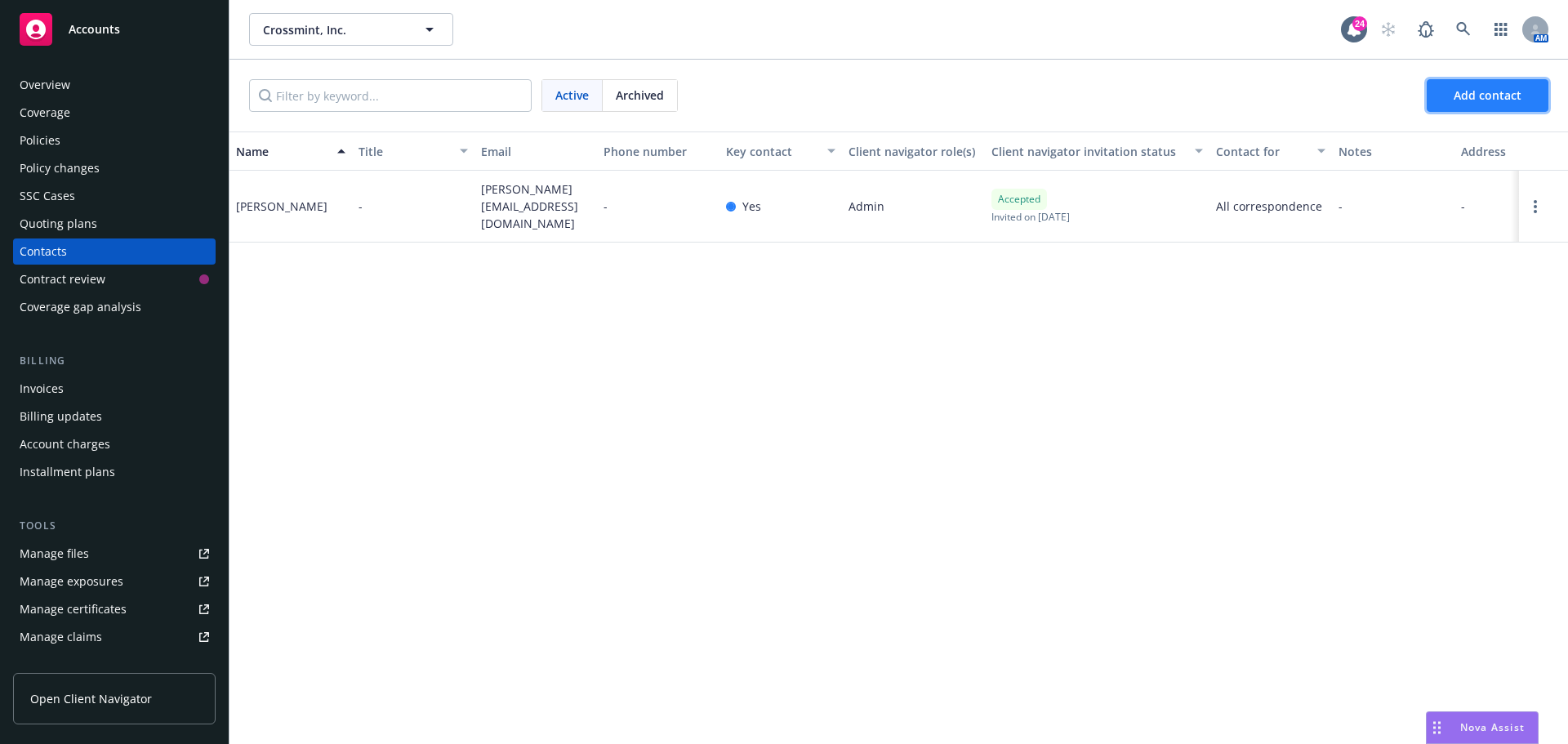
click at [1510, 96] on span "Add contact" at bounding box center [1487, 94] width 68 height 16
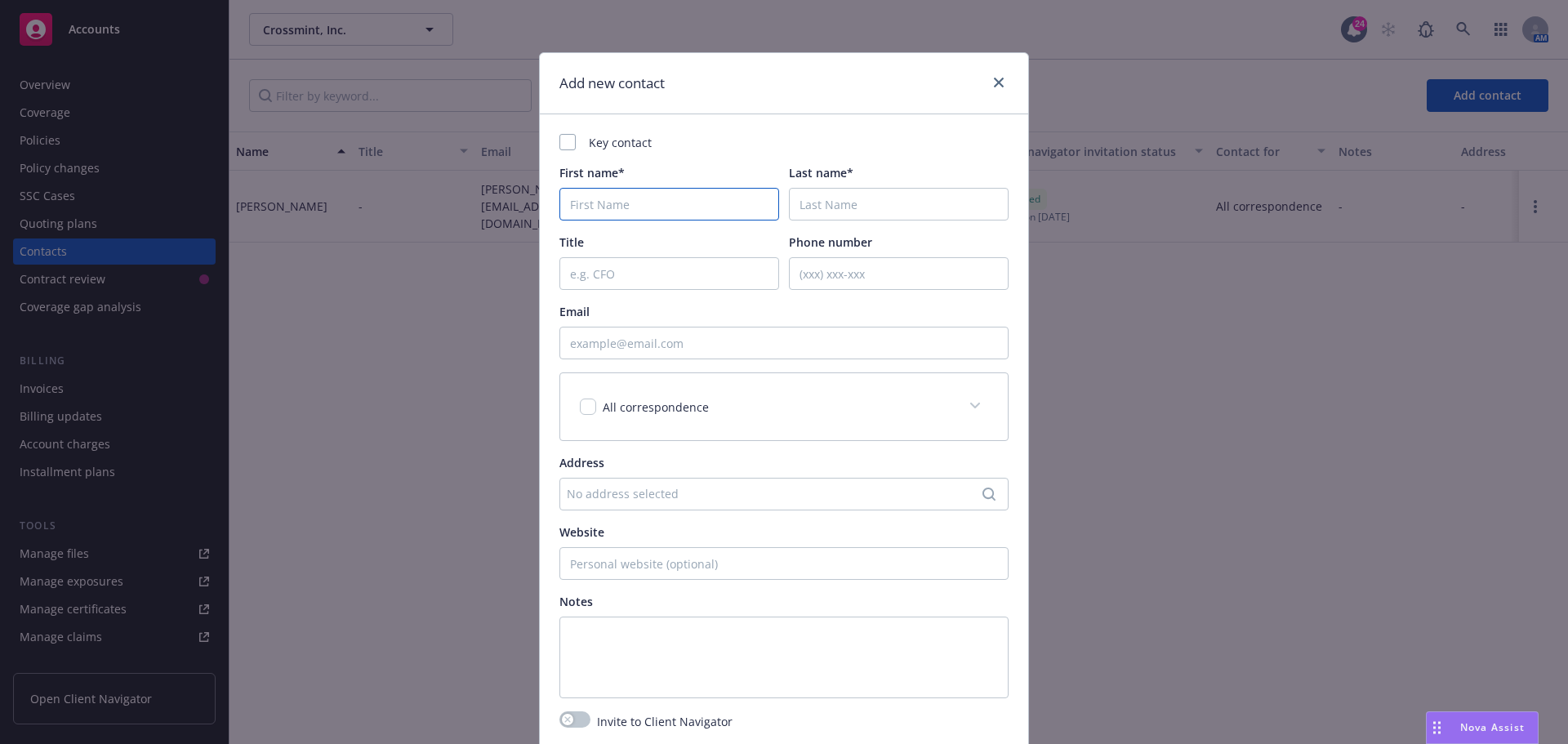
click at [622, 217] on input "First name*" at bounding box center [669, 205] width 219 height 33
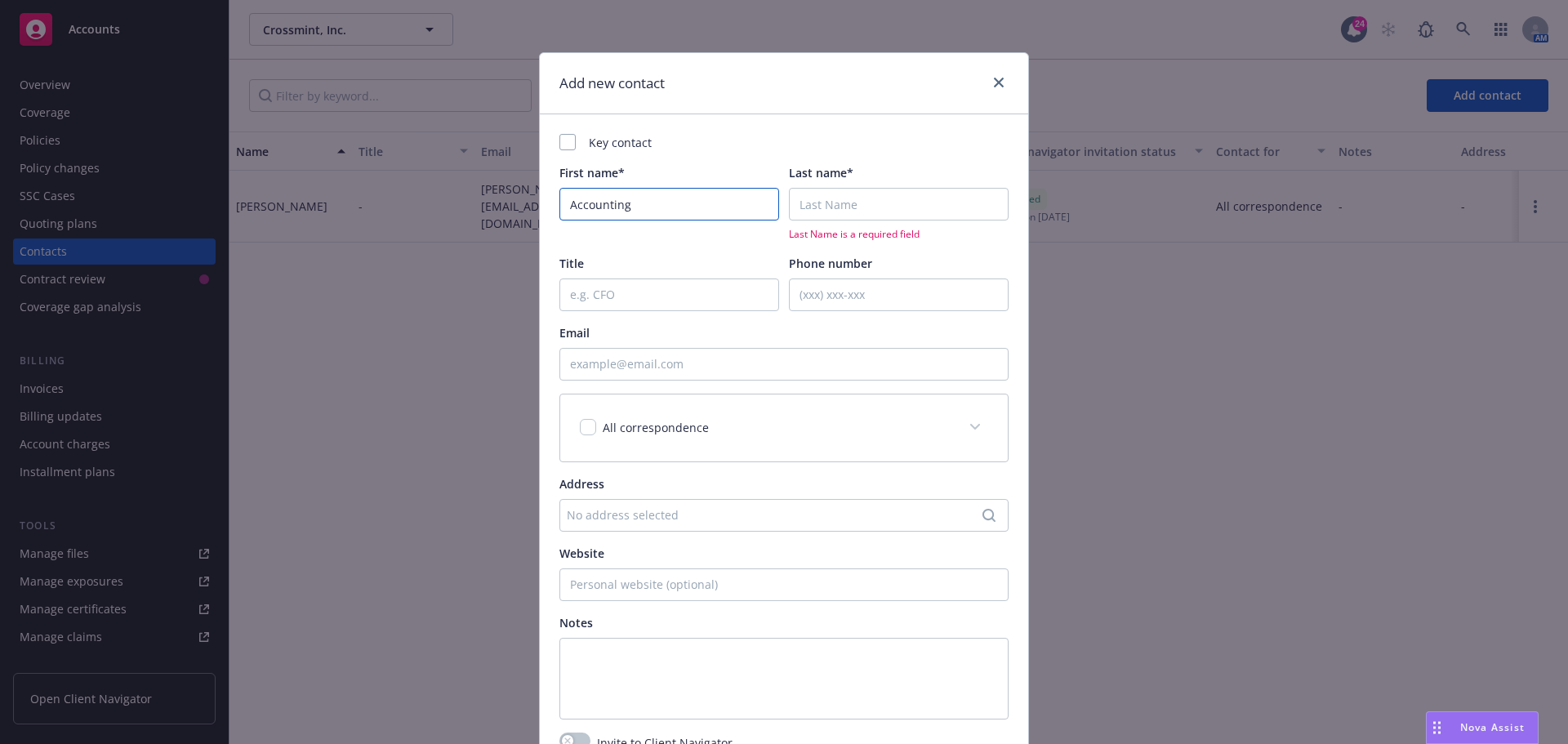
click at [769, 212] on input "Accounting" at bounding box center [669, 205] width 219 height 33
type input "Accounting"
click at [815, 205] on input "Last name*" at bounding box center [898, 205] width 219 height 33
type input "."
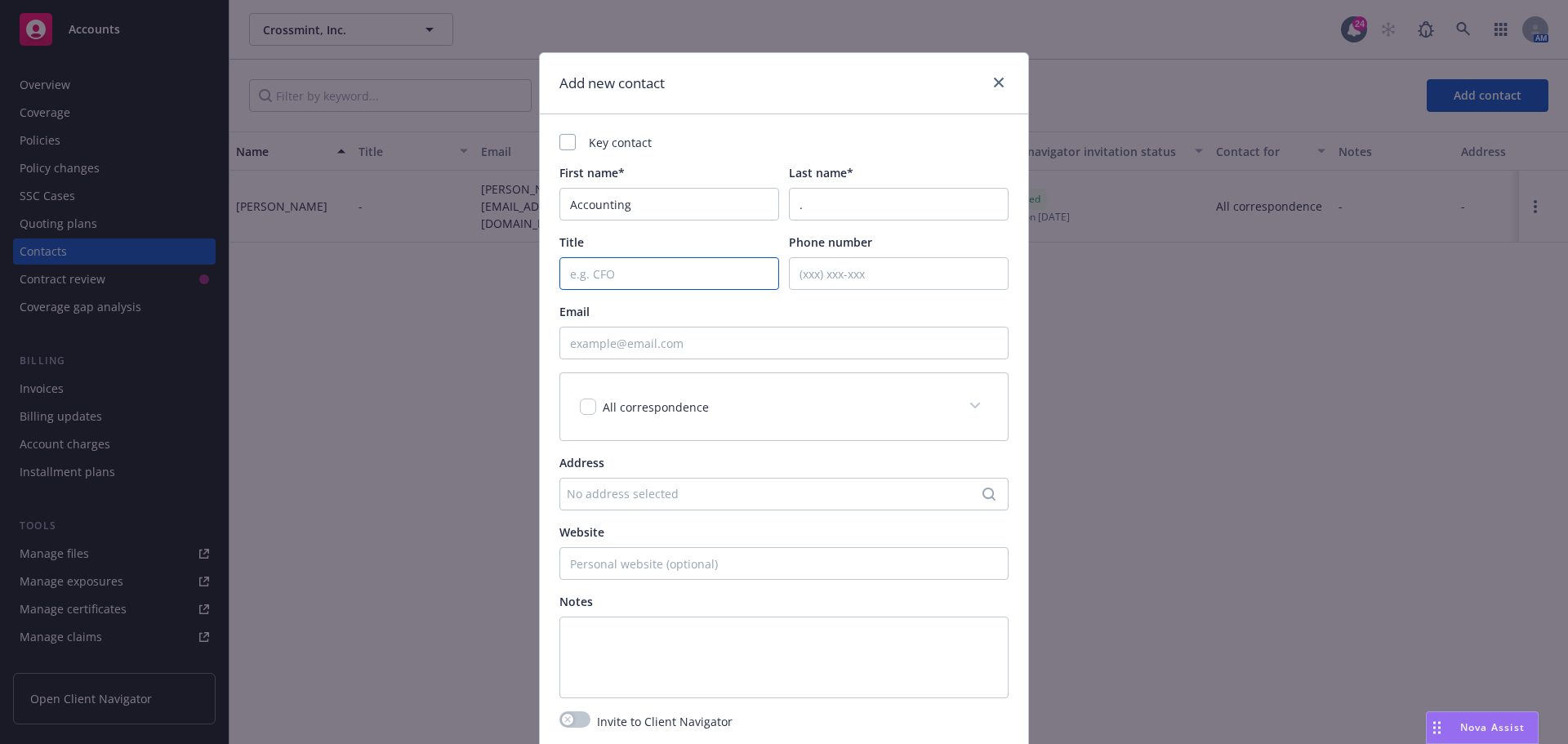
click at [636, 276] on input "Title" at bounding box center [669, 273] width 219 height 33
type input "Accounting"
click at [858, 408] on div "All correspondence" at bounding box center [764, 406] width 369 height 17
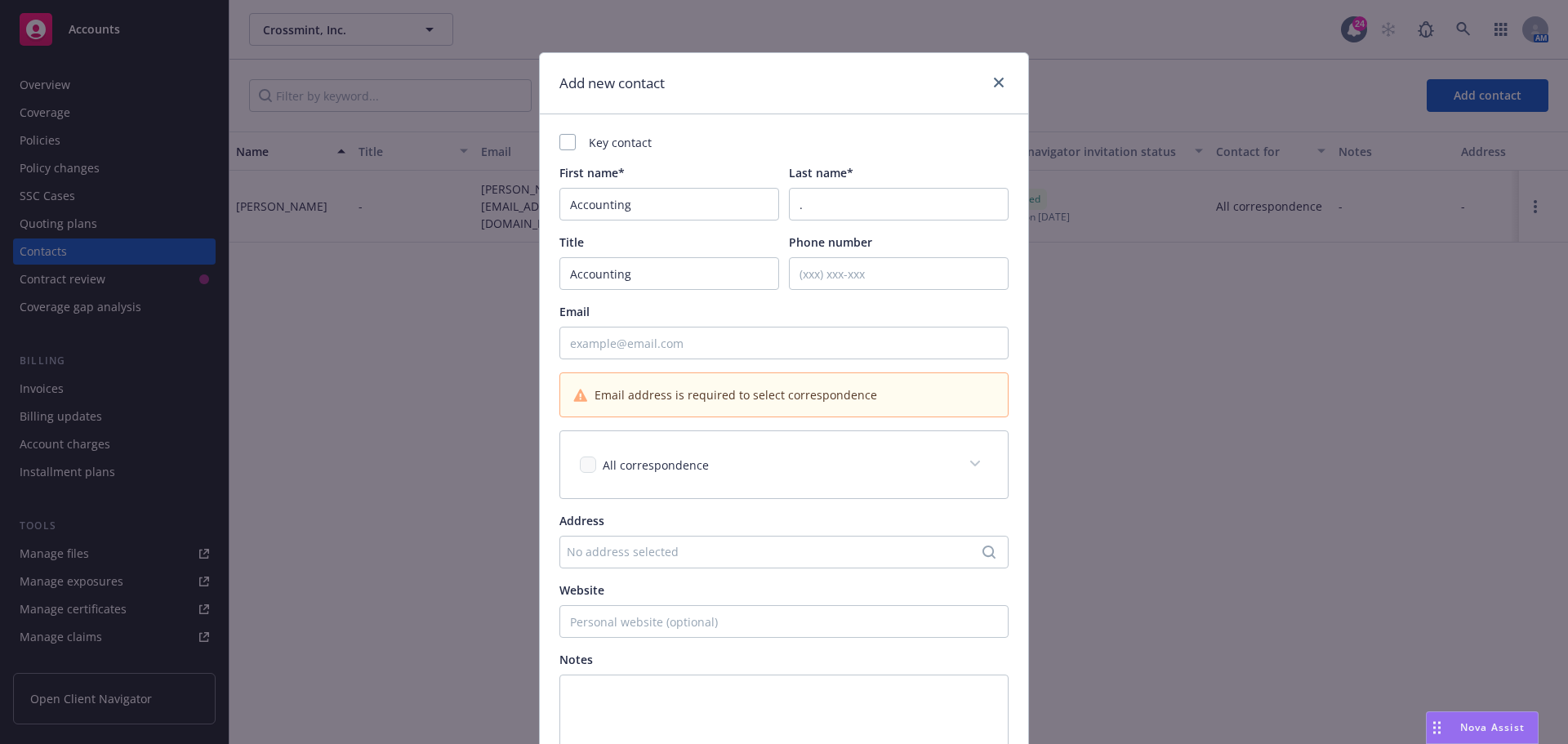
click at [975, 466] on span at bounding box center [975, 463] width 26 height 26
click at [977, 461] on span at bounding box center [975, 463] width 26 height 26
click at [592, 346] on input "Email" at bounding box center [784, 343] width 450 height 33
click at [615, 339] on input "Email" at bounding box center [784, 343] width 450 height 33
paste input "[EMAIL_ADDRESS][DOMAIN_NAME]"
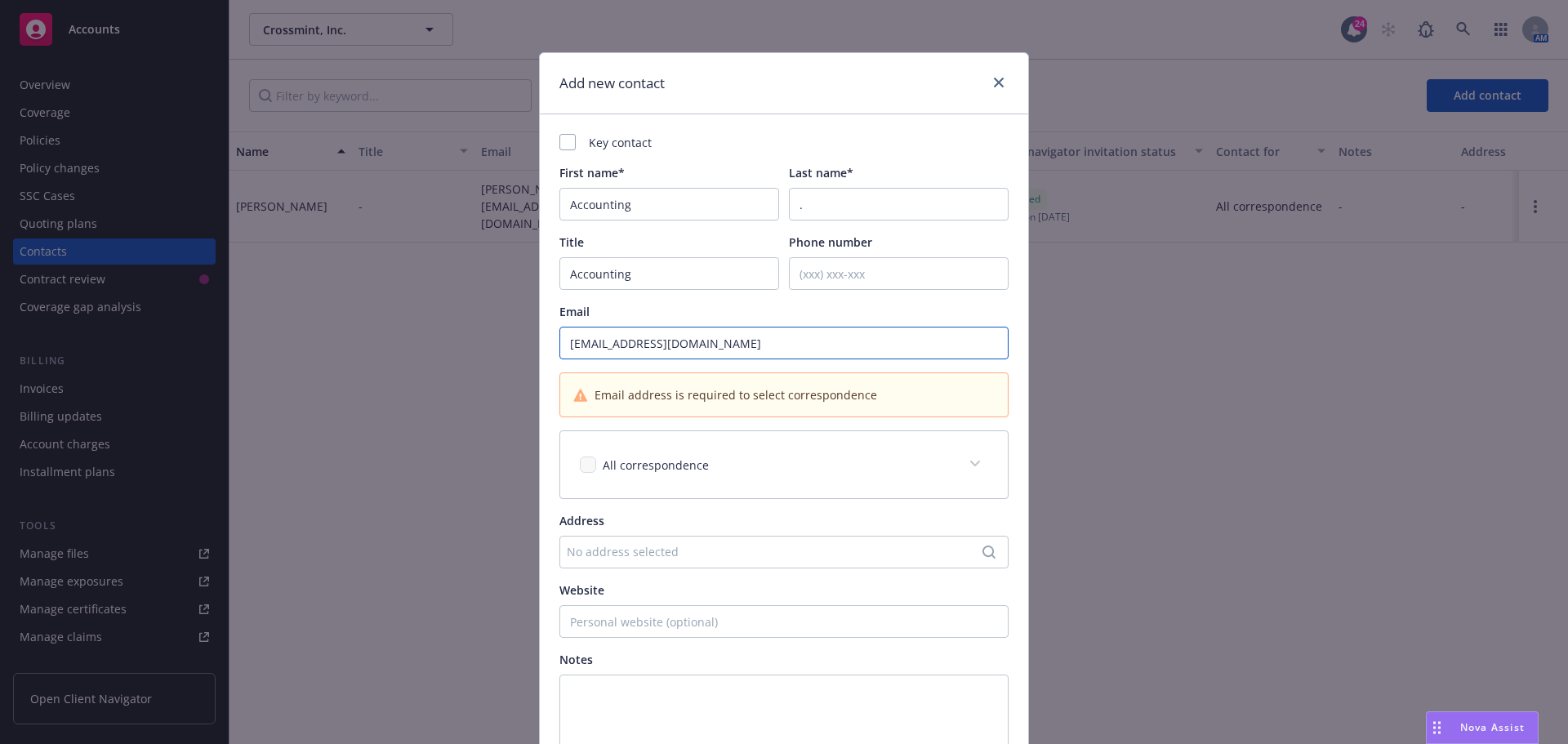
type input "[EMAIL_ADDRESS][DOMAIN_NAME]"
click at [973, 468] on span at bounding box center [975, 463] width 26 height 26
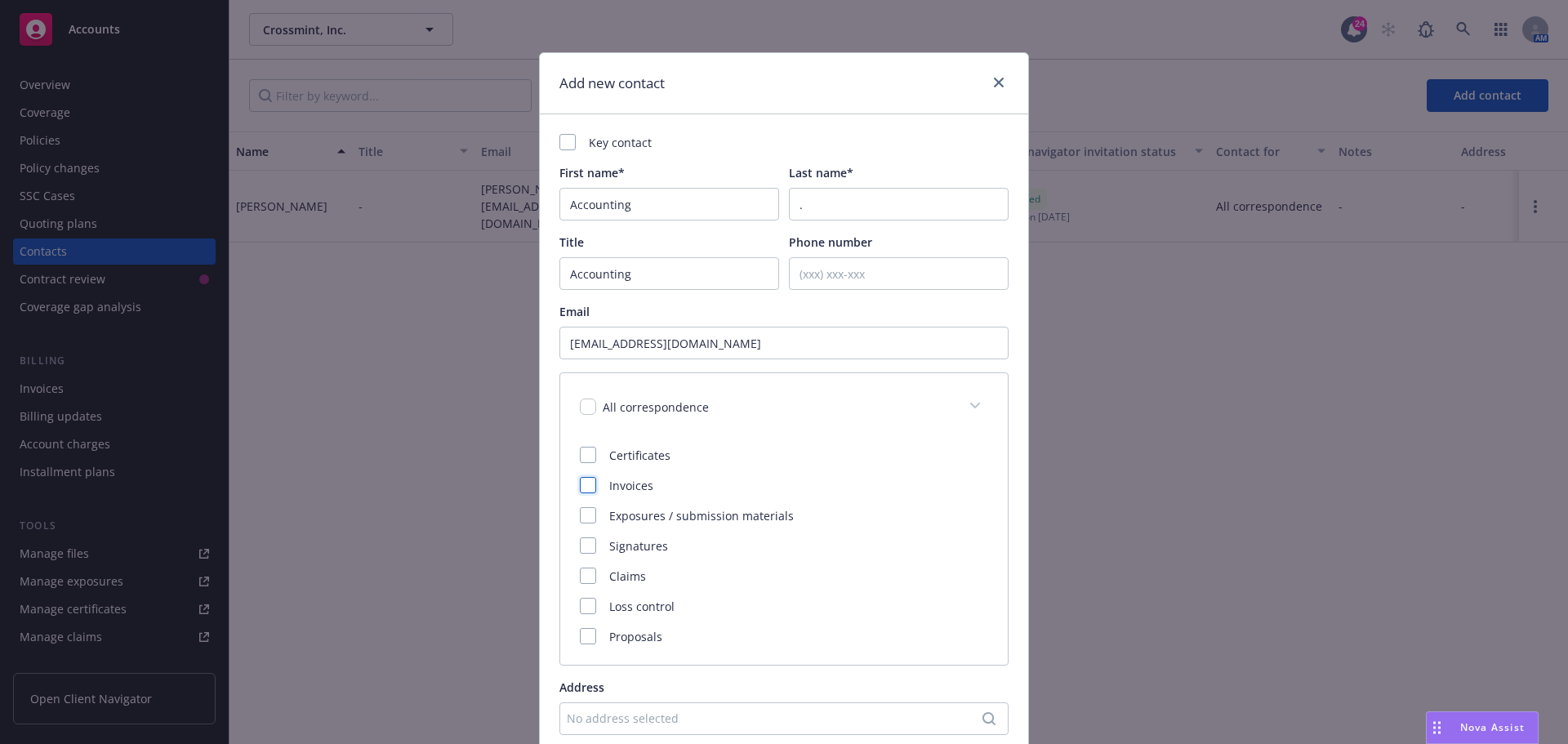
click at [583, 486] on div at bounding box center [588, 485] width 17 height 17
click at [895, 128] on div "Key contact First name* Accounting Last name* . Title Accounting Phone number E…" at bounding box center [784, 543] width 488 height 858
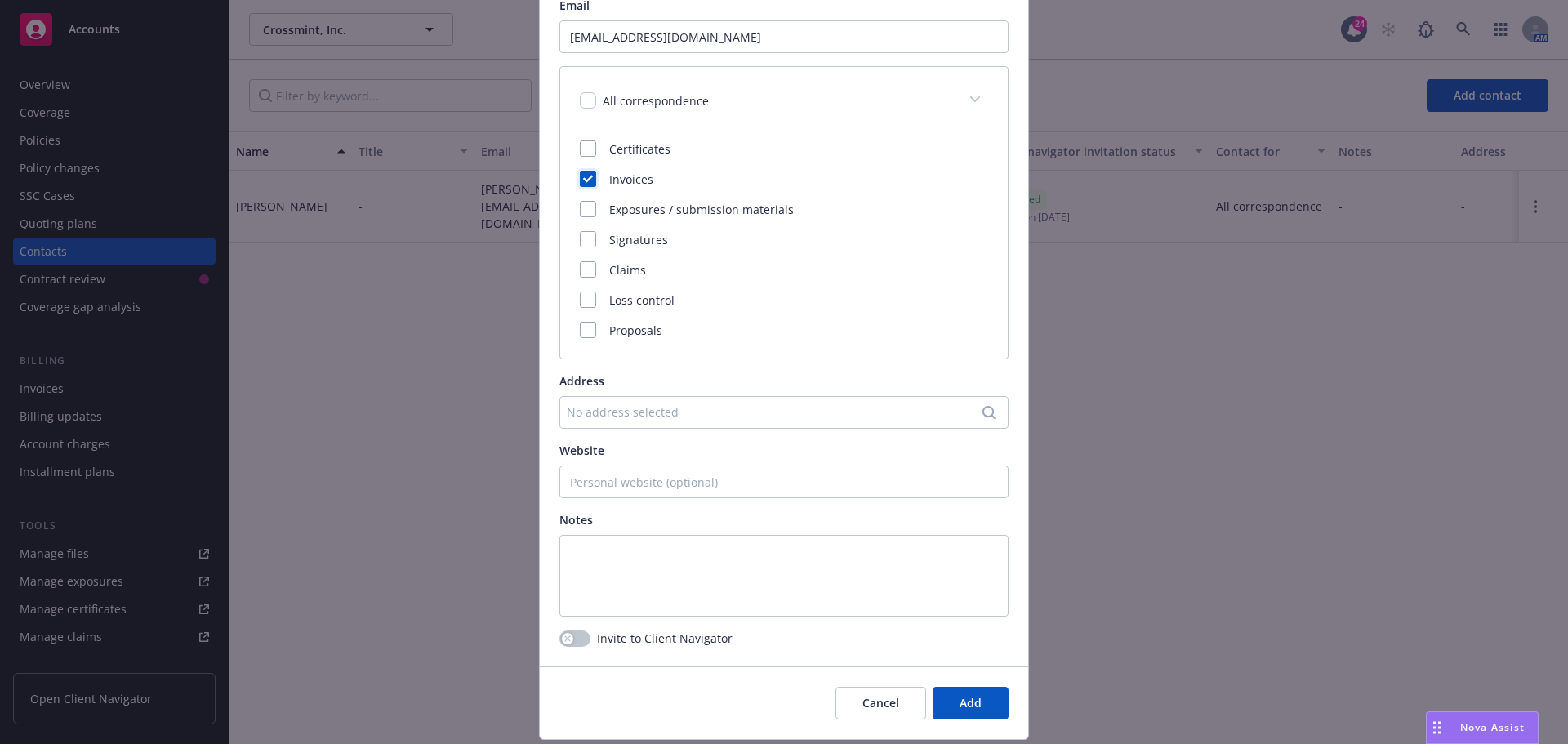
scroll to position [327, 0]
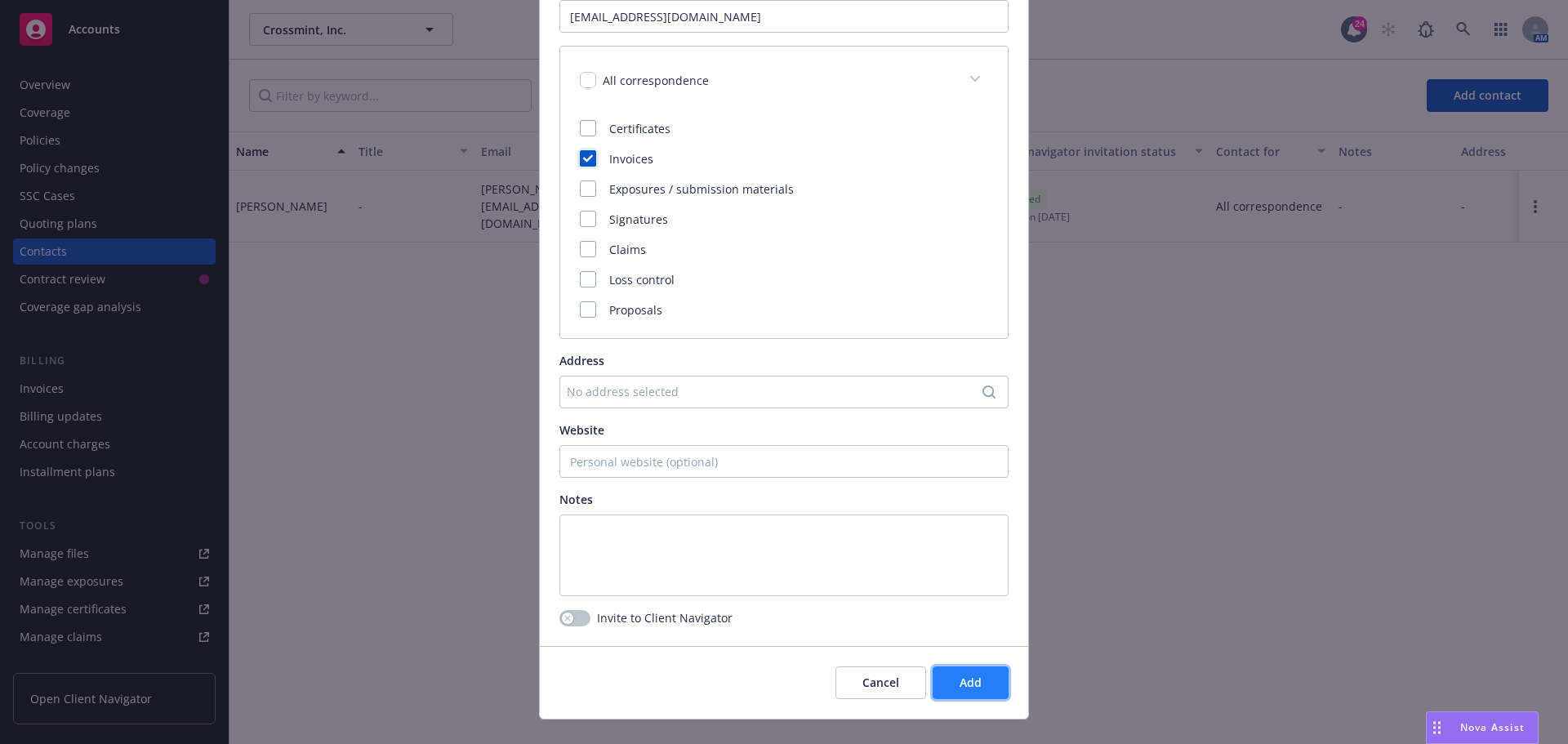
click at [990, 680] on button "Add" at bounding box center [970, 683] width 76 height 33
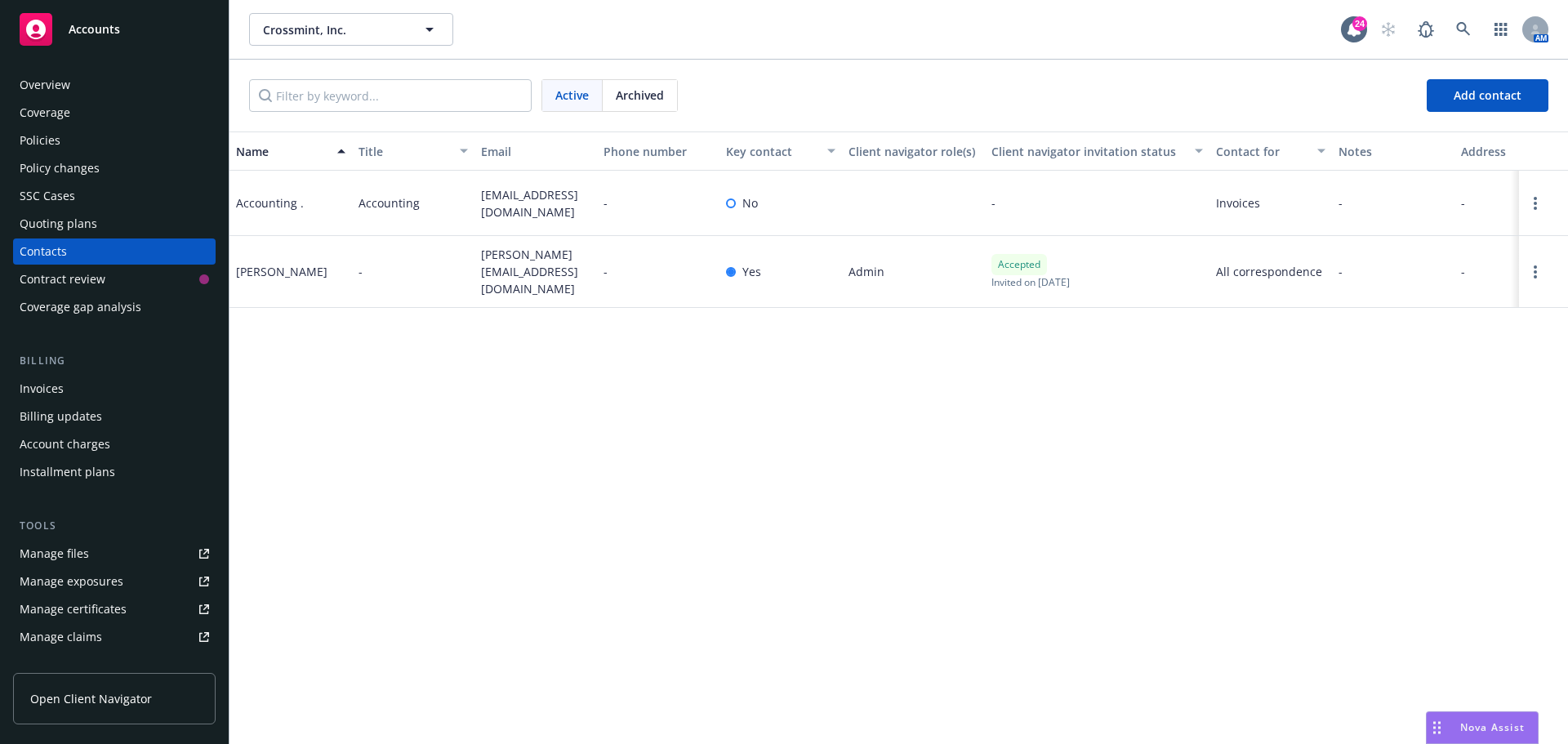
drag, startPoint x: 473, startPoint y: 446, endPoint x: 462, endPoint y: 411, distance: 36.7
click at [464, 436] on div "Name Title Email Phone number Key contact Client navigator role(s) Client navig…" at bounding box center [898, 438] width 1339 height 613
click at [1462, 28] on icon at bounding box center [1463, 29] width 15 height 15
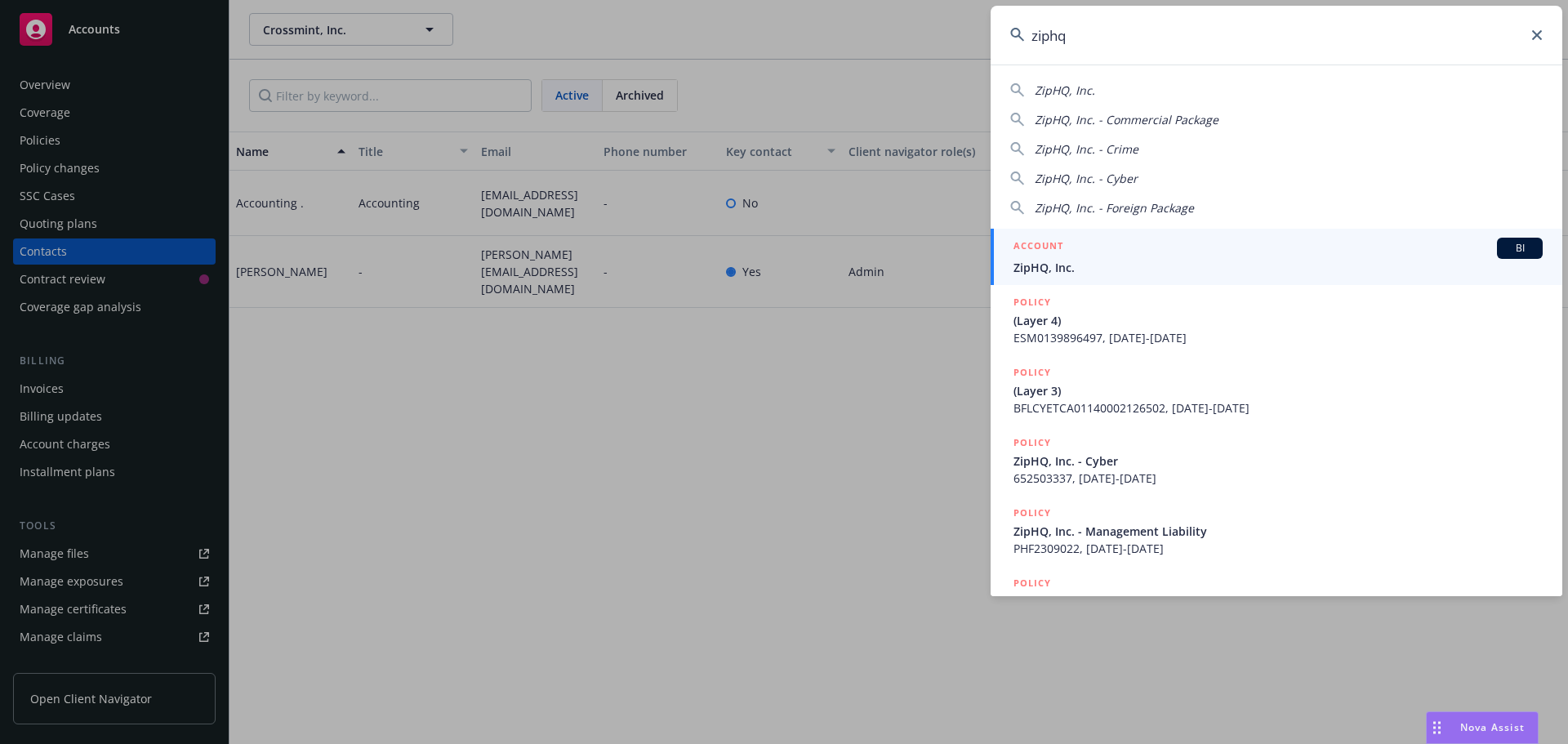
type input "ziphq"
click at [1504, 245] on span "BI" at bounding box center [1520, 249] width 33 height 15
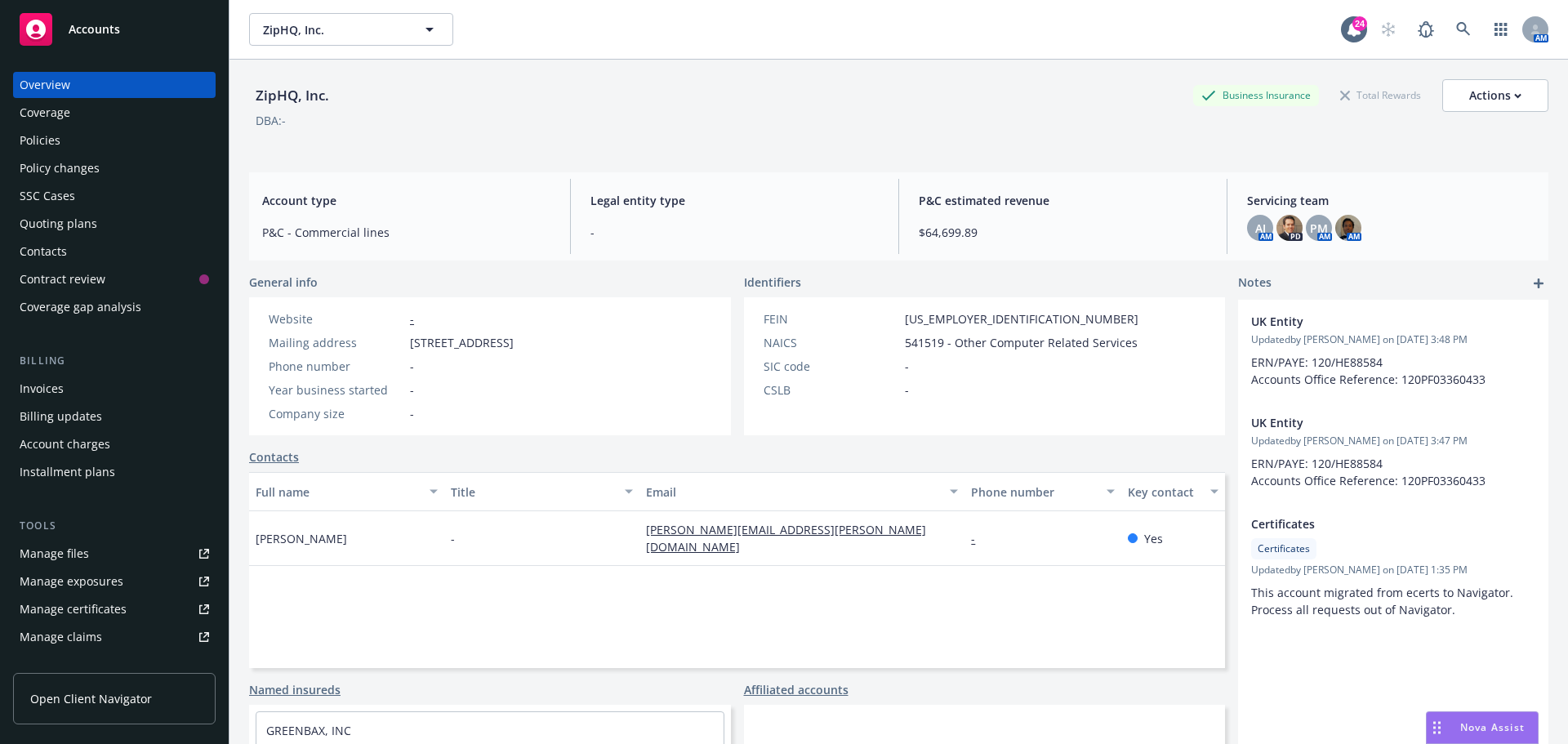
click at [725, 125] on div "DBA: -" at bounding box center [898, 120] width 1299 height 17
click at [51, 146] on div "Policies" at bounding box center [39, 140] width 41 height 26
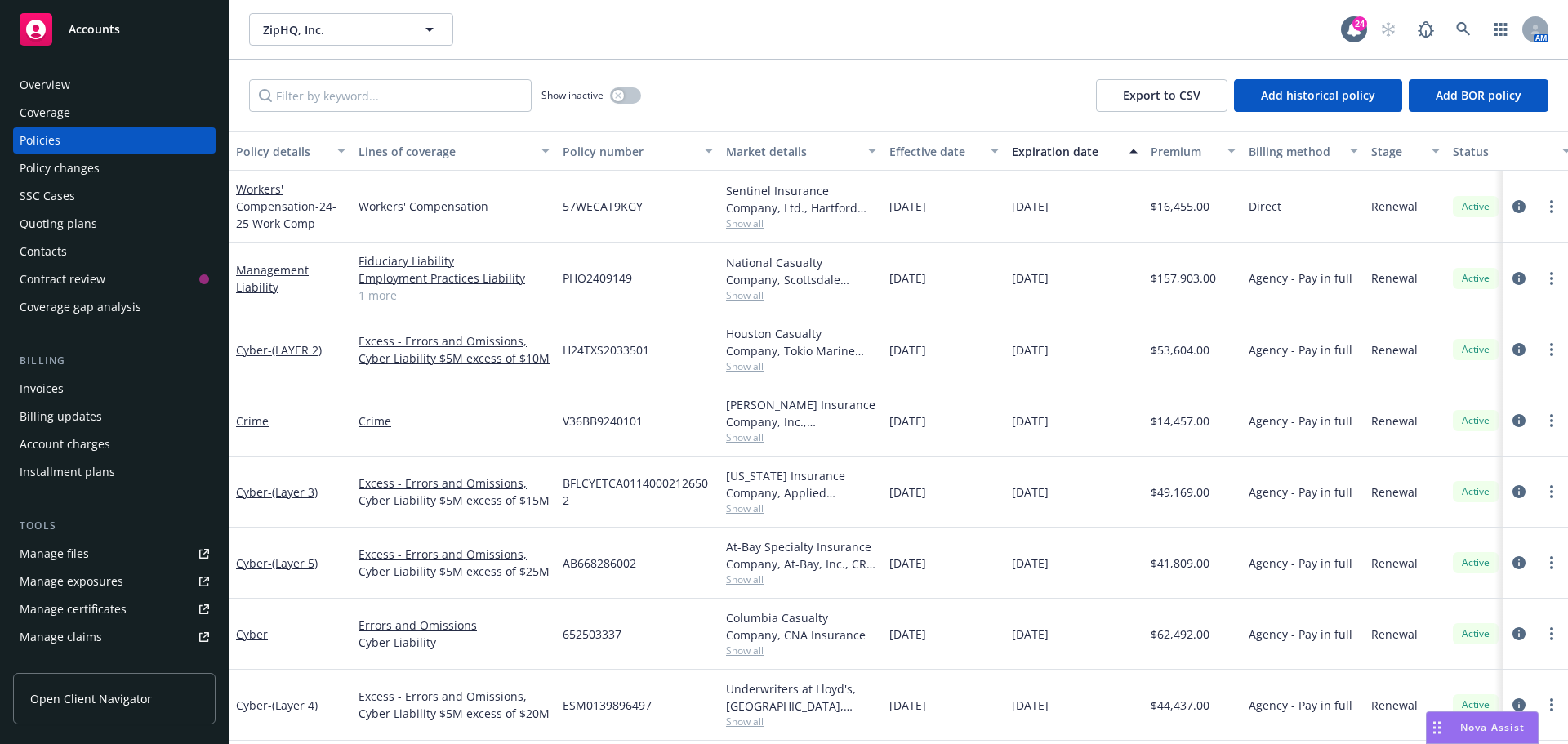
click at [946, 103] on div "Show inactive Export to CSV Add historical policy Add BOR policy" at bounding box center [898, 95] width 1339 height 72
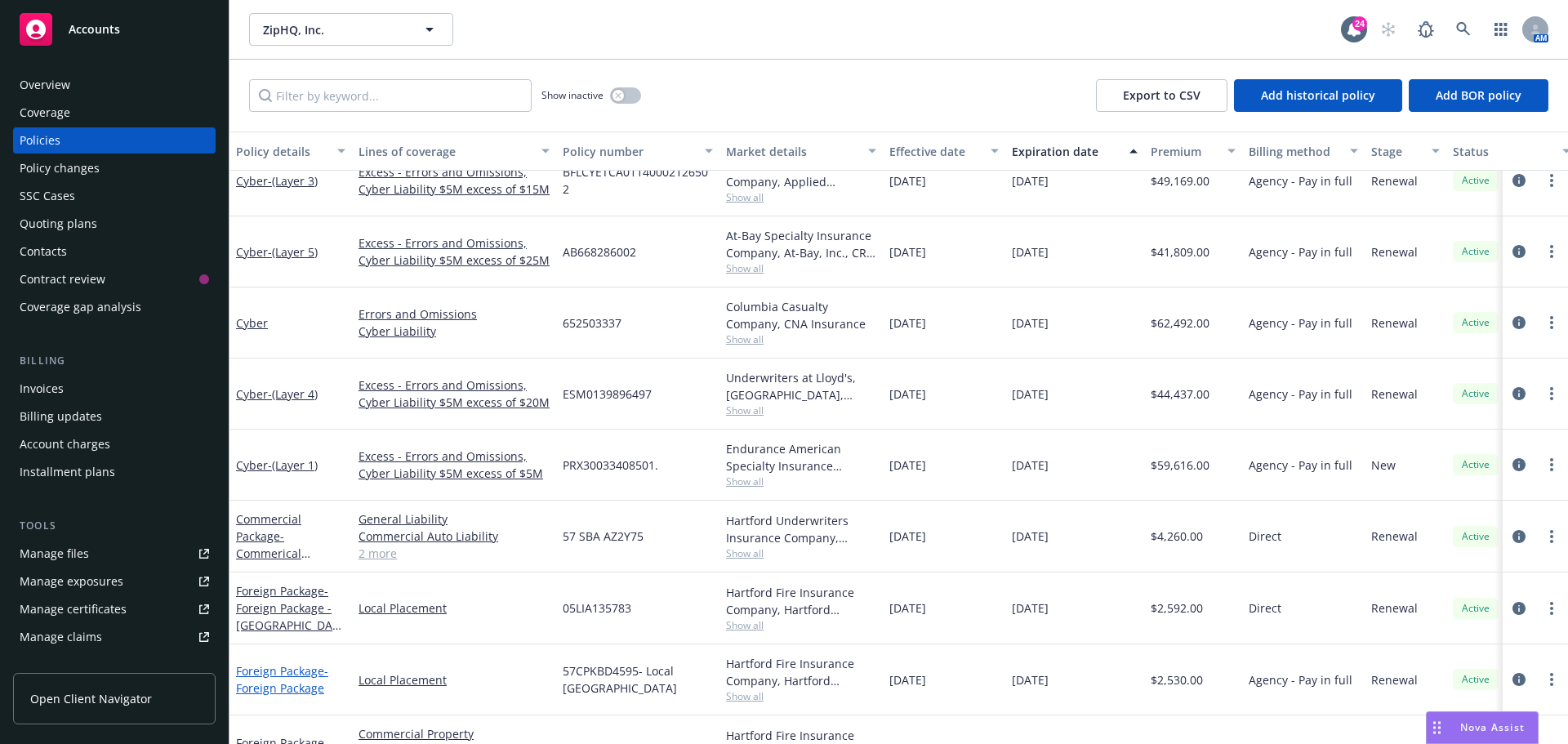
scroll to position [327, 0]
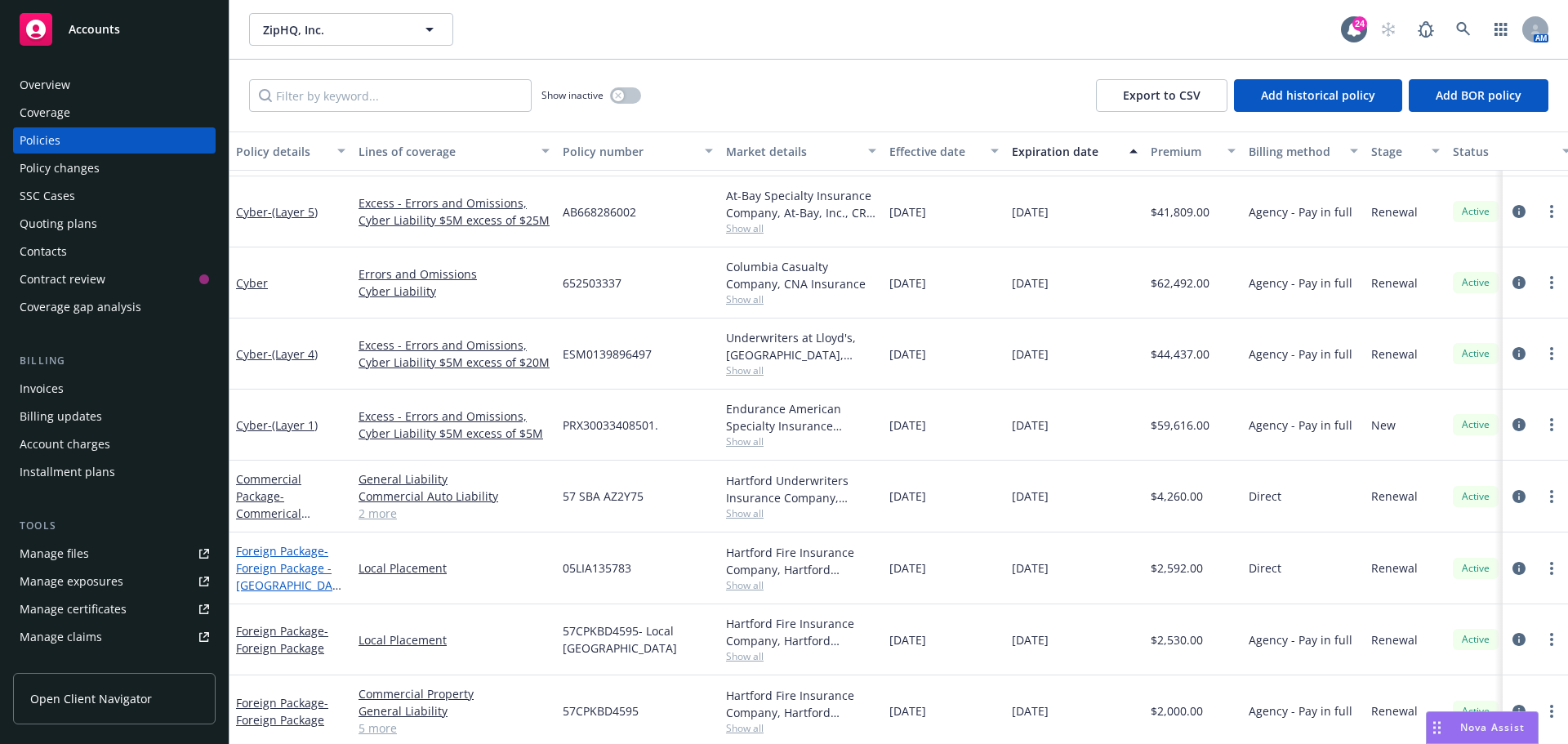
click at [261, 550] on link "Foreign Package - Foreign Package - [GEOGRAPHIC_DATA]" at bounding box center [287, 576] width 103 height 67
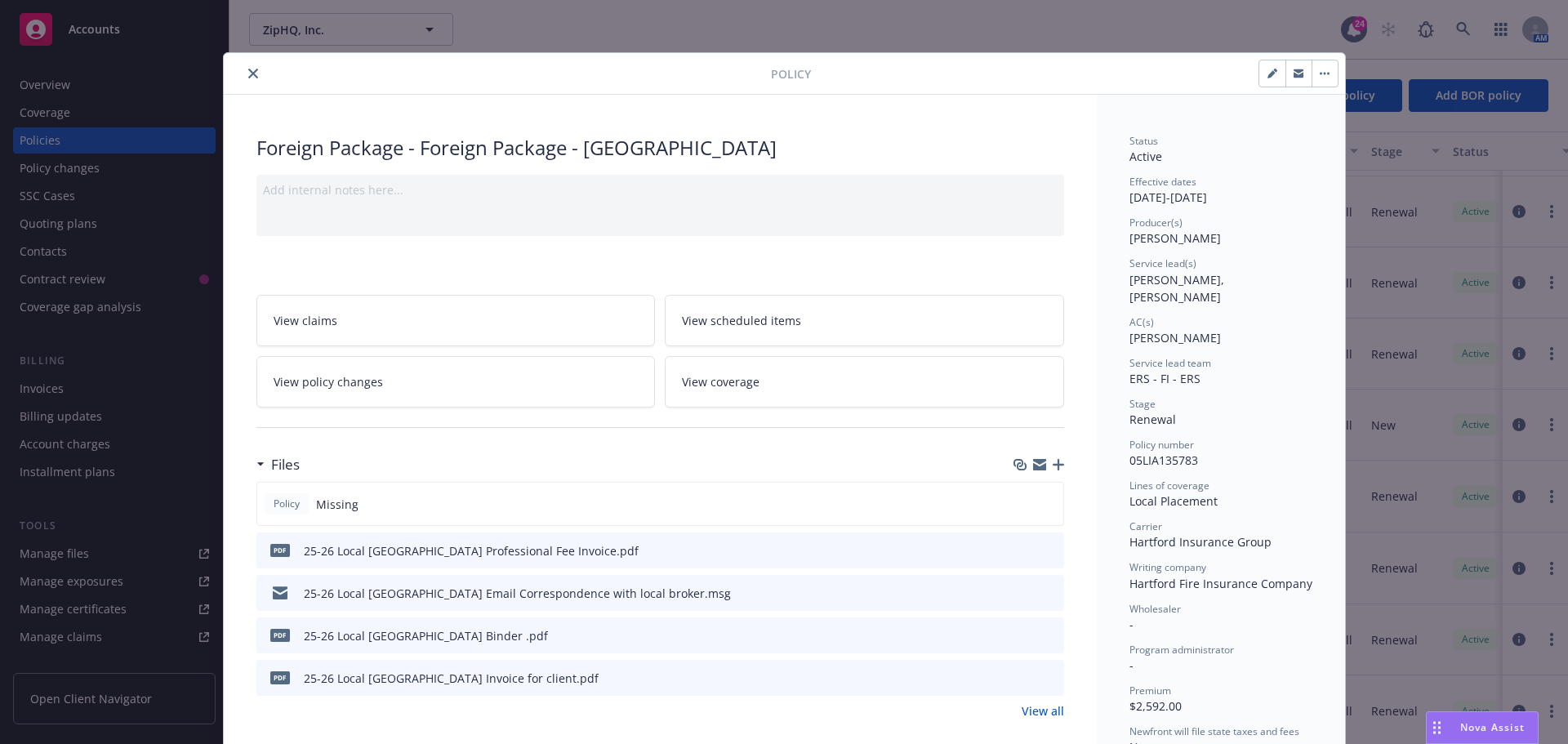
click at [1052, 464] on icon "button" at bounding box center [1058, 464] width 11 height 11
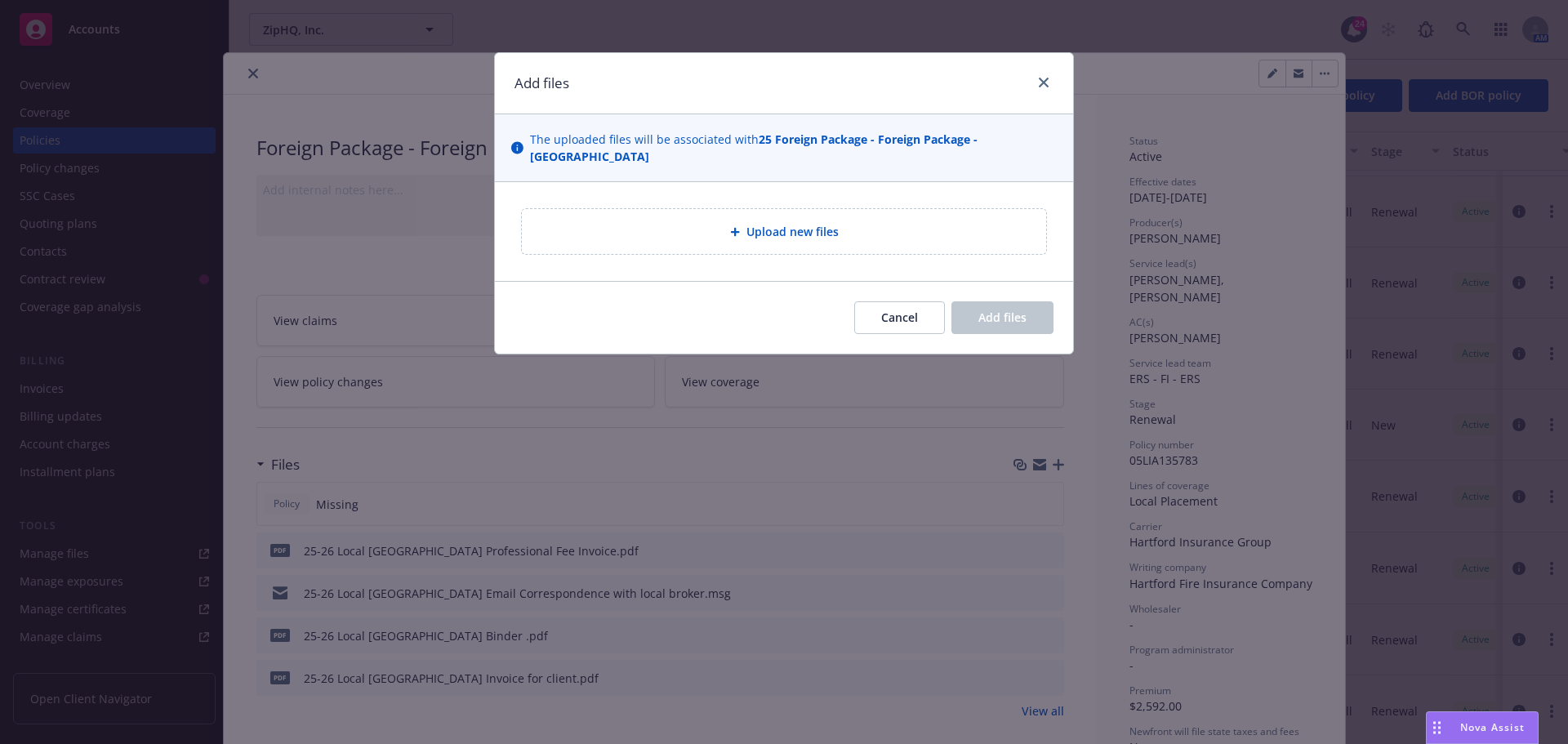
type textarea "x"
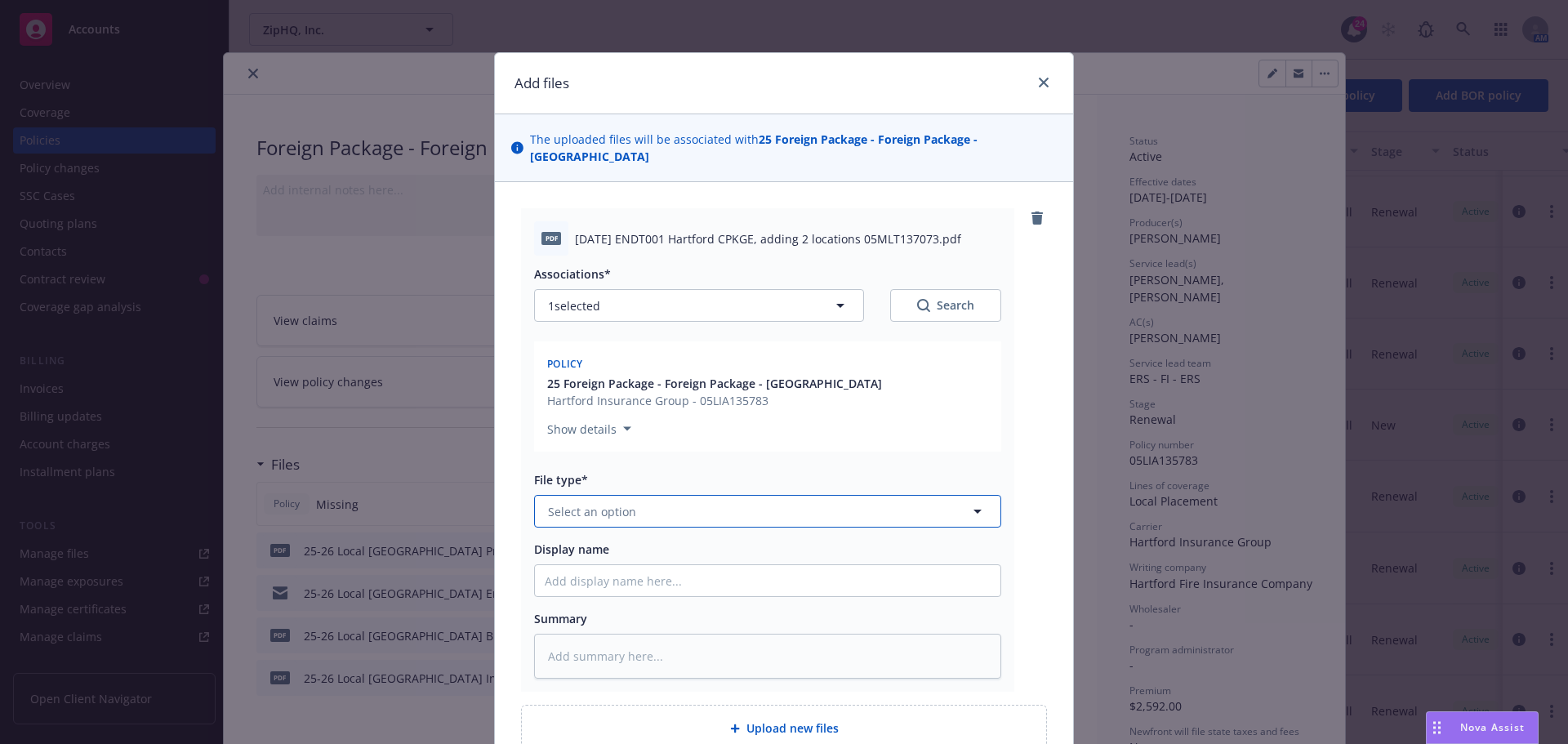
click at [644, 495] on button "Select an option" at bounding box center [767, 511] width 467 height 33
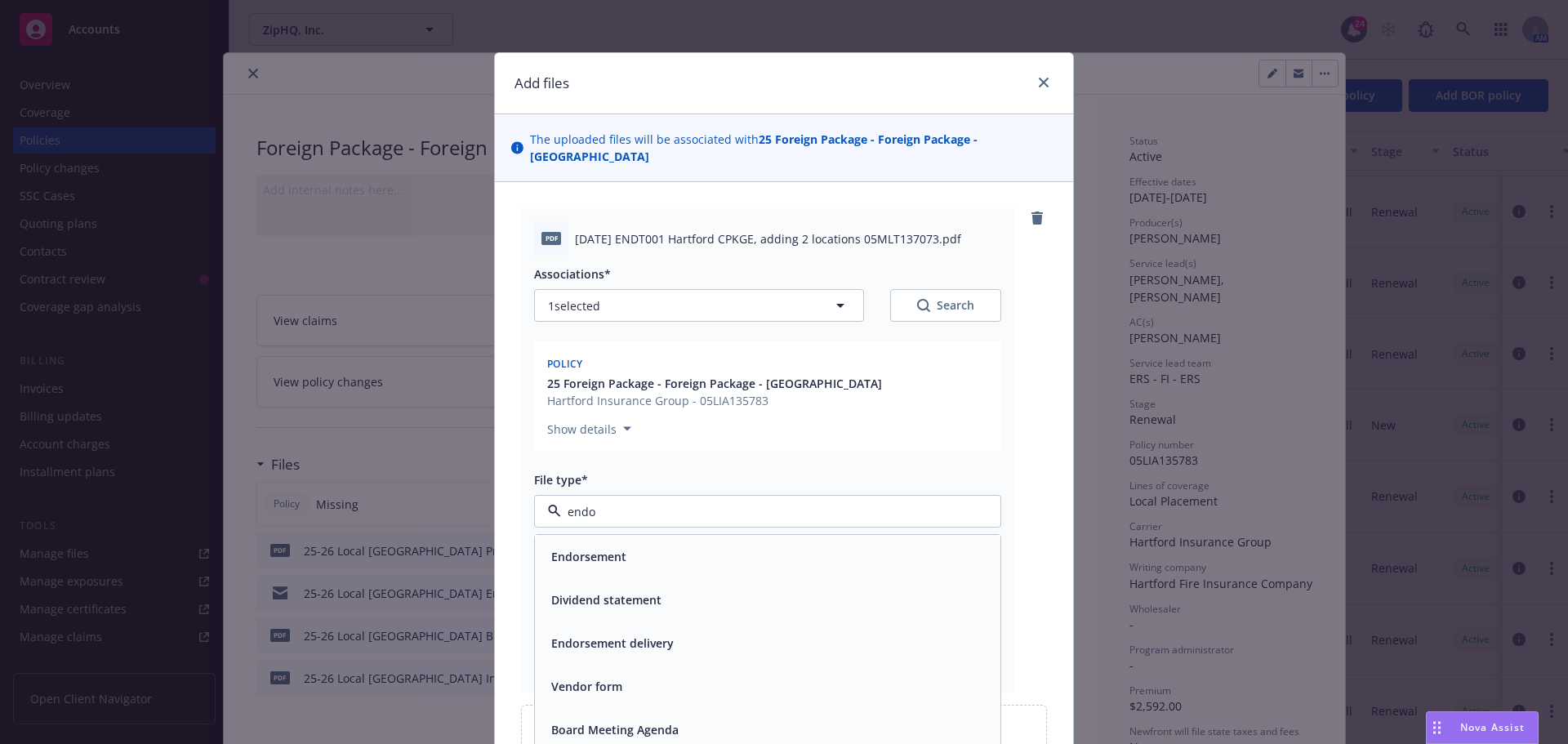
type input "endor"
click at [656, 545] on div "Endorsement" at bounding box center [768, 557] width 446 height 24
click at [613, 565] on input "Display name" at bounding box center [767, 581] width 465 height 31
type textarea "x"
type input "2"
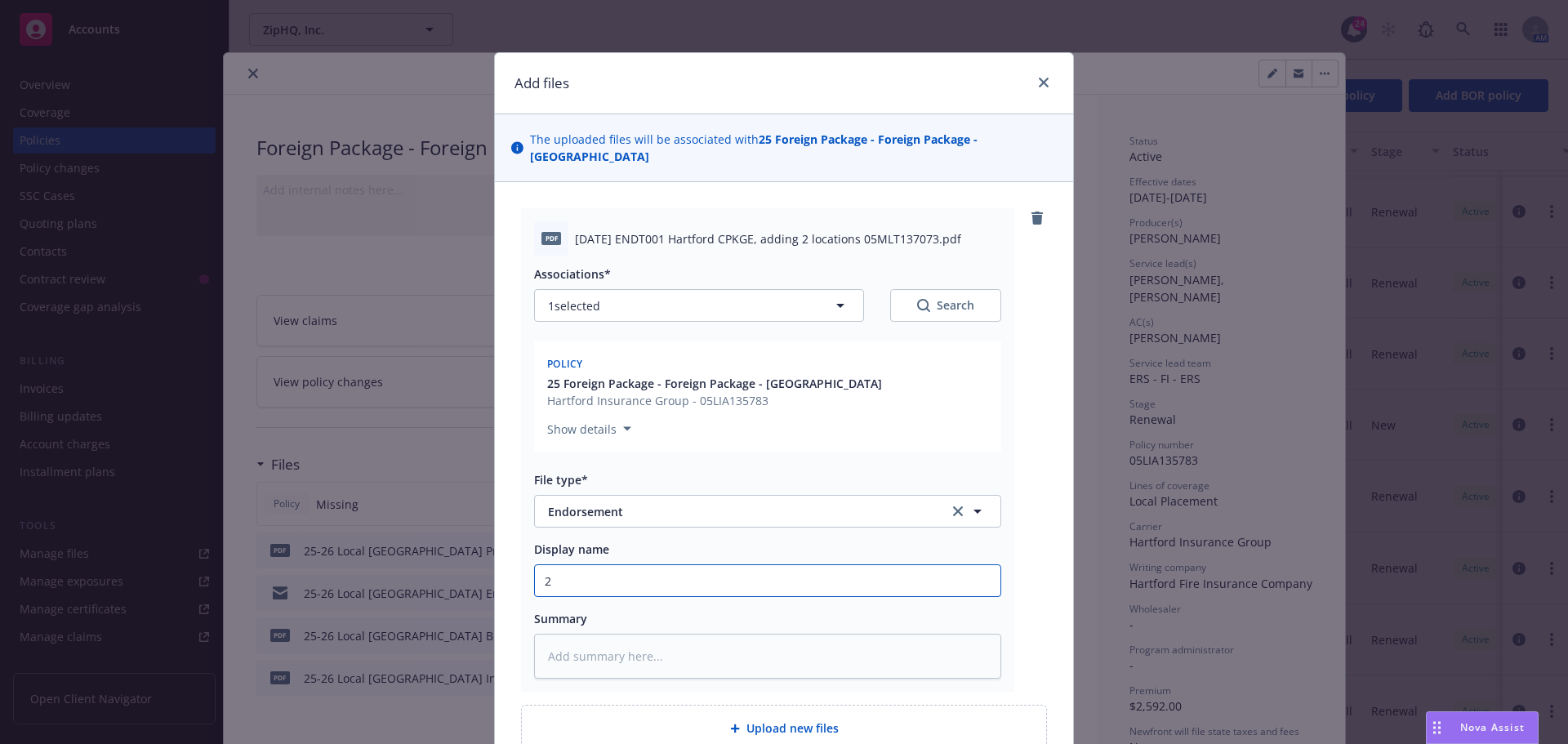
type textarea "x"
type input "25"
type textarea "x"
type input "25-"
type textarea "x"
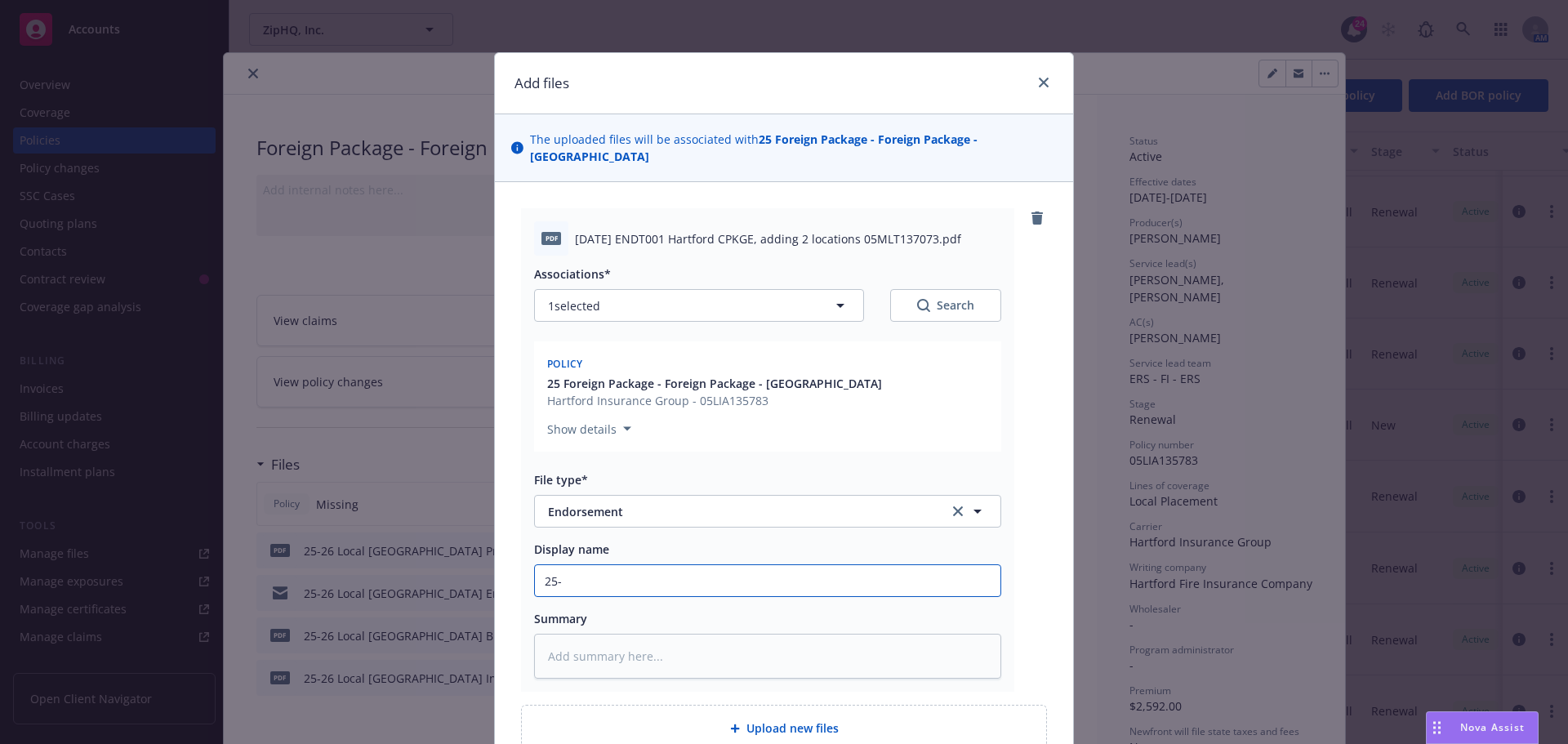
type input "25-2"
type textarea "x"
type input "25-26"
type textarea "x"
type input "25-26"
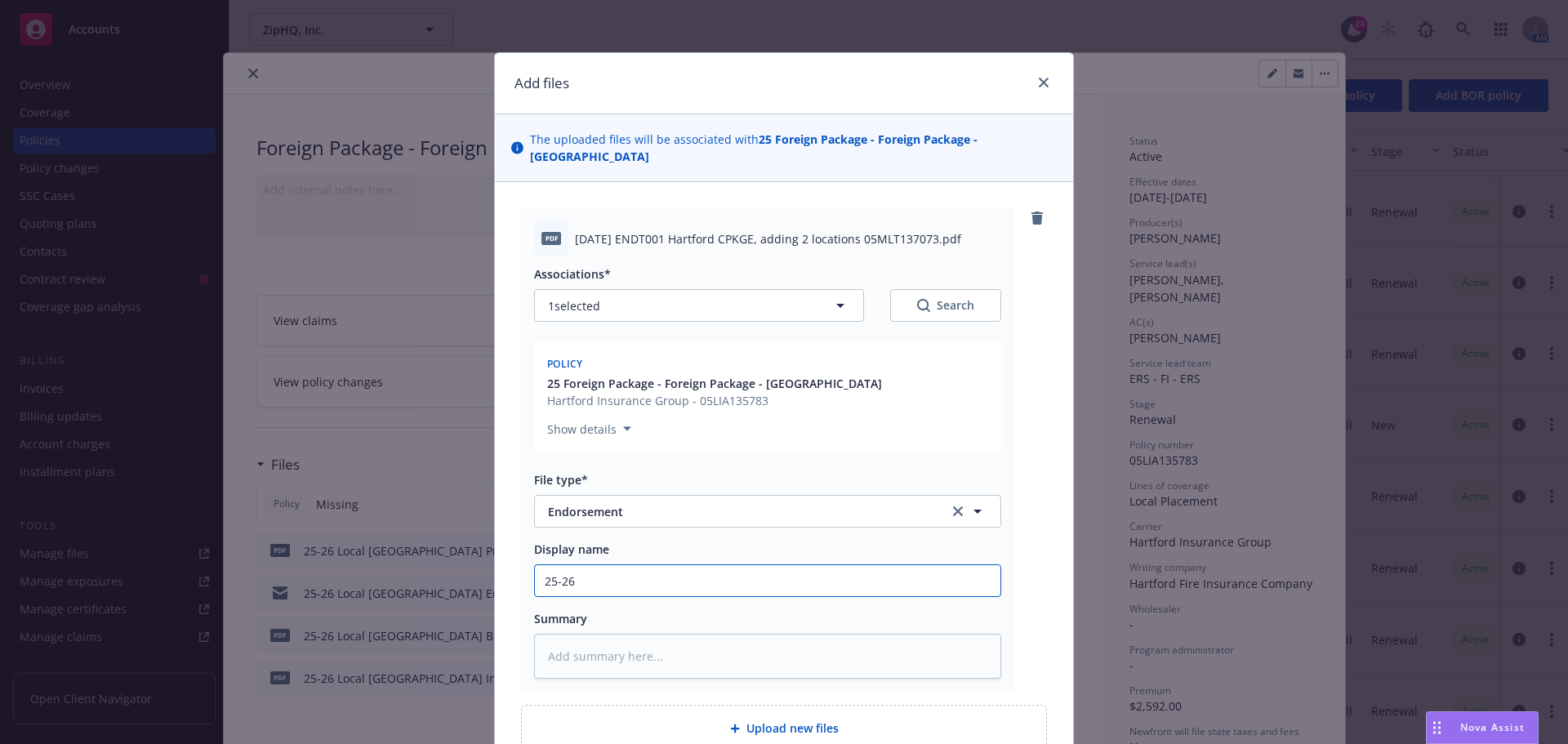
type textarea "x"
type input "25-26 2"
type textarea "x"
type input "25-26 2"
type textarea "x"
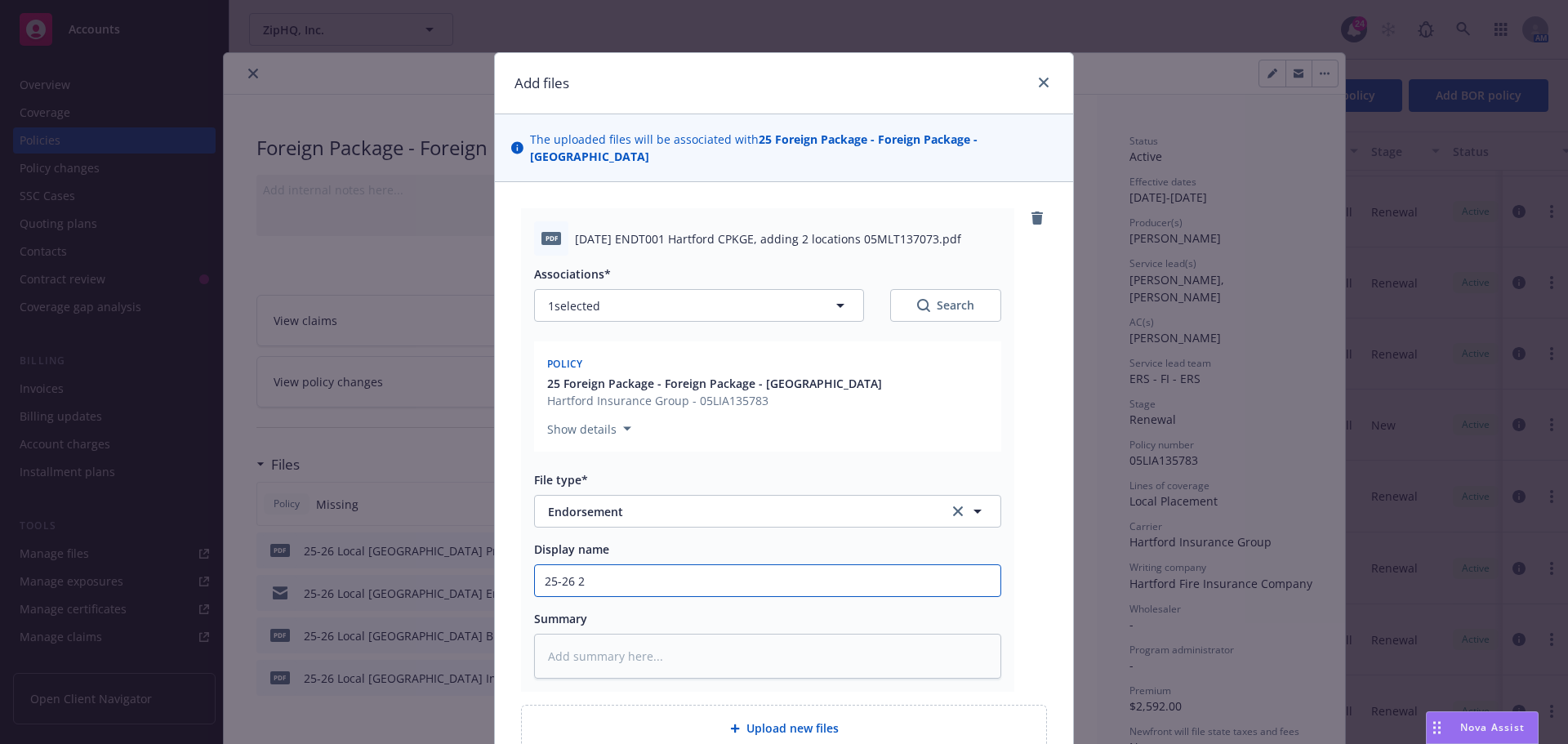
type input "25-26 2 n"
type textarea "x"
type input "25-26 2 ne"
type textarea "x"
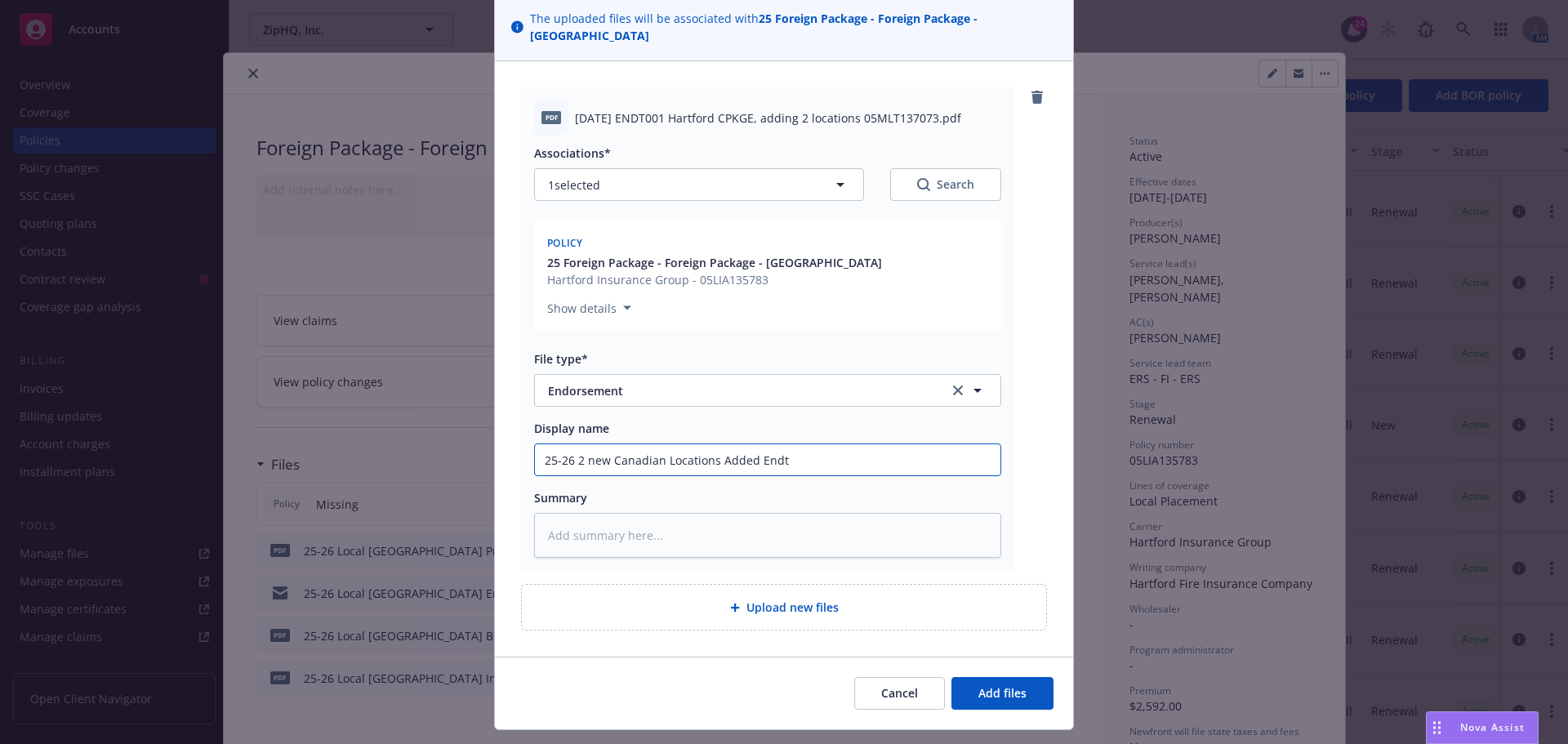
scroll to position [142, 0]
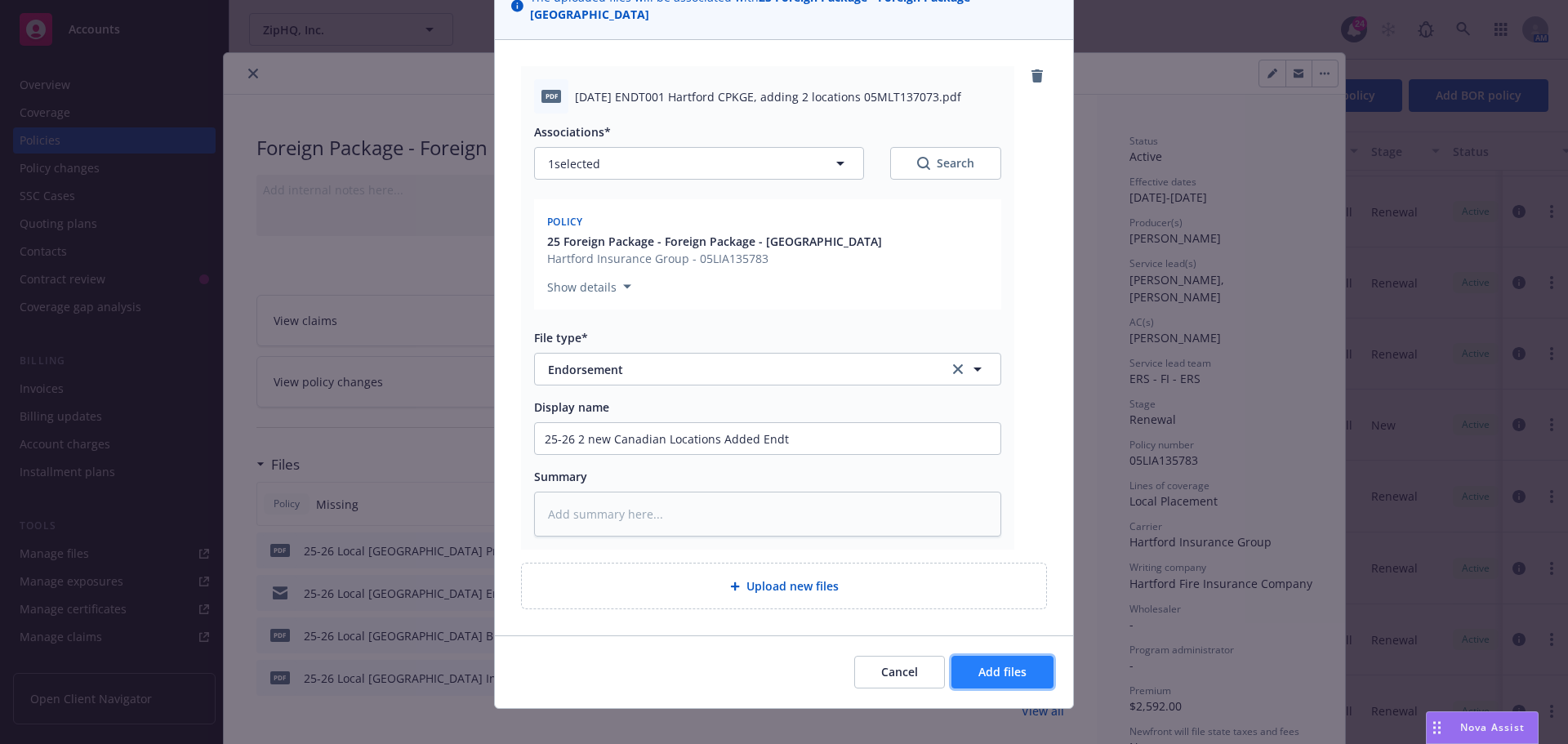
click at [975, 656] on button "Add files" at bounding box center [1002, 672] width 102 height 33
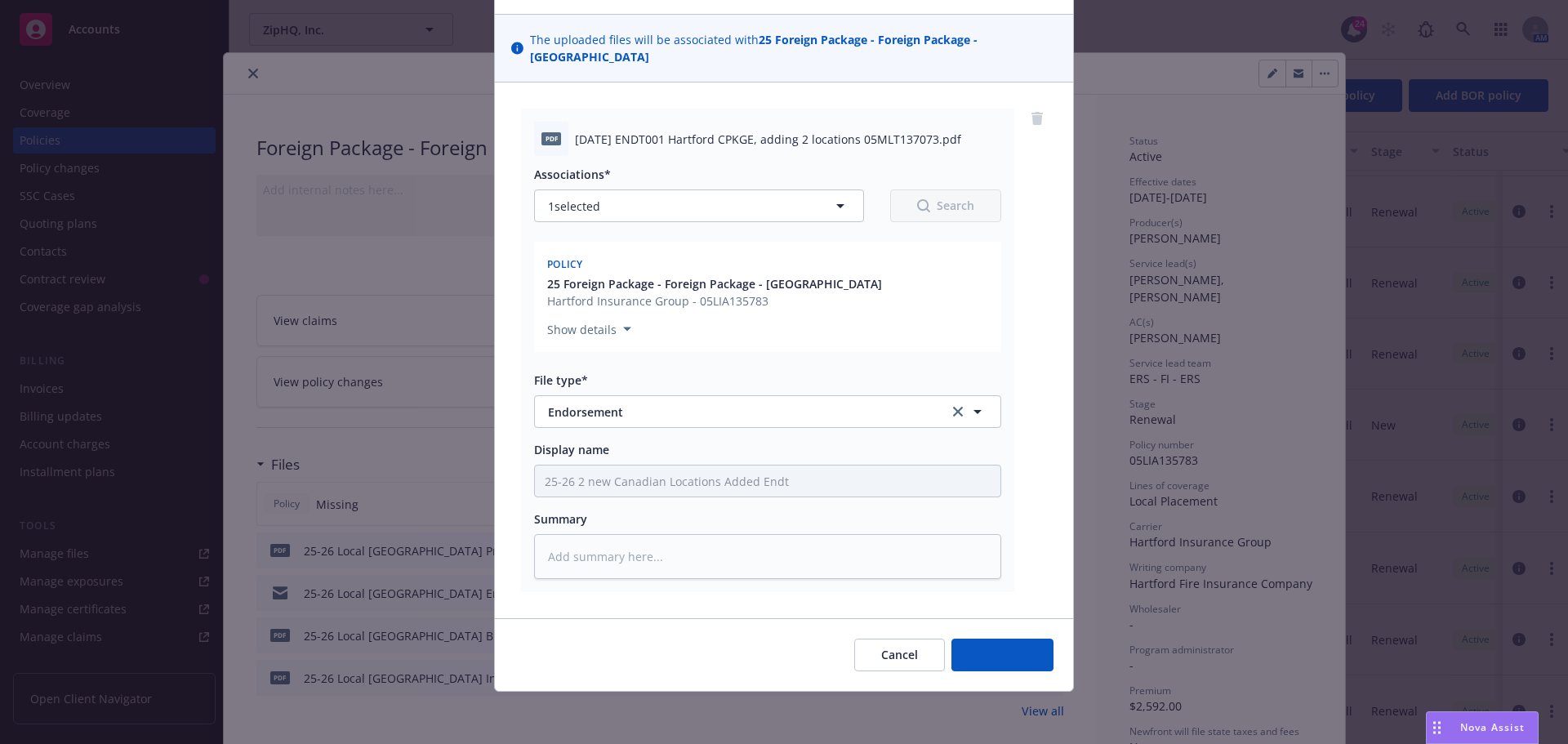
scroll to position [83, 0]
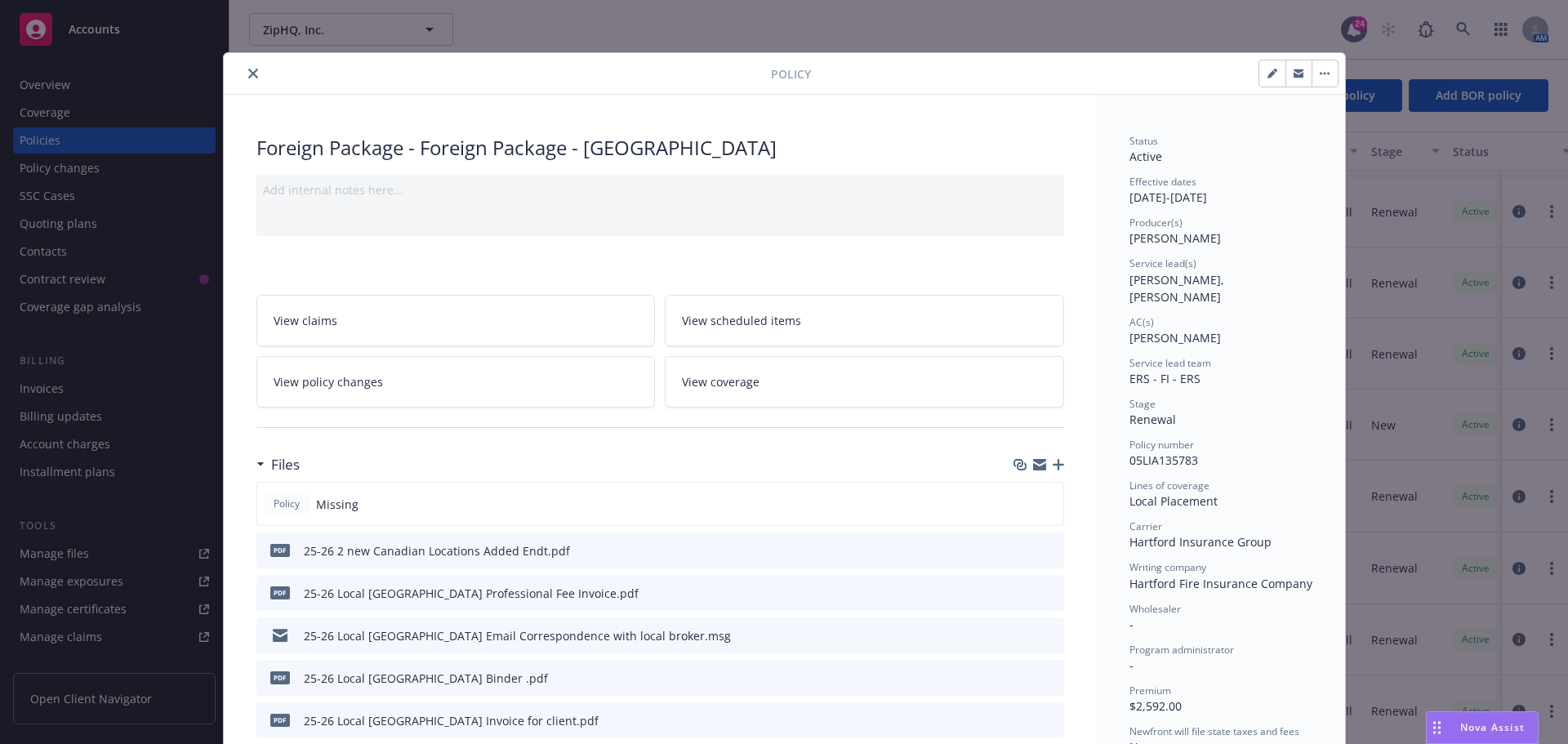
click at [250, 72] on icon "close" at bounding box center [253, 73] width 10 height 10
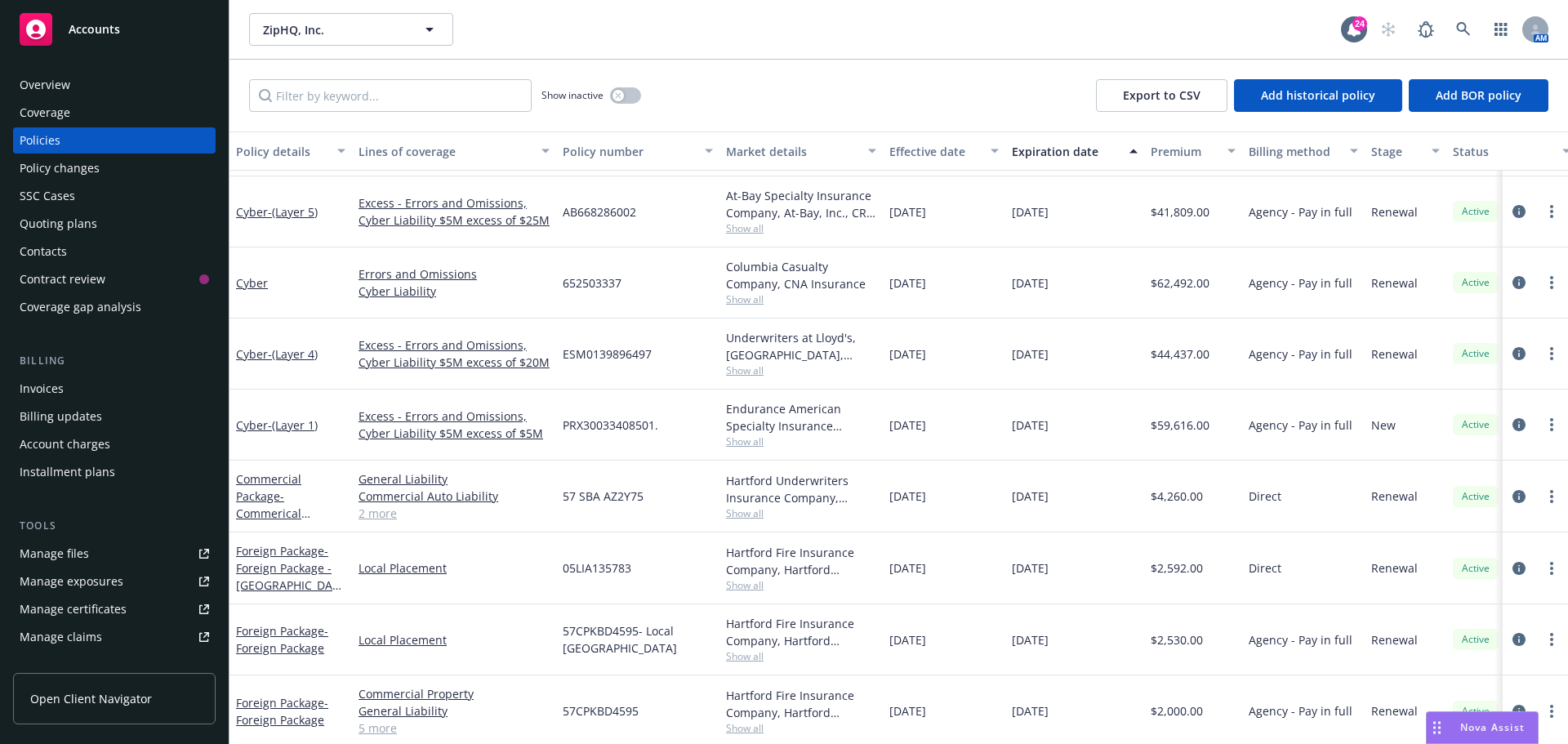
click at [970, 101] on div "Show inactive Export to CSV Add historical policy Add BOR policy" at bounding box center [898, 95] width 1339 height 72
click at [1452, 36] on link at bounding box center [1463, 29] width 33 height 33
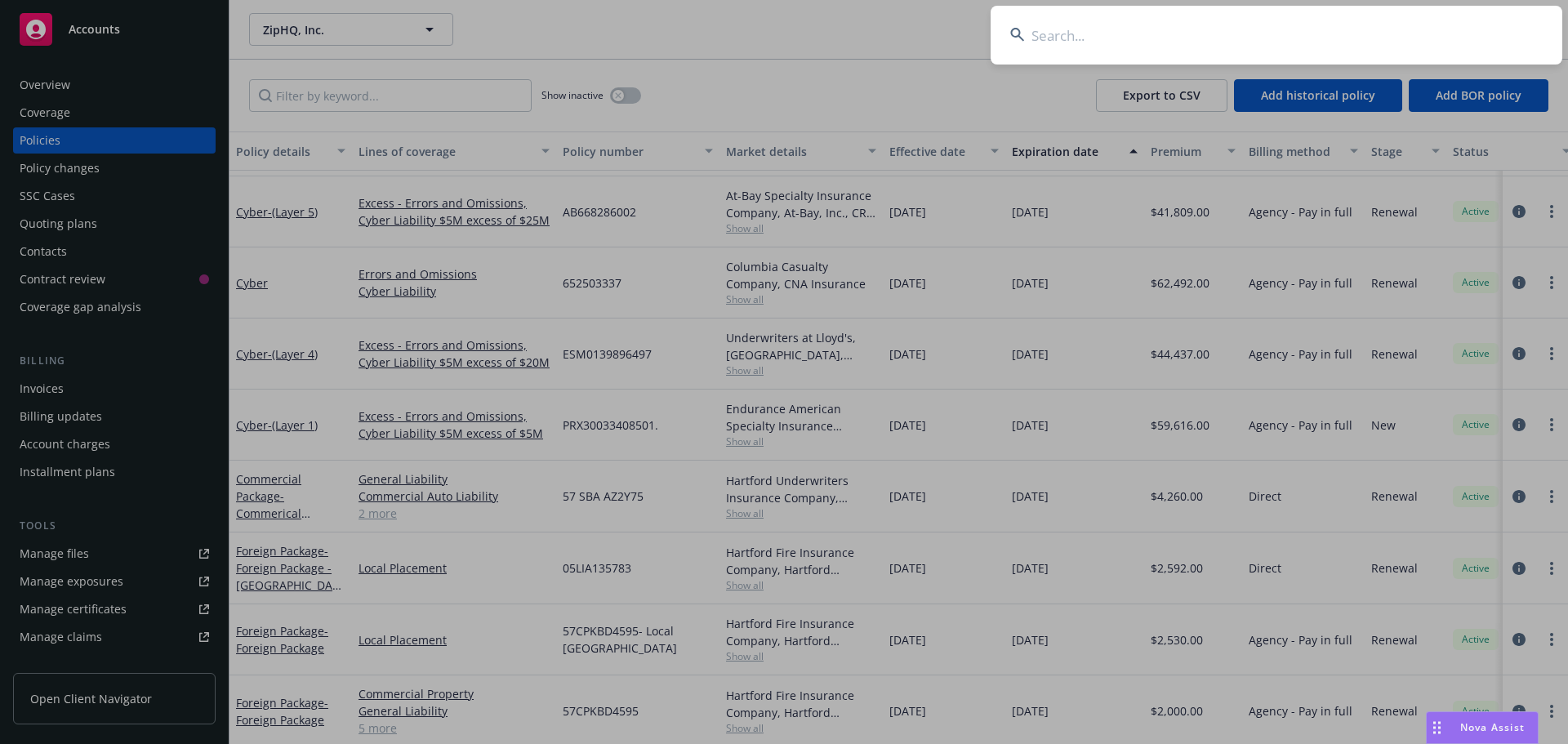
click at [1053, 32] on input at bounding box center [1276, 35] width 572 height 59
click at [1064, 29] on input at bounding box center [1276, 35] width 572 height 59
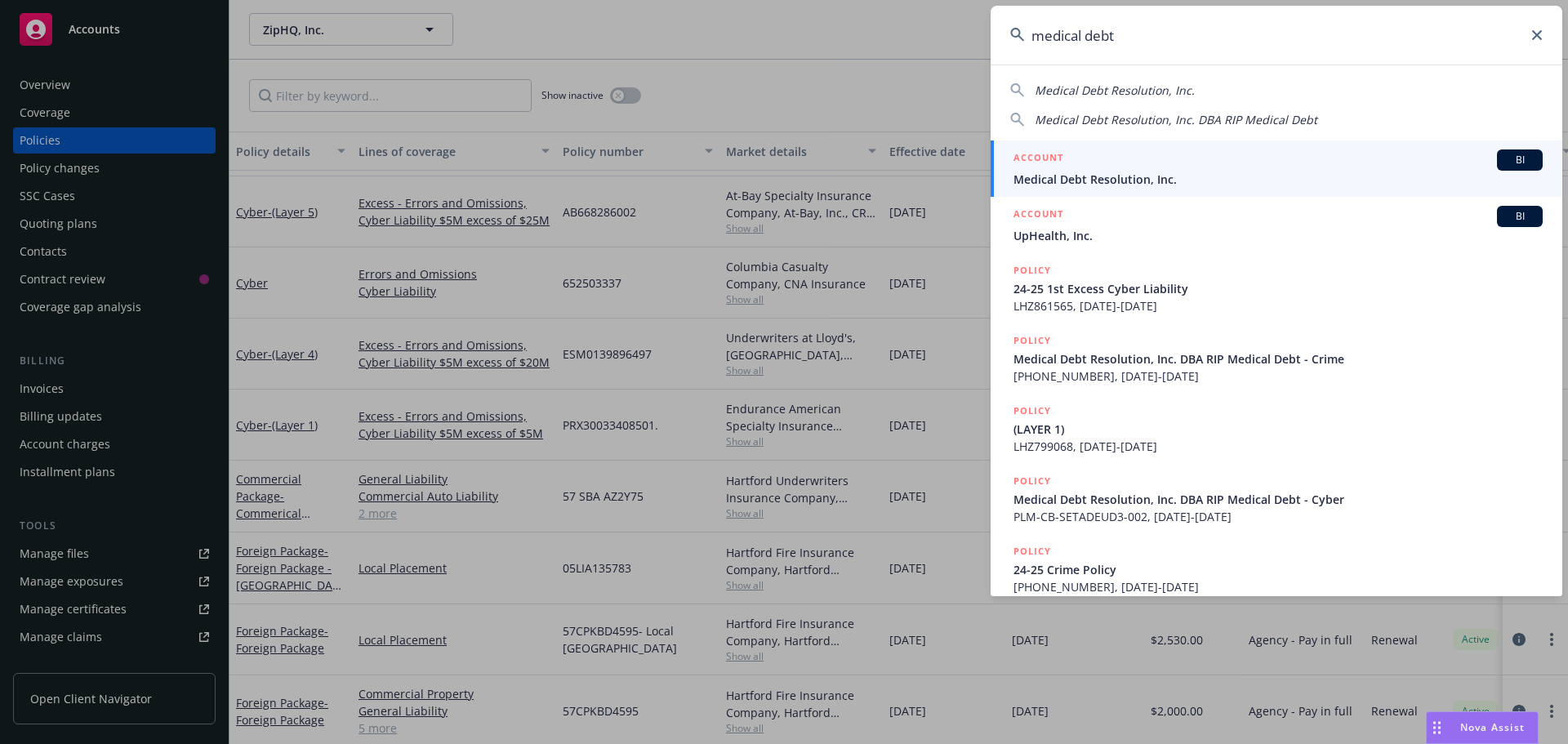
click at [1512, 160] on span "BI" at bounding box center [1520, 160] width 33 height 15
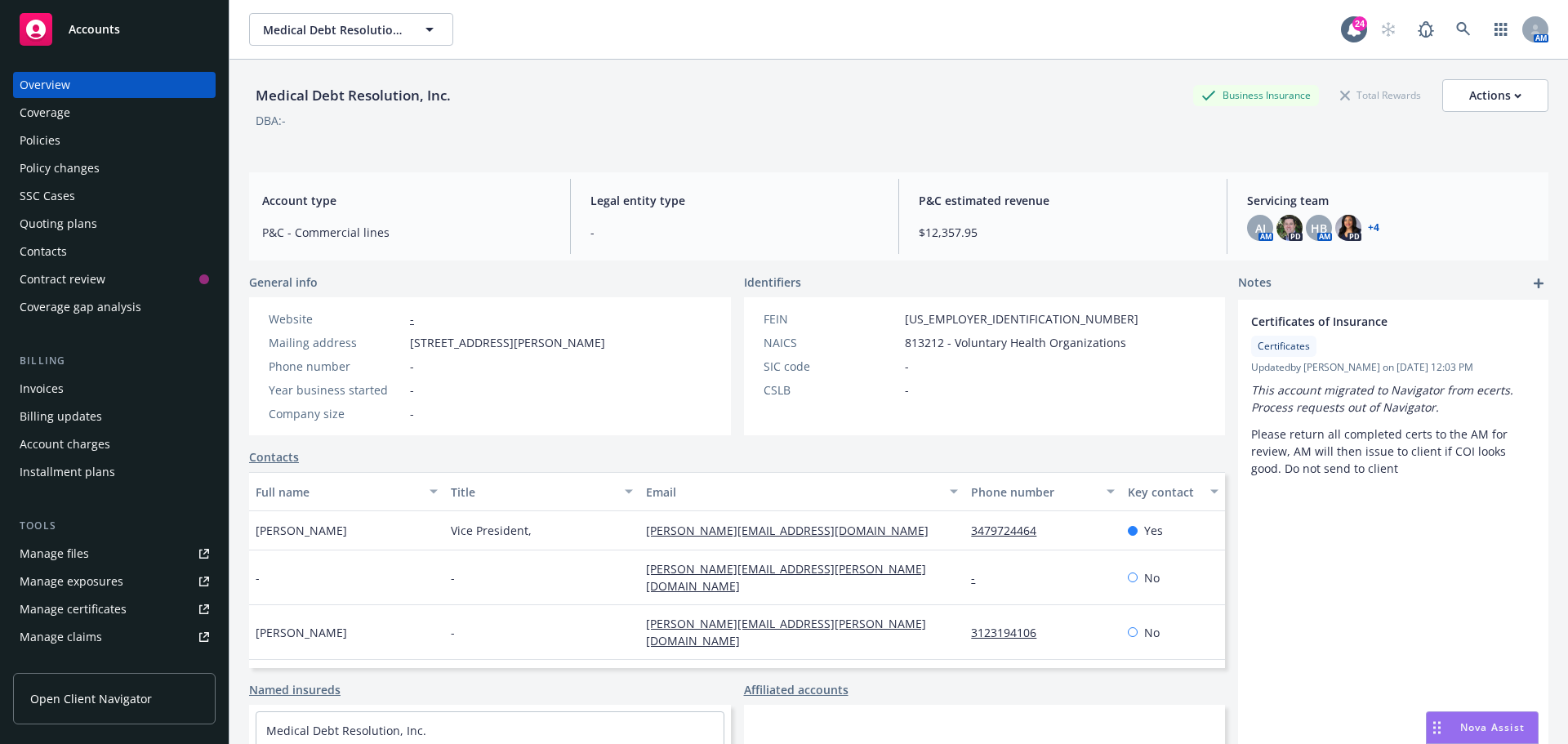
drag, startPoint x: 579, startPoint y: 98, endPoint x: 574, endPoint y: 110, distance: 13.0
click at [579, 99] on div "Medical Debt Resolution, Inc. Business Insurance Total Rewards Actions" at bounding box center [898, 95] width 1299 height 33
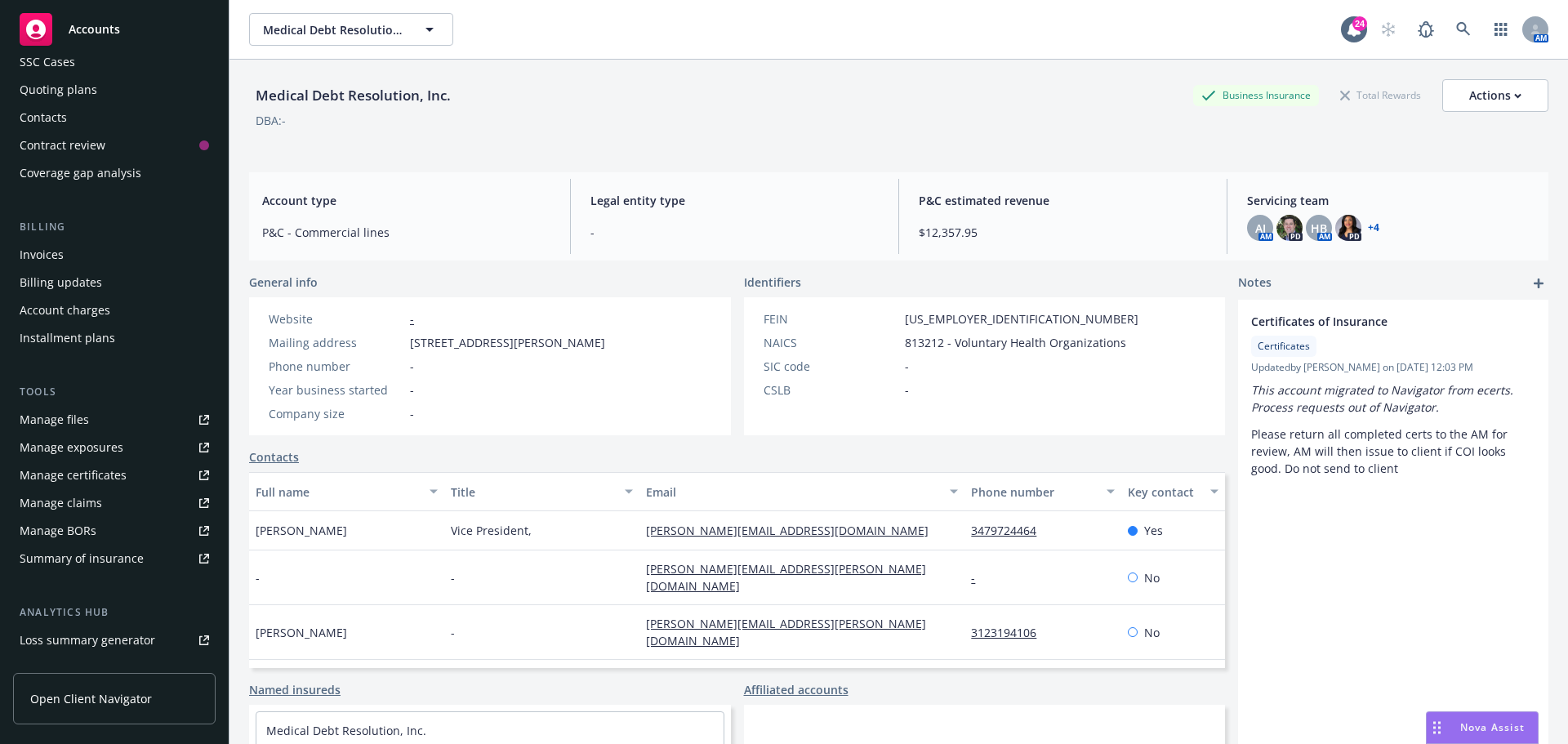
scroll to position [163, 0]
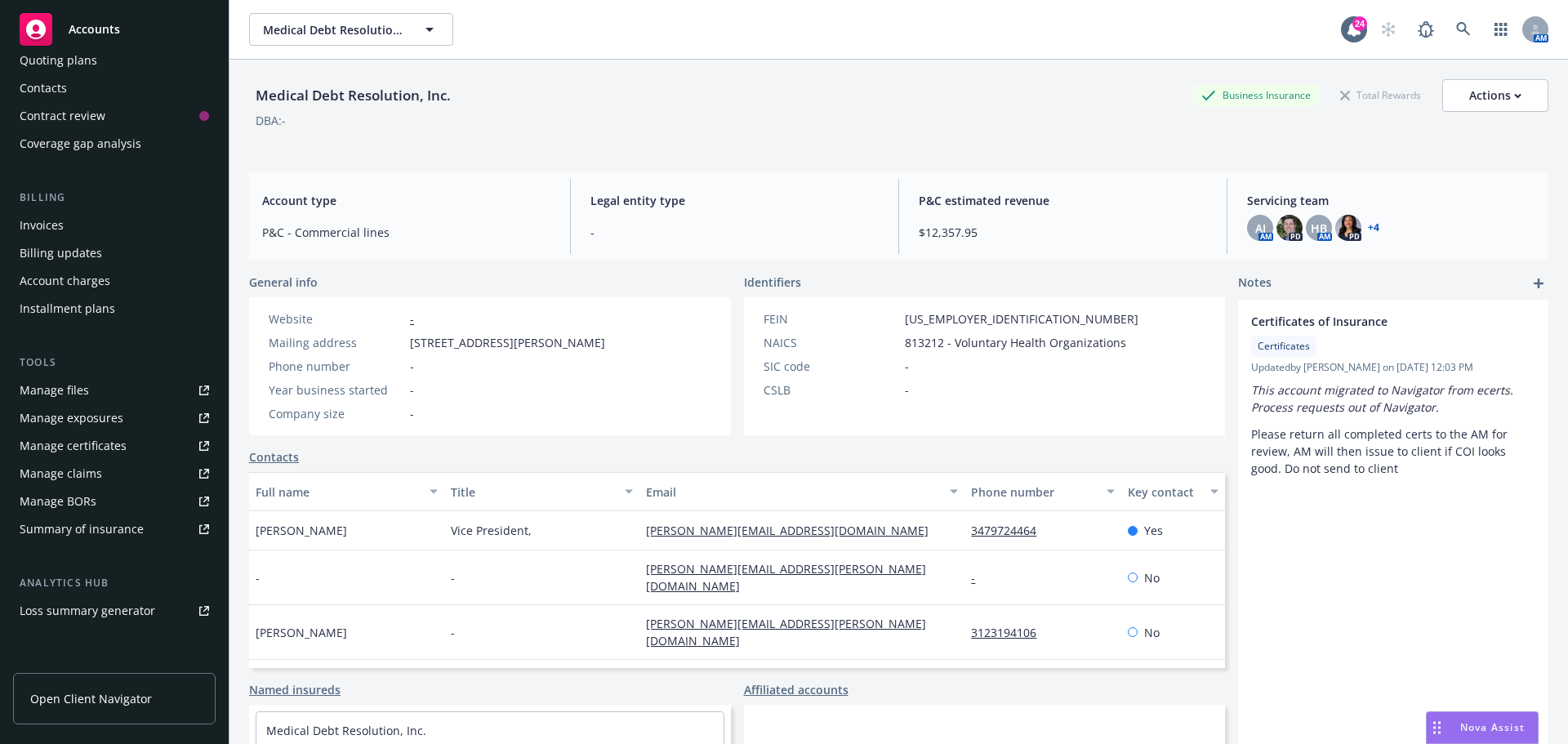
click at [92, 481] on div "Manage claims" at bounding box center [61, 473] width 83 height 26
click at [905, 97] on div "Medical Debt Resolution, Inc. Business Insurance Total Rewards Actions" at bounding box center [898, 95] width 1299 height 33
drag, startPoint x: 929, startPoint y: 113, endPoint x: 955, endPoint y: 100, distance: 29.1
click at [929, 113] on div "DBA: -" at bounding box center [898, 120] width 1299 height 17
click at [1447, 21] on span at bounding box center [1463, 29] width 33 height 33
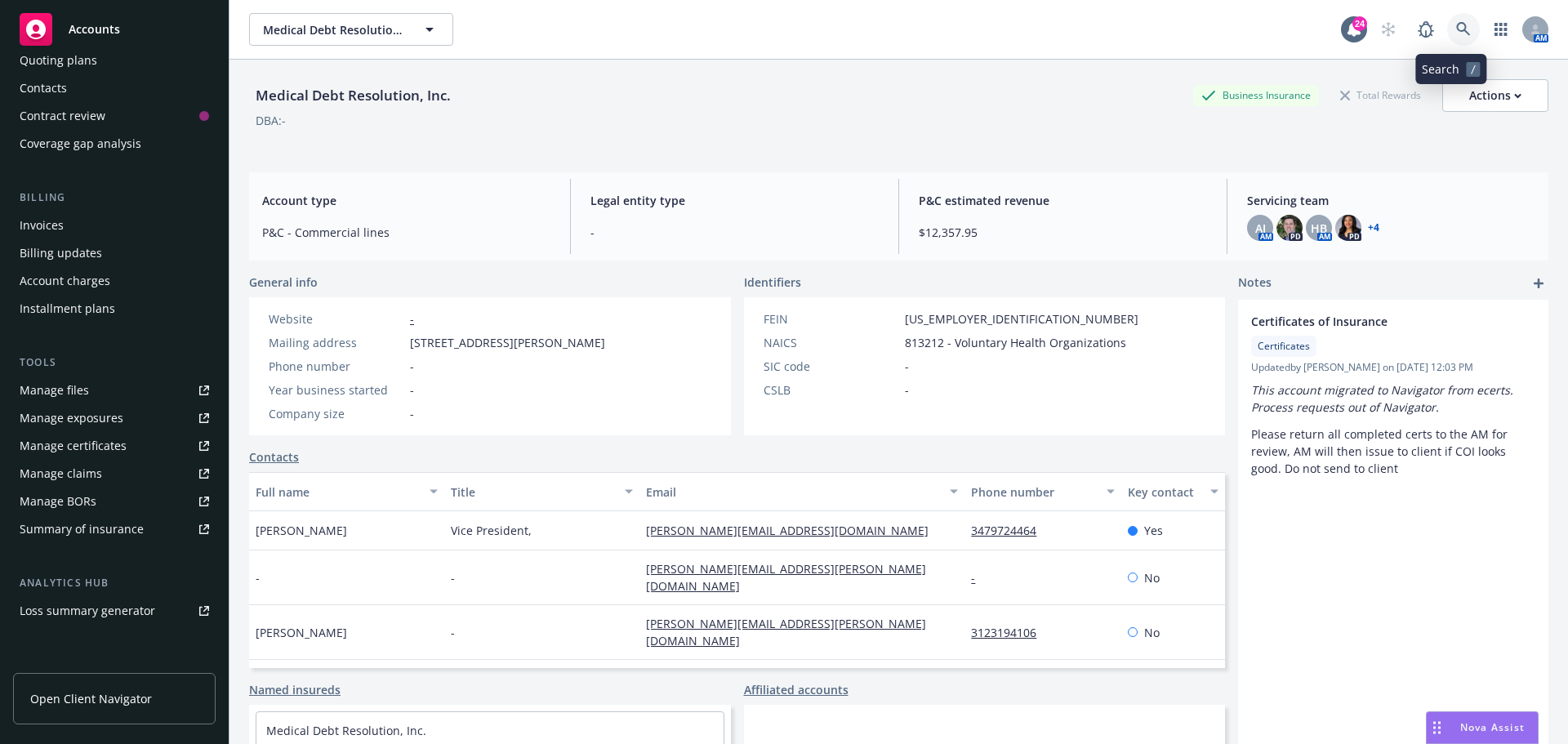
click at [1456, 32] on icon at bounding box center [1463, 29] width 15 height 15
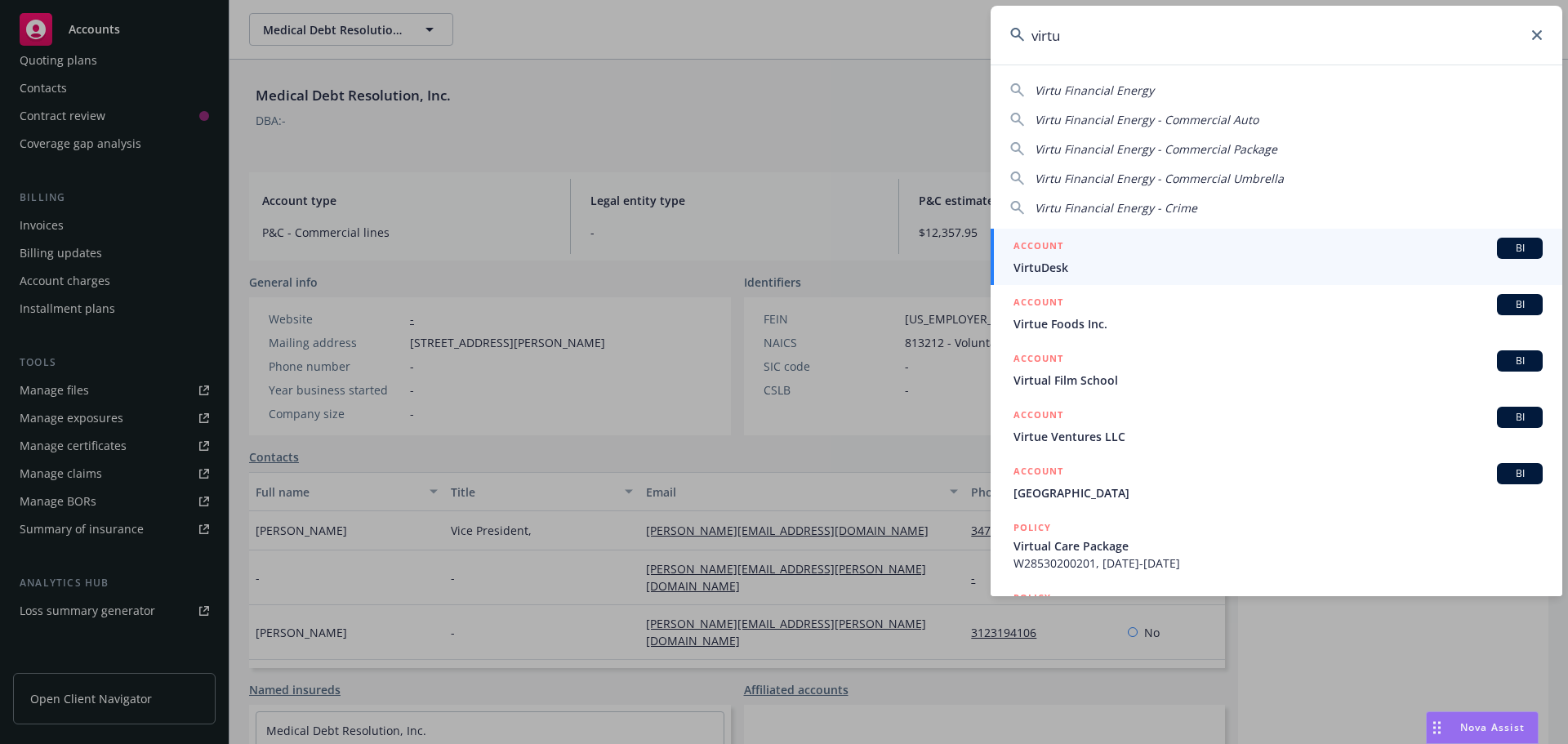
click at [1100, 93] on span "Virtu Financial Energy" at bounding box center [1095, 90] width 119 height 16
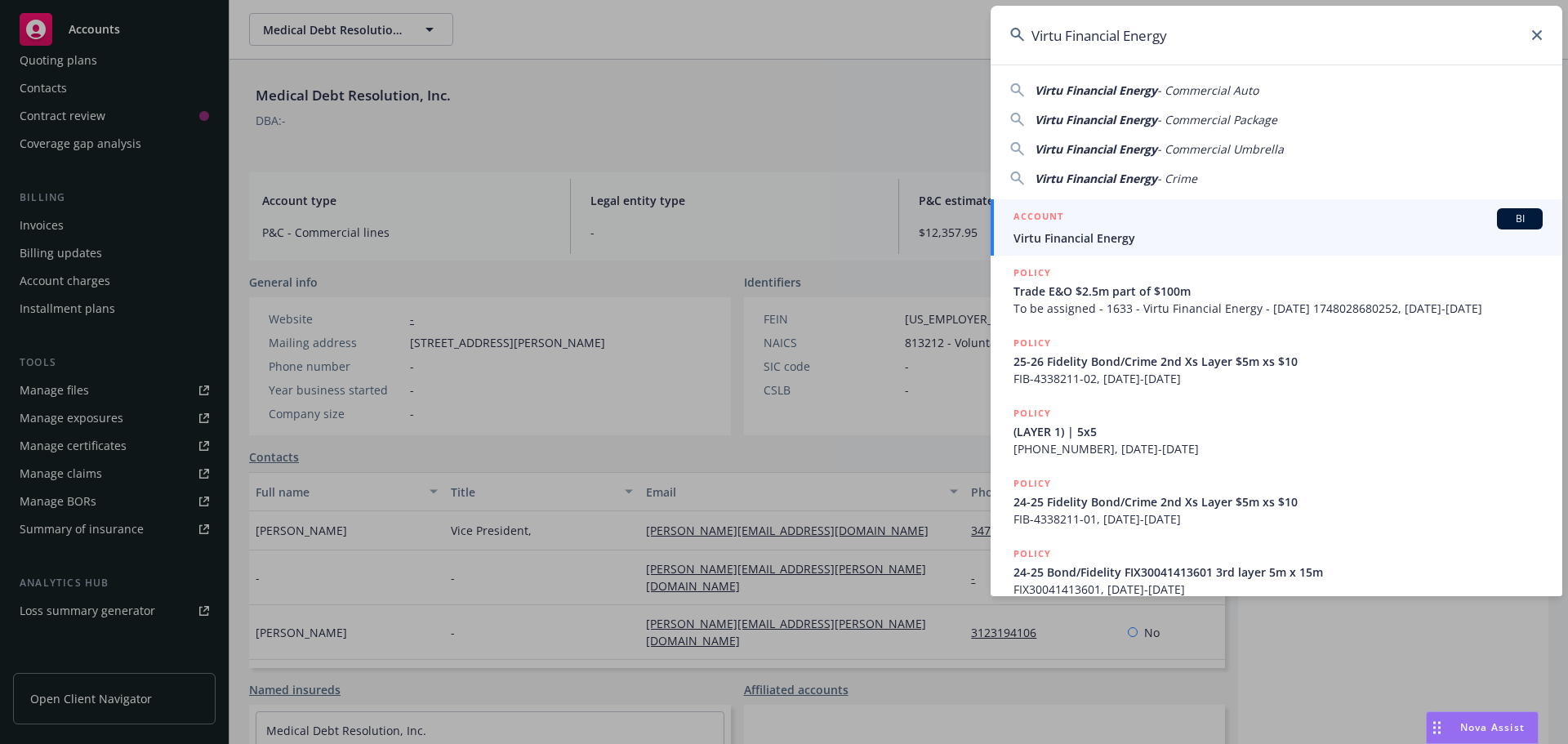
click at [1508, 228] on div "BI" at bounding box center [1520, 218] width 46 height 21
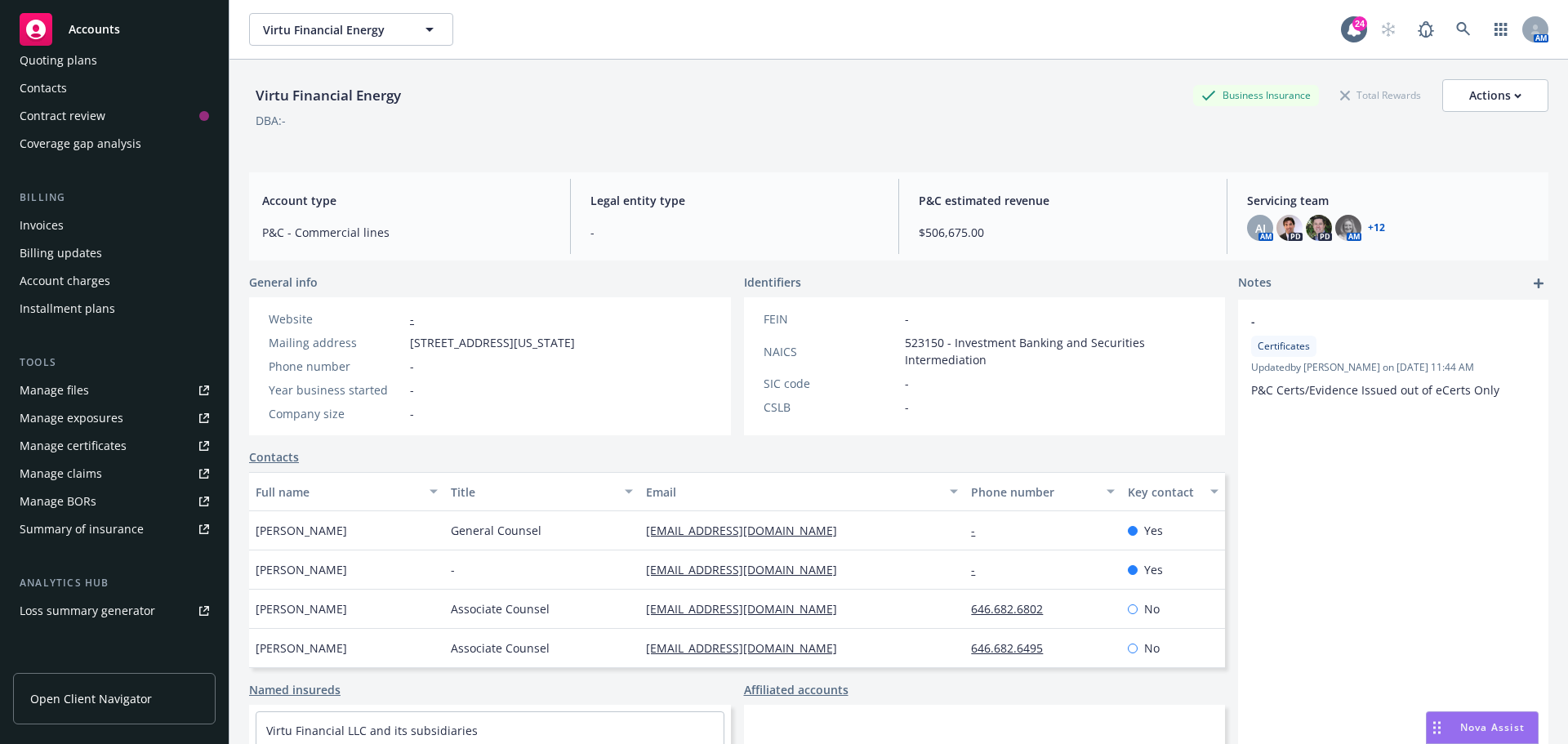
click at [628, 114] on div "DBA: -" at bounding box center [898, 120] width 1299 height 17
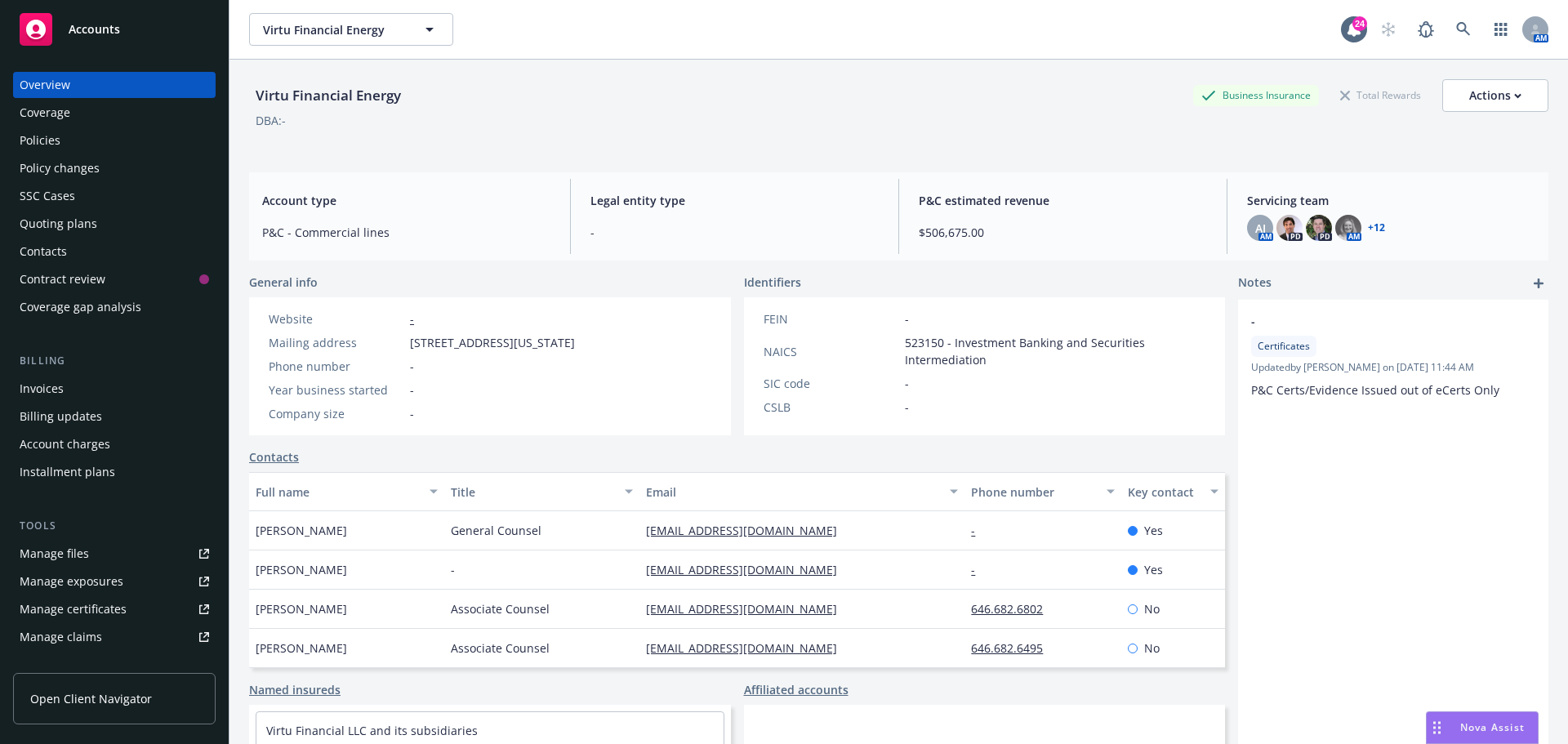
click at [78, 145] on div "Policies" at bounding box center [114, 140] width 190 height 26
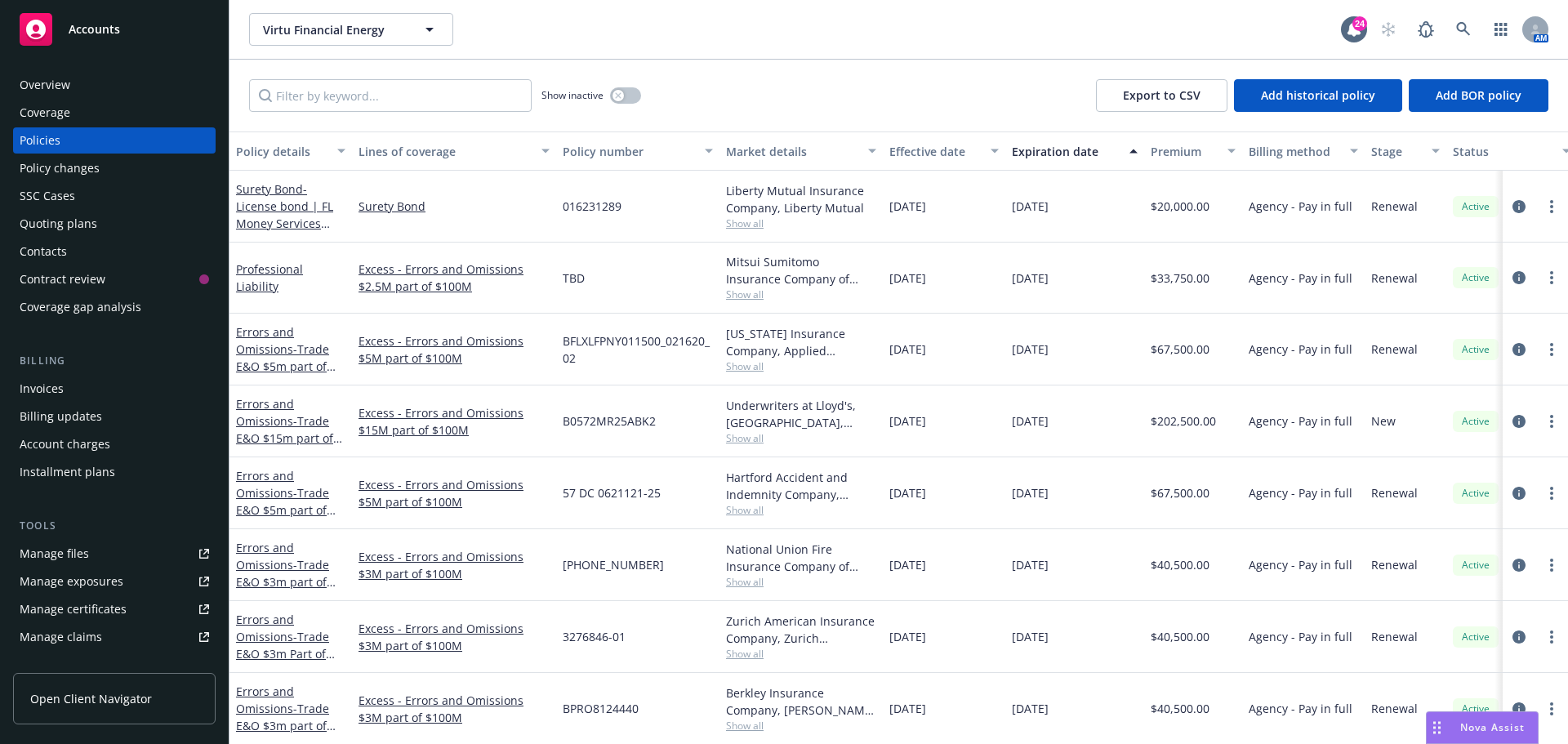
click at [701, 100] on div "Show inactive Export to CSV Add historical policy Add BOR policy" at bounding box center [898, 95] width 1339 height 72
click at [354, 100] on input "Filter by keyword..." at bounding box center [390, 95] width 283 height 33
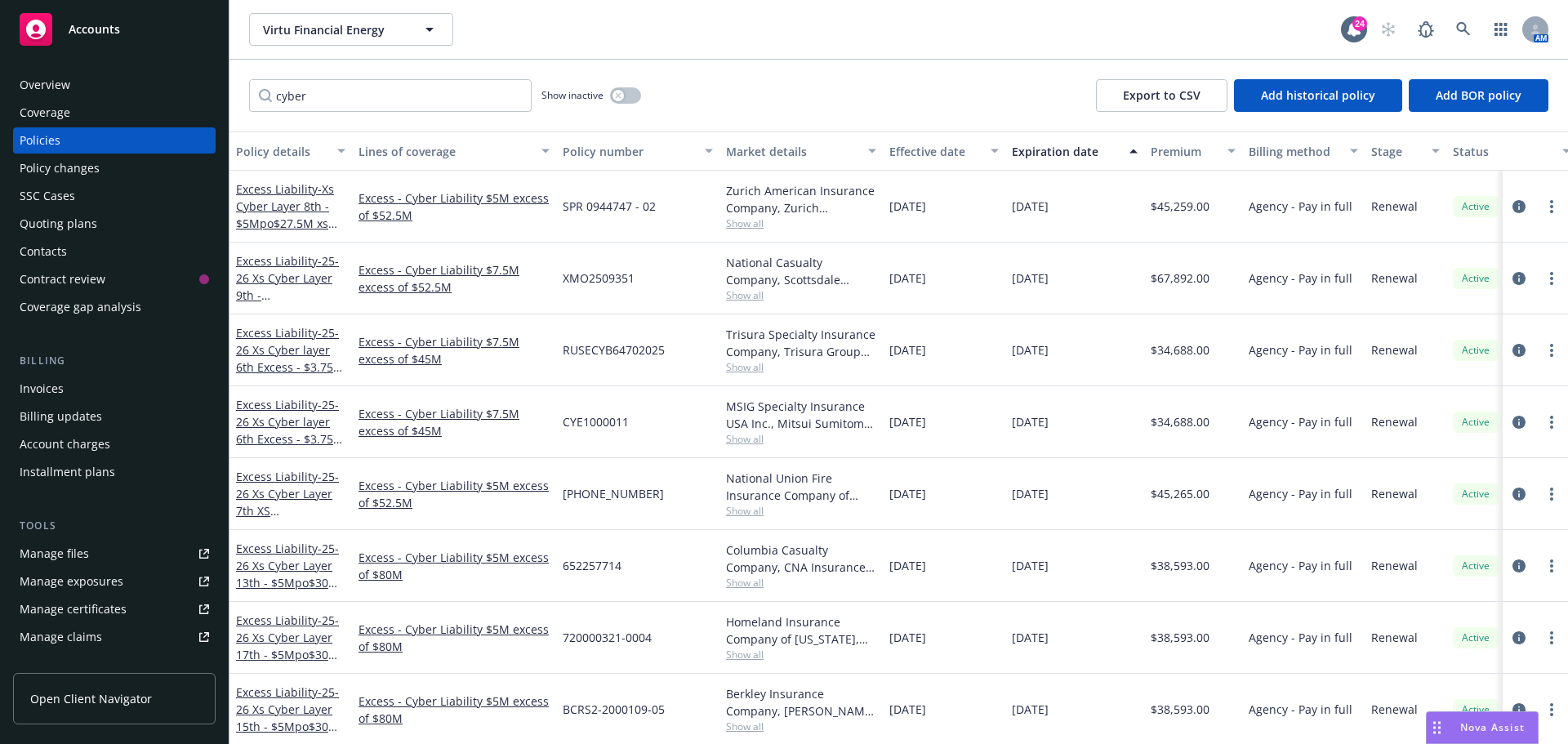
click at [755, 74] on div "cyber Show inactive Export to CSV Add historical policy Add BOR policy" at bounding box center [898, 95] width 1339 height 72
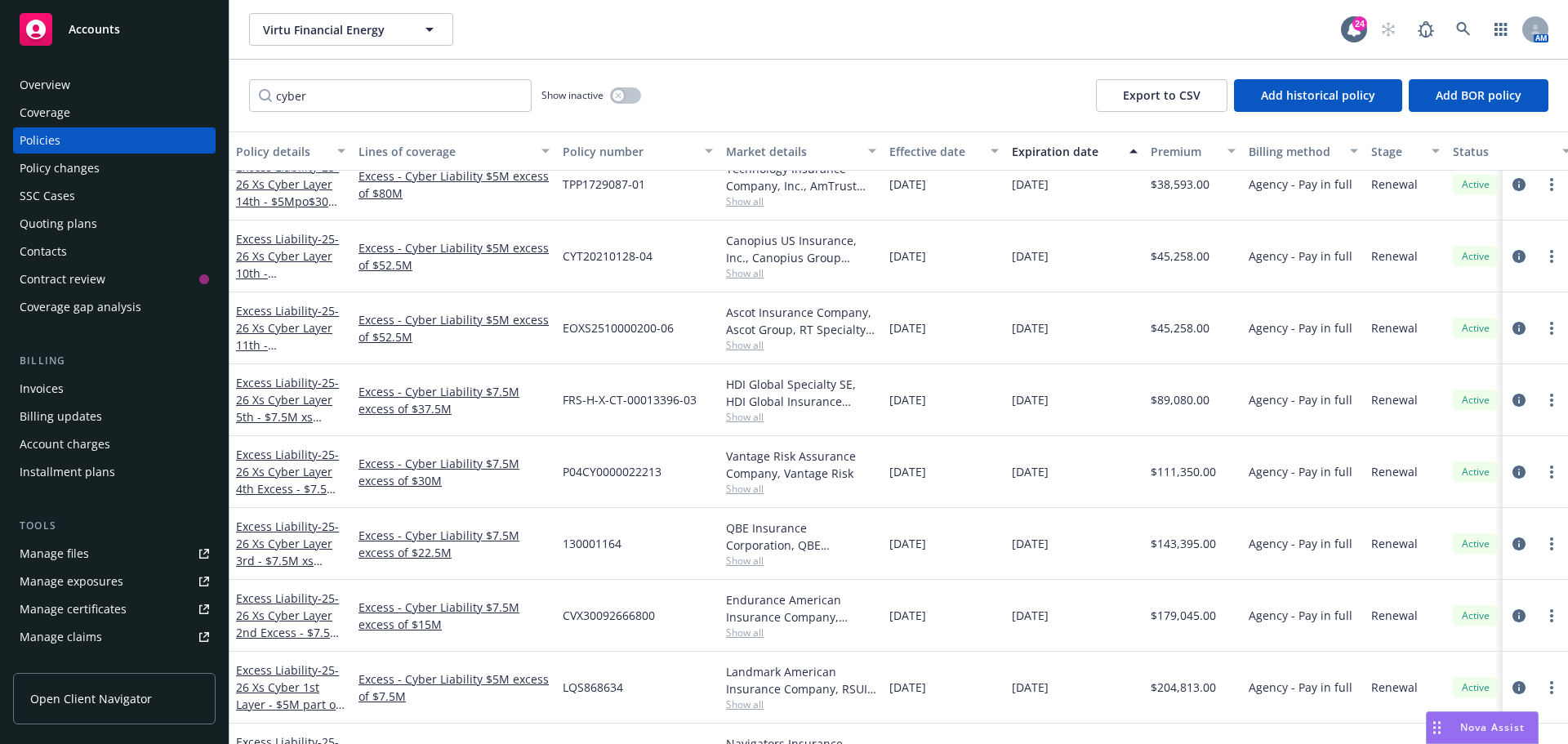
scroll to position [735, 0]
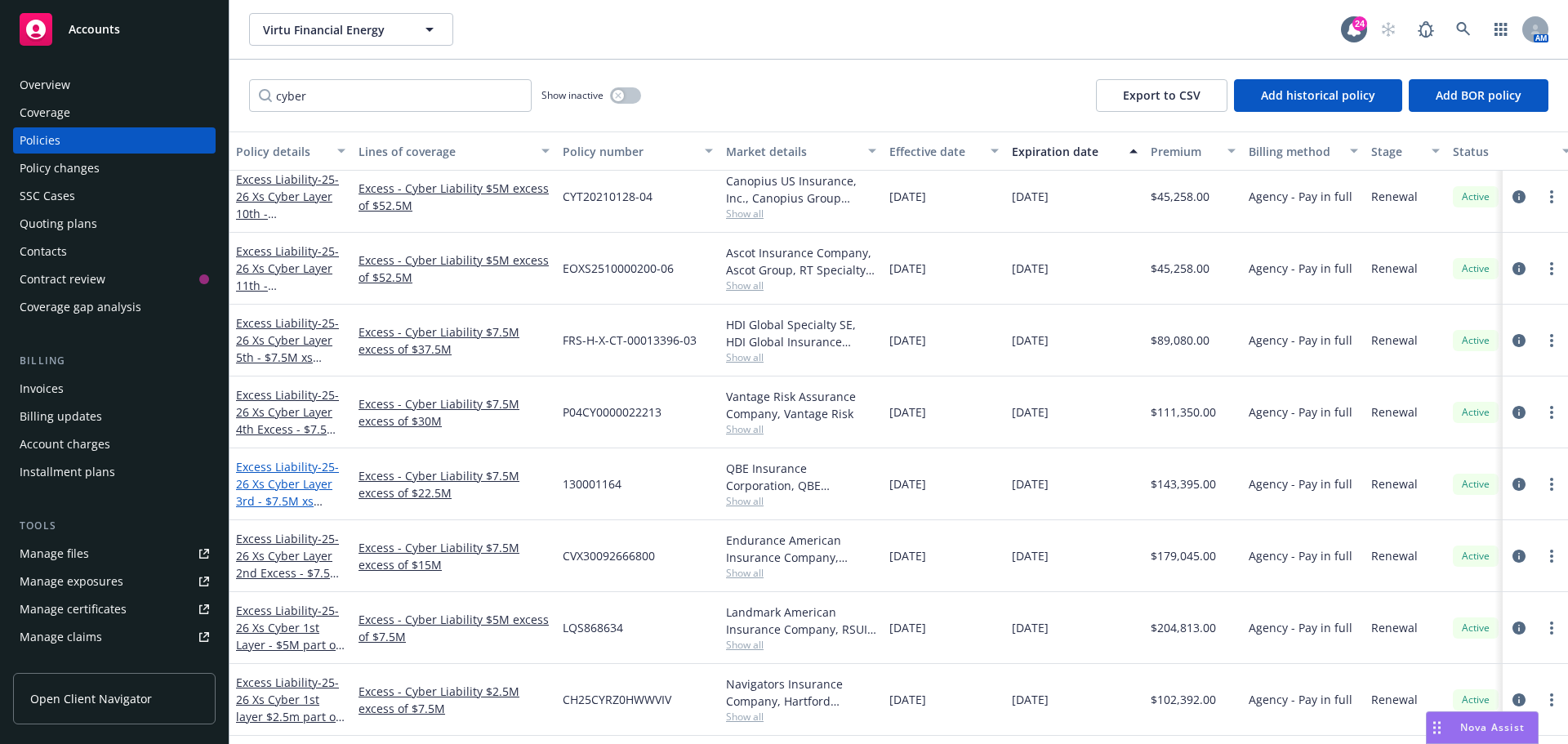
click at [287, 478] on span "- 25-26 Xs Cyber Layer 3rd - $7.5M xs $22.5M" at bounding box center [287, 492] width 103 height 67
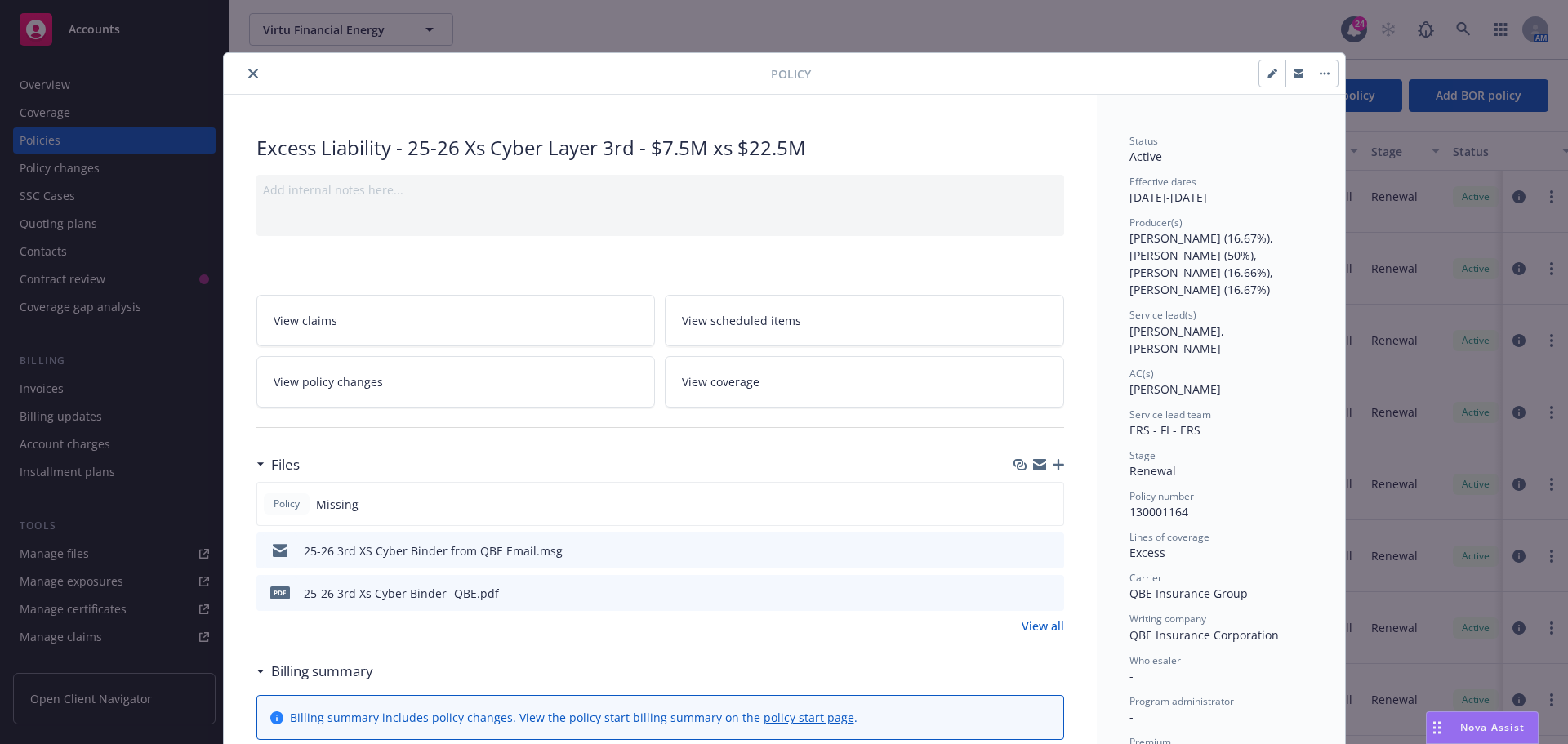
click at [1057, 463] on icon "button" at bounding box center [1058, 464] width 11 height 11
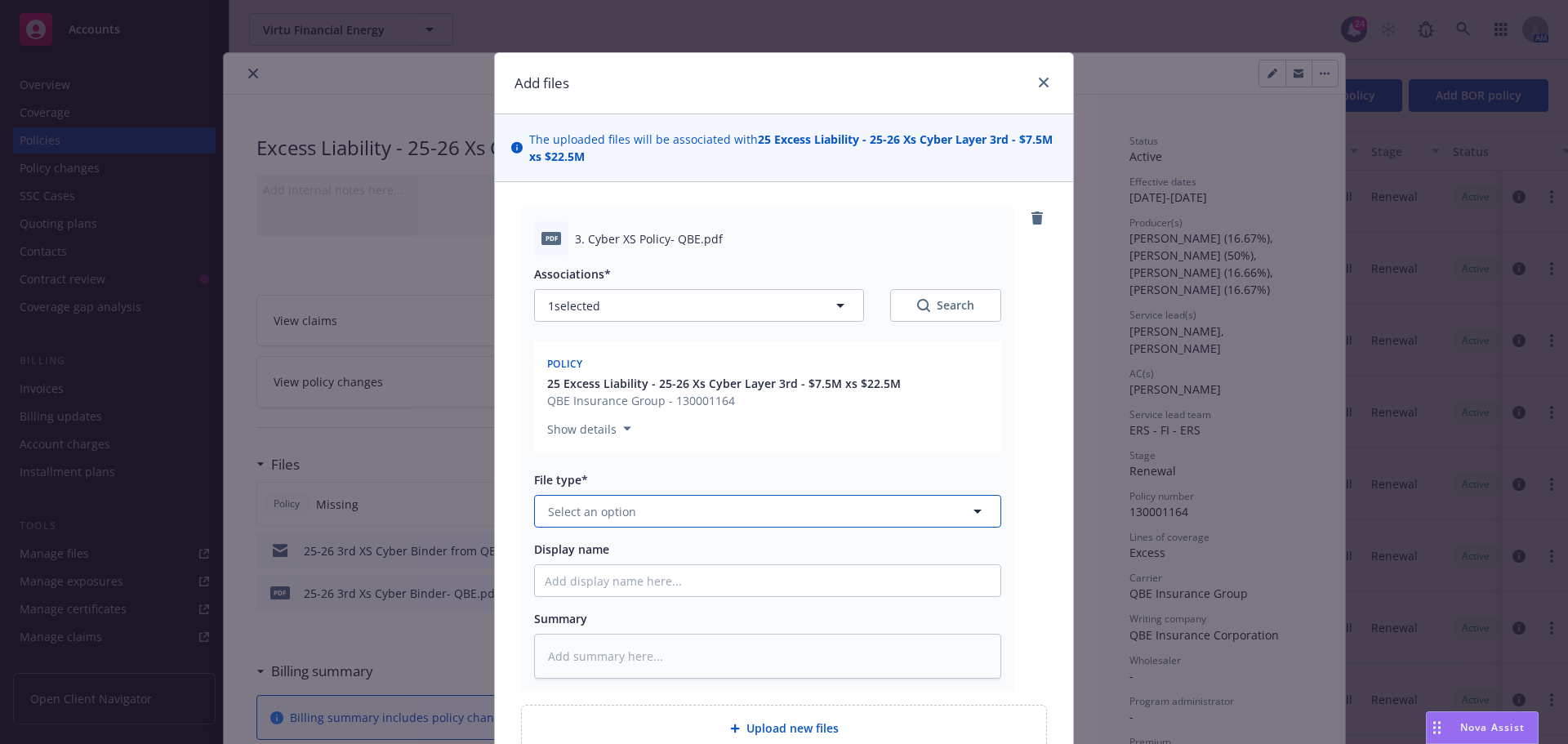
click at [642, 507] on button "Select an option" at bounding box center [767, 511] width 467 height 33
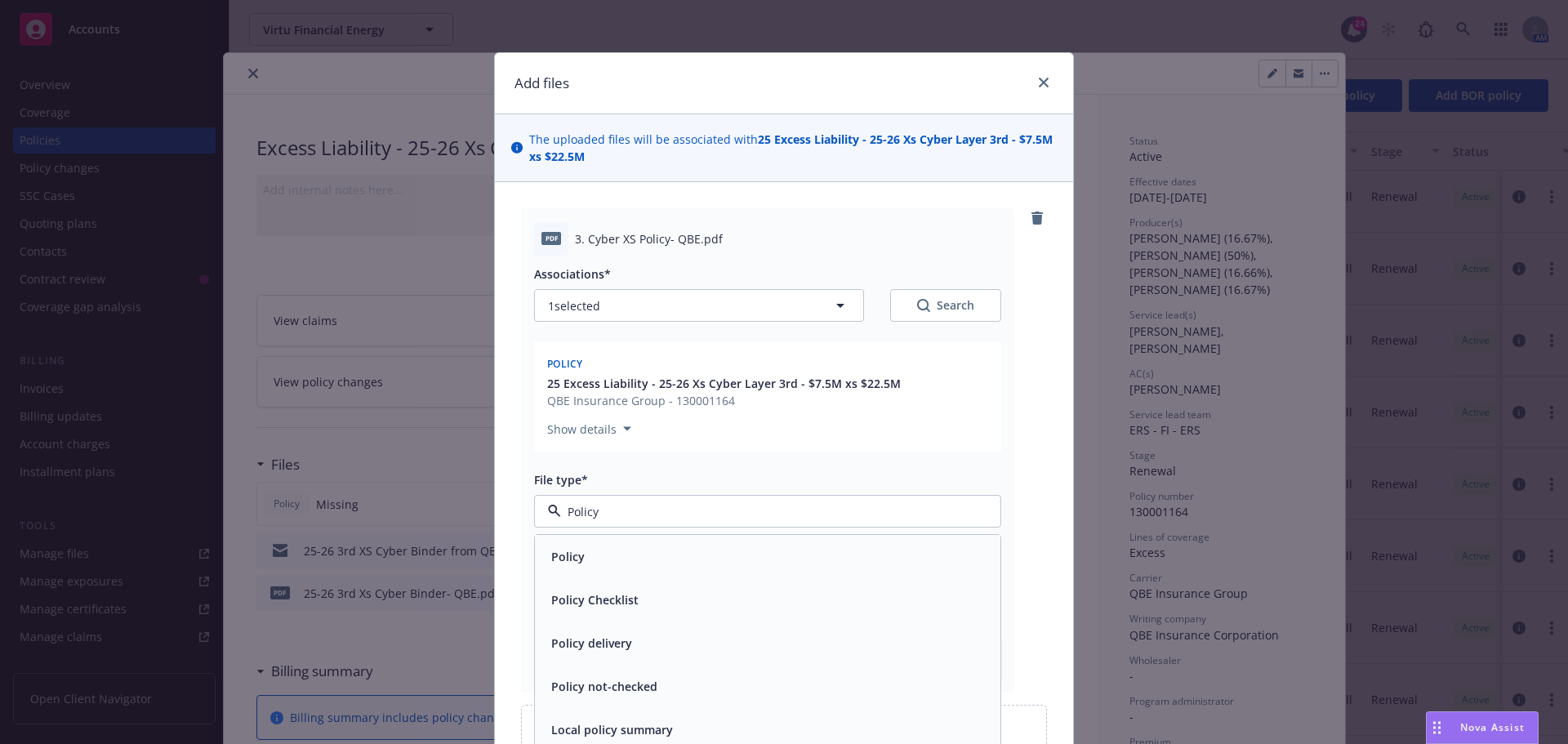
click at [613, 549] on div "Policy" at bounding box center [768, 557] width 446 height 24
click at [580, 580] on input "Display name" at bounding box center [767, 581] width 465 height 31
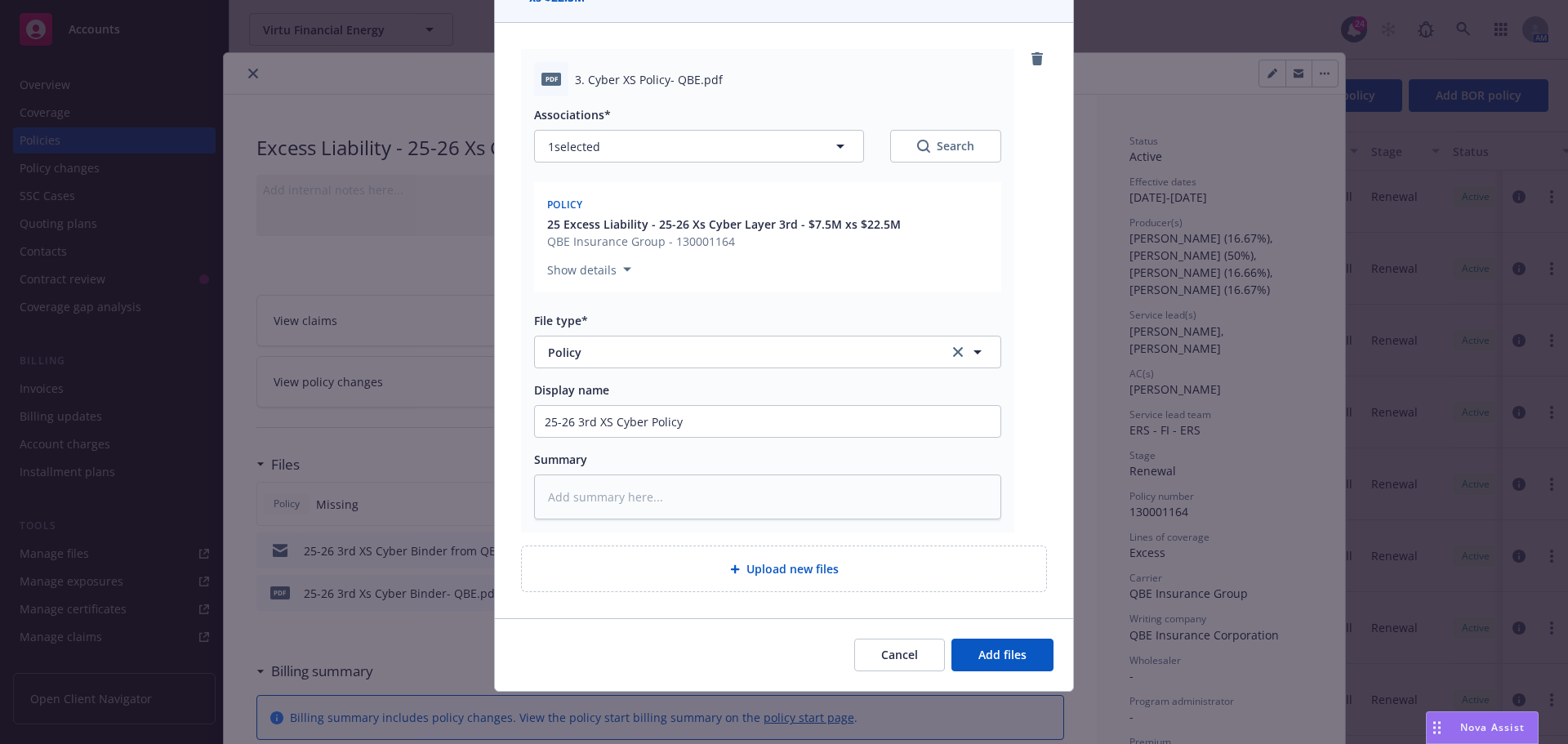
click at [945, 659] on div "Cancel Add files" at bounding box center [784, 655] width 539 height 33
click at [964, 653] on button "Add files" at bounding box center [1002, 655] width 102 height 33
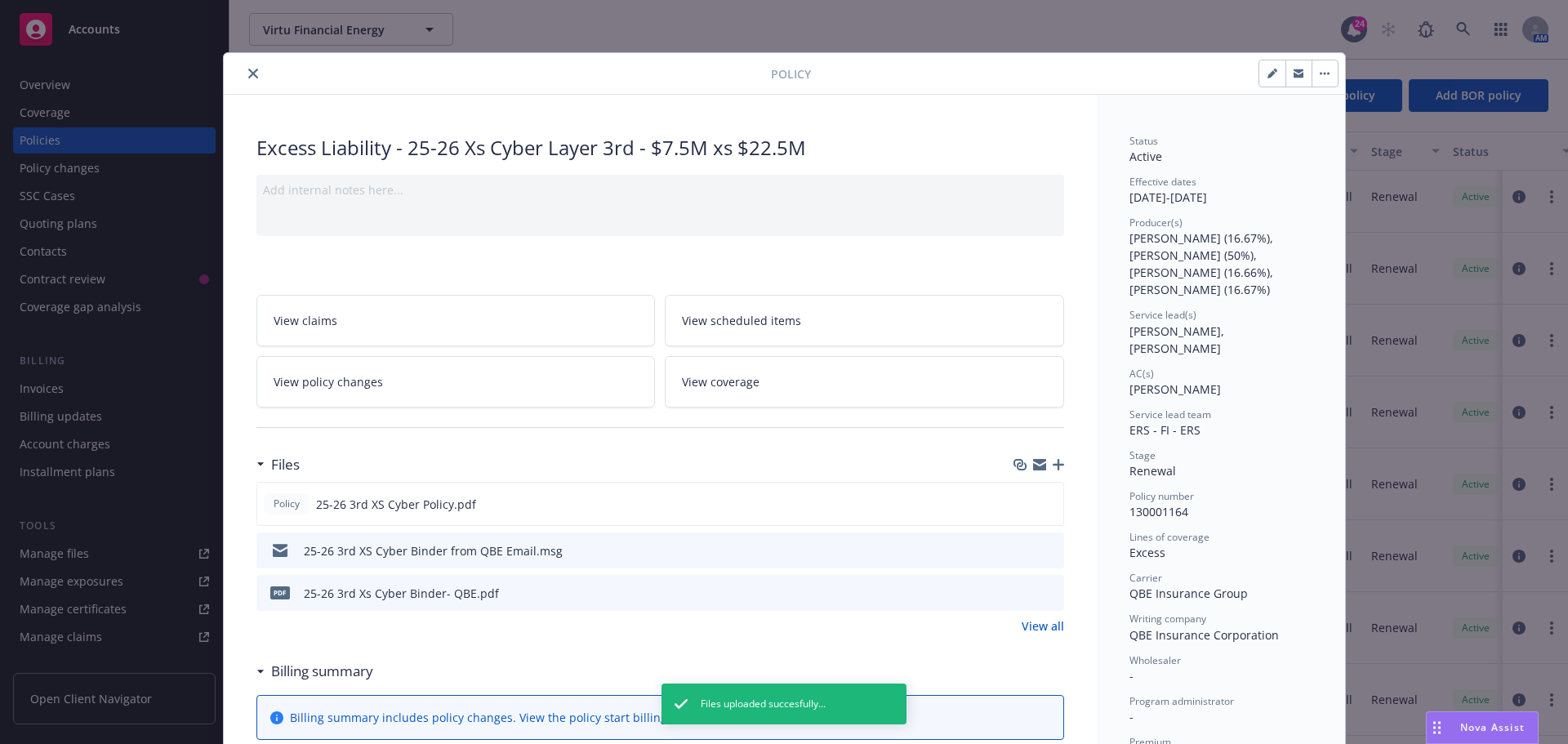
click at [251, 75] on button "close" at bounding box center [252, 72] width 19 height 19
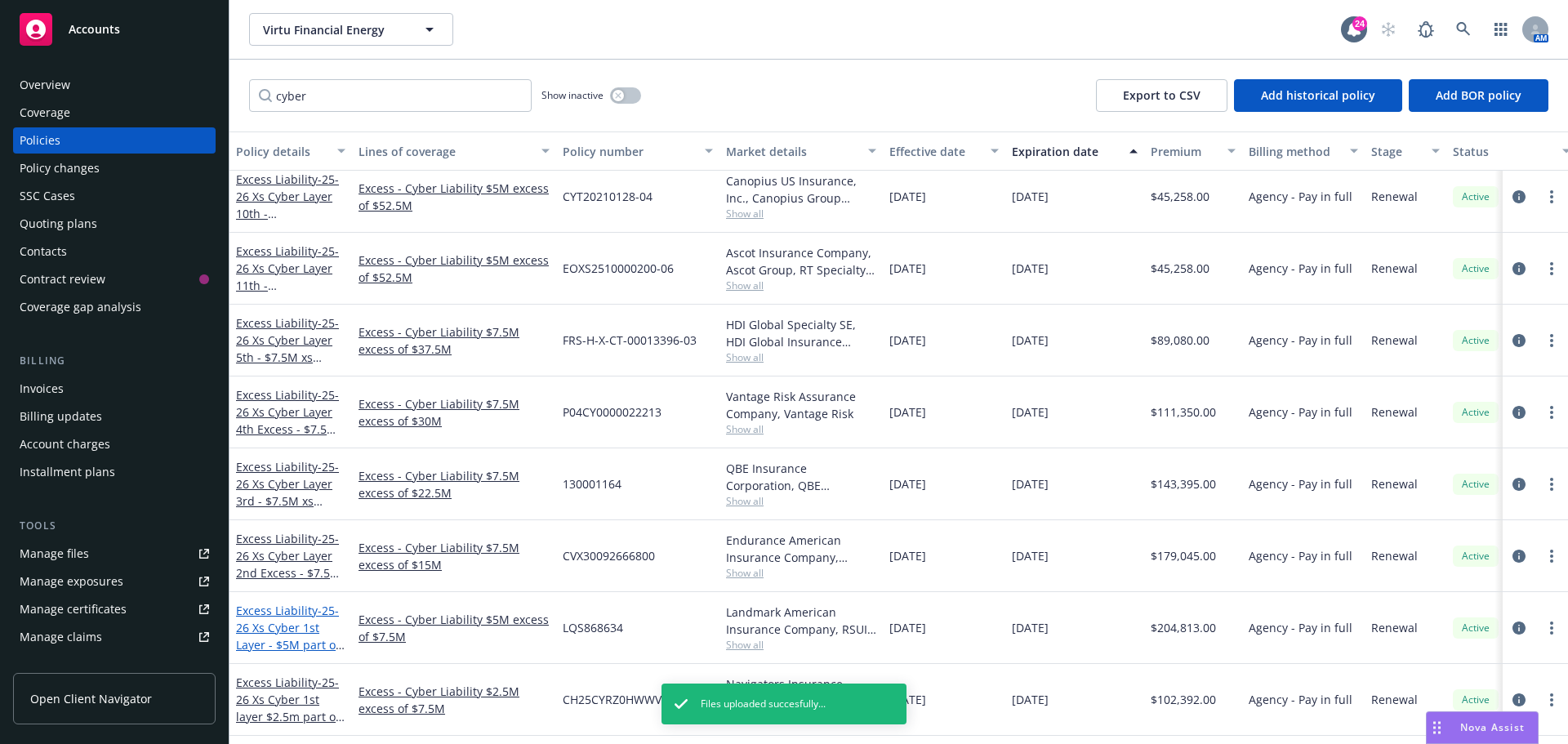
click at [306, 623] on span "- 25-26 Xs Cyber 1st Layer - $5M part of $7.5M xs $7.5M" at bounding box center [290, 636] width 108 height 67
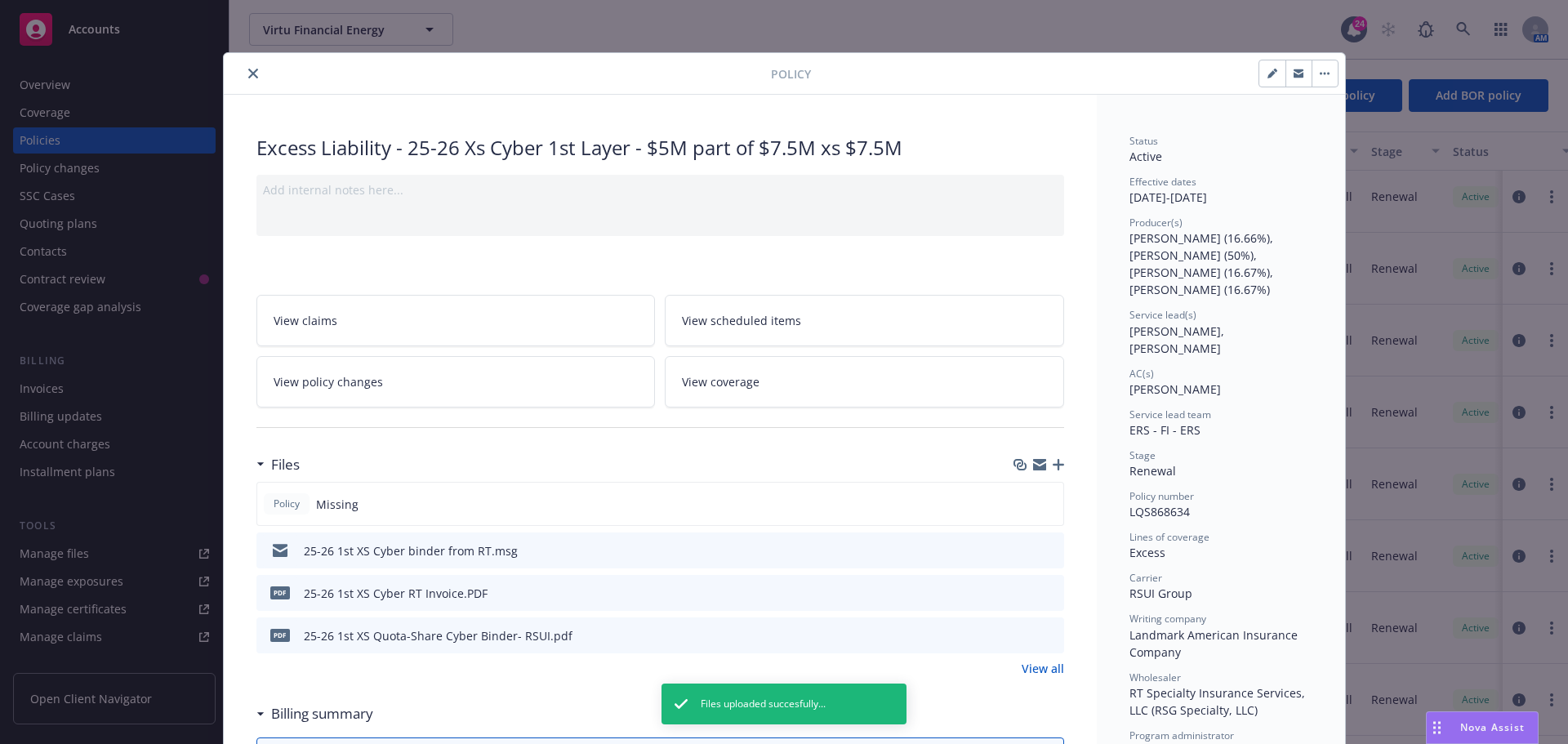
click at [249, 71] on icon "close" at bounding box center [253, 73] width 10 height 10
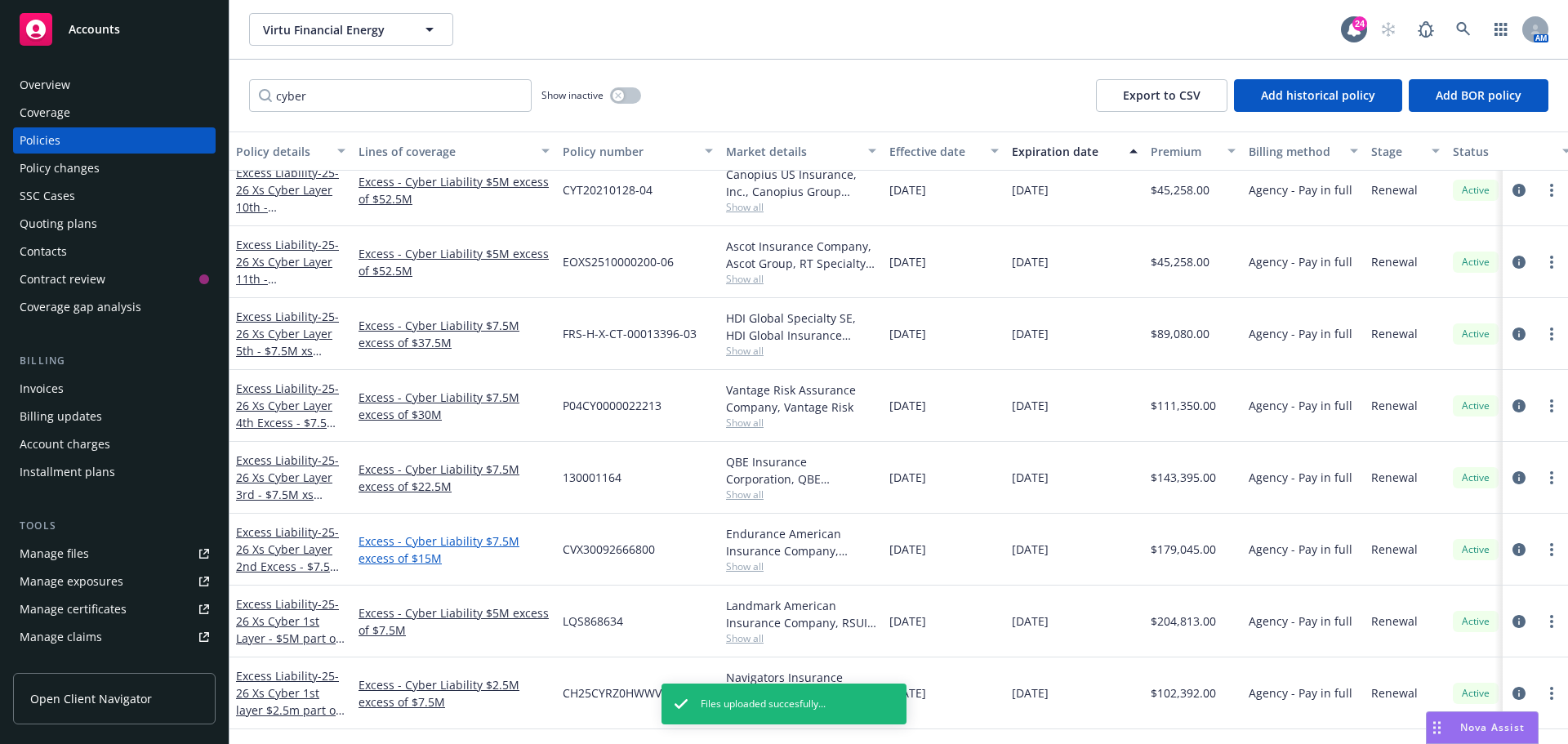
scroll to position [804, 0]
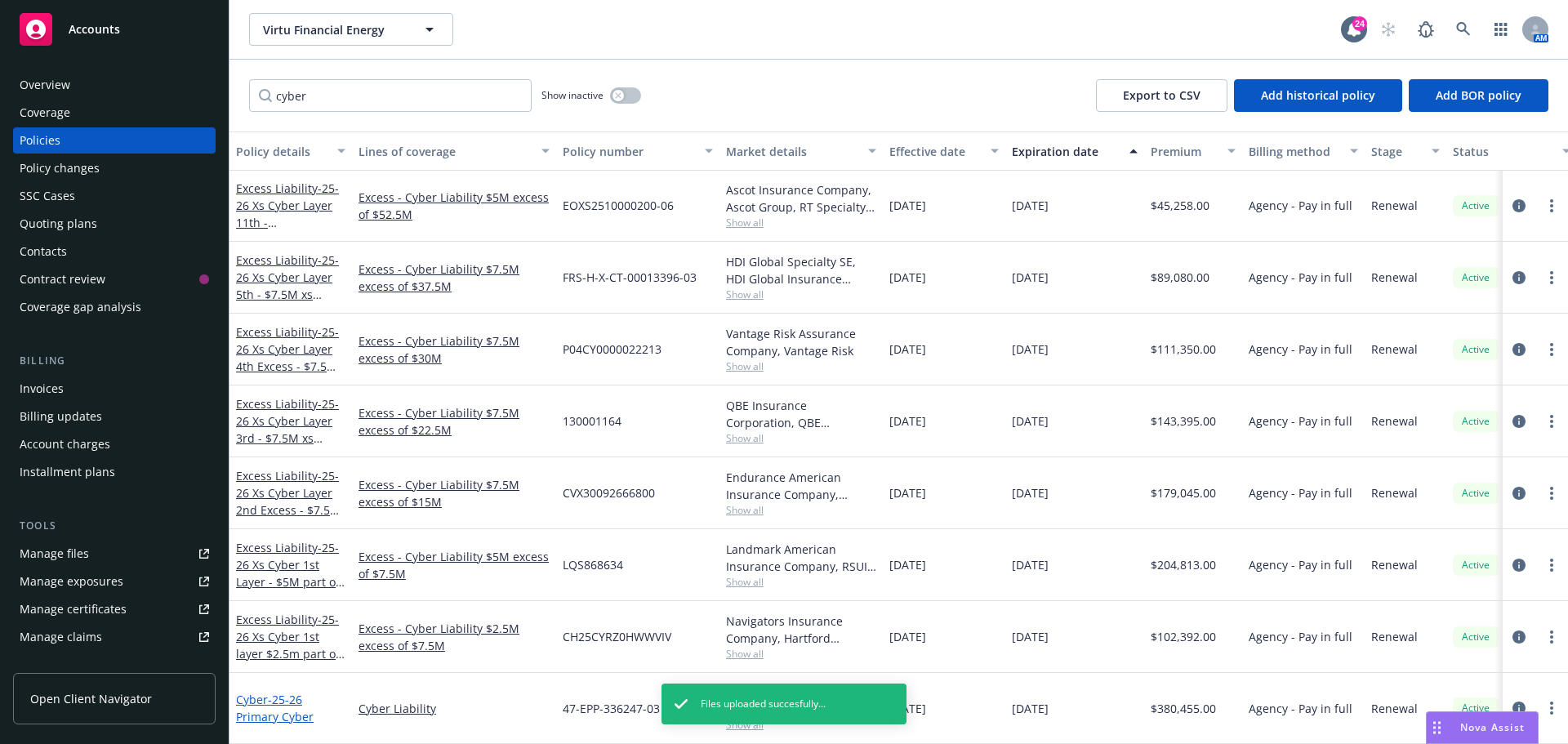
click at [286, 692] on span "- 25-26 Primary Cyber" at bounding box center [274, 708] width 78 height 33
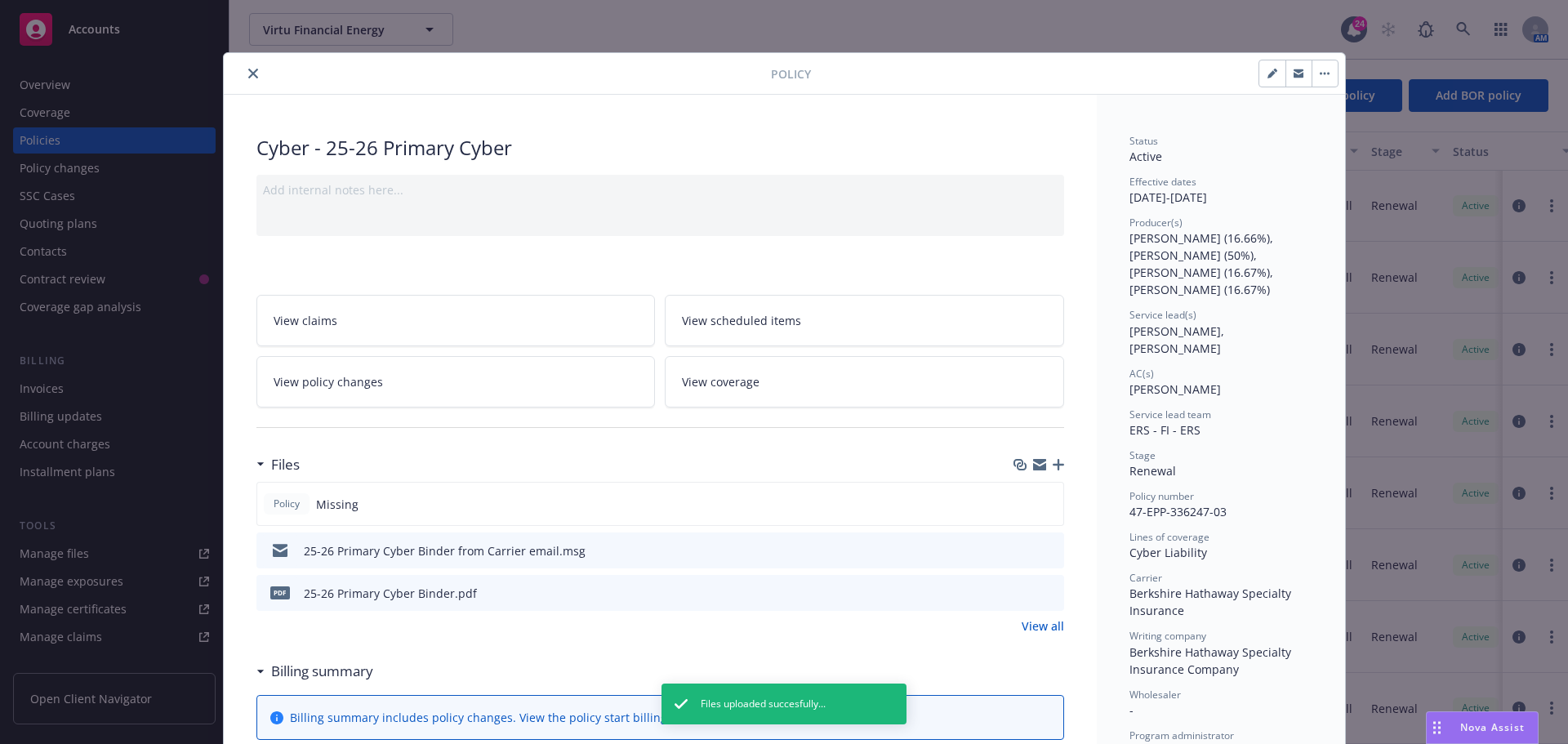
click at [249, 75] on icon "close" at bounding box center [253, 73] width 10 height 10
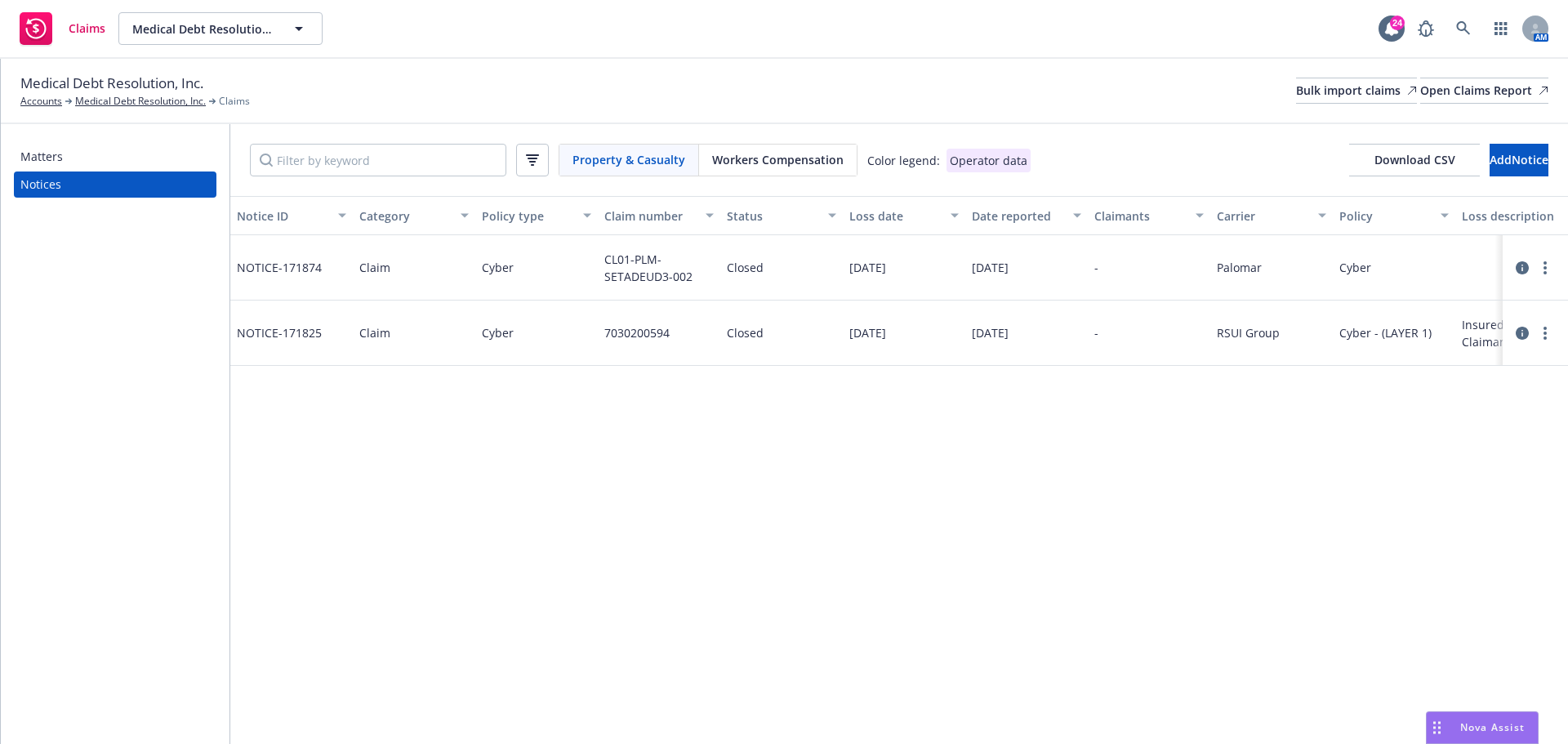
click at [466, 428] on div "Notice ID Category Policy type Claim number Status Loss date Date reported Clai…" at bounding box center [899, 470] width 1338 height 548
click at [76, 157] on div "Matters" at bounding box center [115, 157] width 190 height 26
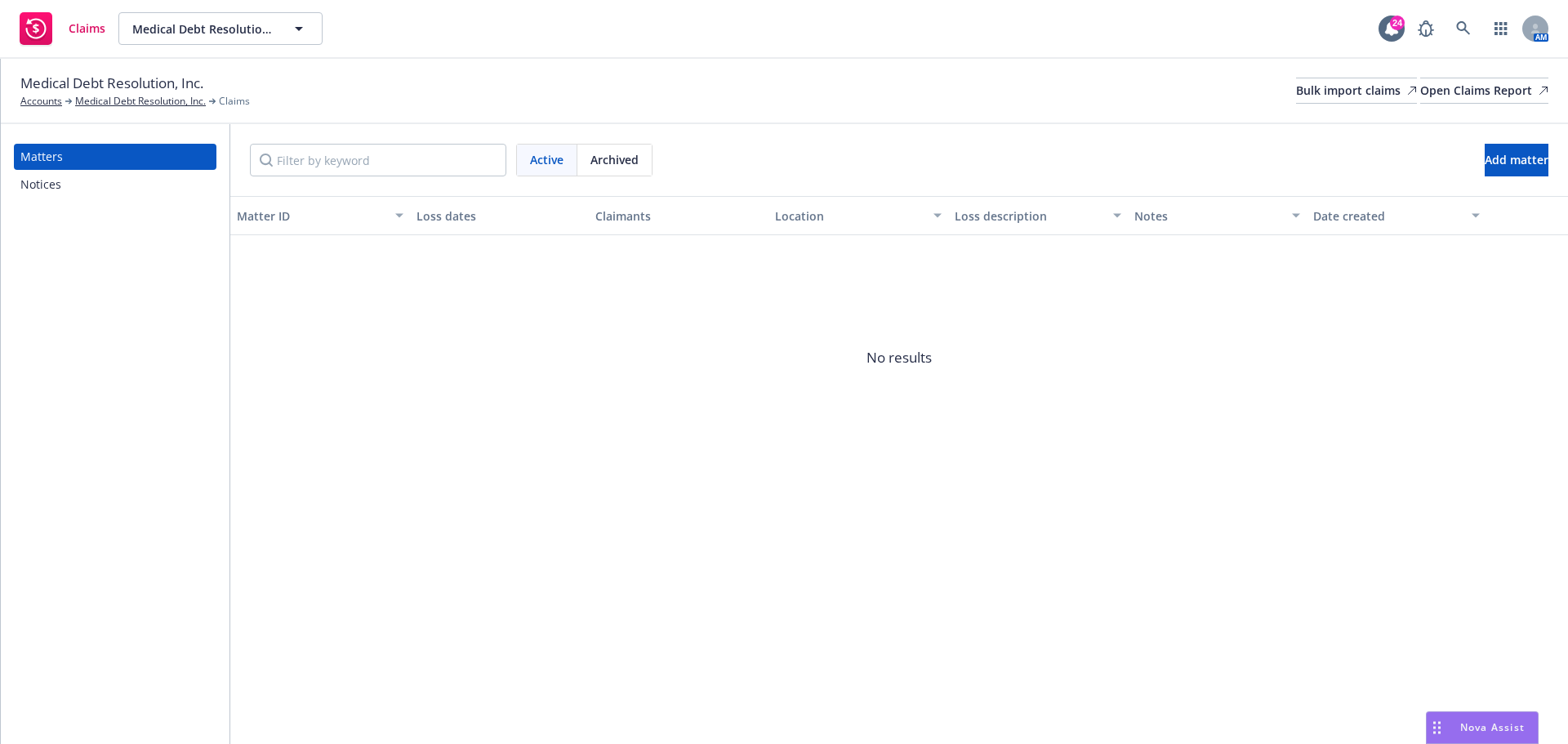
click at [72, 185] on div "Notices" at bounding box center [115, 184] width 190 height 26
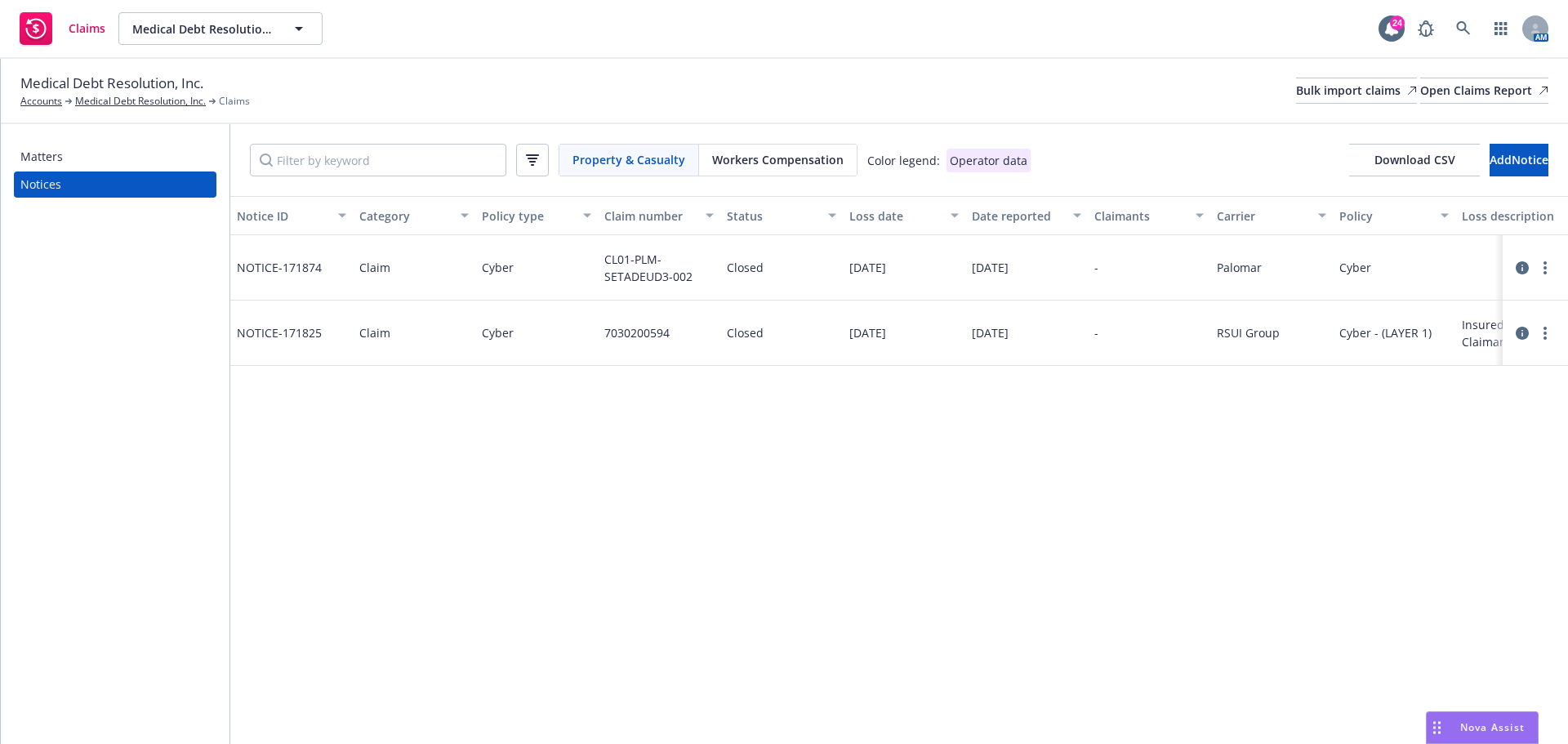
click at [1195, 549] on div "Notice ID Category Policy type Claim number Status Loss date Date reported Clai…" at bounding box center [899, 470] width 1338 height 548
click at [1550, 326] on link "more" at bounding box center [1544, 332] width 19 height 19
click at [1229, 508] on div "Notice ID Category Policy type Claim number Status Loss date Date reported Clai…" at bounding box center [899, 470] width 1338 height 548
click at [266, 333] on span "NOTICE- 171825" at bounding box center [279, 332] width 85 height 17
click at [1522, 330] on icon at bounding box center [1522, 333] width 13 height 13
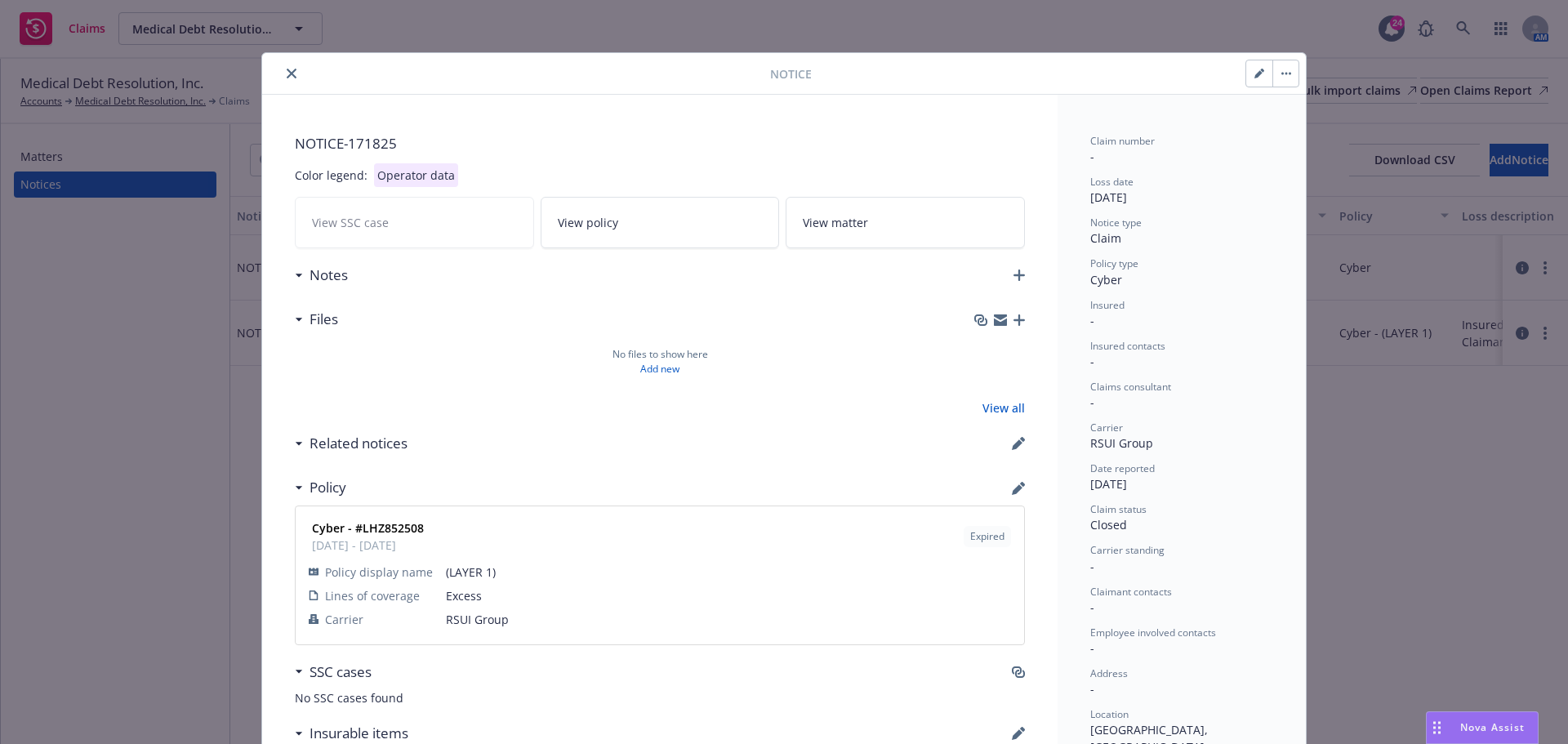
click at [286, 74] on icon "close" at bounding box center [291, 73] width 10 height 10
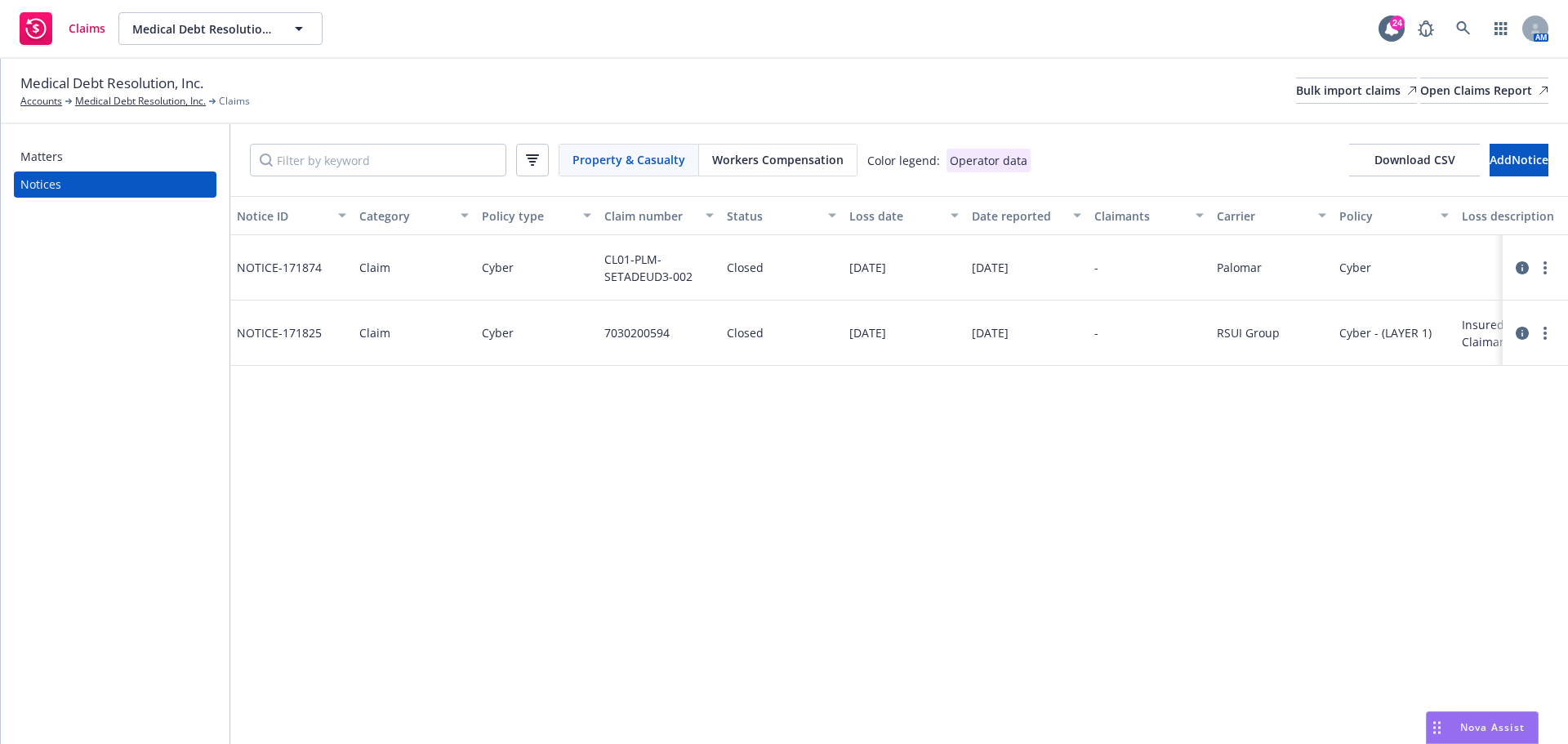
drag, startPoint x: 757, startPoint y: 508, endPoint x: 805, endPoint y: 362, distance: 153.7
click at [755, 508] on div "Notice ID Category Policy type Claim number Status Loss date Date reported Clai…" at bounding box center [899, 470] width 1338 height 548
drag, startPoint x: 837, startPoint y: 17, endPoint x: 817, endPoint y: 0, distance: 26.2
click at [837, 17] on div "Claims Medical Debt Resolution, Inc. Medical Debt Resolution, Inc. 24 AM" at bounding box center [784, 29] width 1568 height 59
